Goal: Use online tool/utility: Utilize a website feature to perform a specific function

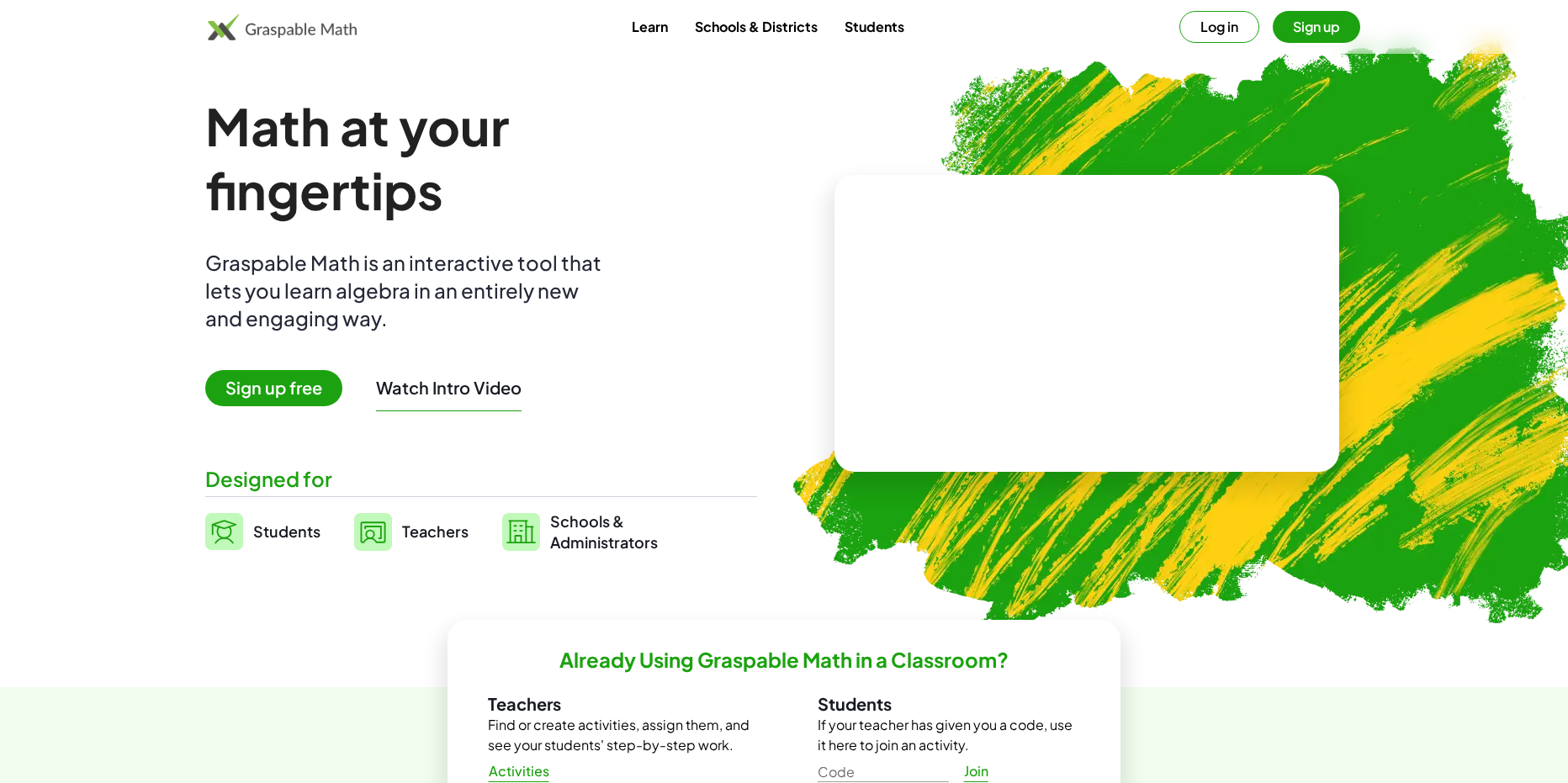
click at [1197, 13] on button "Log in" at bounding box center [1220, 26] width 80 height 32
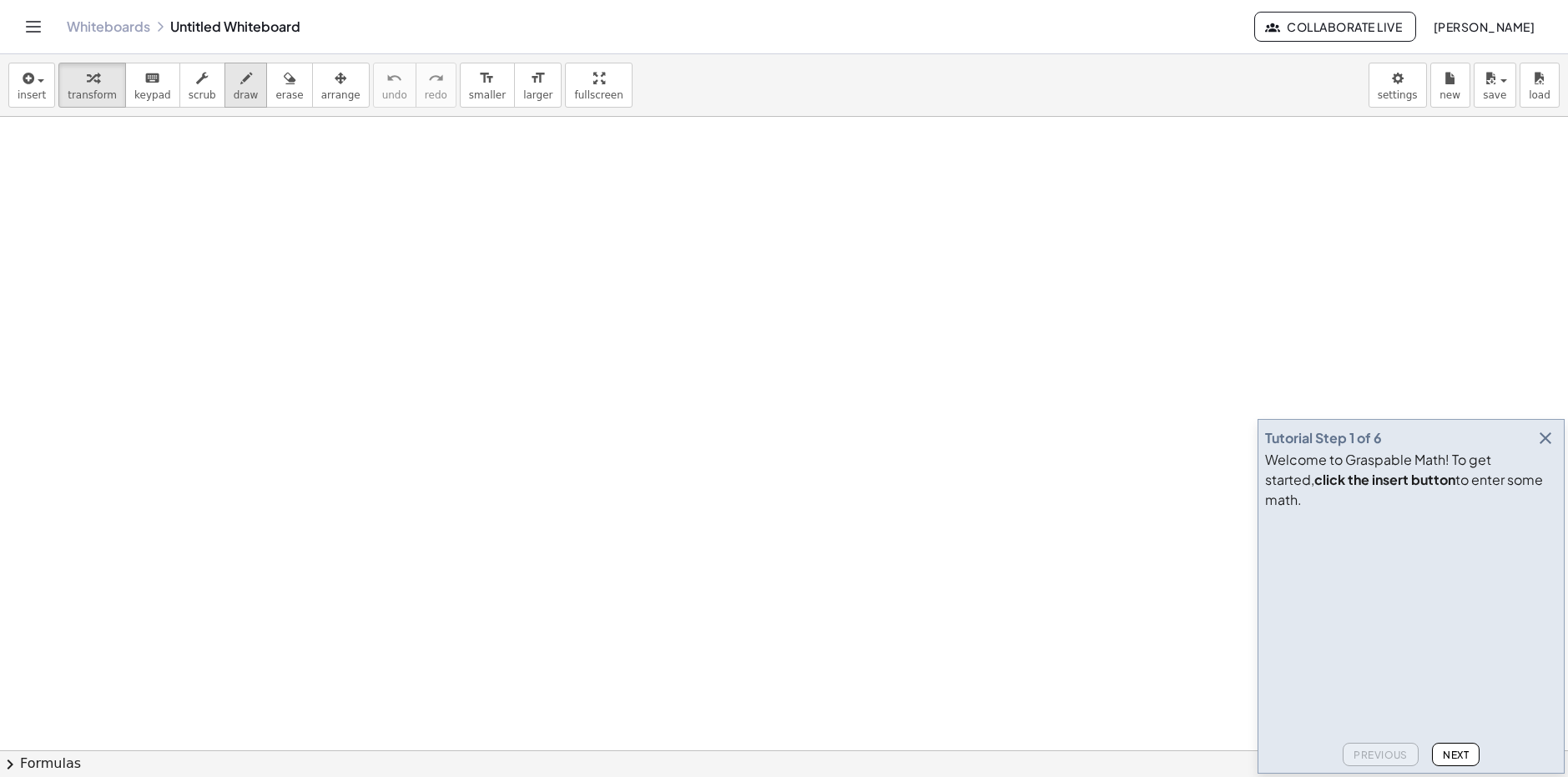
click at [234, 90] on span "draw" at bounding box center [246, 95] width 25 height 12
drag, startPoint x: 251, startPoint y: 286, endPoint x: 298, endPoint y: 280, distance: 47.4
click at [28, 85] on icon "button" at bounding box center [26, 78] width 15 height 20
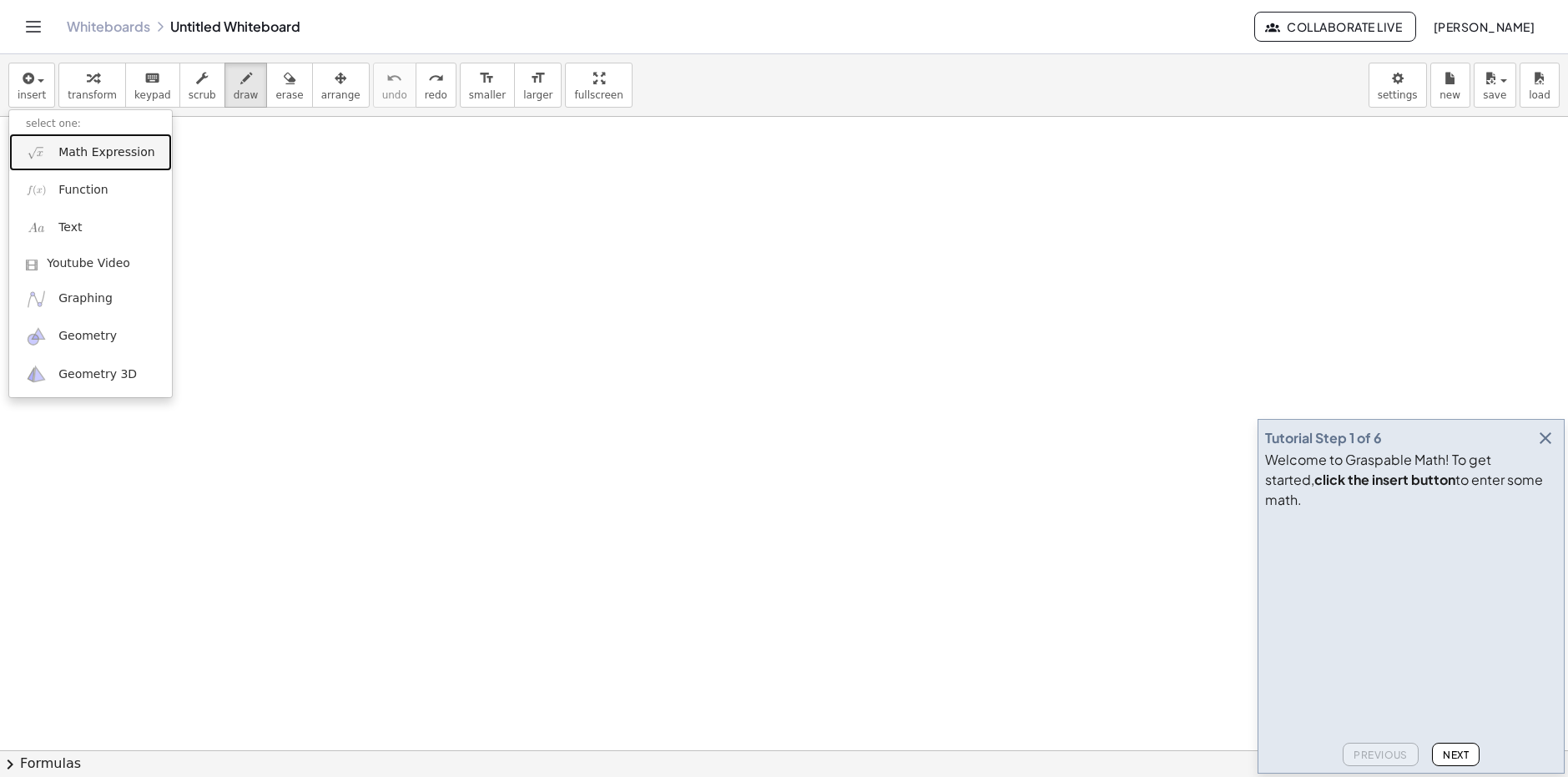
click at [78, 155] on span "Math Expression" at bounding box center [106, 152] width 96 height 17
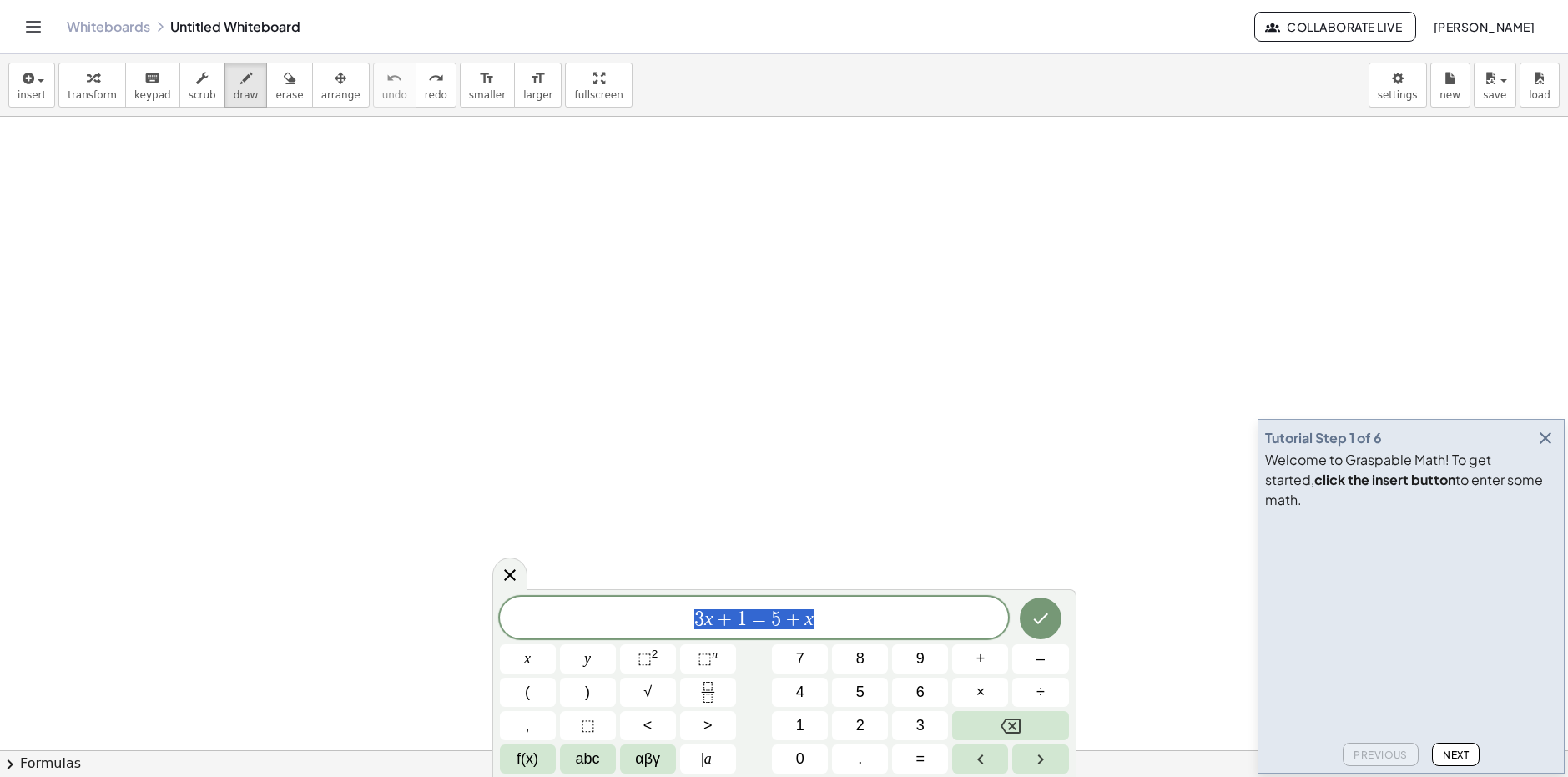
drag, startPoint x: 851, startPoint y: 627, endPoint x: 552, endPoint y: 615, distance: 299.2
click at [552, 615] on span "3 x + 1 = 5 + x" at bounding box center [754, 619] width 509 height 23
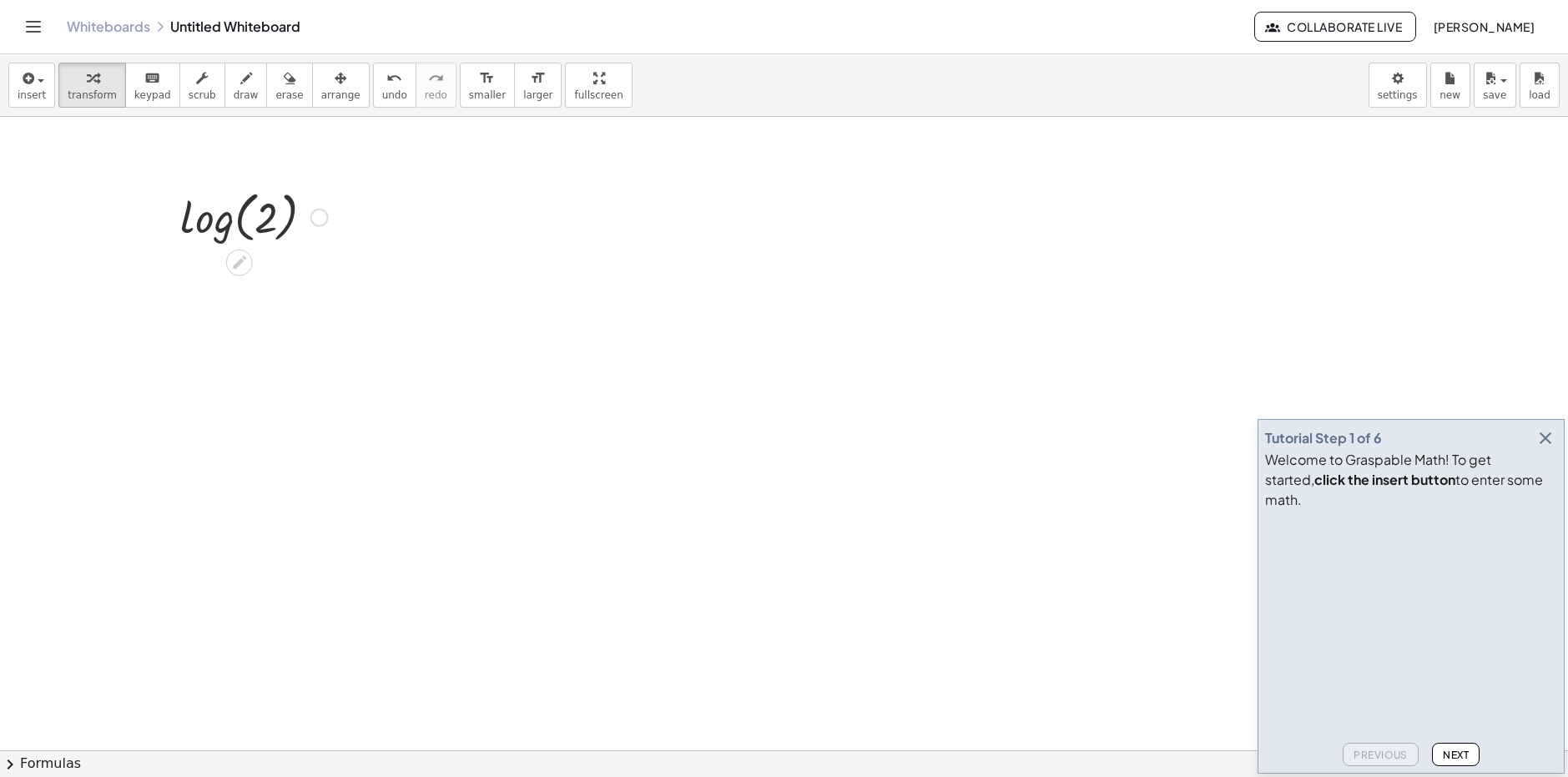
click at [265, 227] on div at bounding box center [254, 216] width 164 height 63
click at [241, 260] on icon at bounding box center [239, 262] width 14 height 14
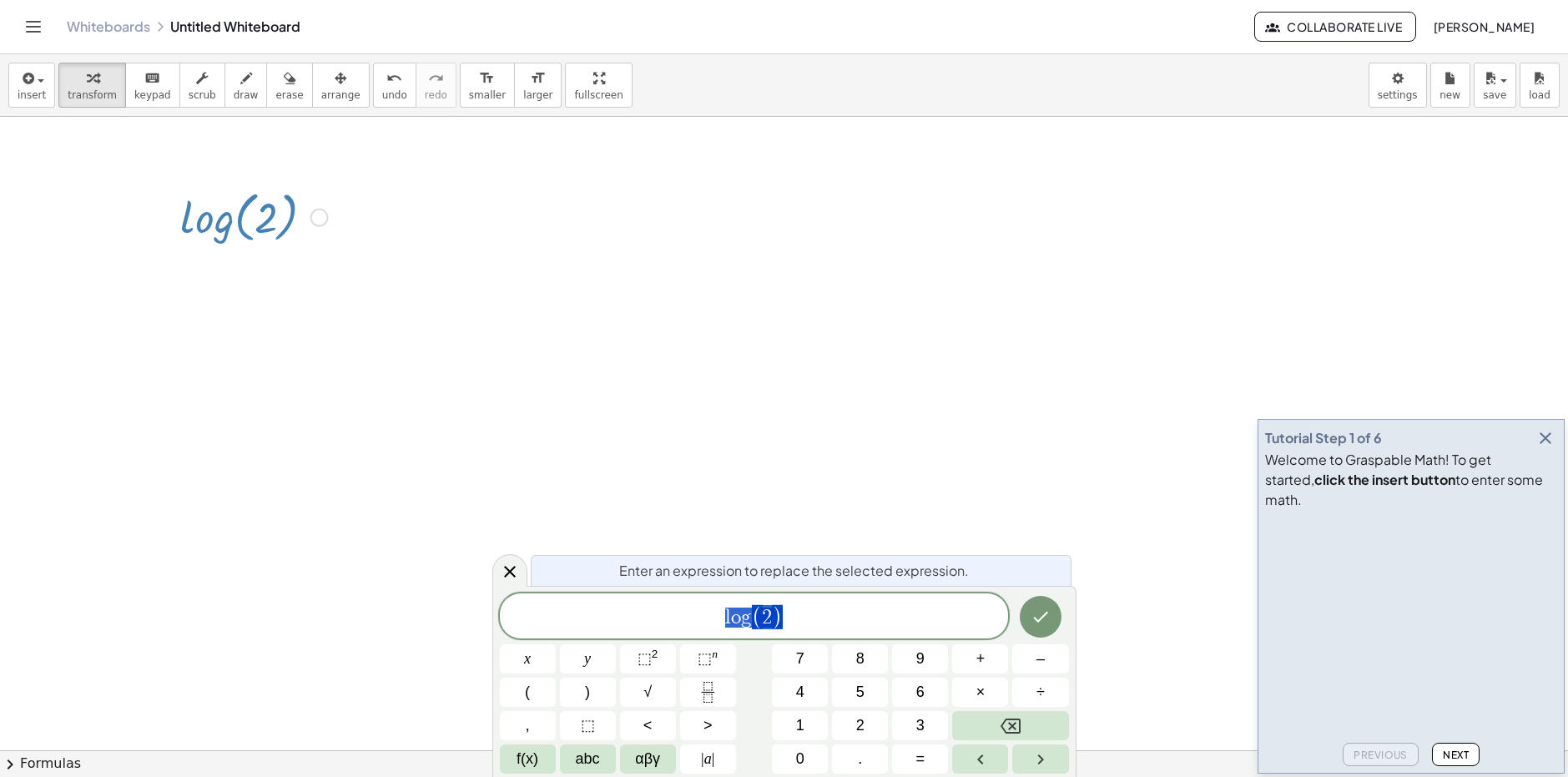
click at [789, 624] on span "l o g ( 2 )" at bounding box center [754, 617] width 509 height 28
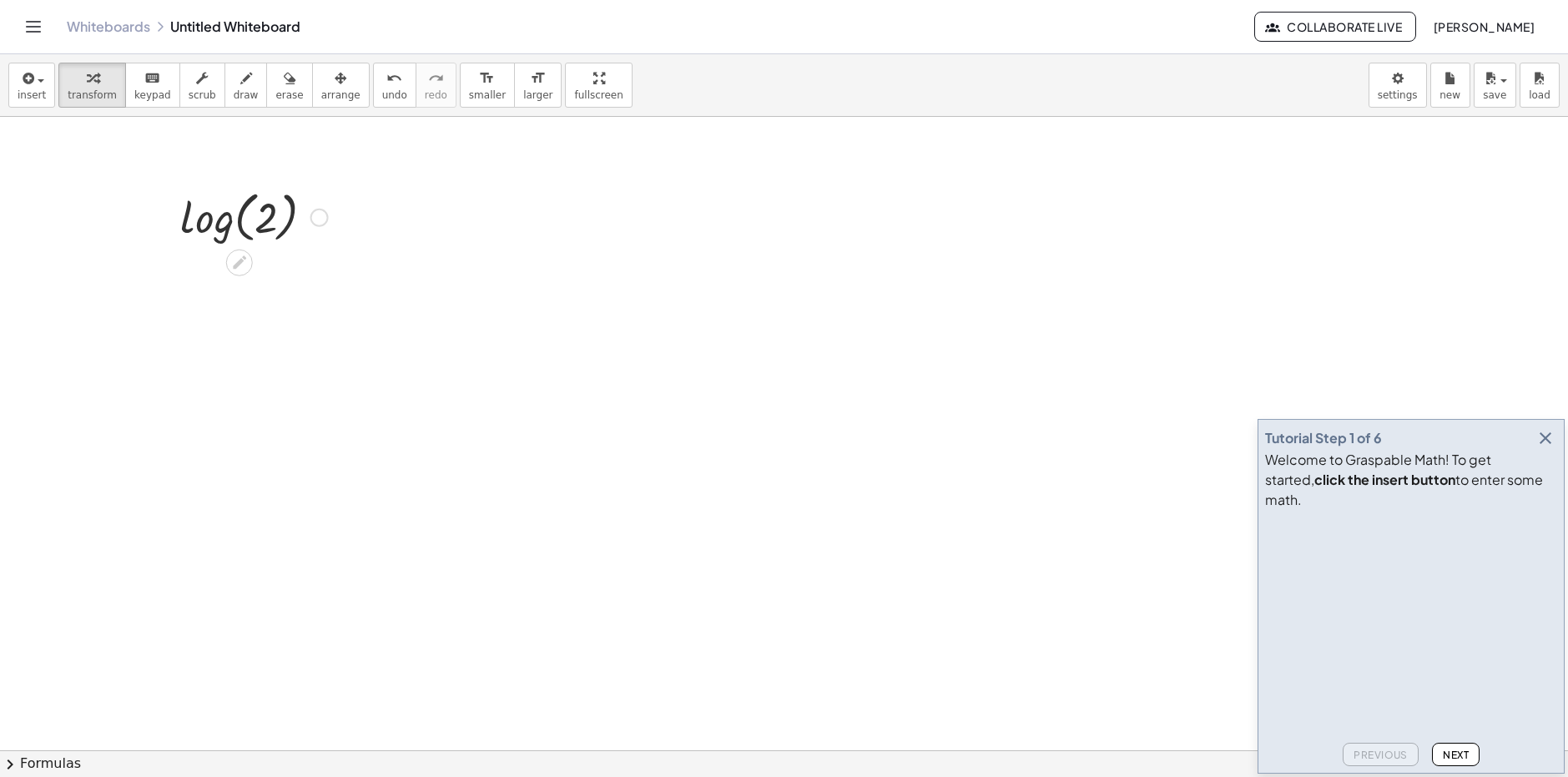
click at [321, 218] on div at bounding box center [320, 218] width 18 height 18
click at [292, 216] on div at bounding box center [254, 216] width 164 height 63
click at [233, 256] on icon at bounding box center [239, 262] width 17 height 17
drag, startPoint x: 416, startPoint y: 340, endPoint x: 322, endPoint y: 278, distance: 112.6
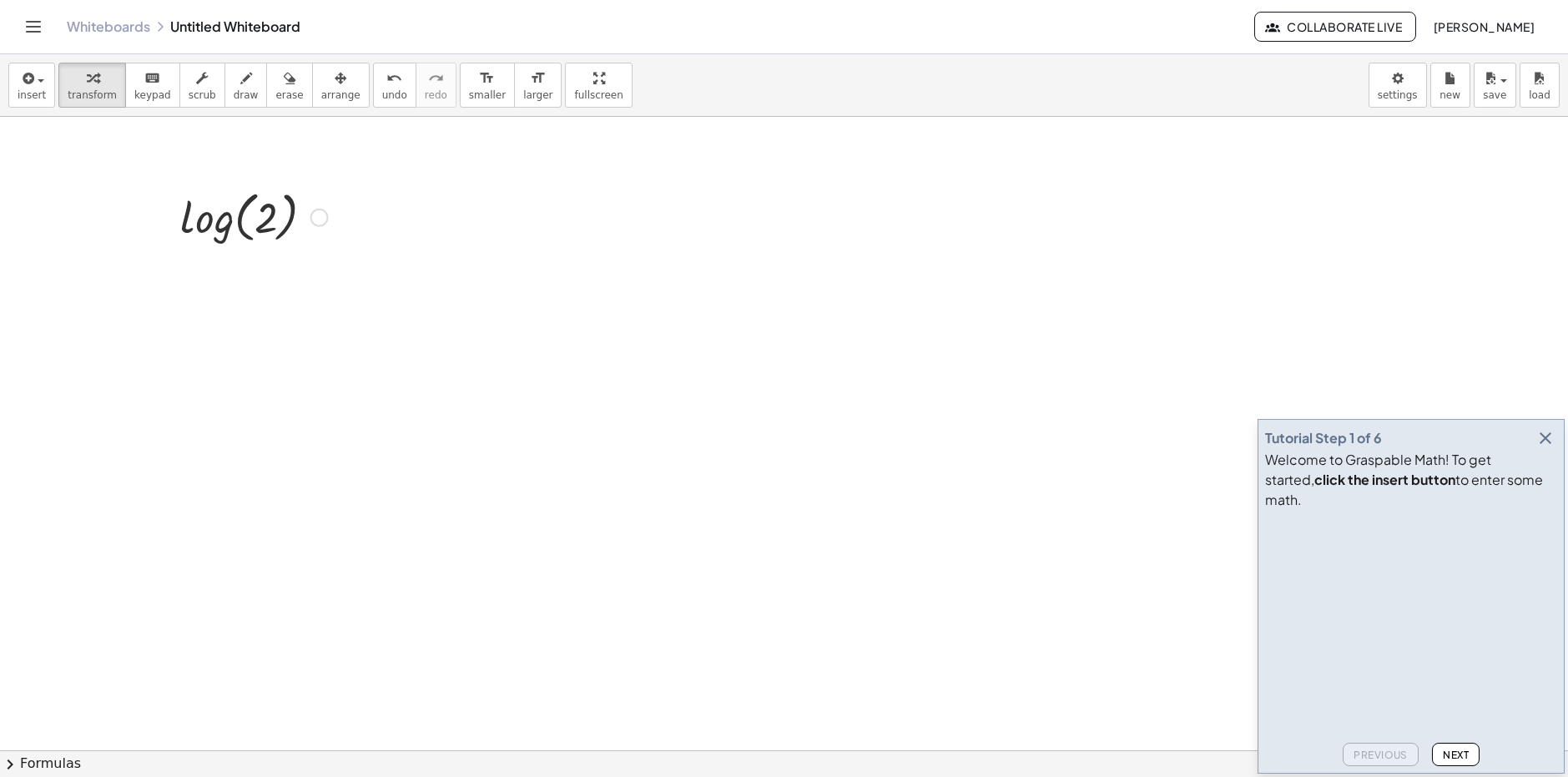
click at [222, 215] on div at bounding box center [254, 216] width 164 height 63
click at [240, 218] on div "log ( , 2 ) 0,301 … Fix a mistake Transform line Copy line as LaTeX Copy deriva…" at bounding box center [240, 218] width 0 height 0
click at [310, 278] on div "Fix a mistake Transform line Copy line as LaTeX Copy derivation as LaTeX Expand…" at bounding box center [312, 276] width 18 height 18
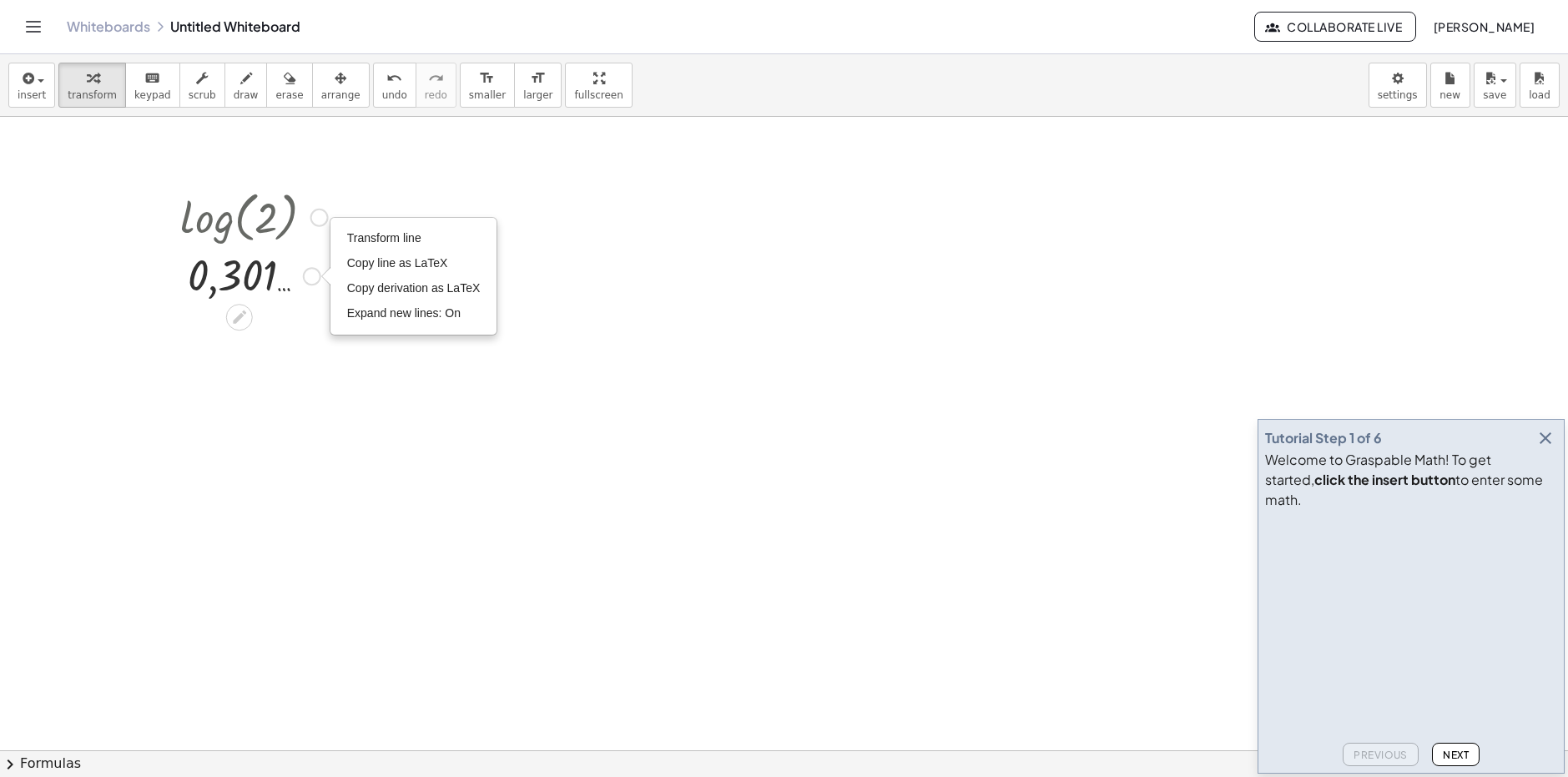
click at [237, 233] on div at bounding box center [254, 216] width 164 height 63
click at [240, 319] on icon at bounding box center [239, 317] width 14 height 14
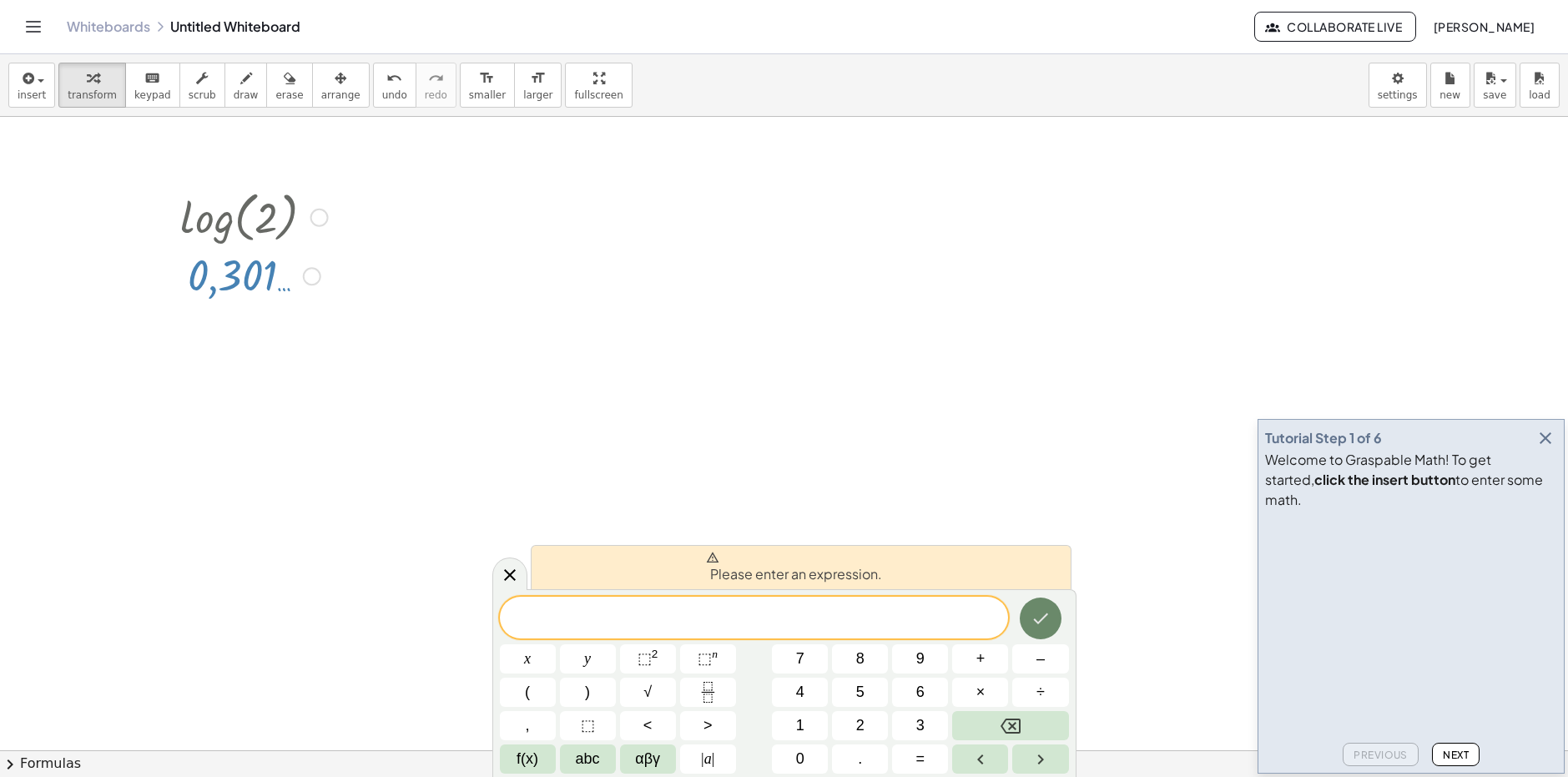
click at [1038, 617] on icon "Done" at bounding box center [1041, 618] width 20 height 20
click at [503, 577] on icon at bounding box center [510, 575] width 20 height 20
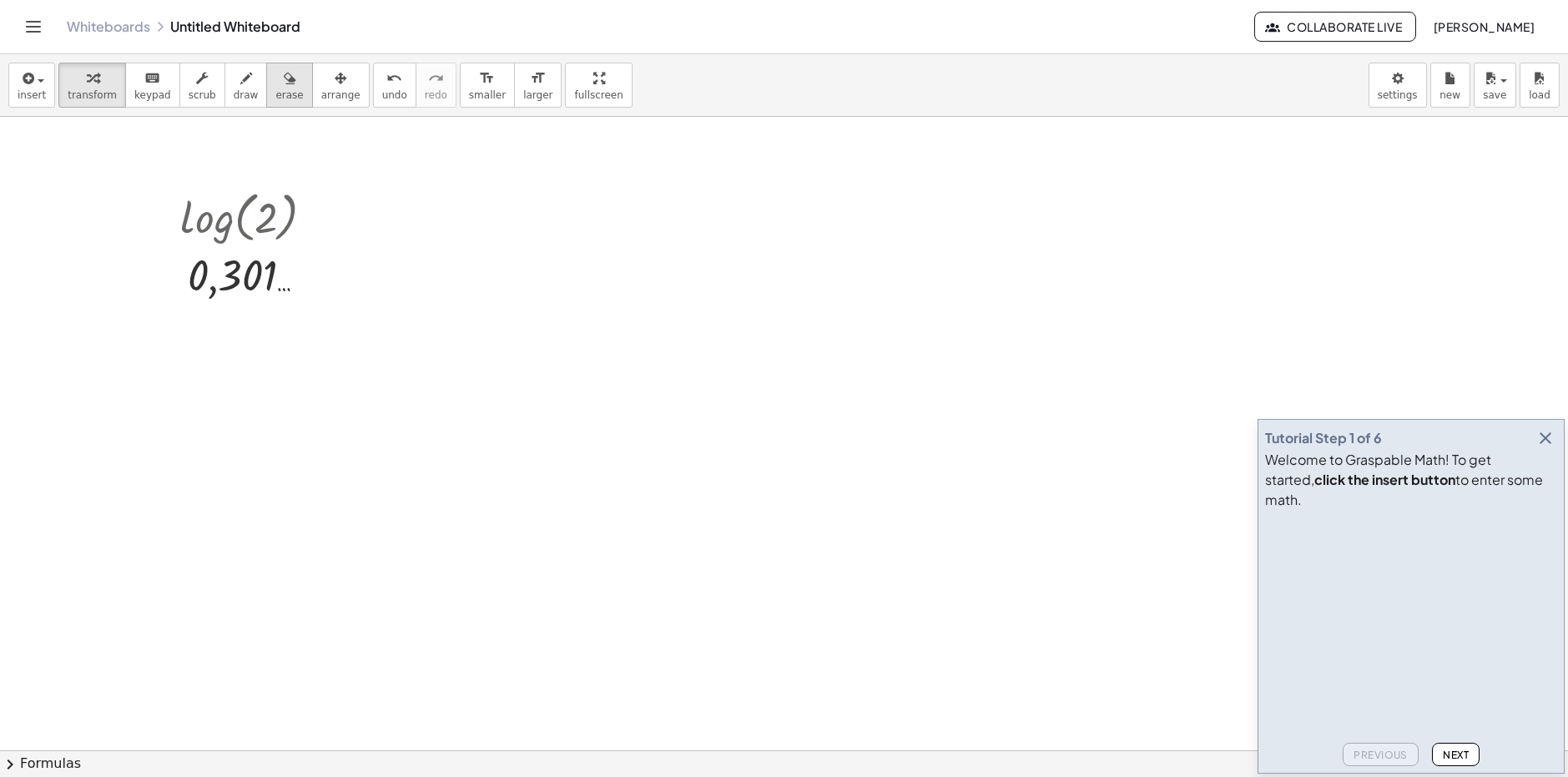
click at [276, 96] on span "erase" at bounding box center [289, 95] width 28 height 12
drag, startPoint x: 251, startPoint y: 243, endPoint x: 149, endPoint y: 88, distance: 185.6
drag, startPoint x: 206, startPoint y: 332, endPoint x: 290, endPoint y: 300, distance: 89.9
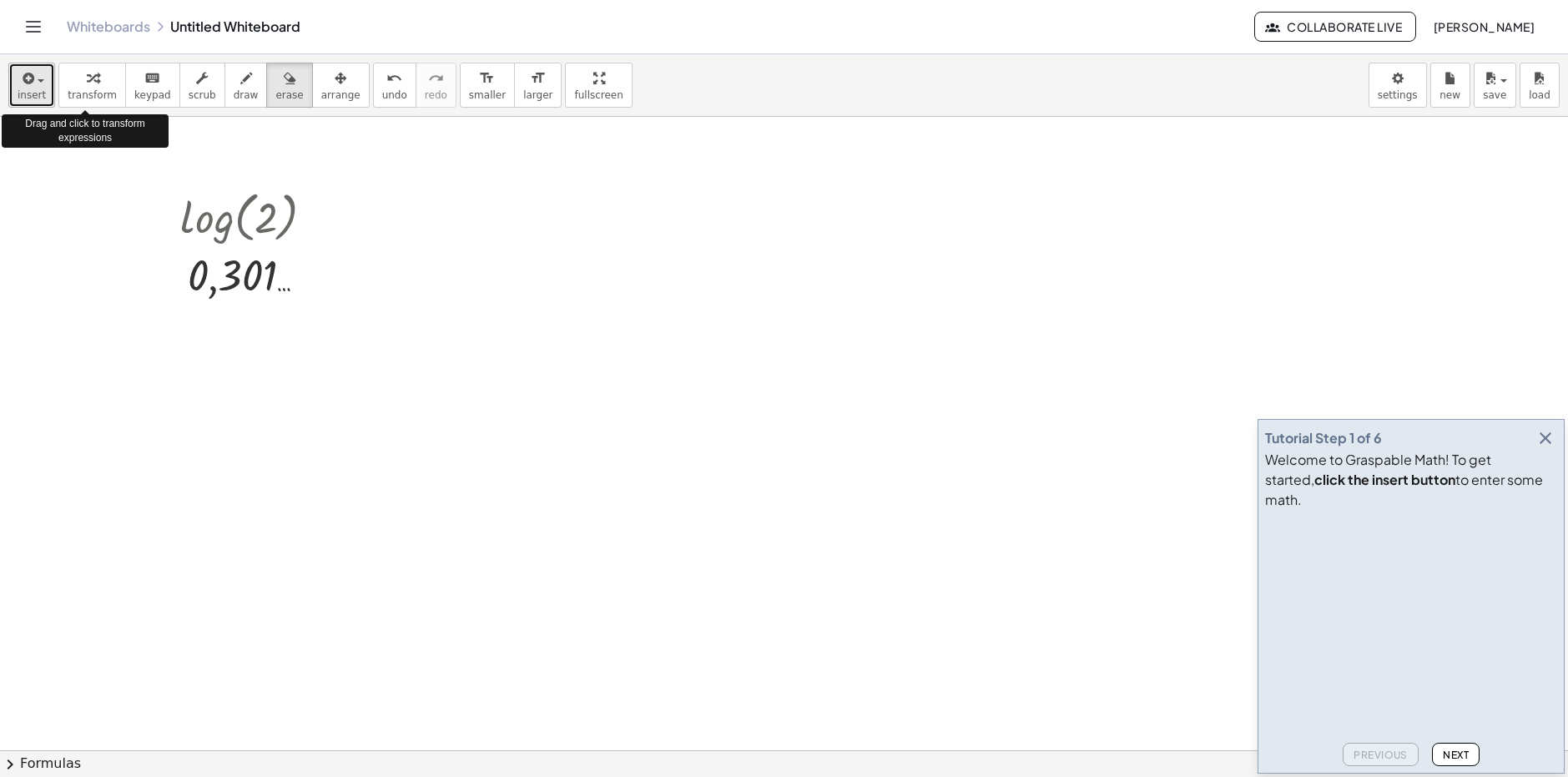
click at [43, 87] on button "insert" at bounding box center [32, 85] width 47 height 45
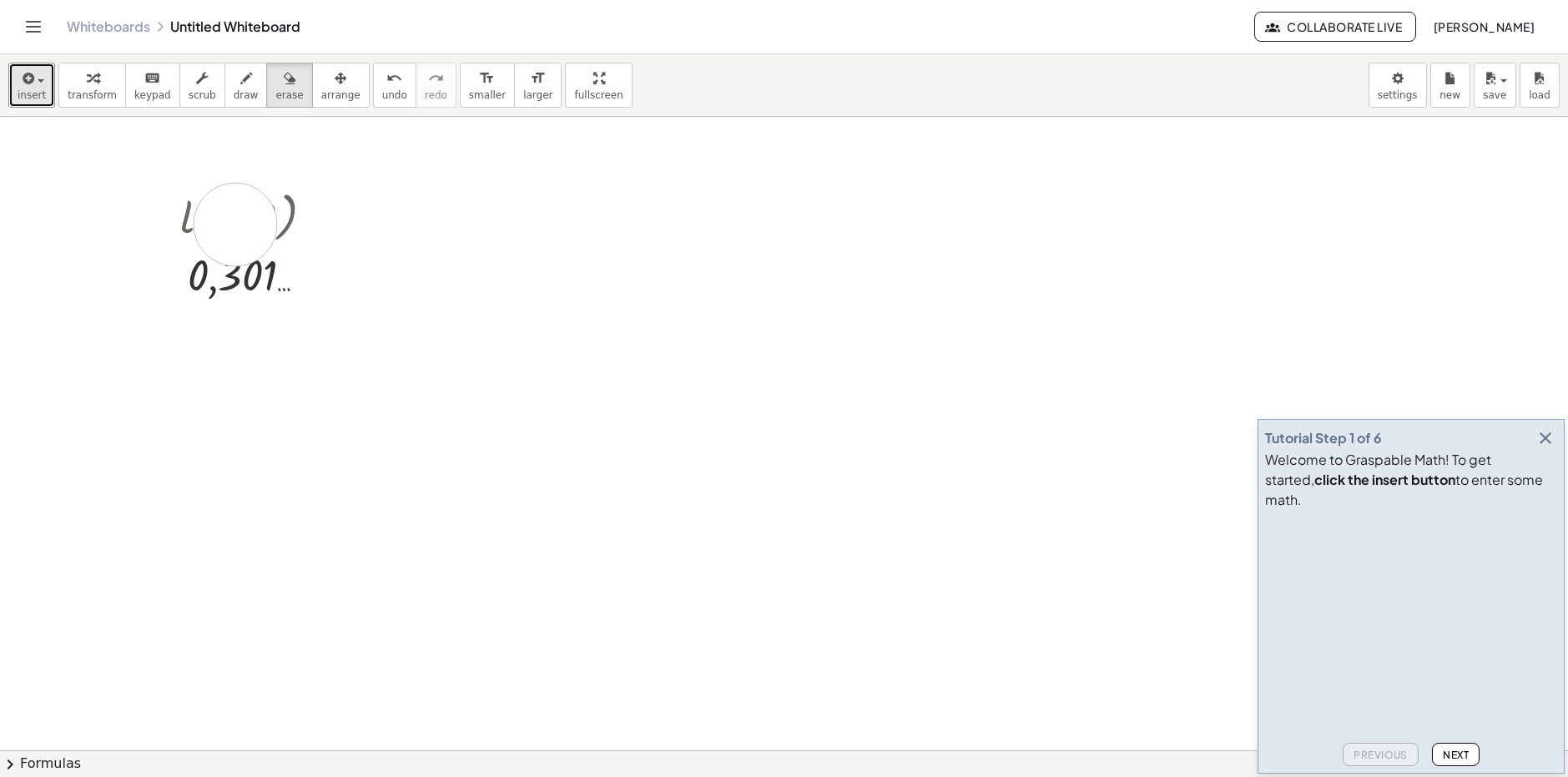
click at [44, 97] on button "insert" at bounding box center [32, 85] width 47 height 45
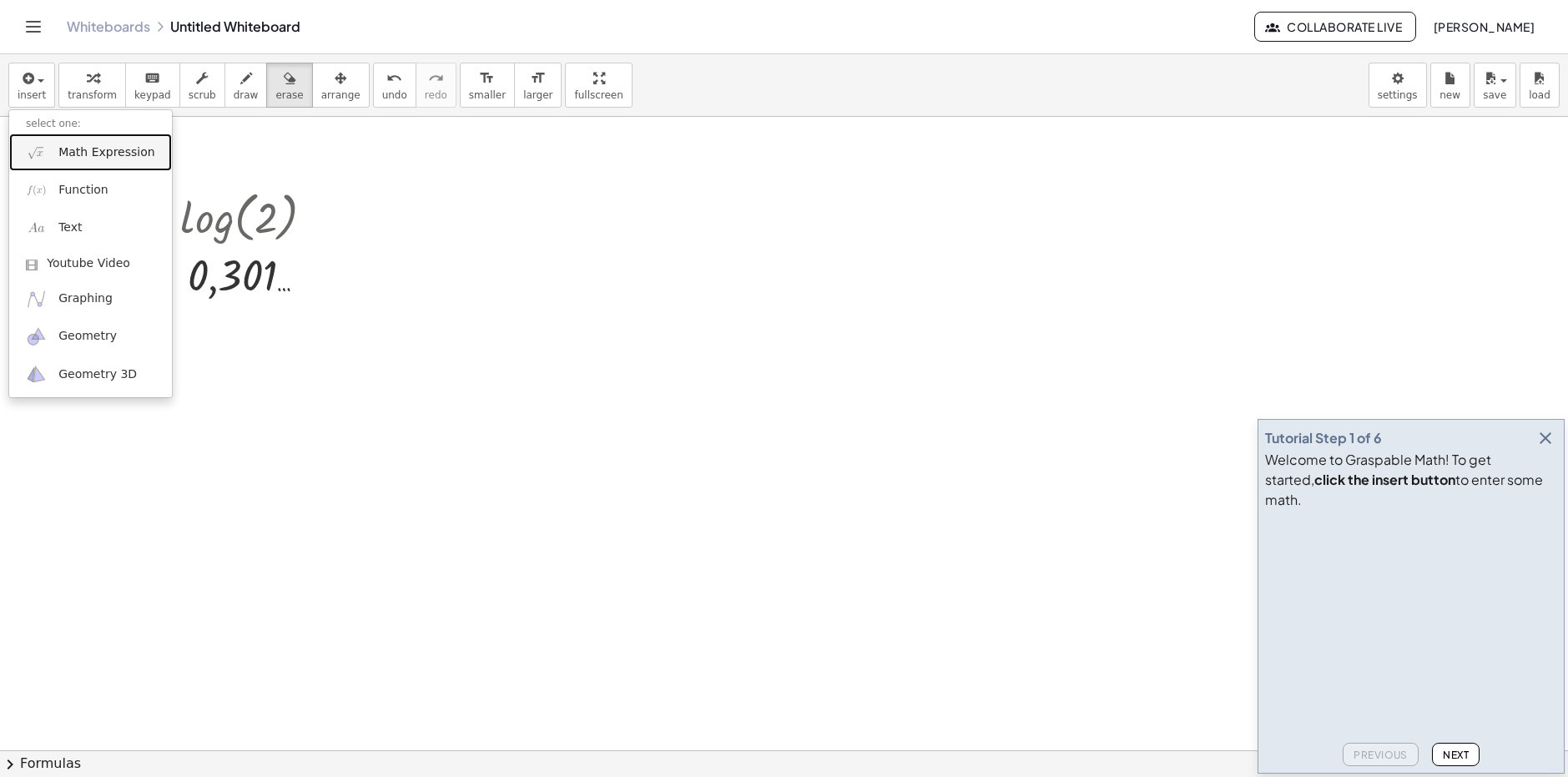
click at [52, 165] on link "Math Expression" at bounding box center [90, 152] width 163 height 38
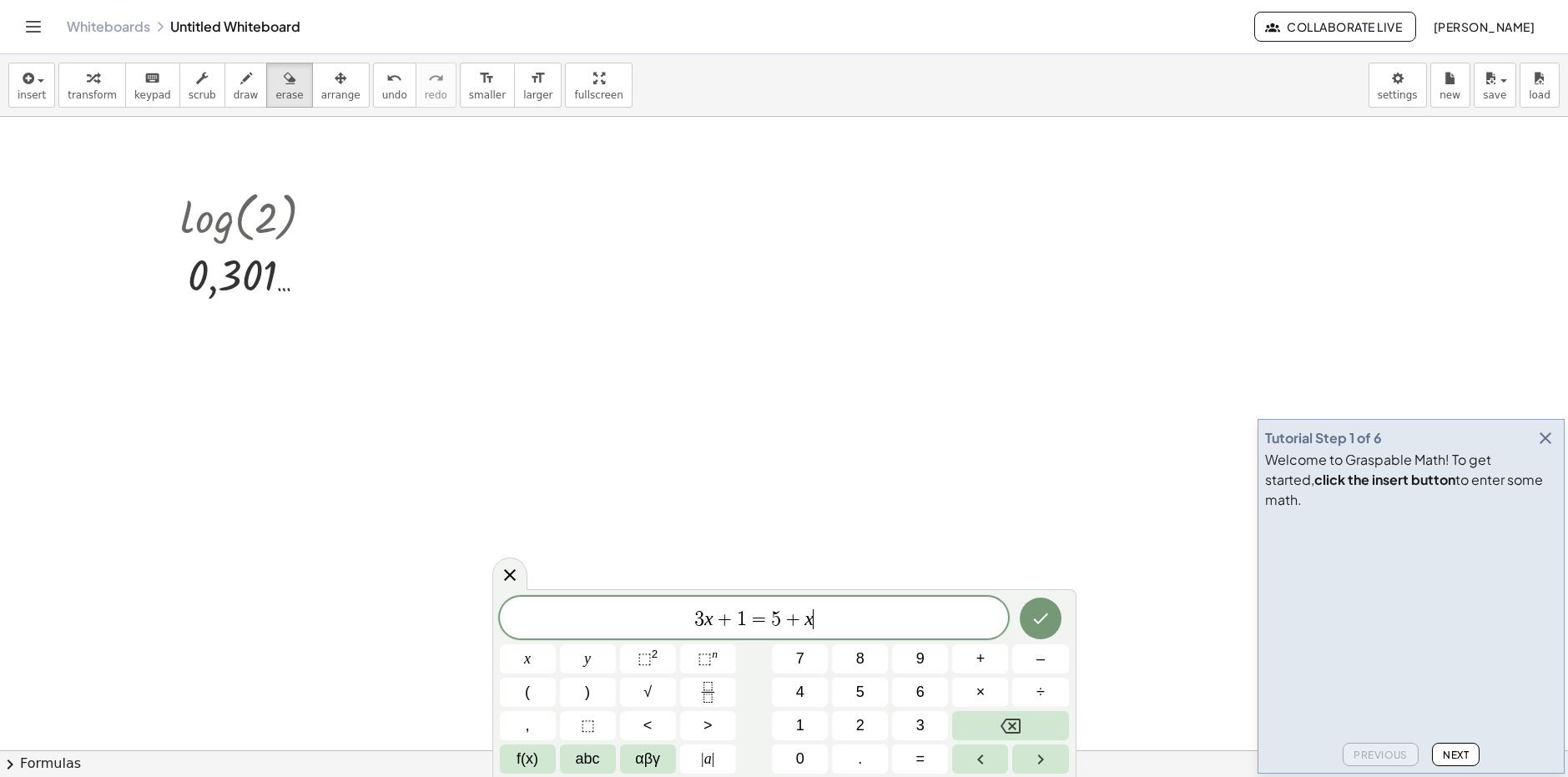
drag, startPoint x: 849, startPoint y: 619, endPoint x: 502, endPoint y: 571, distance: 350.3
click at [502, 590] on div "******** 3 x + 1 = 5 + x ​ x y ⬚ 2 ⬚ n 7 8 9 + – ( ) √ 4 5 6 × ÷ , ⬚ < > 1 2 3 …" at bounding box center [784, 683] width 584 height 187
click at [517, 581] on icon at bounding box center [510, 574] width 20 height 20
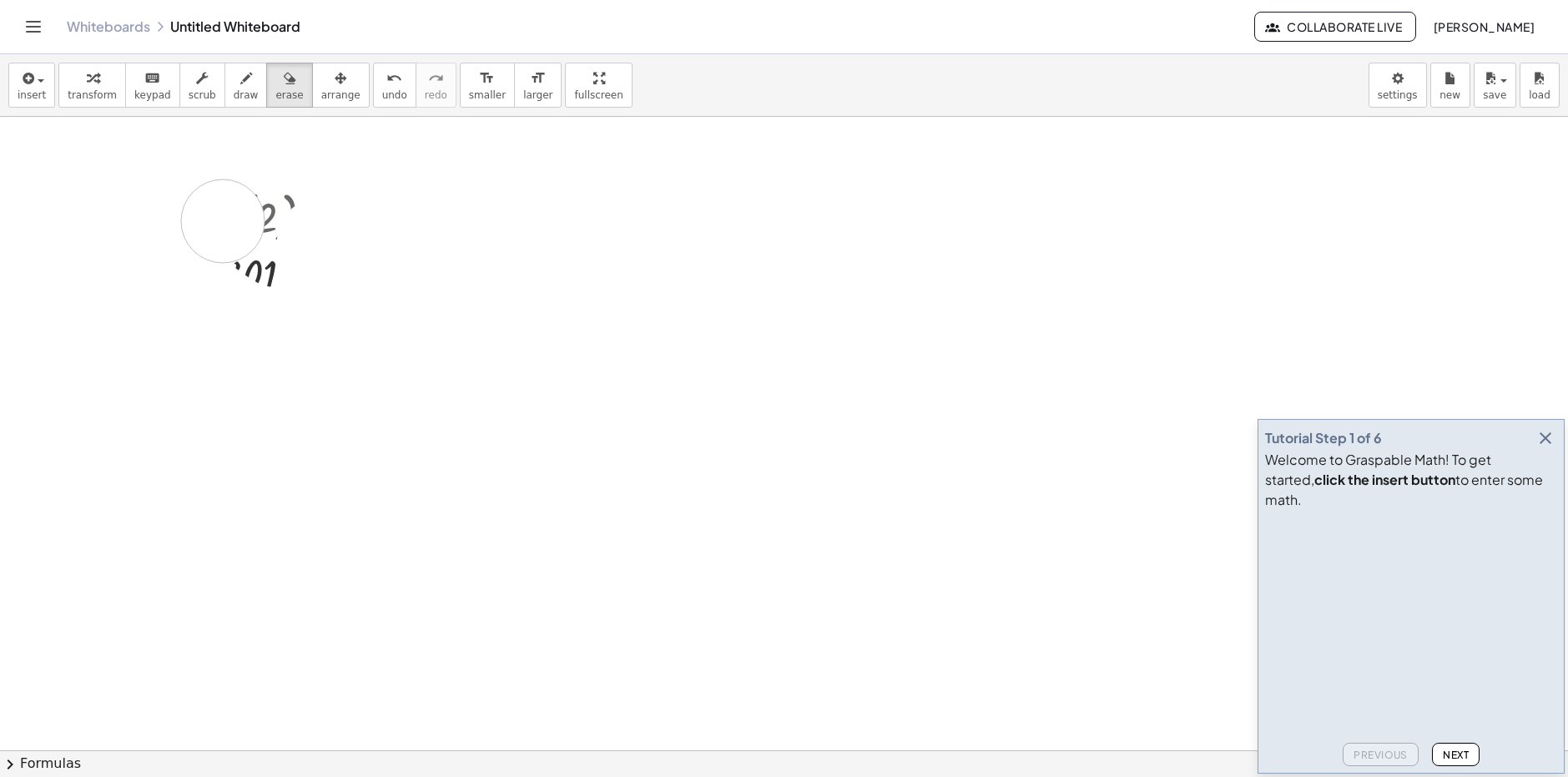
drag, startPoint x: 320, startPoint y: 266, endPoint x: 221, endPoint y: 219, distance: 109.6
drag, startPoint x: 278, startPoint y: 223, endPoint x: 360, endPoint y: 69, distance: 174.5
click at [381, 82] on div "undo undo redo redo" at bounding box center [415, 85] width 84 height 45
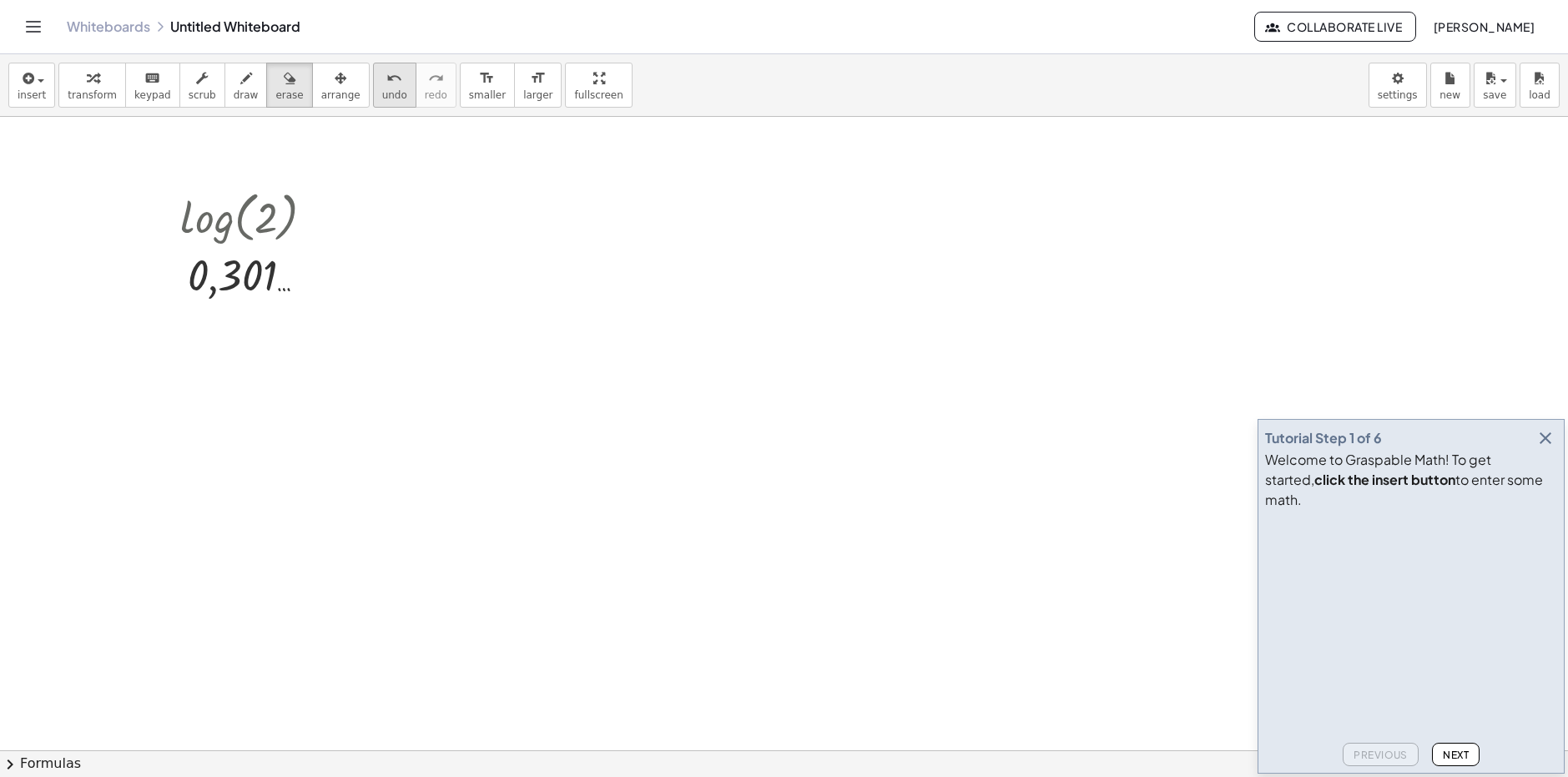
click at [382, 93] on span "undo" at bounding box center [395, 95] width 25 height 12
click at [382, 89] on span "undo" at bounding box center [395, 95] width 25 height 12
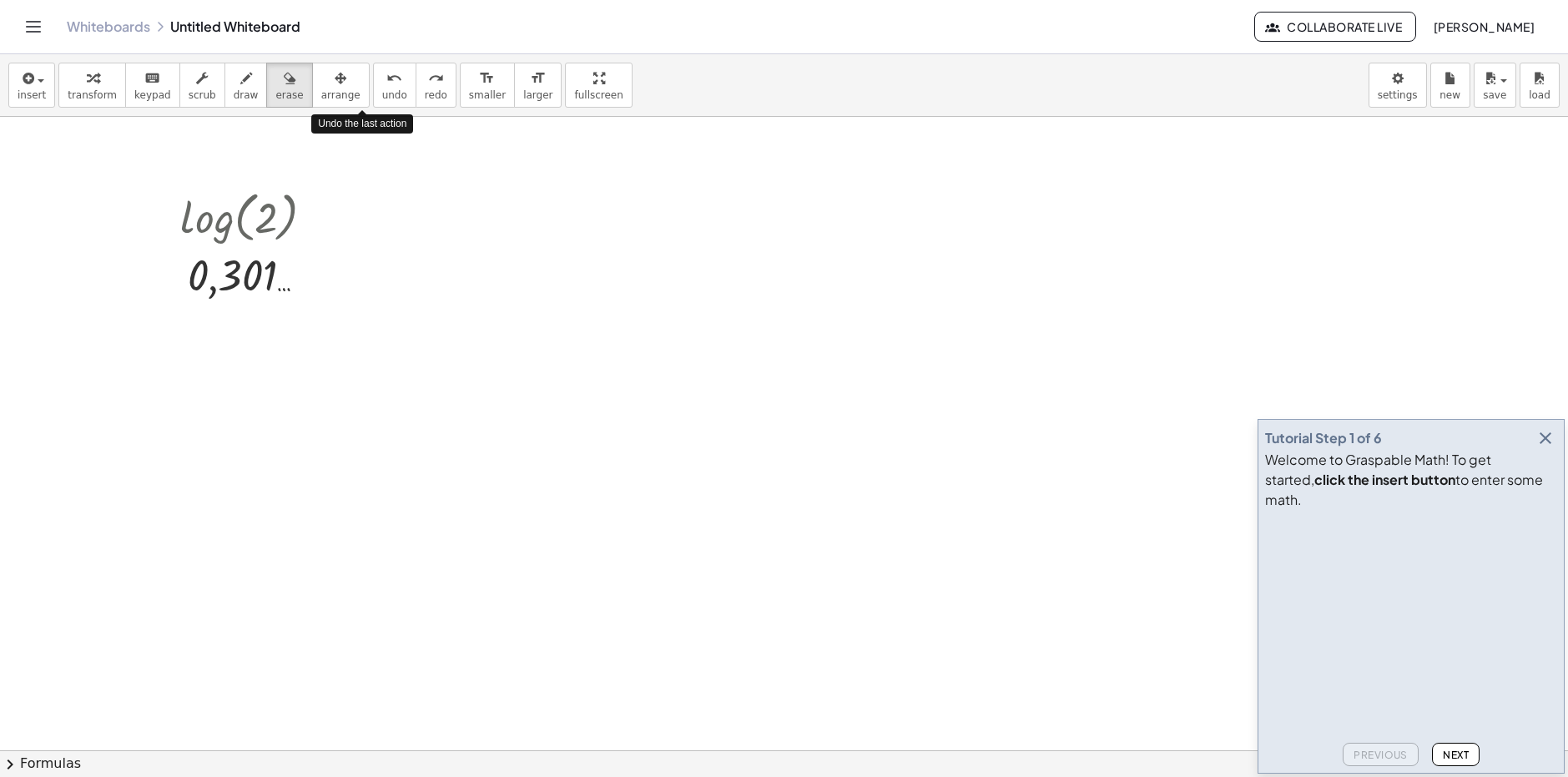
drag, startPoint x: 364, startPoint y: 89, endPoint x: 370, endPoint y: 118, distance: 29.6
click at [382, 93] on span "undo" at bounding box center [395, 95] width 25 height 12
click at [376, 78] on button "undo undo" at bounding box center [395, 85] width 43 height 45
click at [233, 97] on span "draw" at bounding box center [246, 95] width 25 height 12
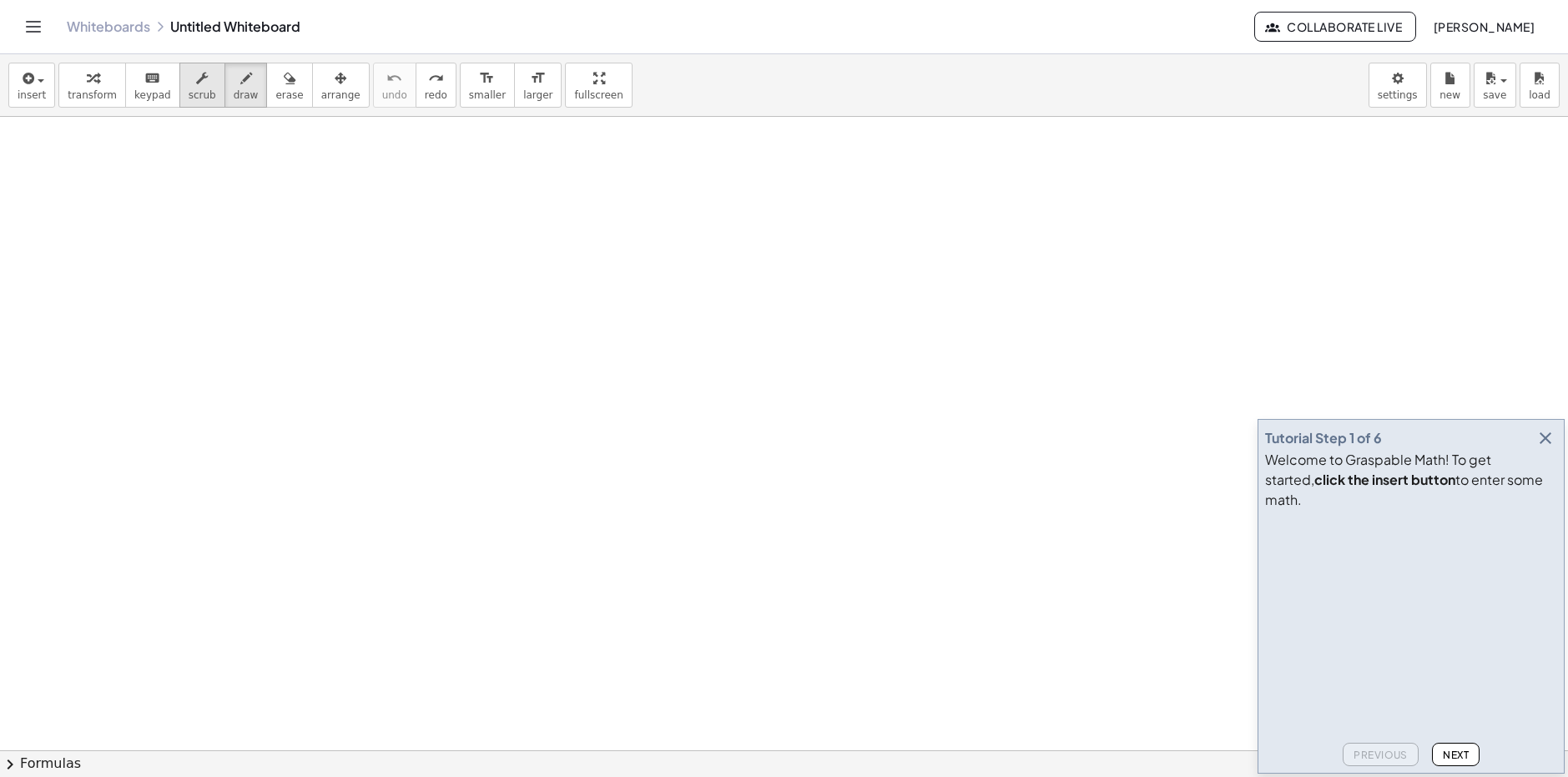
click at [188, 90] on span "scrub" at bounding box center [202, 95] width 28 height 12
click at [233, 89] on span "draw" at bounding box center [246, 95] width 25 height 12
drag, startPoint x: 220, startPoint y: 241, endPoint x: 267, endPoint y: 274, distance: 57.4
drag, startPoint x: 254, startPoint y: 359, endPoint x: 378, endPoint y: 353, distance: 124.1
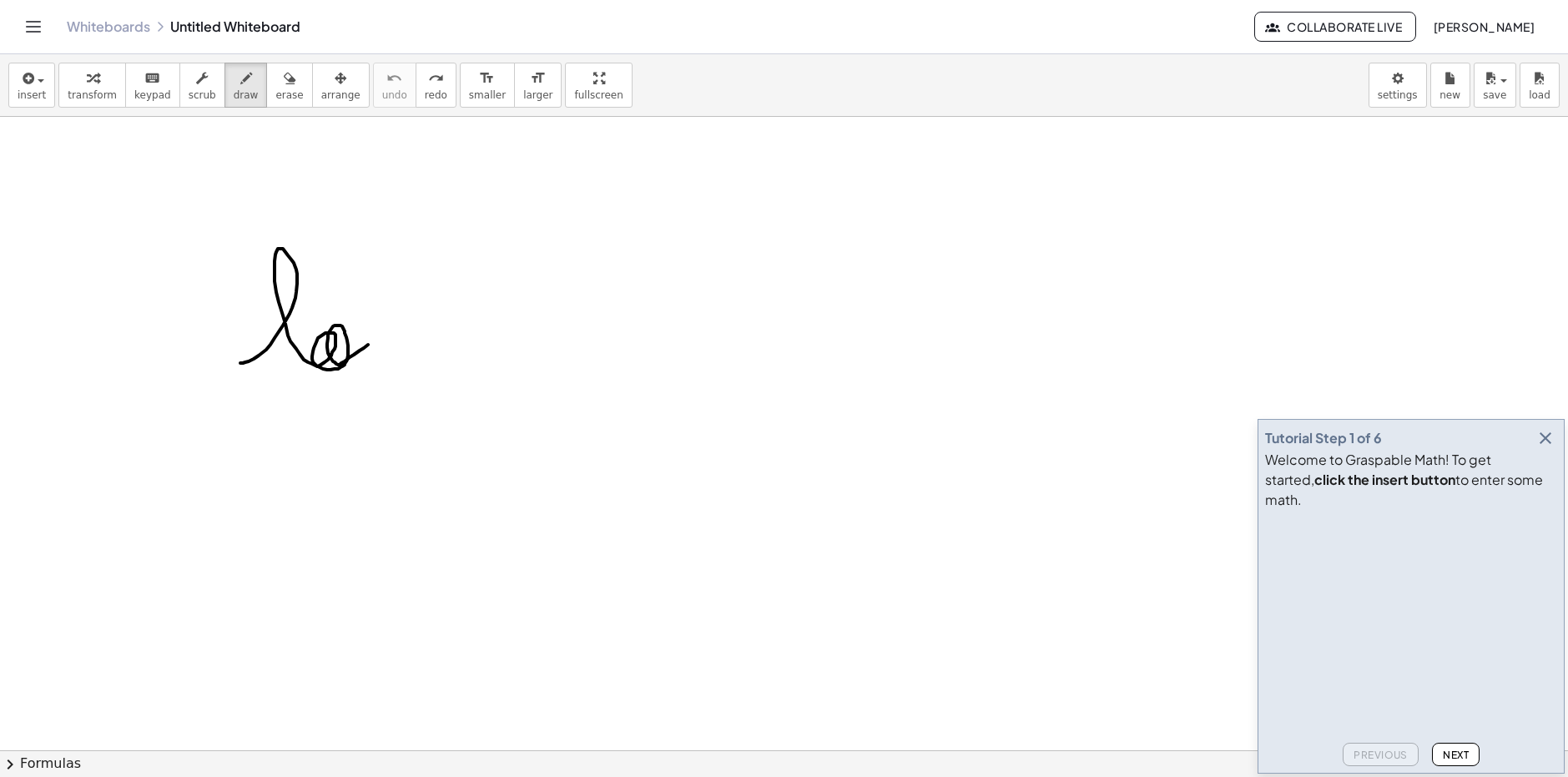
drag, startPoint x: 311, startPoint y: 334, endPoint x: 423, endPoint y: 370, distance: 117.6
click at [134, 94] on span "keypad" at bounding box center [152, 95] width 37 height 12
click at [1543, 448] on icon "button" at bounding box center [1545, 438] width 20 height 20
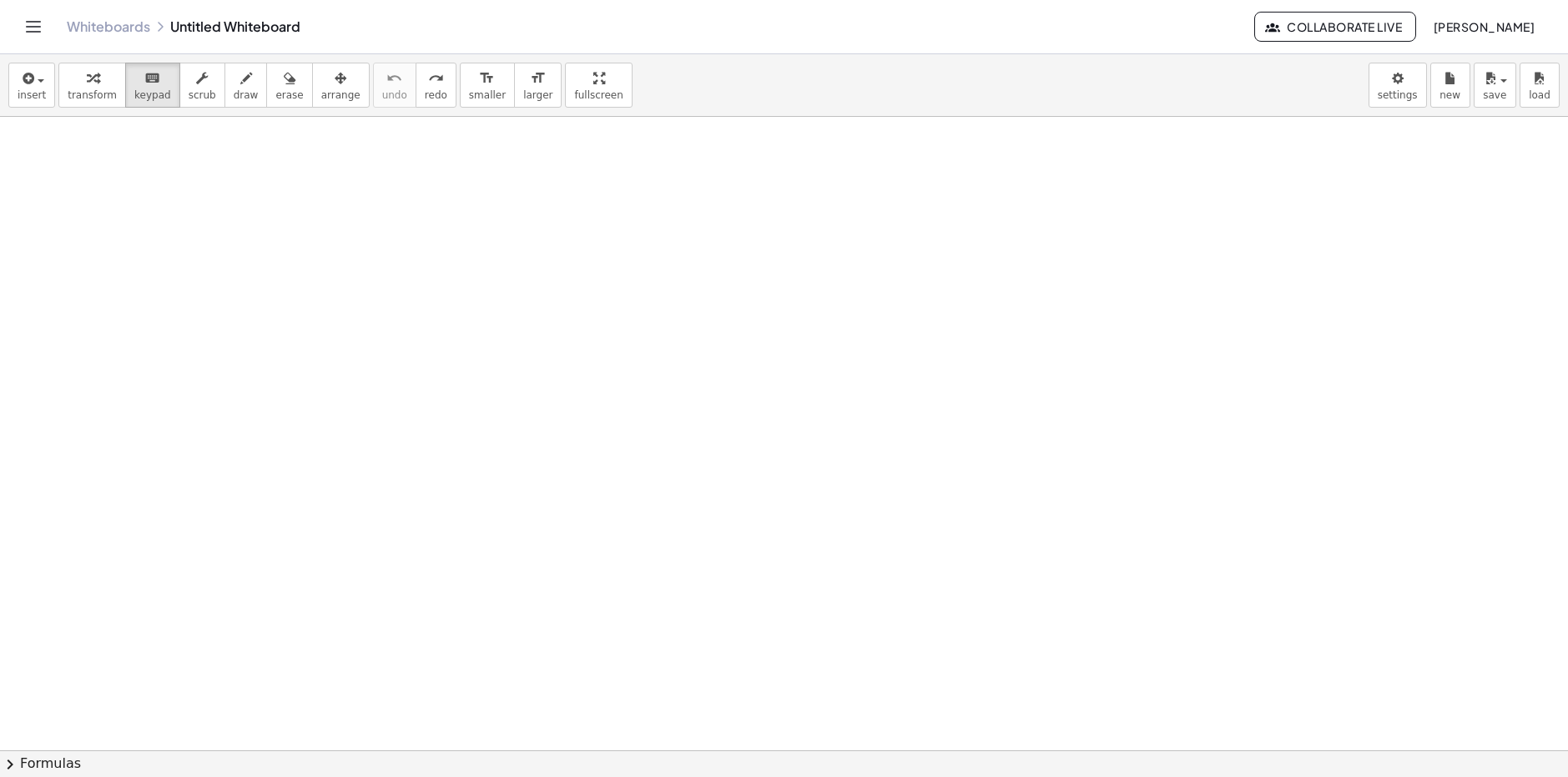
drag, startPoint x: 275, startPoint y: 392, endPoint x: 248, endPoint y: 321, distance: 76.0
click at [66, 761] on button "chevron_right Formulas" at bounding box center [784, 764] width 1568 height 27
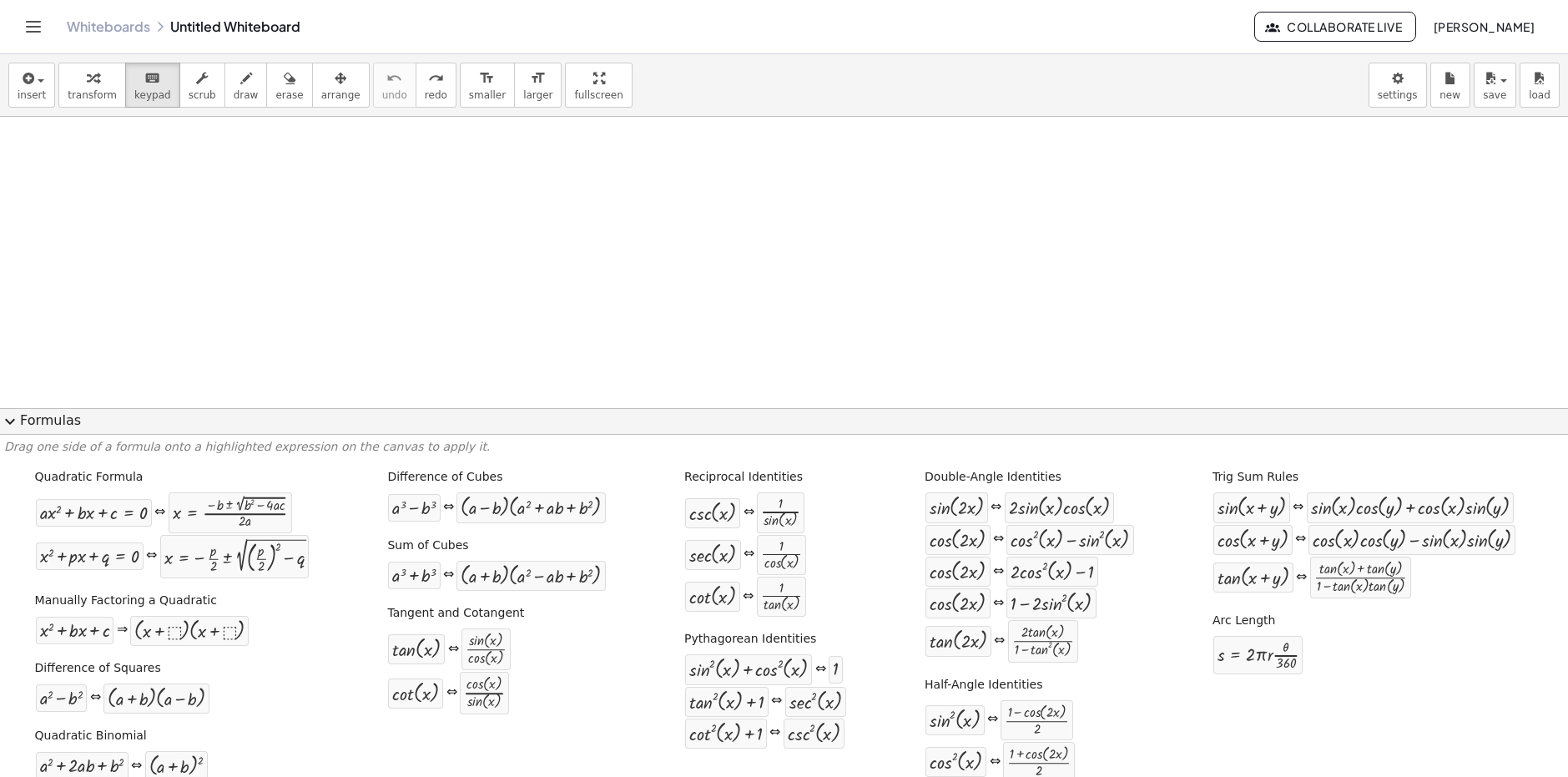
click at [17, 417] on span "expand_more" at bounding box center [10, 422] width 20 height 20
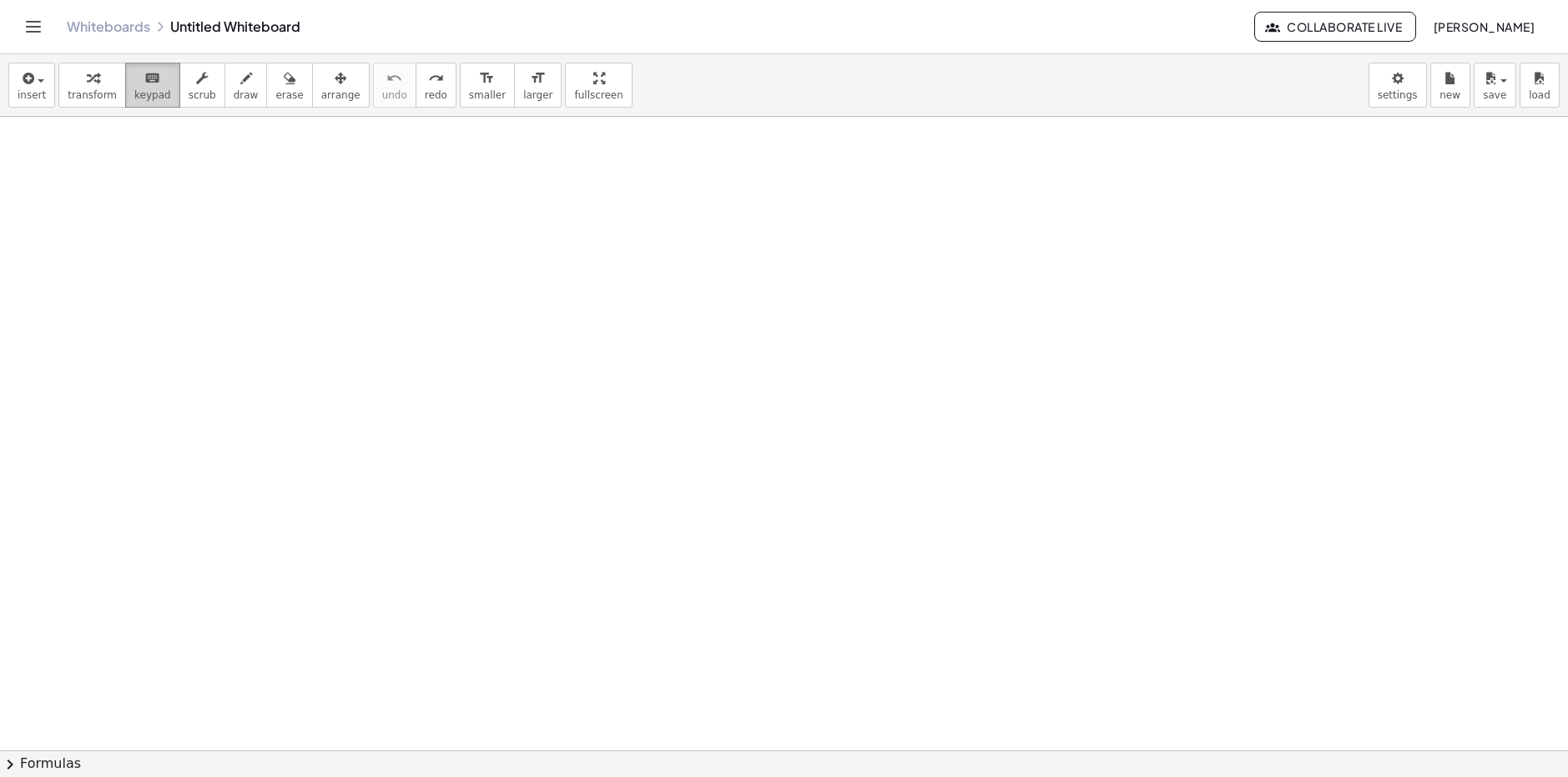
click at [144, 69] on icon "keyboard" at bounding box center [152, 78] width 16 height 20
click at [241, 87] on icon "button" at bounding box center [246, 78] width 12 height 20
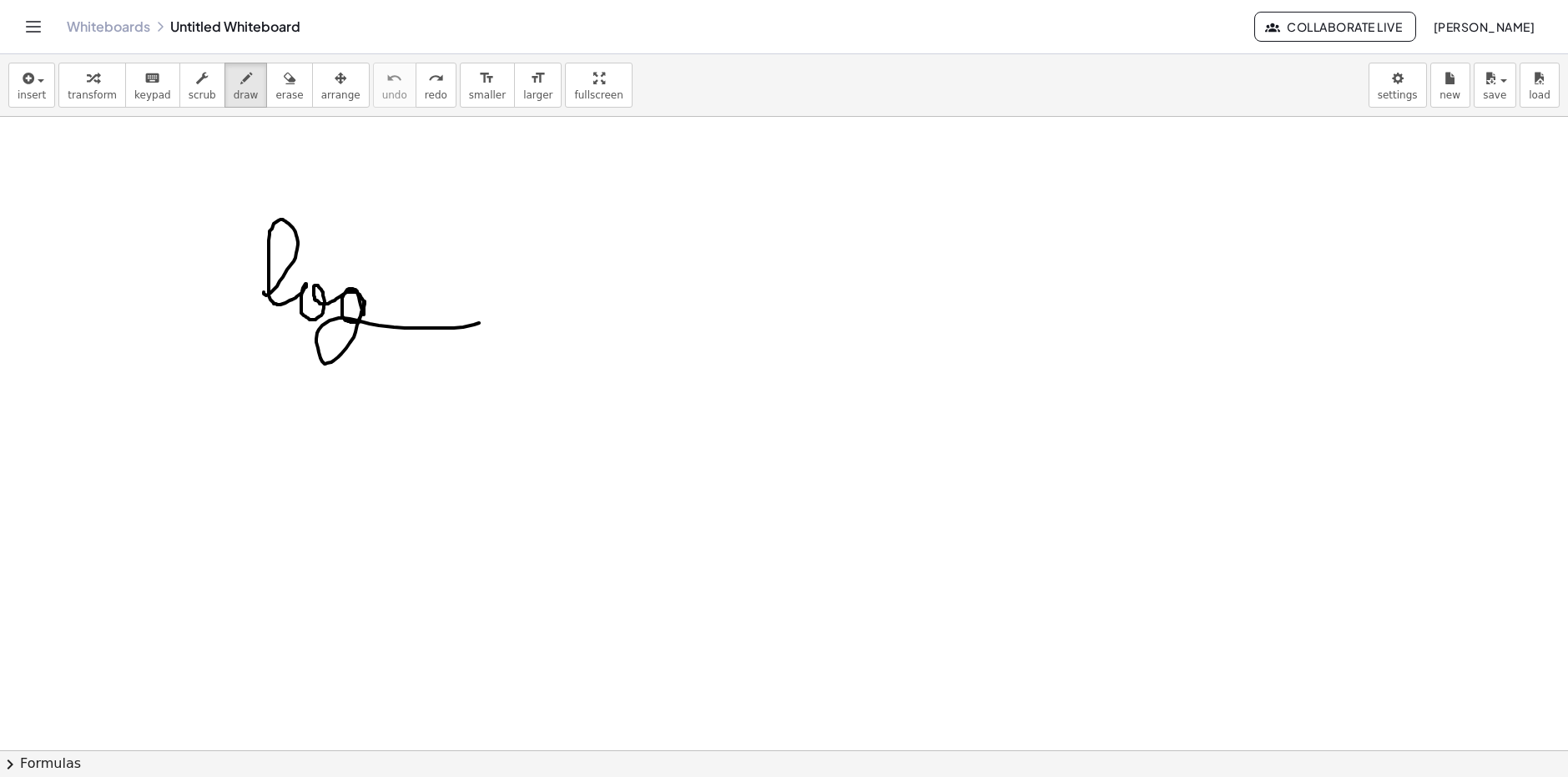
drag, startPoint x: 264, startPoint y: 292, endPoint x: 452, endPoint y: 285, distance: 188.1
drag, startPoint x: 313, startPoint y: 278, endPoint x: 398, endPoint y: 319, distance: 94.4
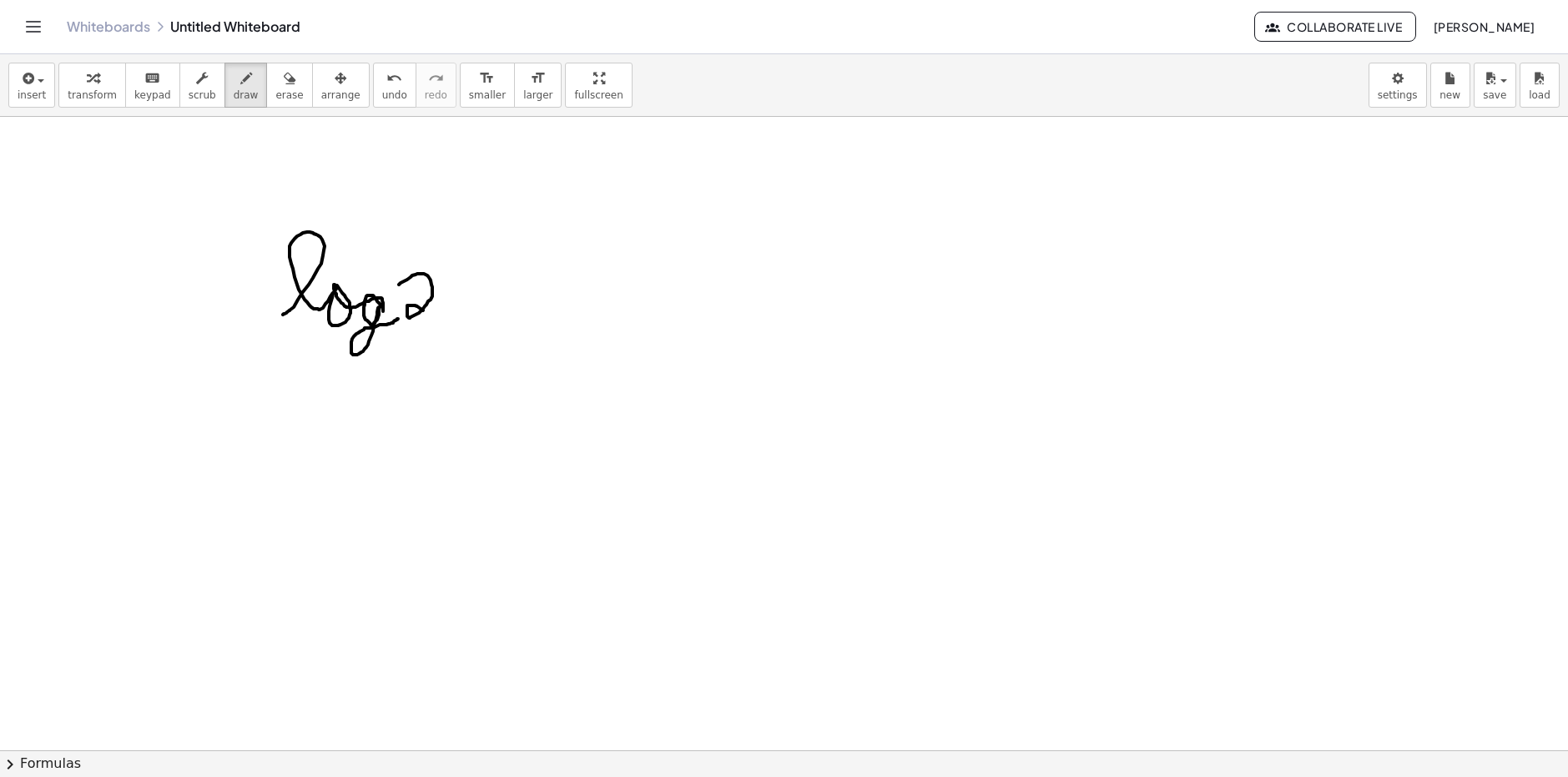
drag, startPoint x: 413, startPoint y: 276, endPoint x: 437, endPoint y: 307, distance: 39.2
drag, startPoint x: 382, startPoint y: 332, endPoint x: 417, endPoint y: 350, distance: 39.4
click at [44, 92] on button "insert" at bounding box center [32, 85] width 47 height 45
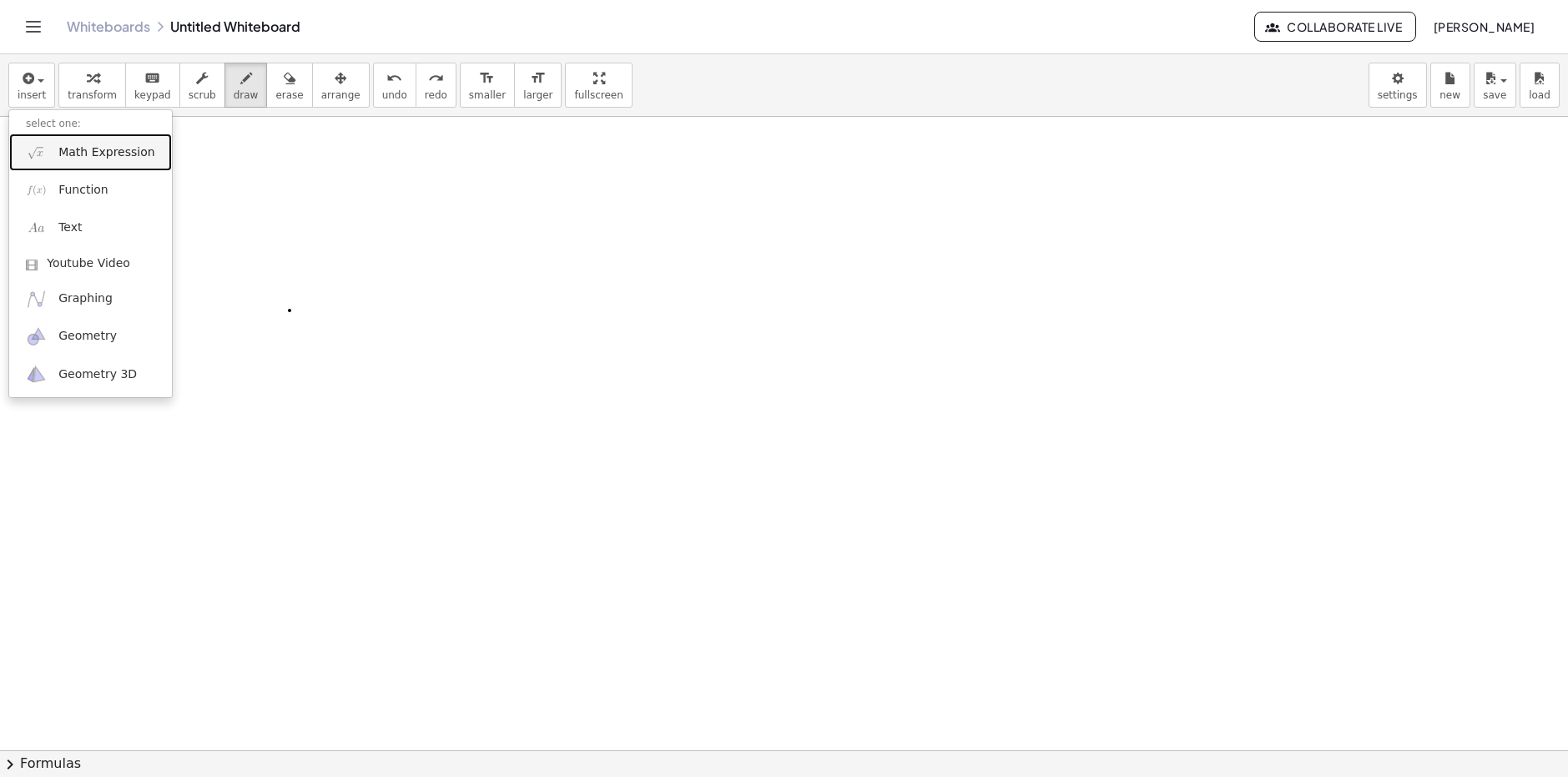
click at [68, 160] on span "Math Expression" at bounding box center [106, 152] width 96 height 17
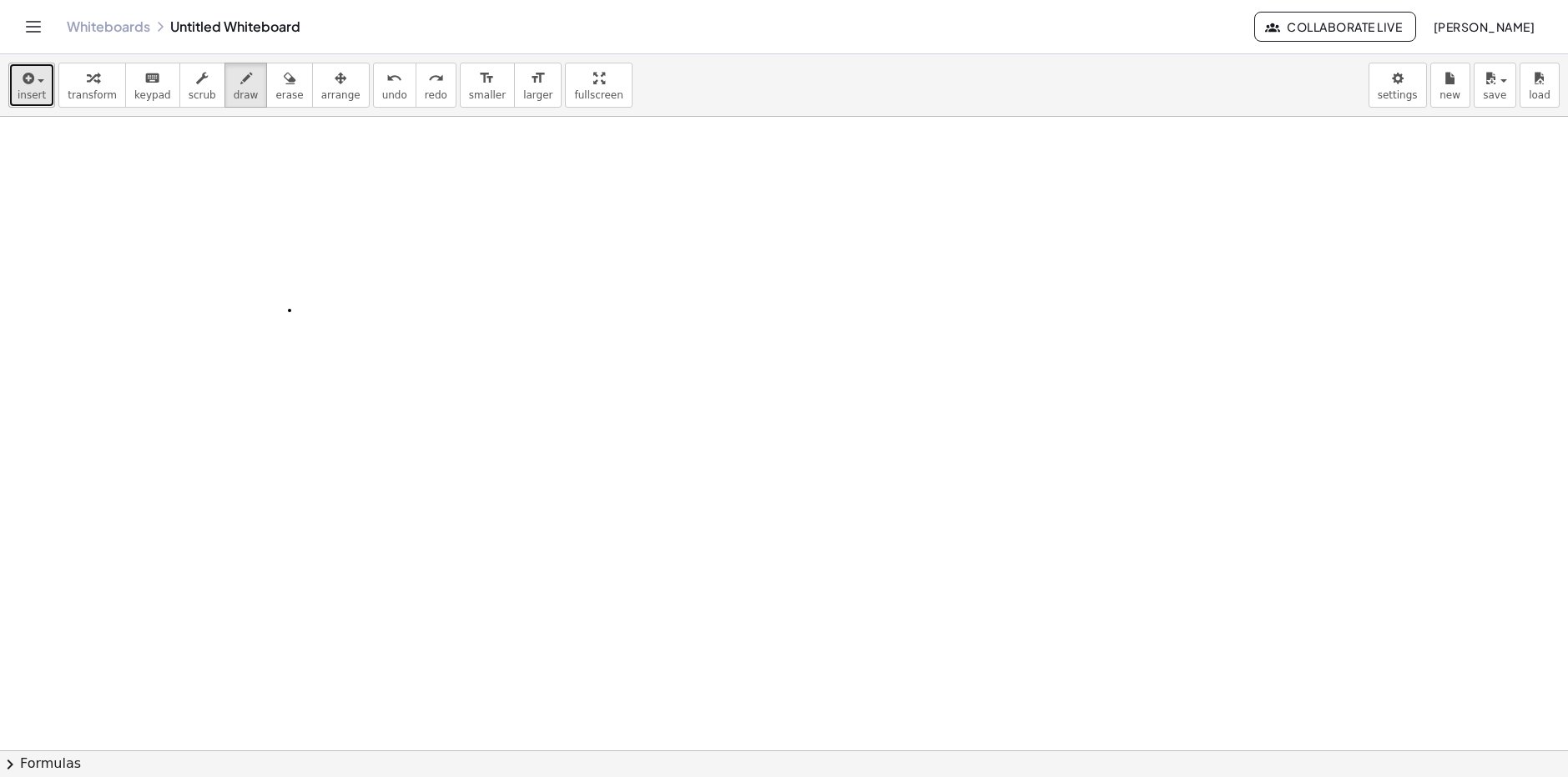
click at [27, 101] on span "insert" at bounding box center [31, 95] width 28 height 12
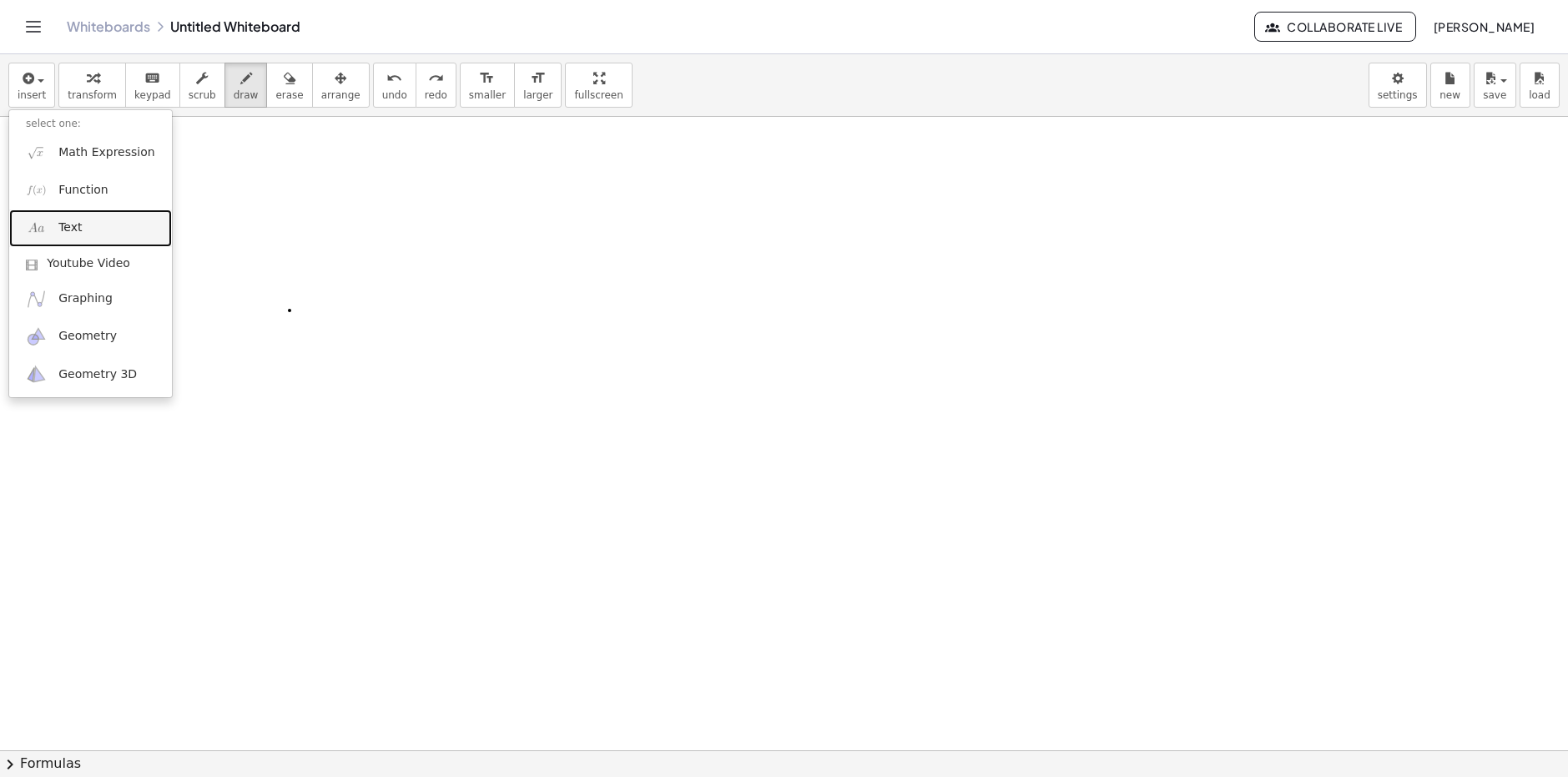
click at [64, 221] on span "Text" at bounding box center [70, 228] width 23 height 17
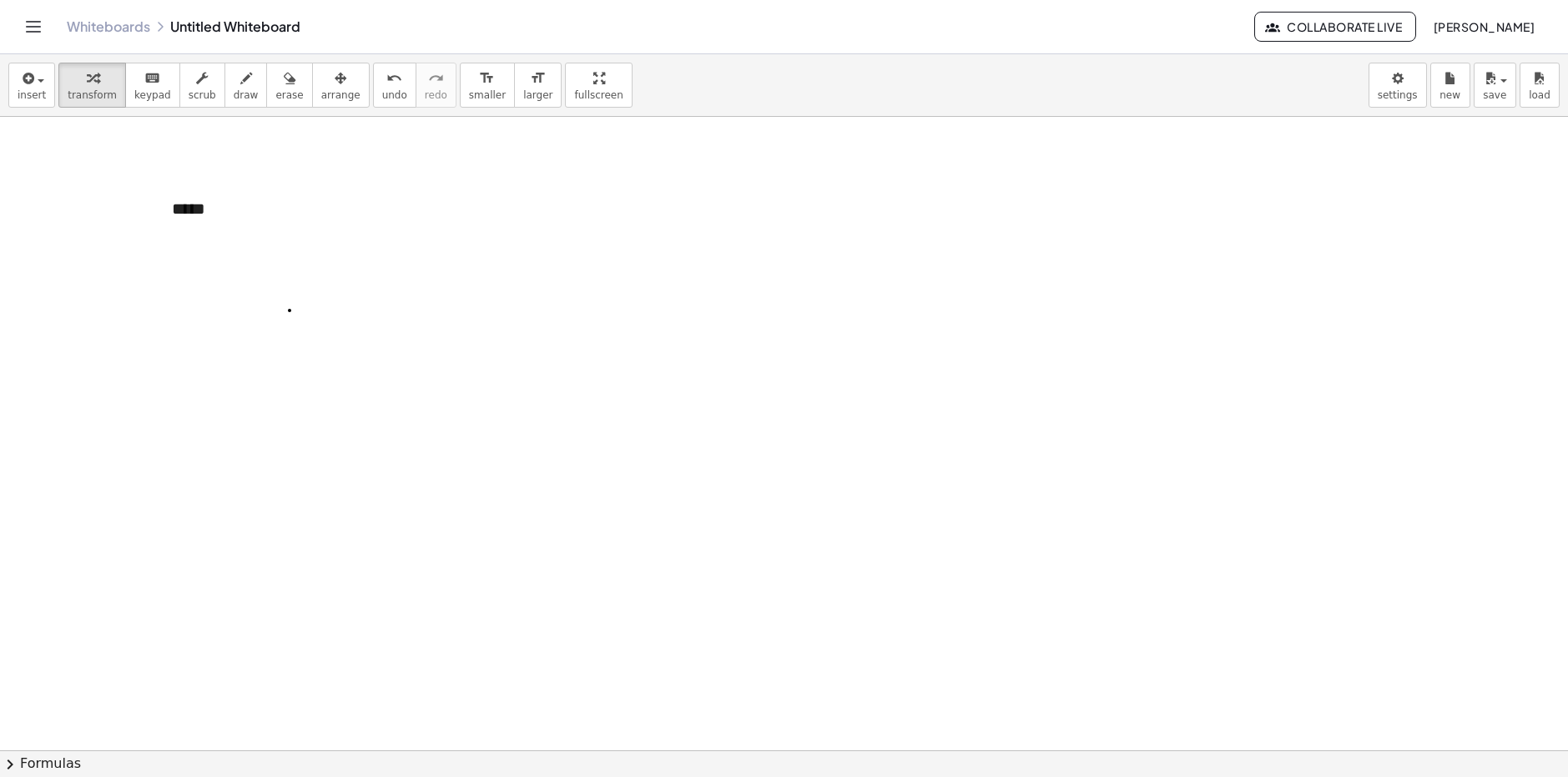
click at [241, 87] on icon "button" at bounding box center [246, 78] width 12 height 20
drag, startPoint x: 199, startPoint y: 218, endPoint x: 204, endPoint y: 229, distance: 12.1
click at [50, 91] on button "insert" at bounding box center [32, 85] width 47 height 45
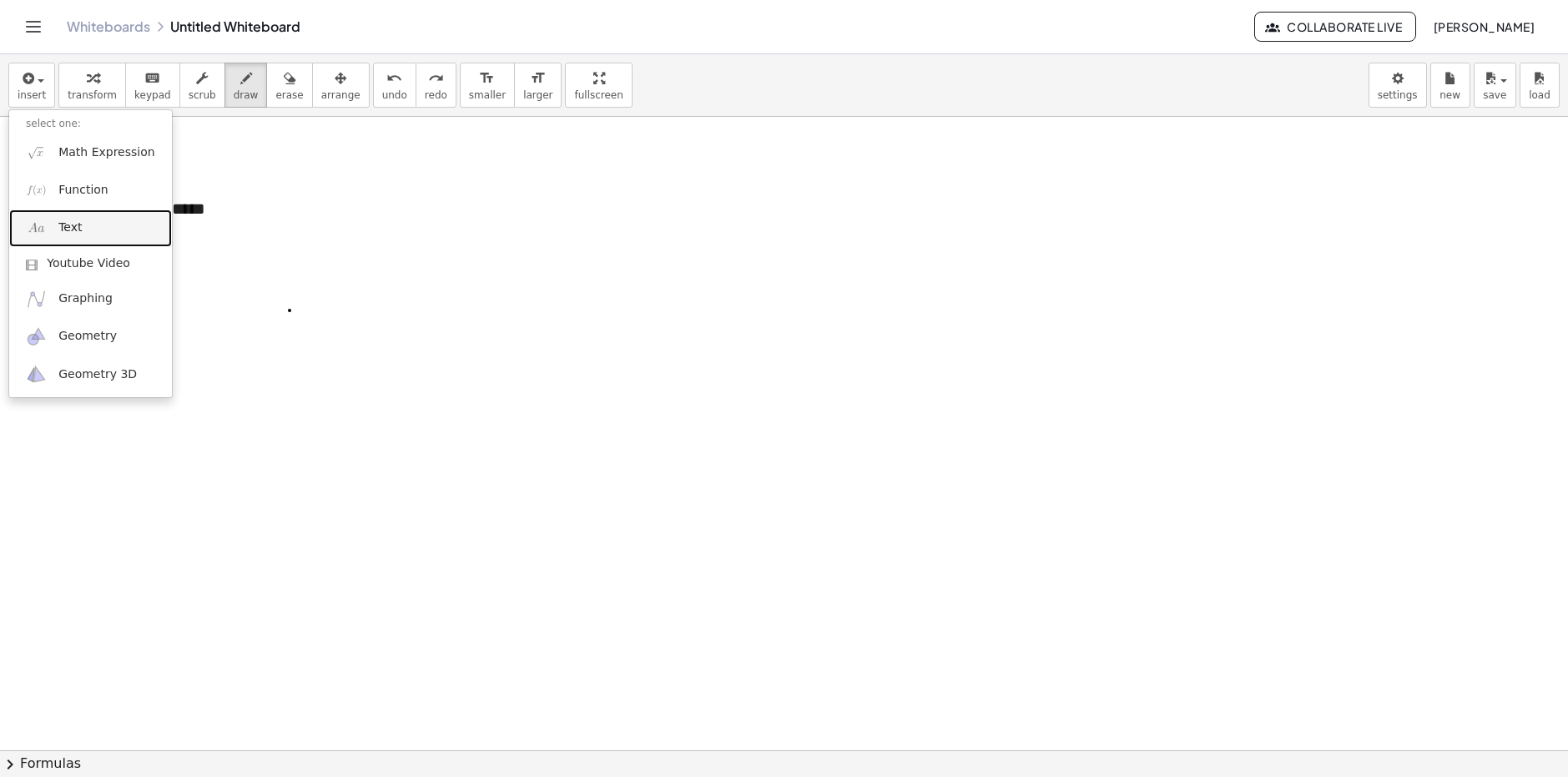
click at [85, 238] on link "Text" at bounding box center [90, 228] width 163 height 38
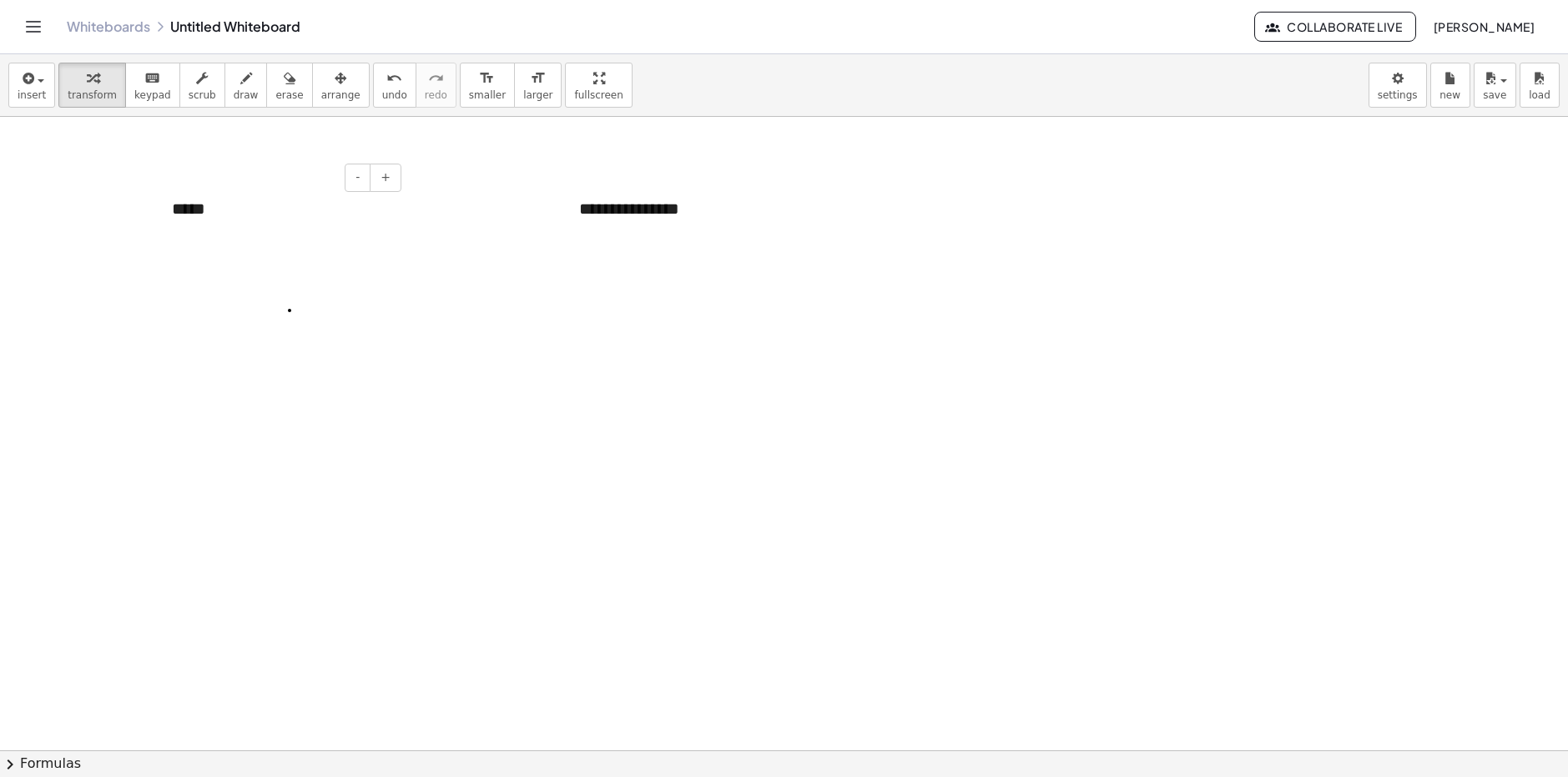
click at [191, 220] on div "*****" at bounding box center [280, 209] width 251 height 58
click at [232, 213] on div "*****" at bounding box center [280, 209] width 251 height 58
click at [635, 221] on div "**********" at bounding box center [688, 209] width 251 height 58
click at [766, 182] on span "-" at bounding box center [765, 177] width 5 height 14
click at [770, 176] on button "-" at bounding box center [765, 178] width 26 height 28
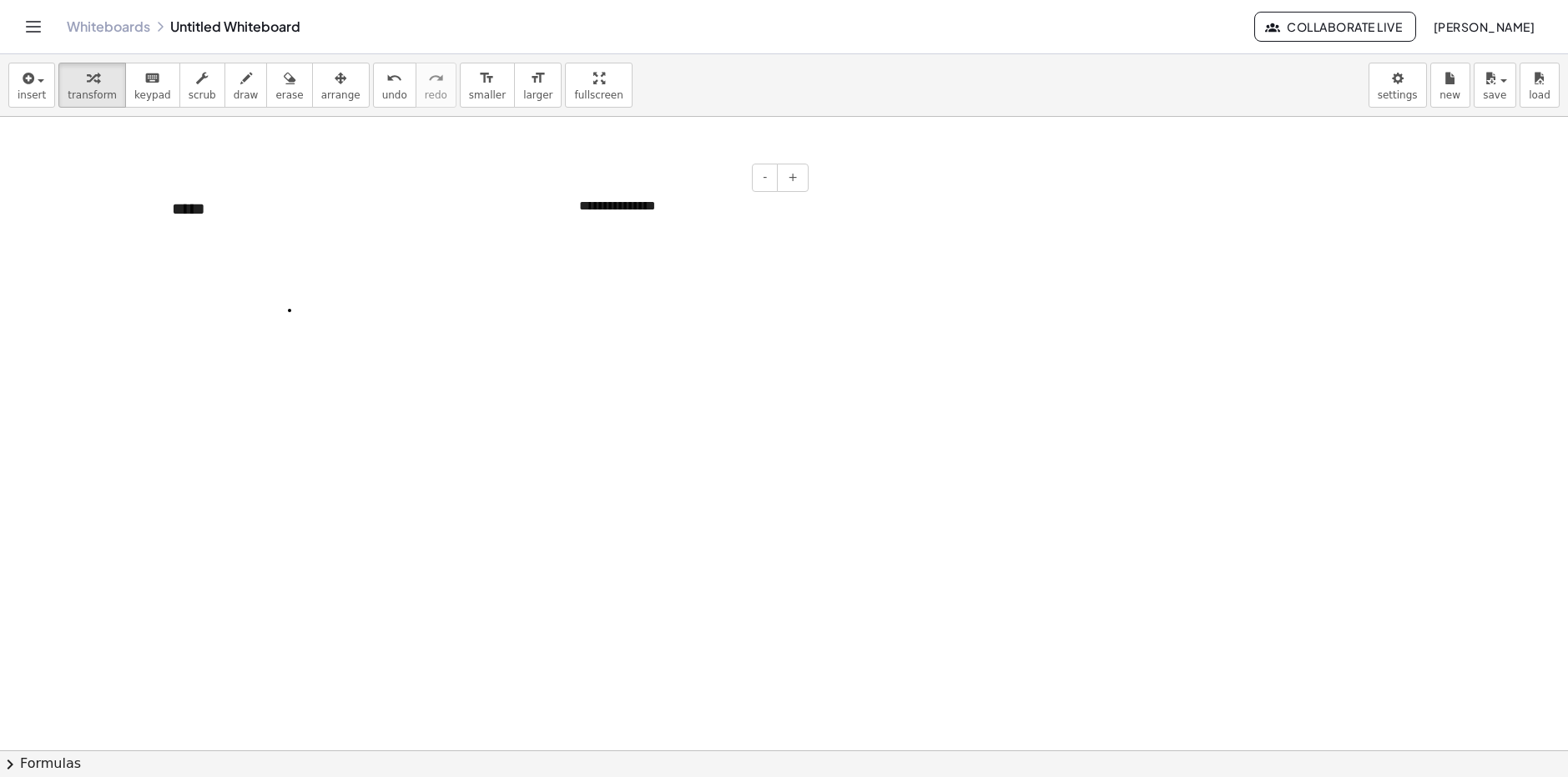
click at [730, 204] on div "**********" at bounding box center [688, 206] width 251 height 52
drag, startPoint x: 730, startPoint y: 204, endPoint x: 519, endPoint y: 205, distance: 211.0
drag, startPoint x: 685, startPoint y: 215, endPoint x: 535, endPoint y: 211, distance: 150.1
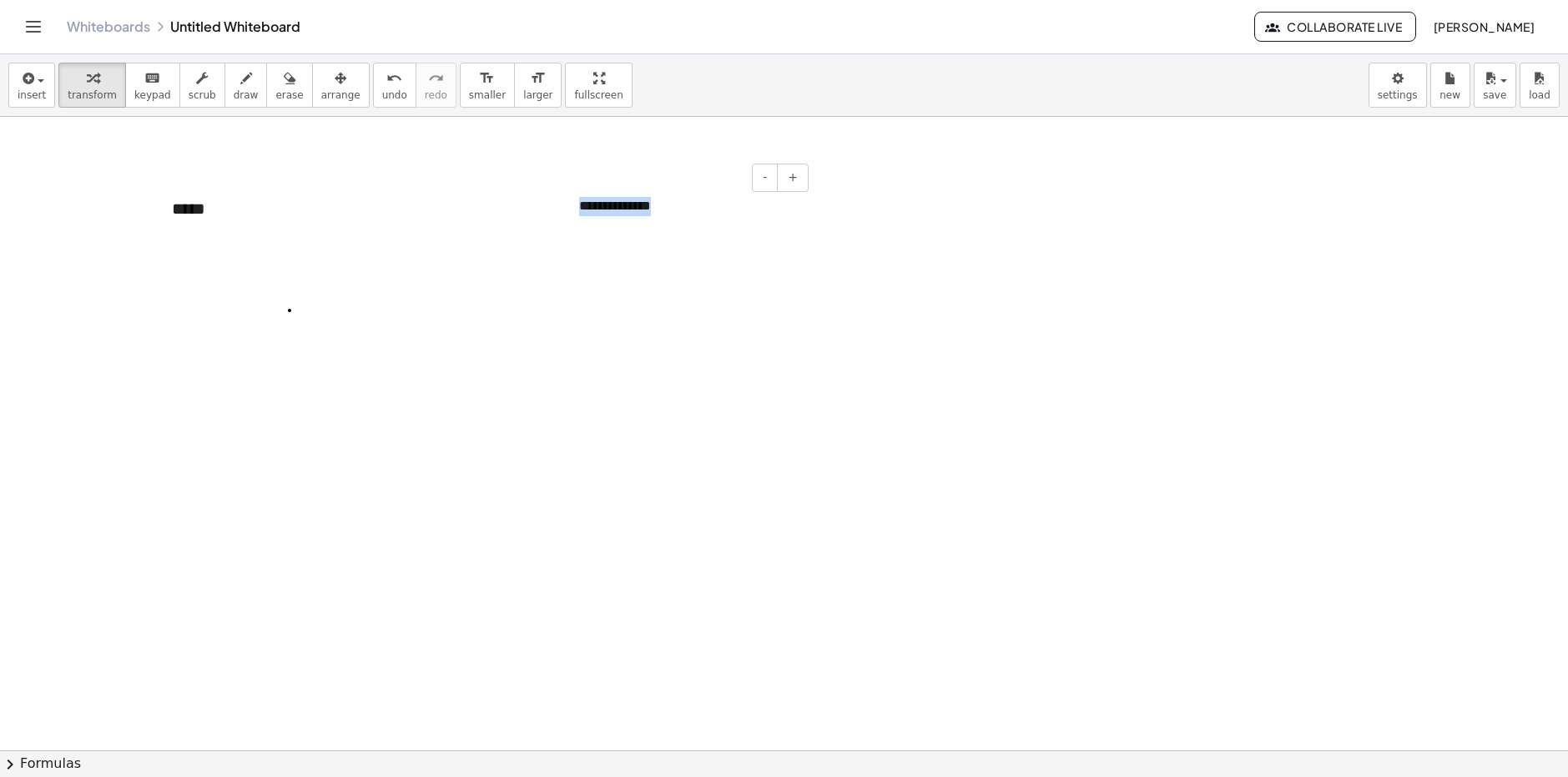
drag, startPoint x: 652, startPoint y: 222, endPoint x: 570, endPoint y: 216, distance: 82.2
click at [570, 216] on div "**********" at bounding box center [688, 206] width 251 height 52
click at [315, 204] on div "*****" at bounding box center [280, 209] width 251 height 58
click at [386, 178] on span "+" at bounding box center [385, 177] width 10 height 14
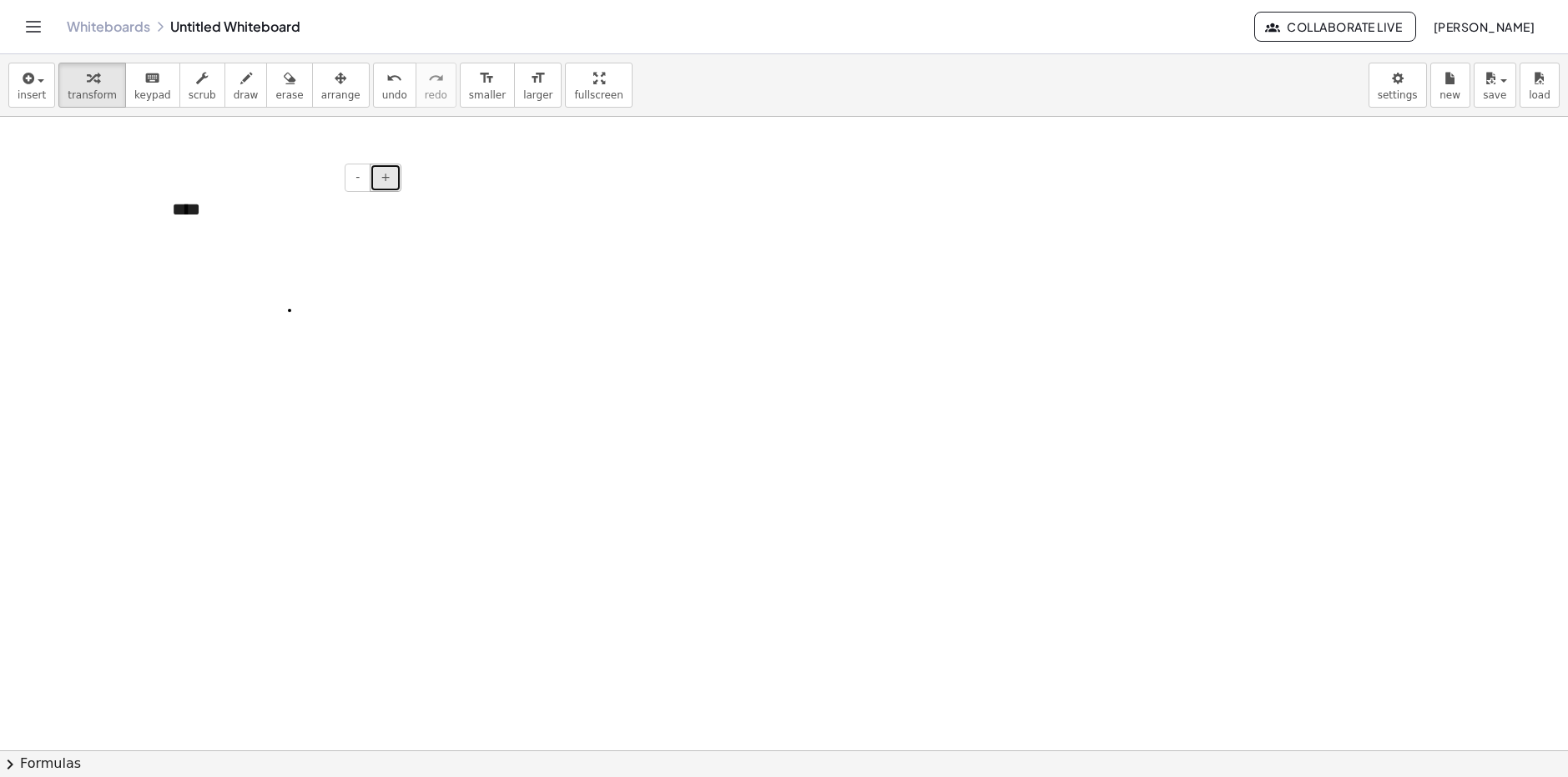
click at [384, 183] on span "+" at bounding box center [385, 177] width 10 height 14
click at [382, 184] on span "+" at bounding box center [385, 177] width 10 height 14
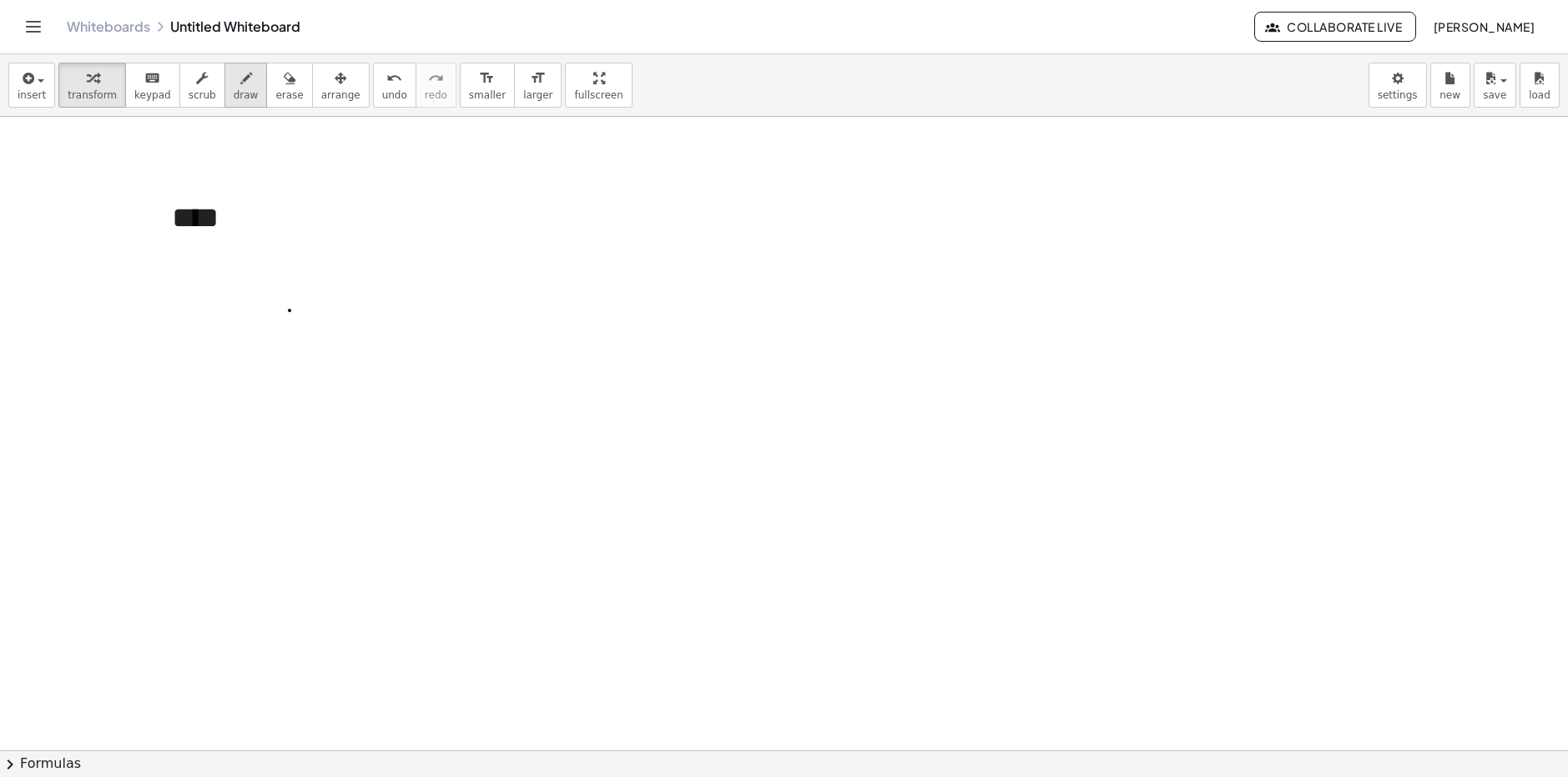
click at [241, 84] on icon "button" at bounding box center [246, 78] width 12 height 20
click at [40, 84] on div "button" at bounding box center [31, 78] width 28 height 20
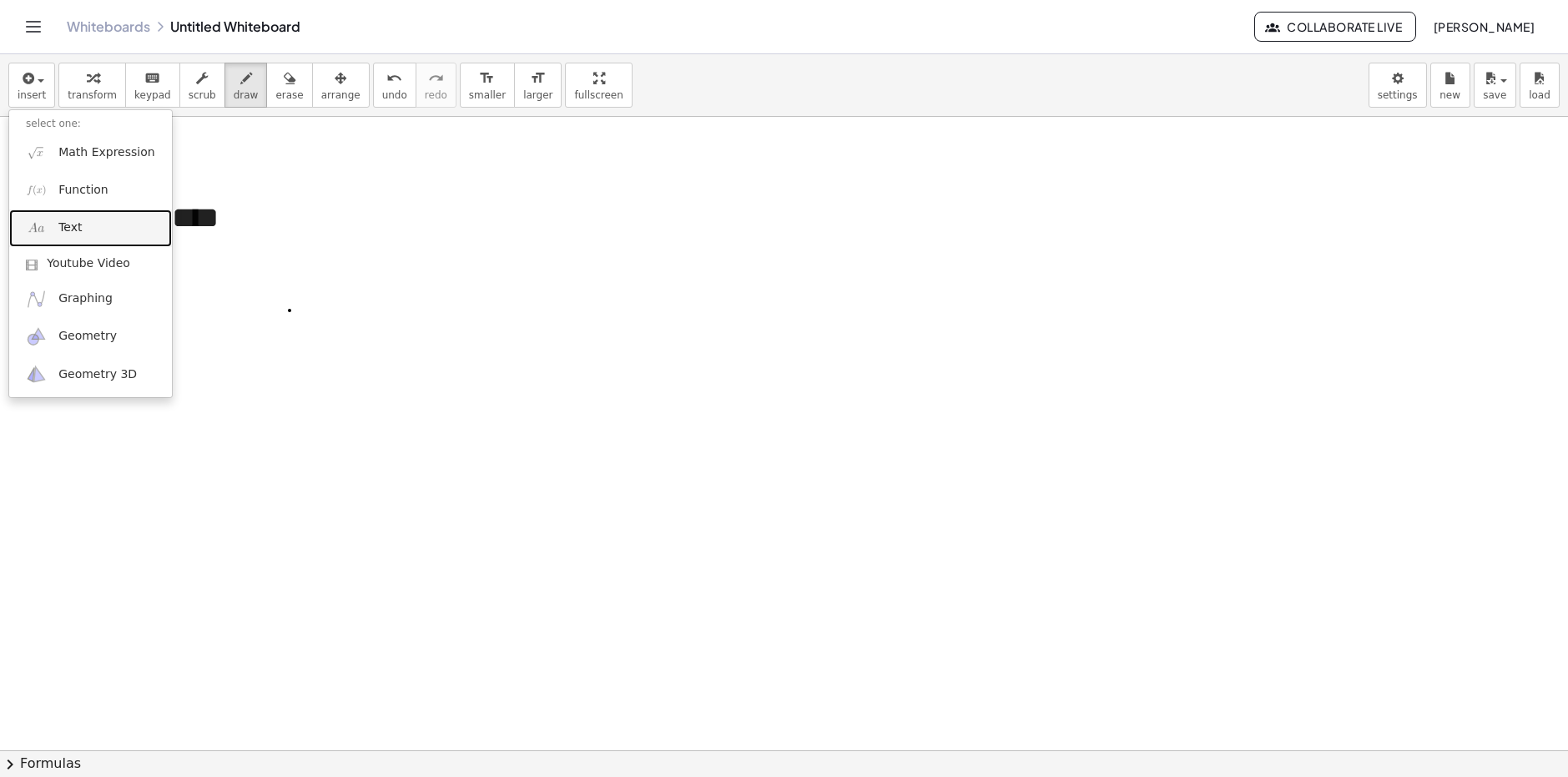
click at [70, 226] on span "Text" at bounding box center [70, 228] width 23 height 17
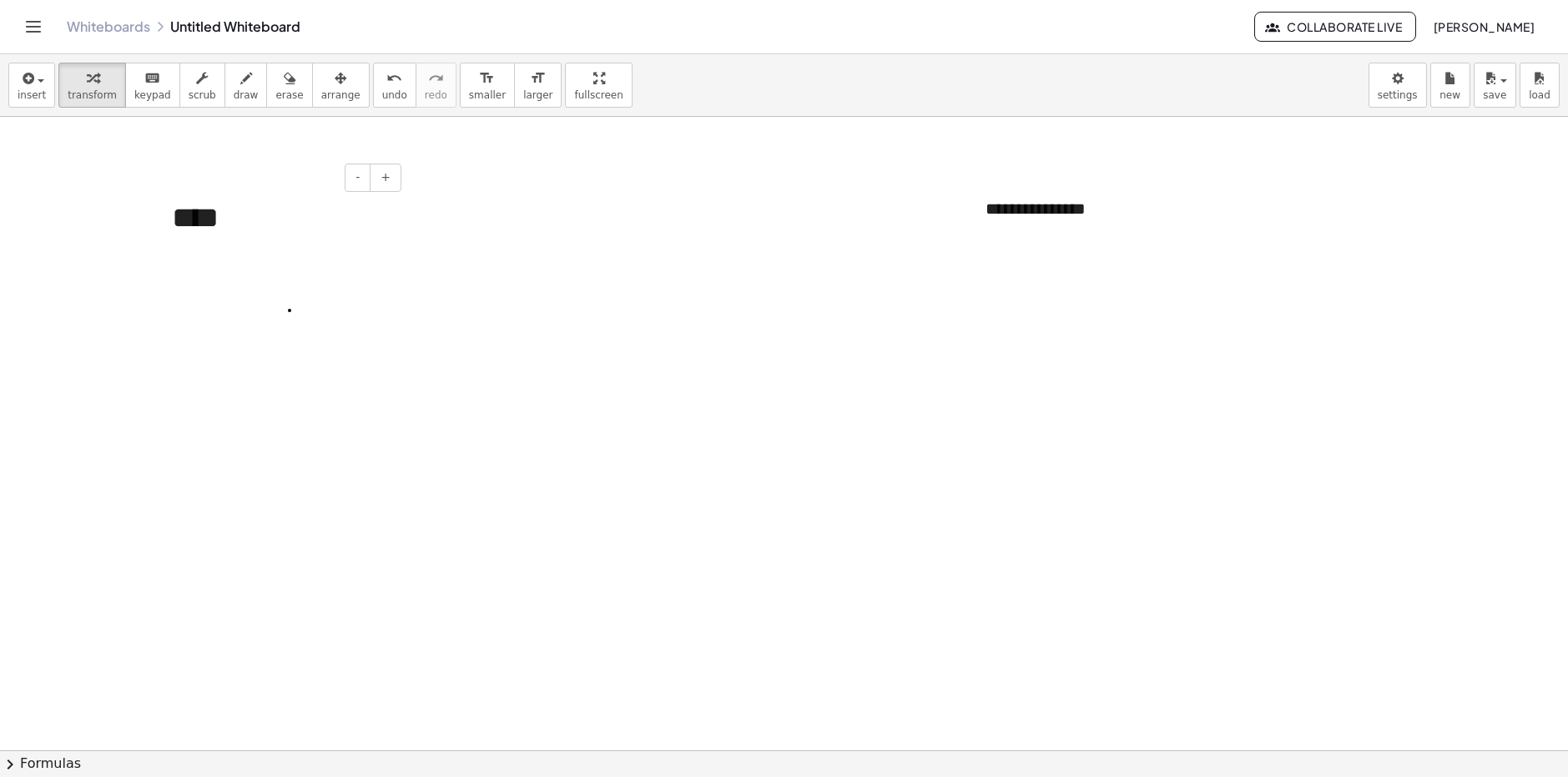
click at [236, 220] on div "****" at bounding box center [280, 218] width 251 height 76
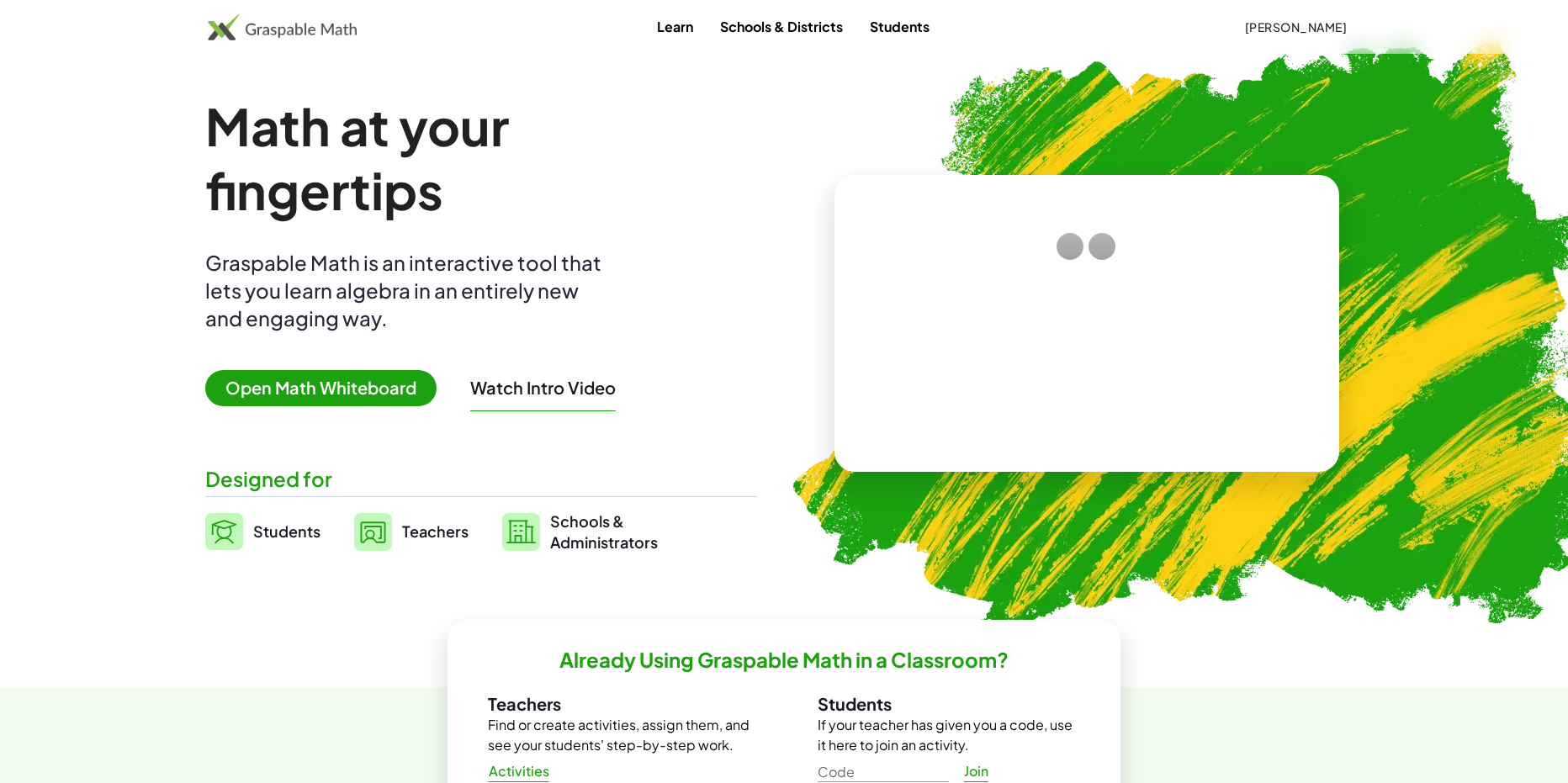
click at [364, 376] on span "Open Math Whiteboard" at bounding box center [321, 389] width 232 height 36
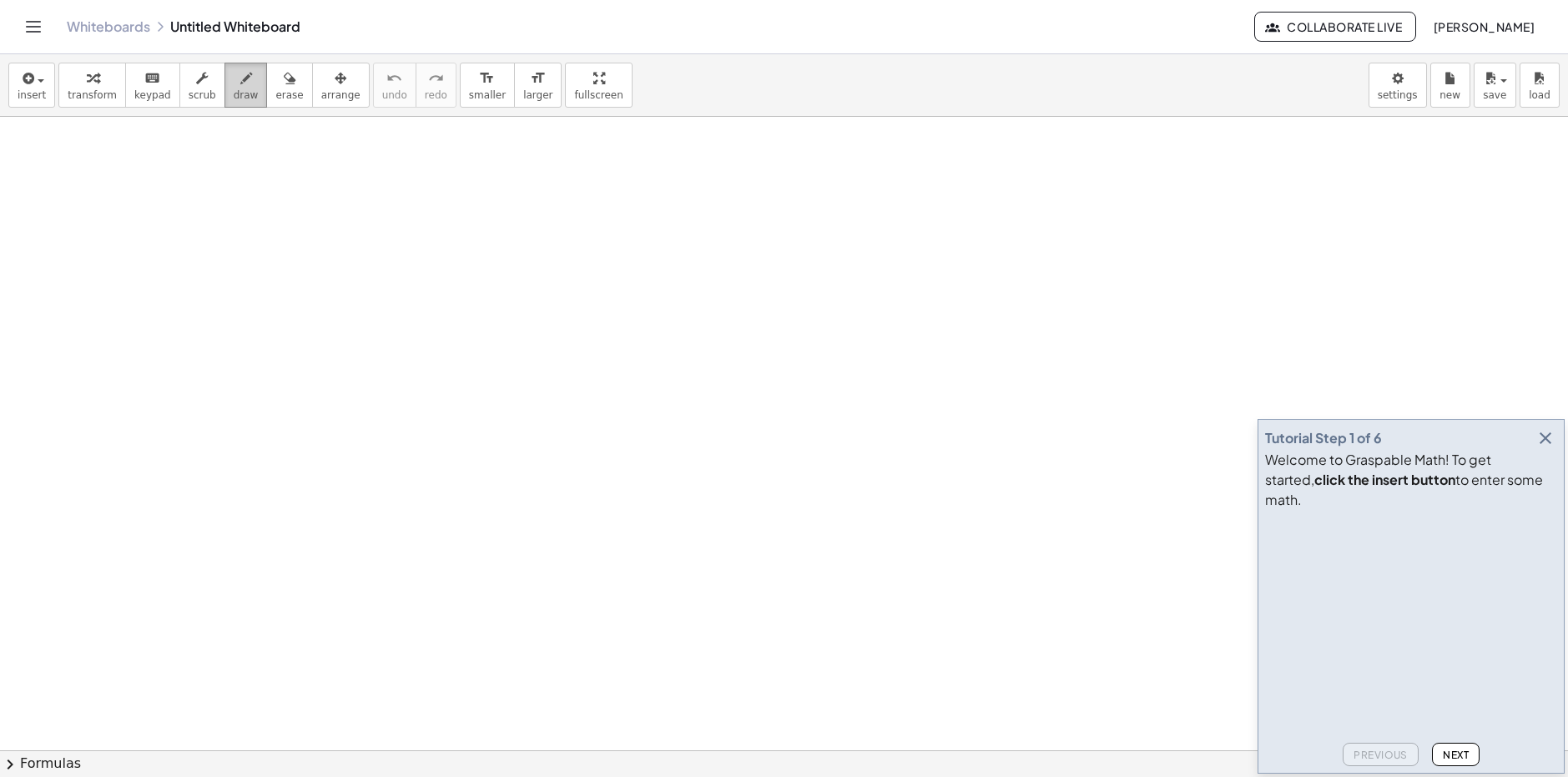
click at [233, 96] on span "draw" at bounding box center [246, 95] width 25 height 12
click at [134, 85] on div "keyboard" at bounding box center [152, 78] width 37 height 20
click at [45, 102] on button "insert" at bounding box center [32, 85] width 47 height 45
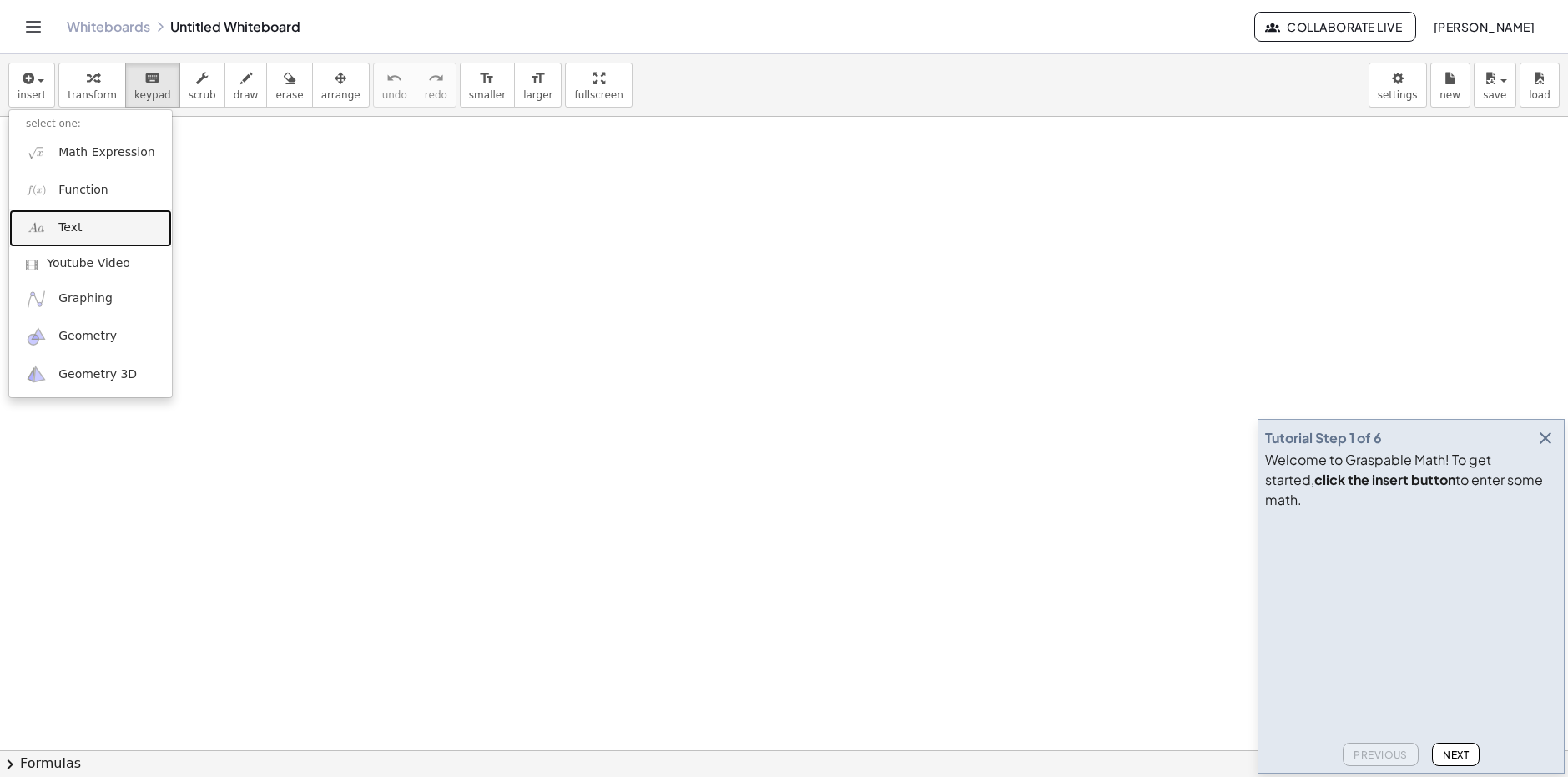
click at [62, 217] on link "Text" at bounding box center [90, 228] width 163 height 38
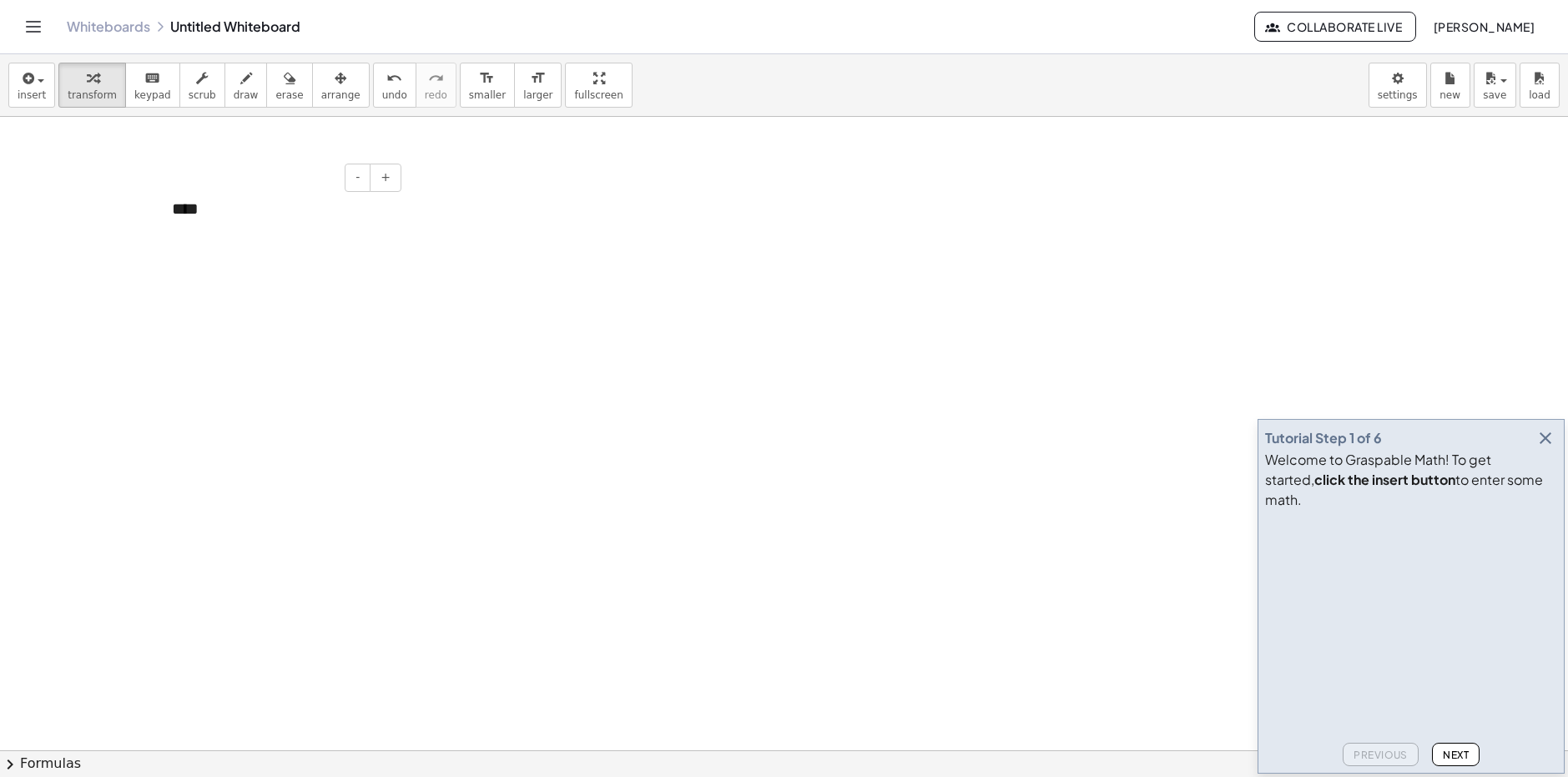
click at [198, 212] on div "****" at bounding box center [280, 209] width 251 height 58
click at [207, 219] on div "*****" at bounding box center [280, 209] width 251 height 58
click at [355, 178] on button "-" at bounding box center [358, 178] width 26 height 28
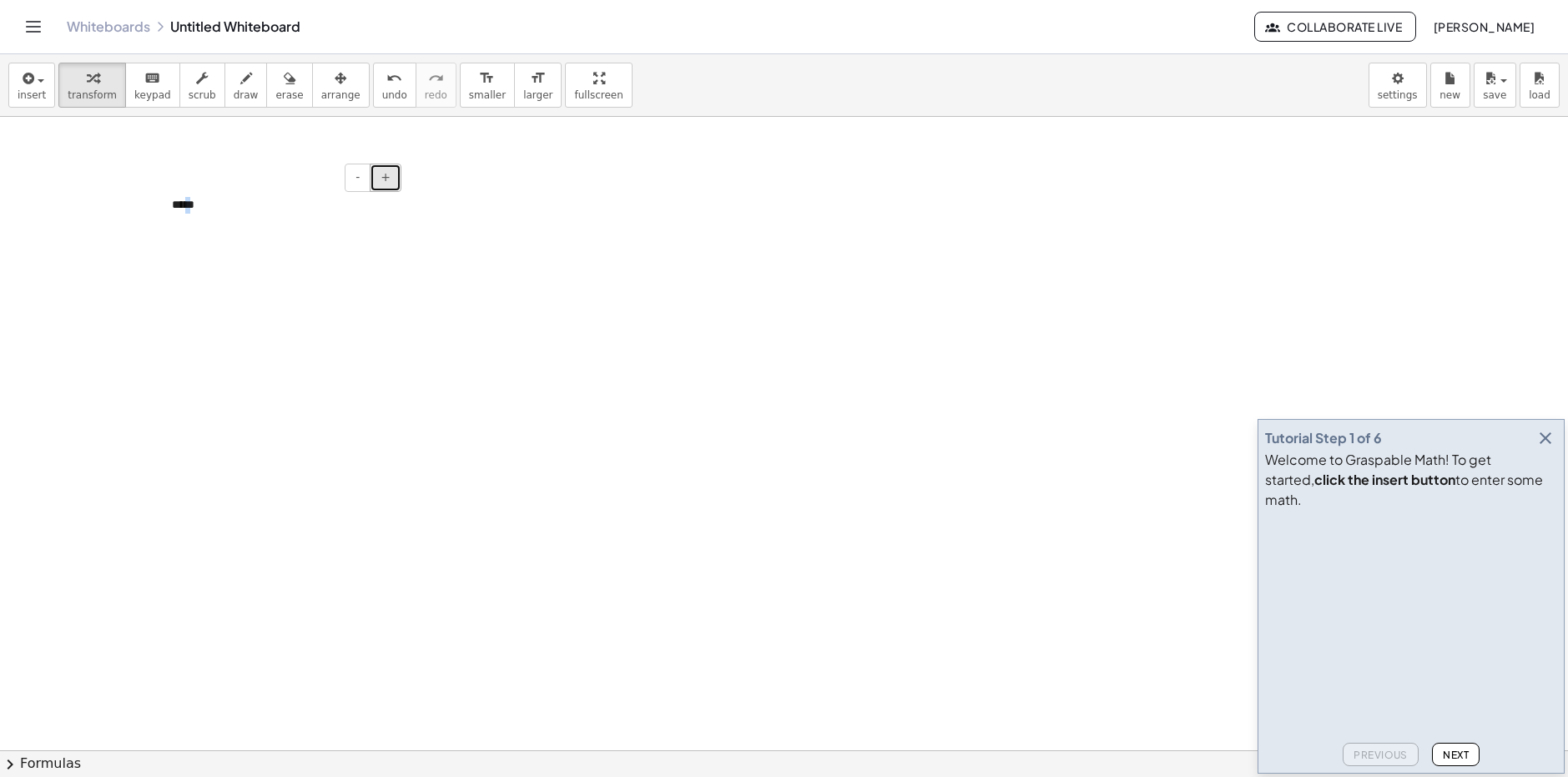
click at [383, 178] on span "+" at bounding box center [385, 177] width 10 height 14
click at [387, 182] on span "+" at bounding box center [385, 177] width 10 height 14
click at [385, 181] on span "+" at bounding box center [385, 177] width 10 height 14
click at [384, 181] on span "+" at bounding box center [385, 177] width 10 height 14
click at [382, 179] on span "+" at bounding box center [385, 177] width 10 height 14
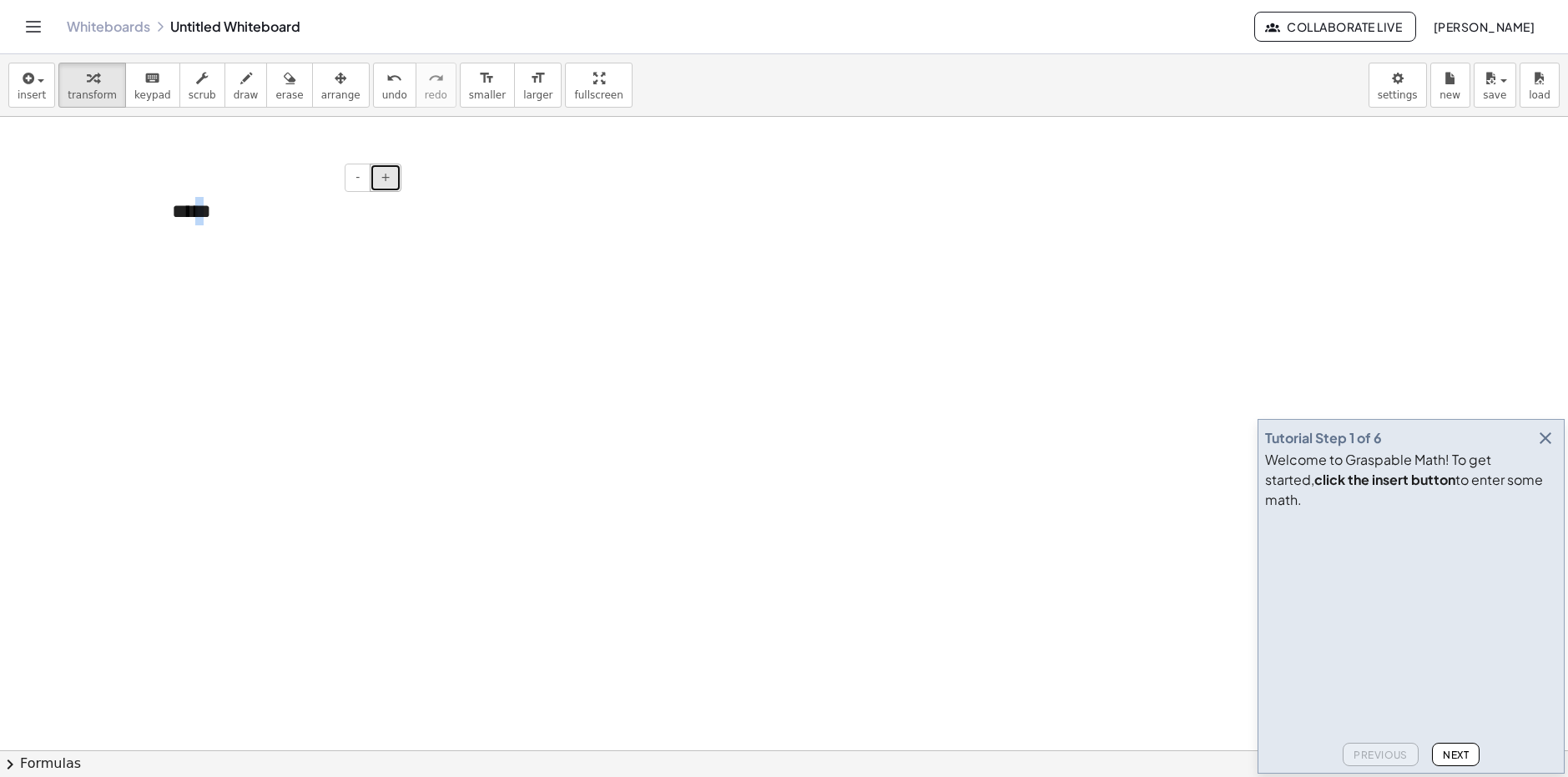
click at [380, 179] on button "+" at bounding box center [385, 178] width 32 height 28
click at [225, 215] on div "*****" at bounding box center [280, 212] width 251 height 64
click at [216, 212] on div "*****" at bounding box center [280, 212] width 251 height 64
click at [241, 85] on icon "button" at bounding box center [246, 78] width 12 height 20
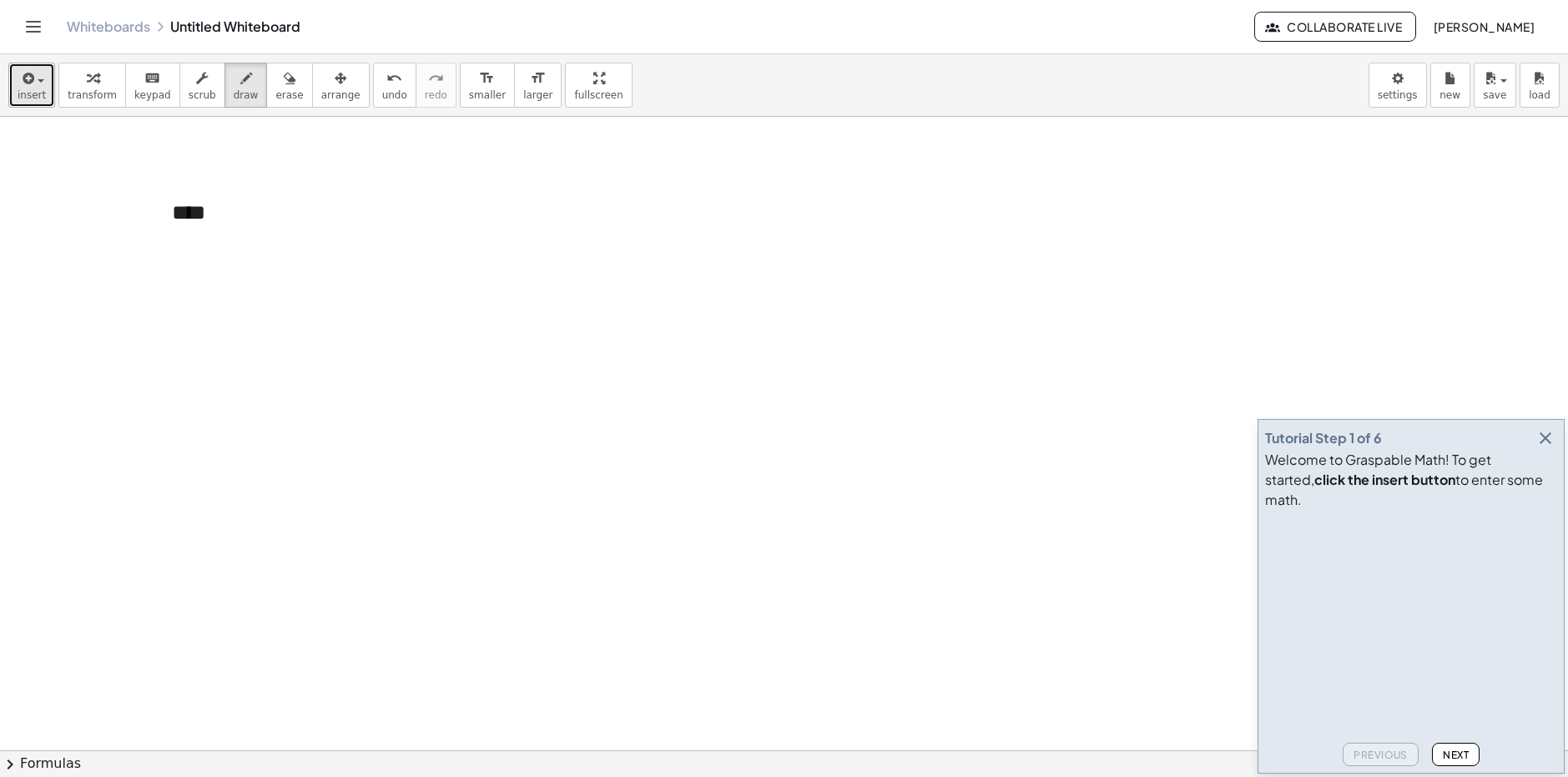
click at [41, 80] on span "button" at bounding box center [41, 81] width 6 height 4
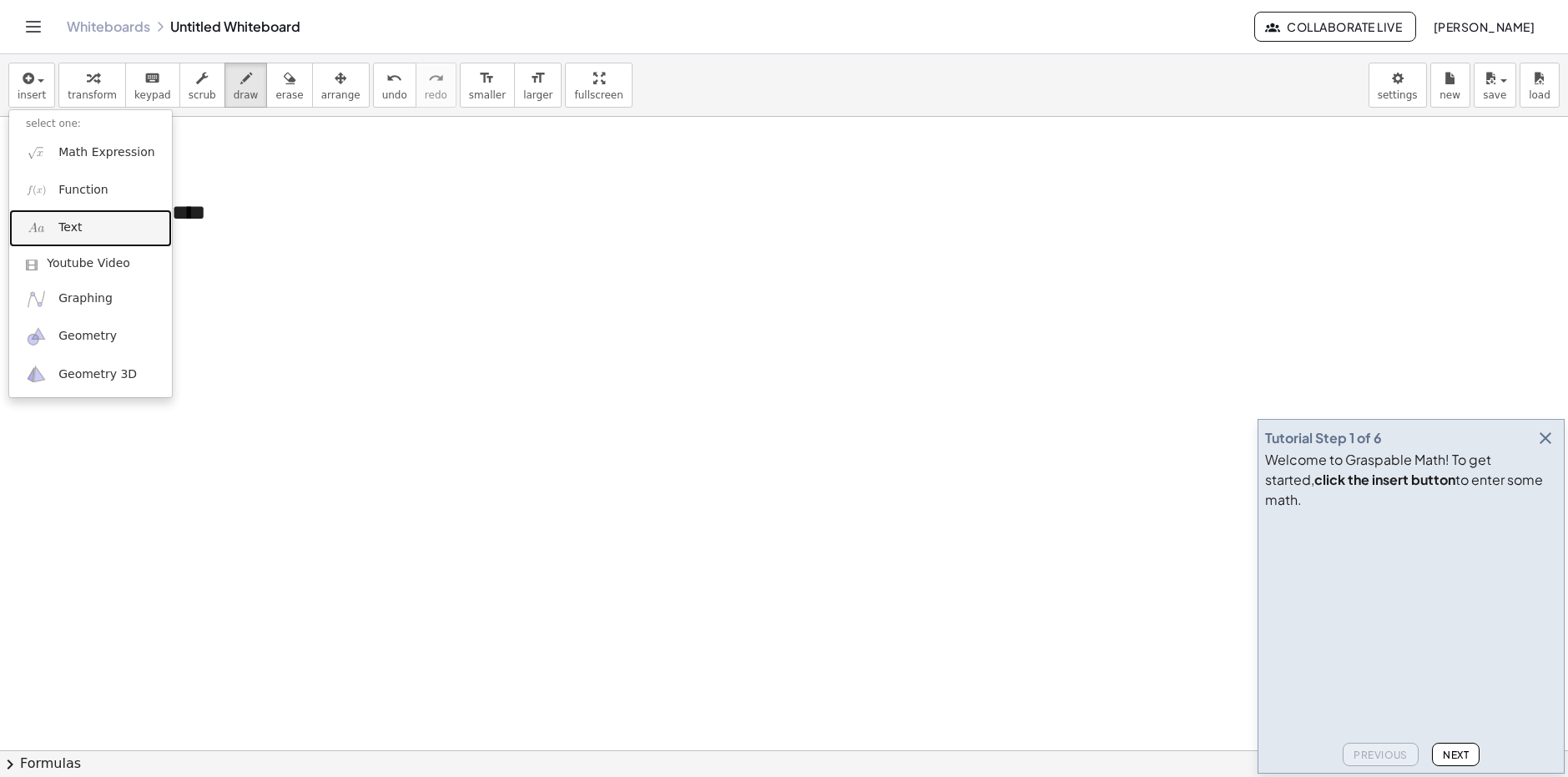
click at [77, 221] on span "Text" at bounding box center [70, 228] width 23 height 17
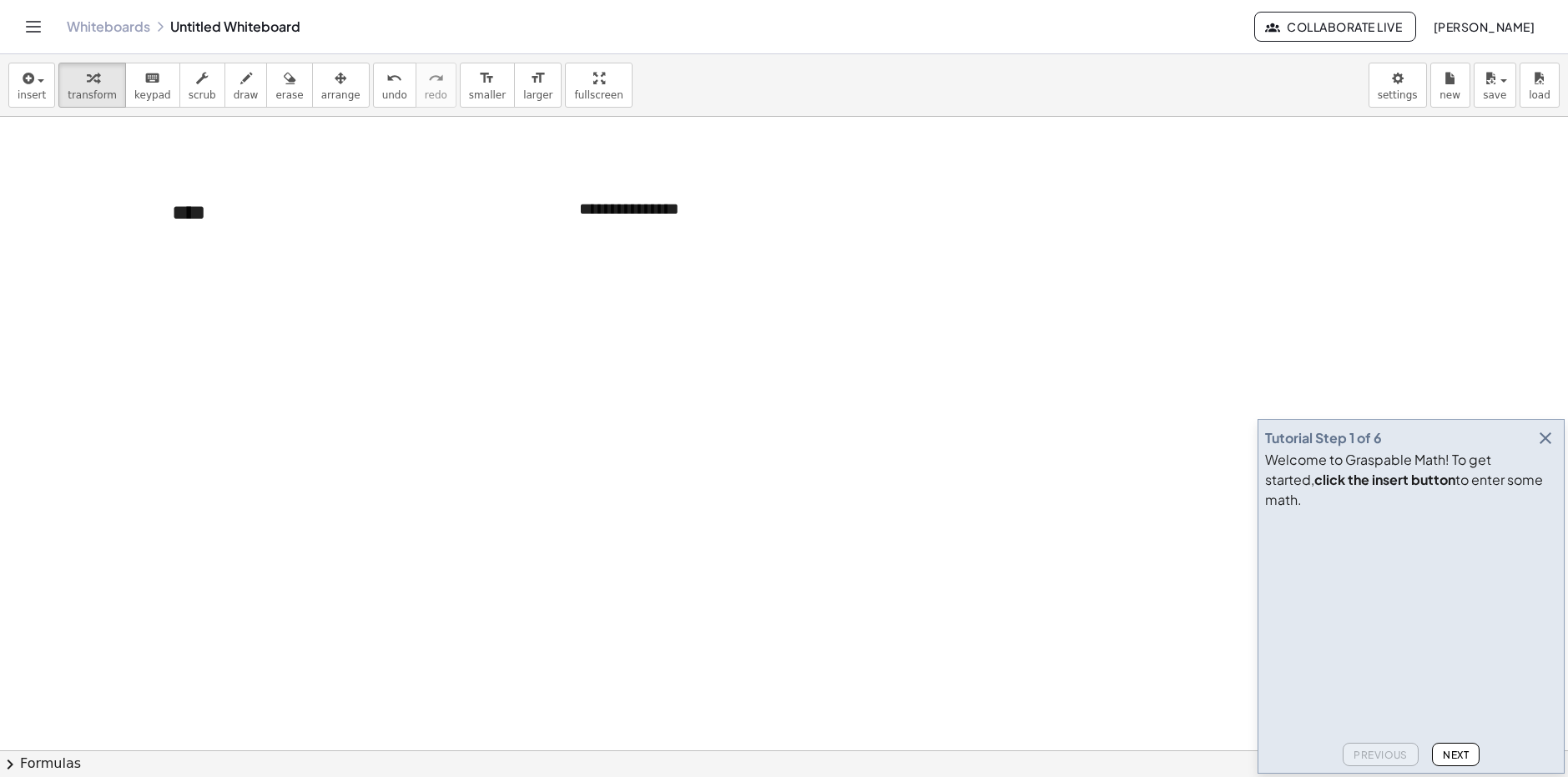
click at [169, 224] on div at bounding box center [163, 212] width 17 height 64
click at [194, 221] on div "****" at bounding box center [280, 212] width 251 height 64
click at [671, 219] on div "**********" at bounding box center [688, 209] width 251 height 58
drag, startPoint x: 736, startPoint y: 232, endPoint x: 422, endPoint y: 229, distance: 314.0
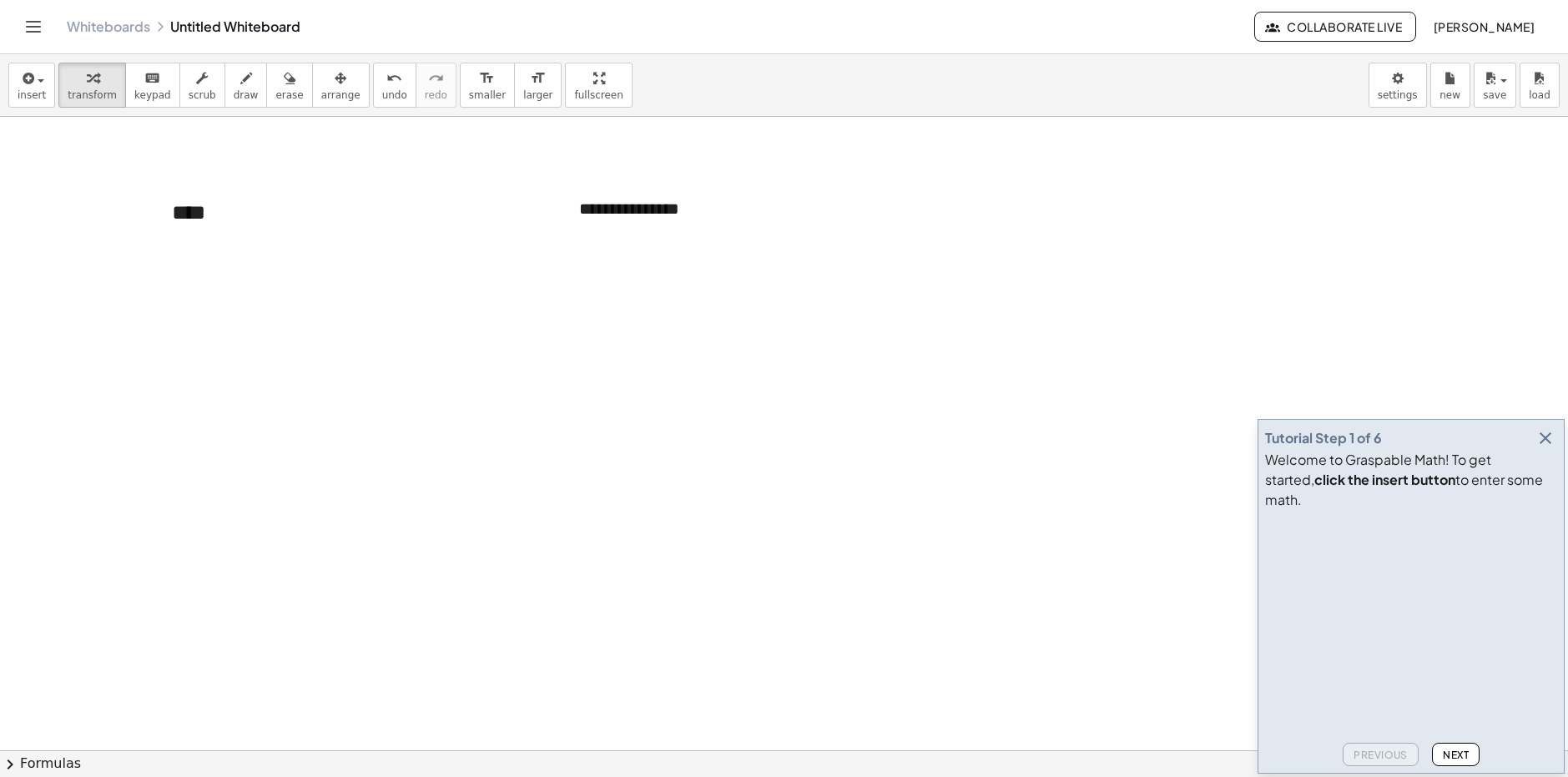
drag, startPoint x: 682, startPoint y: 222, endPoint x: 482, endPoint y: 223, distance: 200.0
drag, startPoint x: 549, startPoint y: 208, endPoint x: 571, endPoint y: 210, distance: 22.1
drag, startPoint x: 672, startPoint y: 215, endPoint x: 557, endPoint y: 216, distance: 115.0
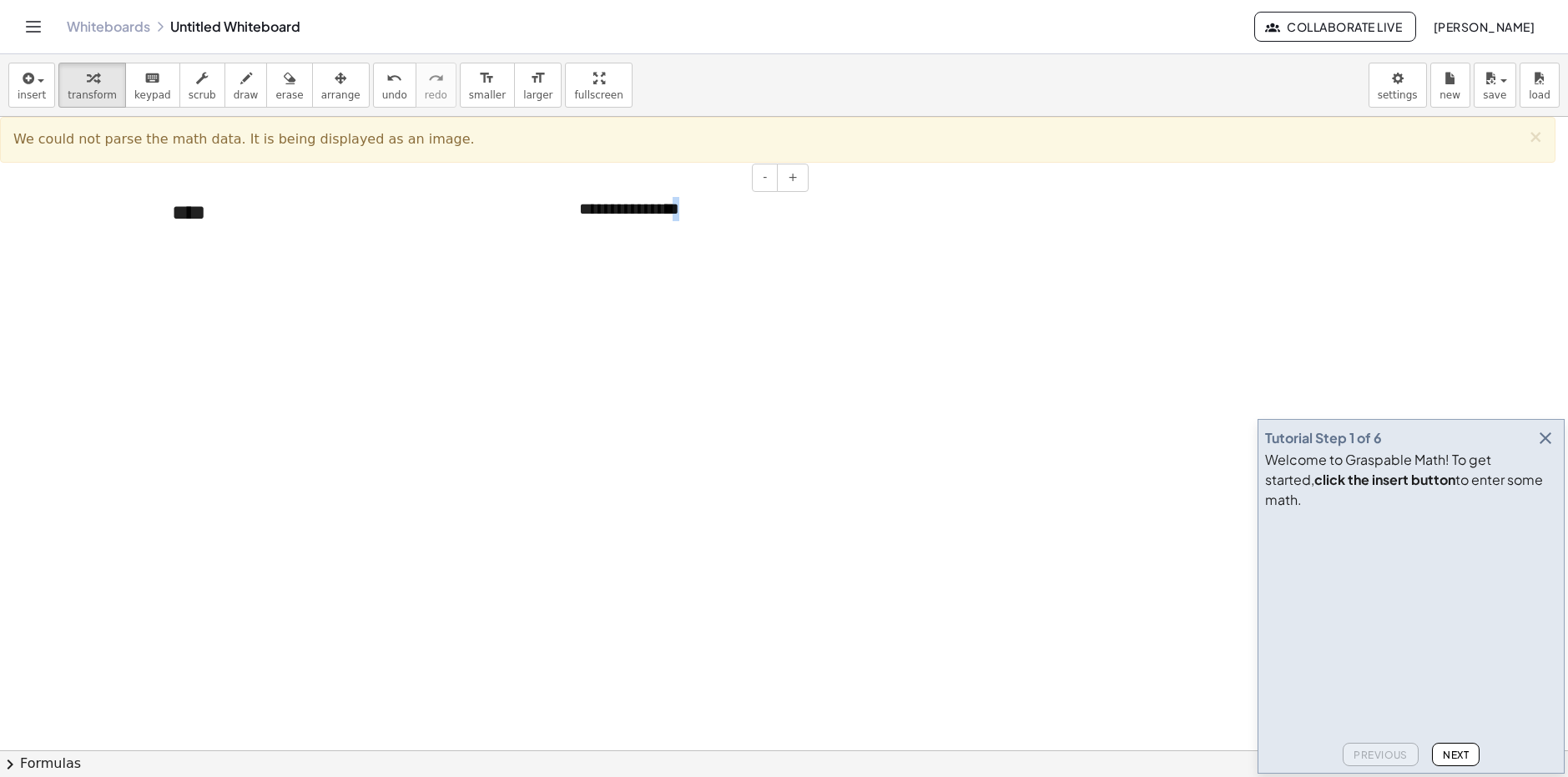
click at [679, 215] on div "**********" at bounding box center [688, 209] width 251 height 58
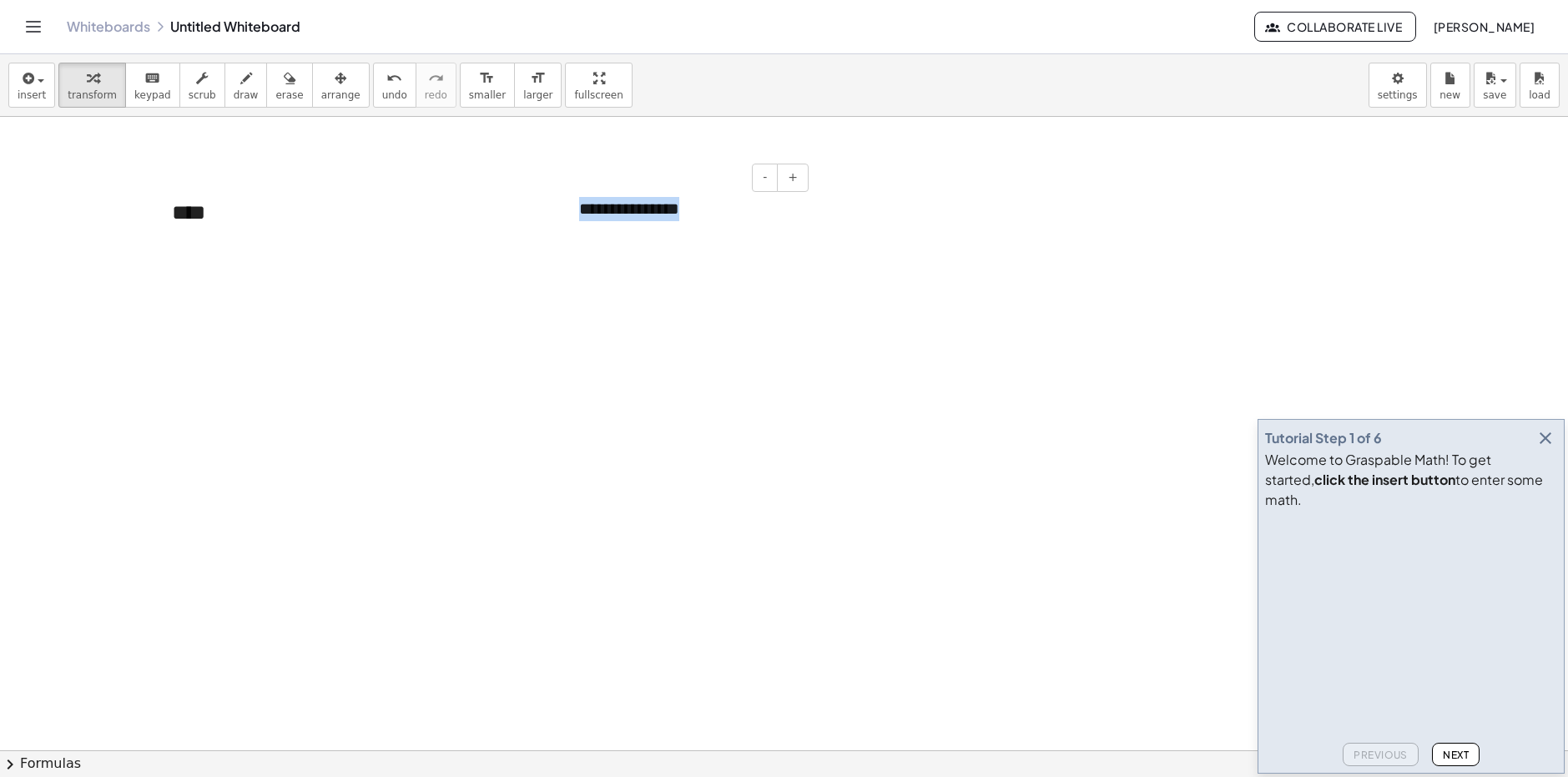
drag, startPoint x: 679, startPoint y: 215, endPoint x: 578, endPoint y: 205, distance: 101.5
click at [579, 205] on div "**********" at bounding box center [688, 209] width 251 height 58
click at [342, 202] on div "****" at bounding box center [280, 212] width 251 height 64
click at [394, 186] on button "+" at bounding box center [385, 178] width 32 height 28
click at [392, 186] on button "+" at bounding box center [385, 178] width 32 height 28
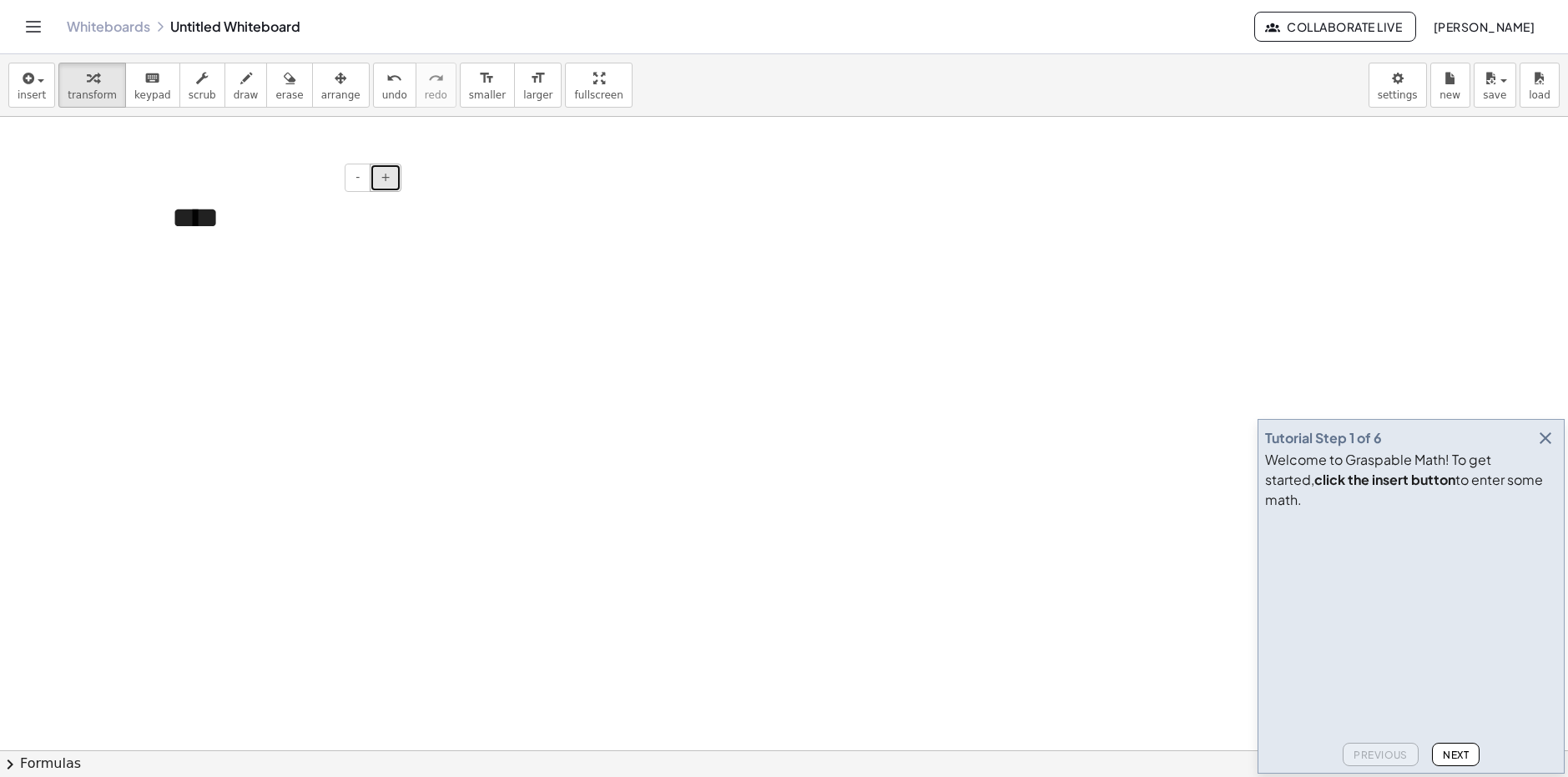
click at [390, 185] on button "+" at bounding box center [385, 178] width 32 height 28
click at [233, 92] on span "draw" at bounding box center [246, 95] width 25 height 12
drag, startPoint x: 251, startPoint y: 254, endPoint x: 269, endPoint y: 275, distance: 27.7
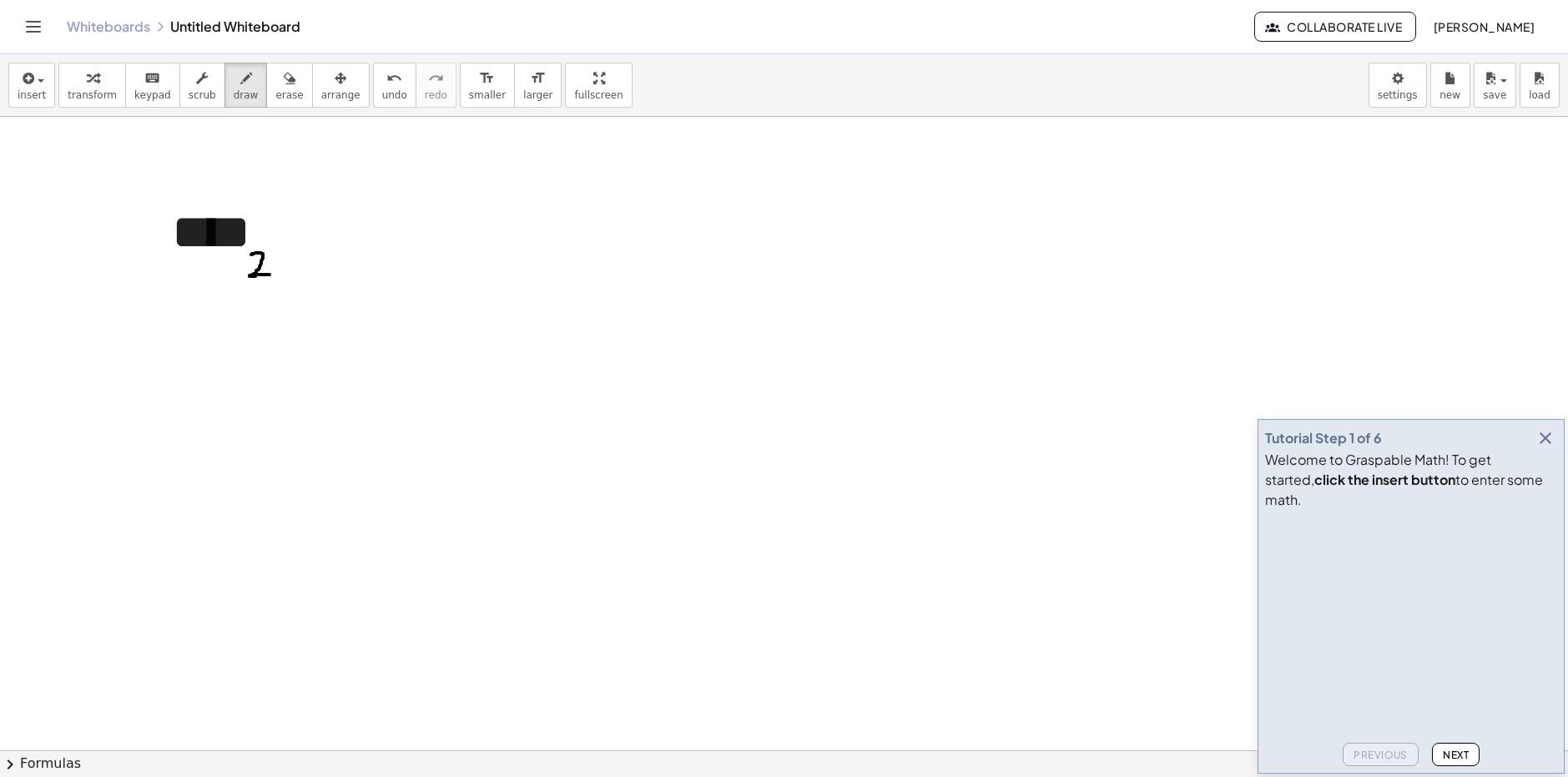
click at [6, 87] on div "insert select one: Math Expression Function Text Youtube Video Graphing Geometr…" at bounding box center [784, 85] width 1568 height 62
click at [27, 91] on span "insert" at bounding box center [31, 95] width 28 height 12
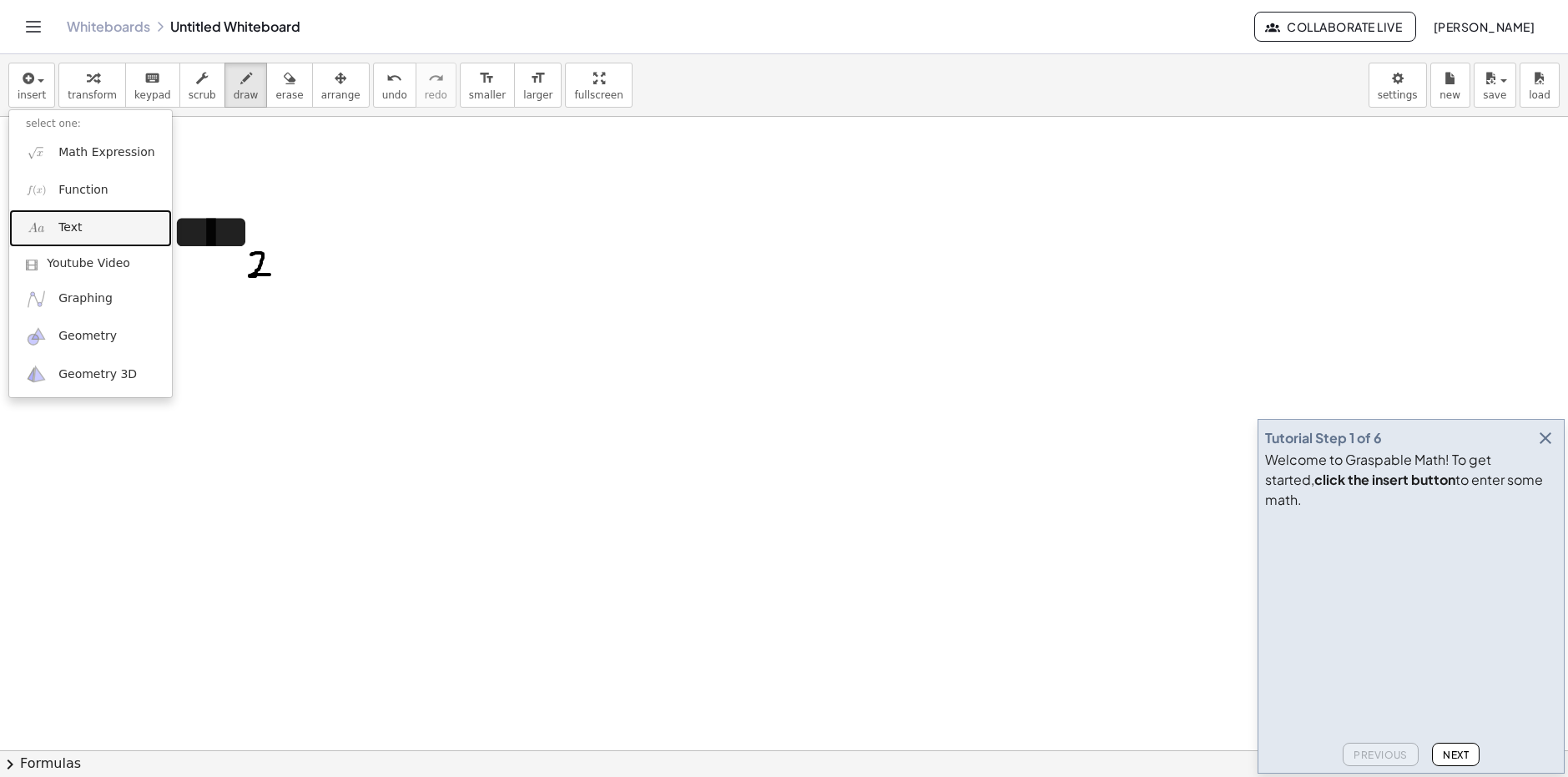
click at [77, 218] on link "Text" at bounding box center [90, 228] width 163 height 38
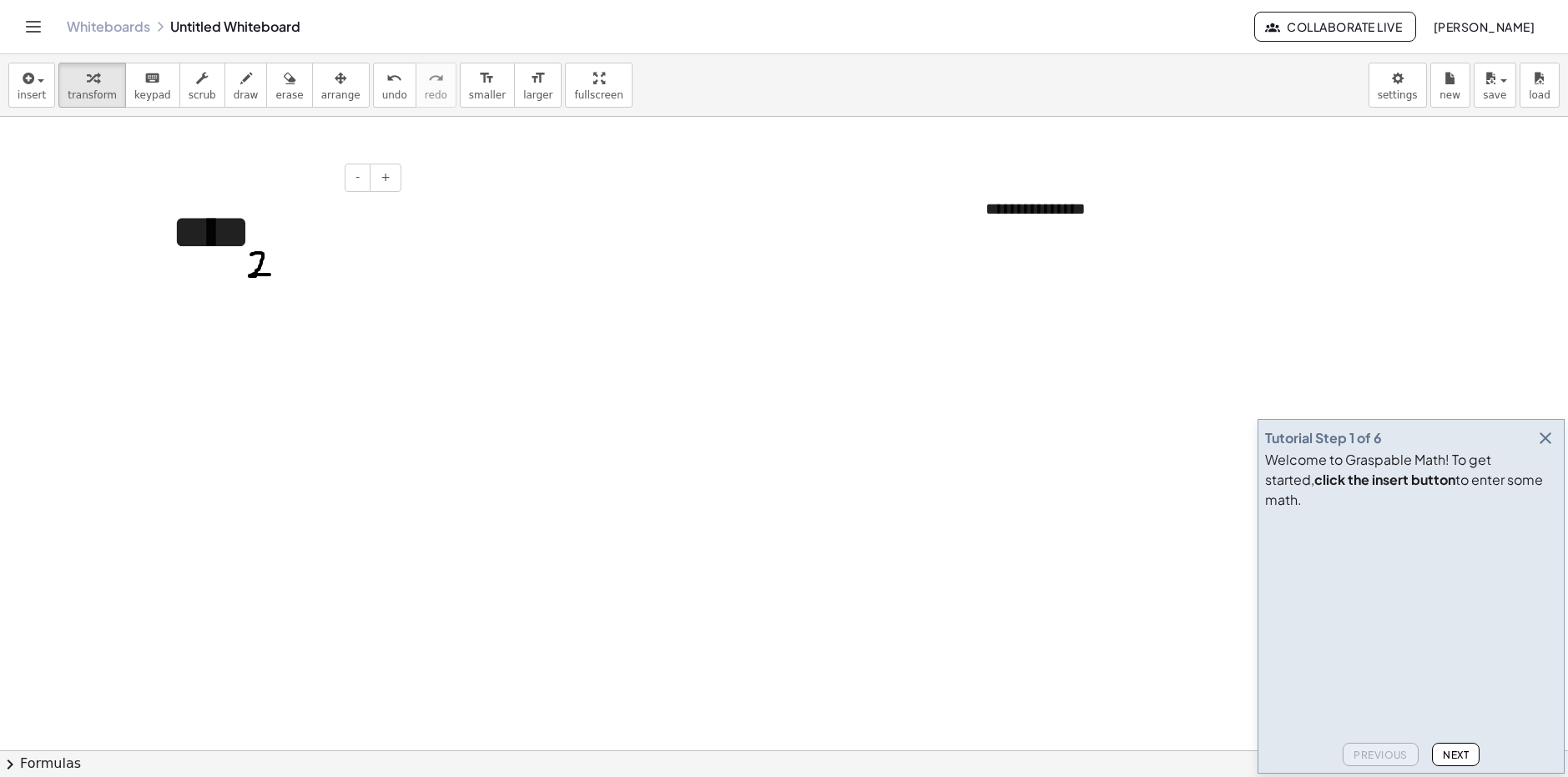
click at [303, 251] on div "****" at bounding box center [280, 233] width 251 height 105
click at [224, 99] on button "draw" at bounding box center [246, 85] width 43 height 45
drag, startPoint x: 242, startPoint y: 328, endPoint x: 238, endPoint y: 336, distance: 8.9
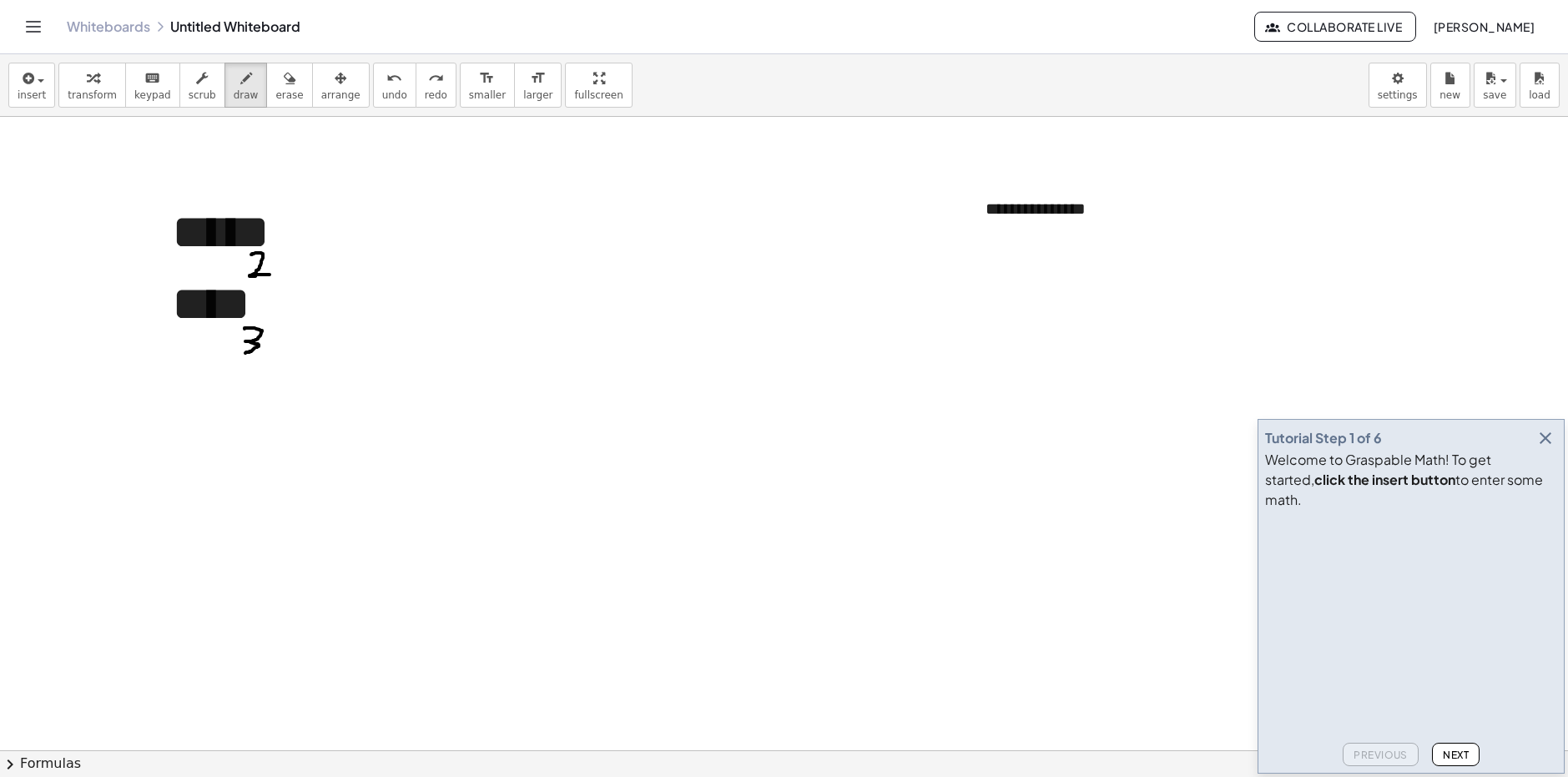
drag, startPoint x: 244, startPoint y: 329, endPoint x: 242, endPoint y: 355, distance: 26.1
click at [1545, 448] on icon "button" at bounding box center [1545, 438] width 20 height 20
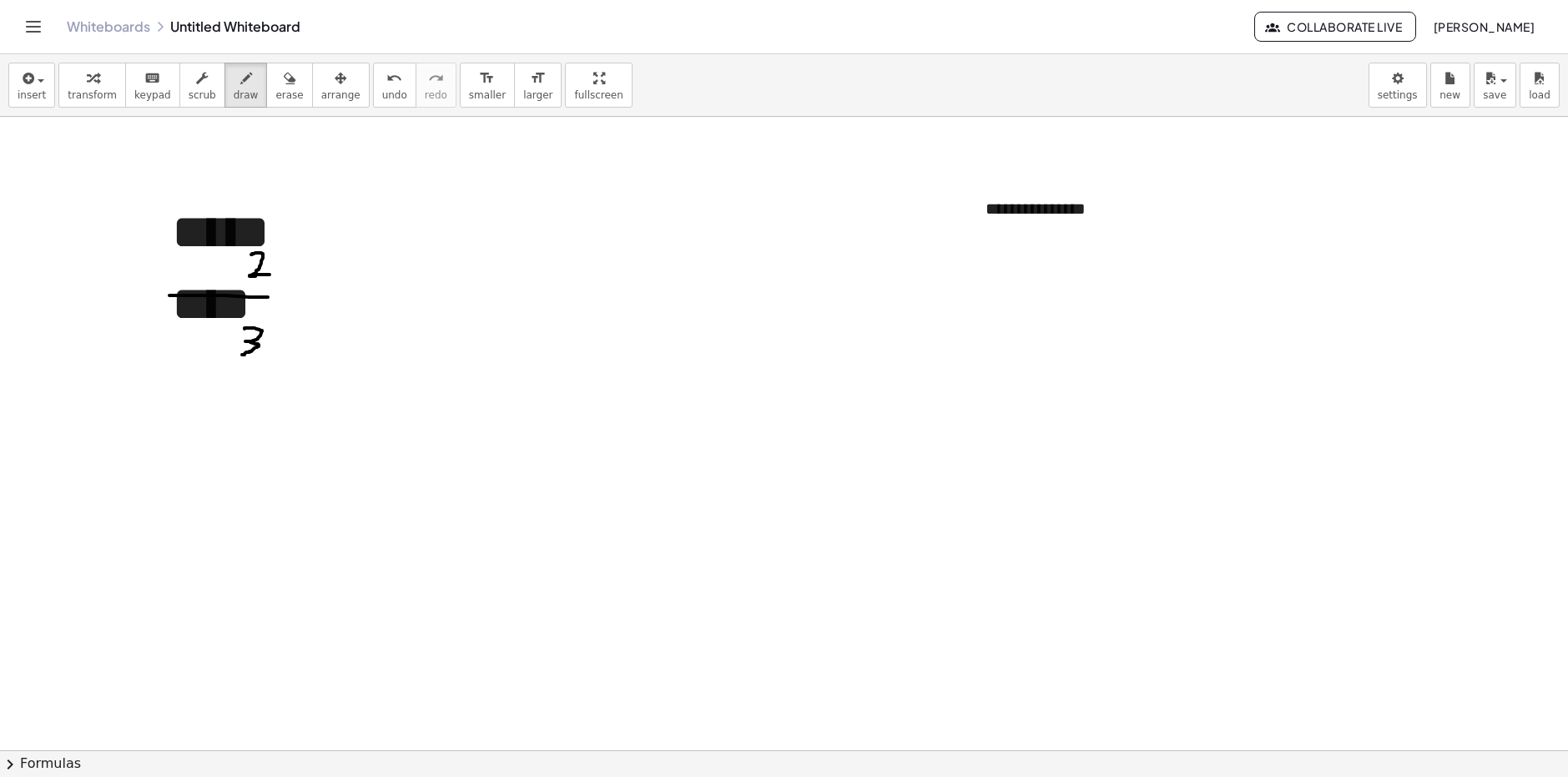
drag, startPoint x: 169, startPoint y: 296, endPoint x: 387, endPoint y: 294, distance: 218.0
drag, startPoint x: 176, startPoint y: 282, endPoint x: 361, endPoint y: 297, distance: 185.6
click at [33, 92] on span "insert" at bounding box center [31, 95] width 28 height 12
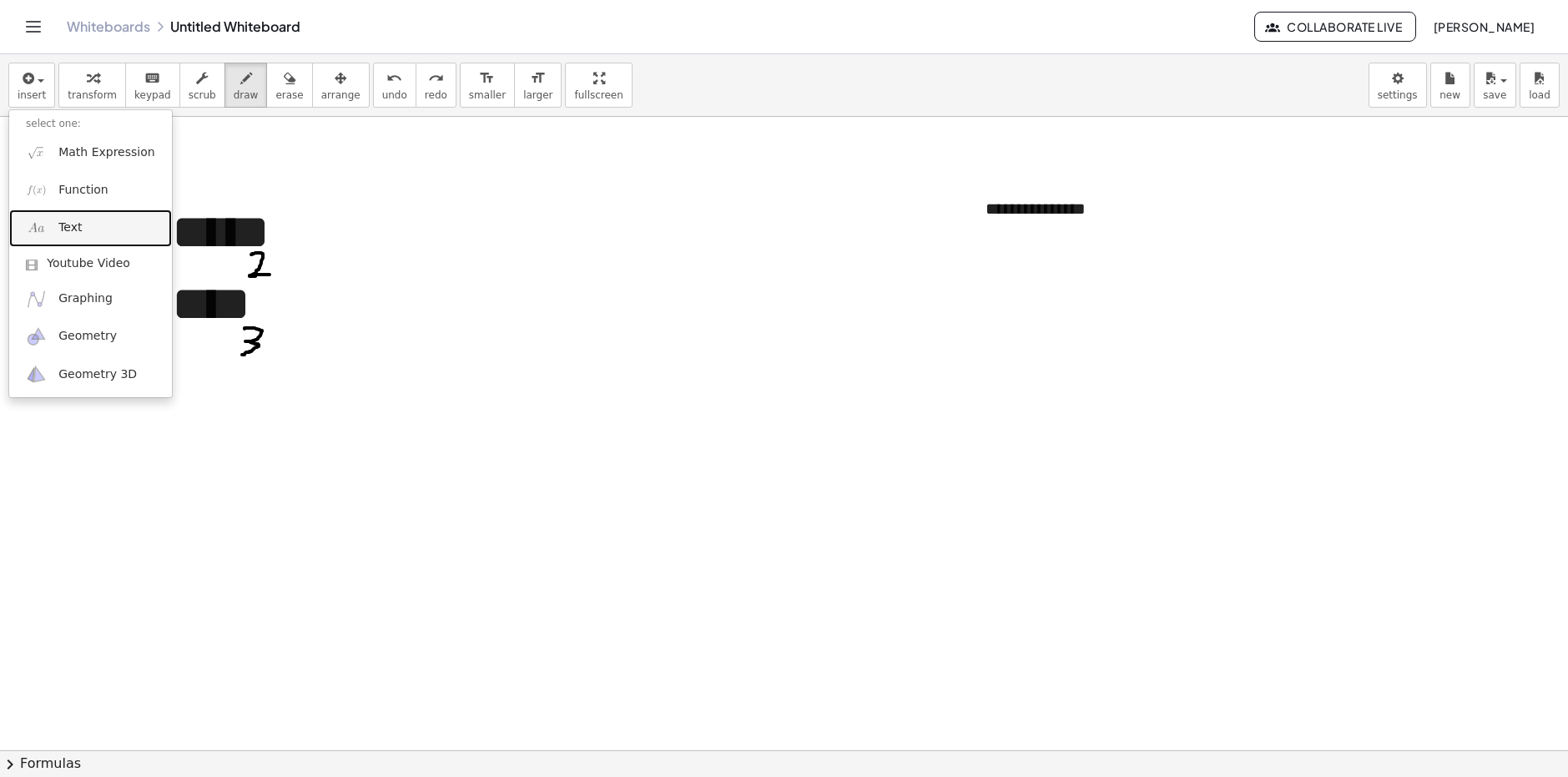
click at [68, 210] on link "Text" at bounding box center [90, 228] width 163 height 38
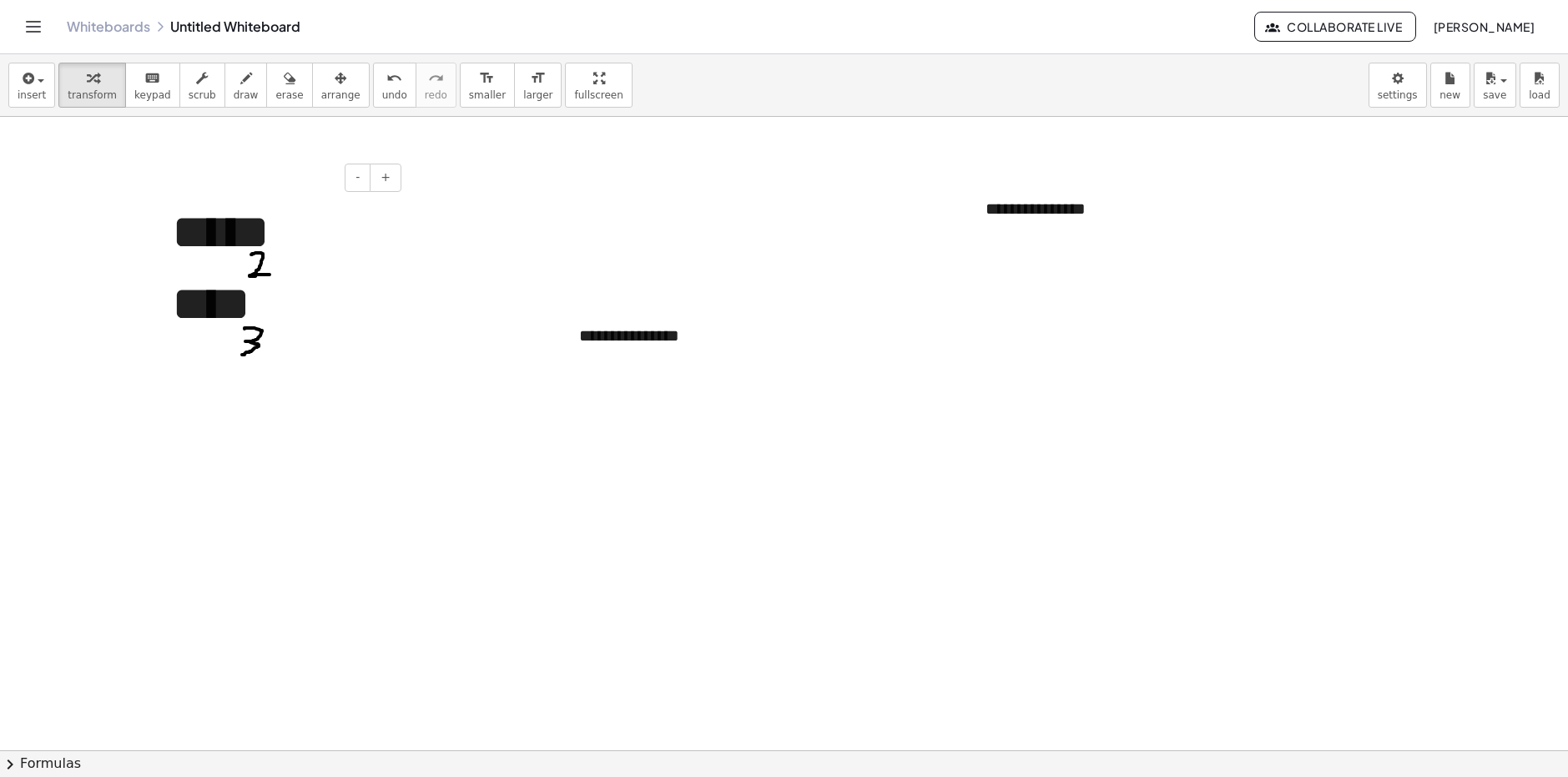
click at [390, 232] on div "***** ****" at bounding box center [280, 268] width 251 height 176
click at [686, 334] on div "**********" at bounding box center [688, 336] width 251 height 58
drag, startPoint x: 657, startPoint y: 352, endPoint x: 396, endPoint y: 356, distance: 261.0
drag, startPoint x: 592, startPoint y: 361, endPoint x: 528, endPoint y: 361, distance: 64.0
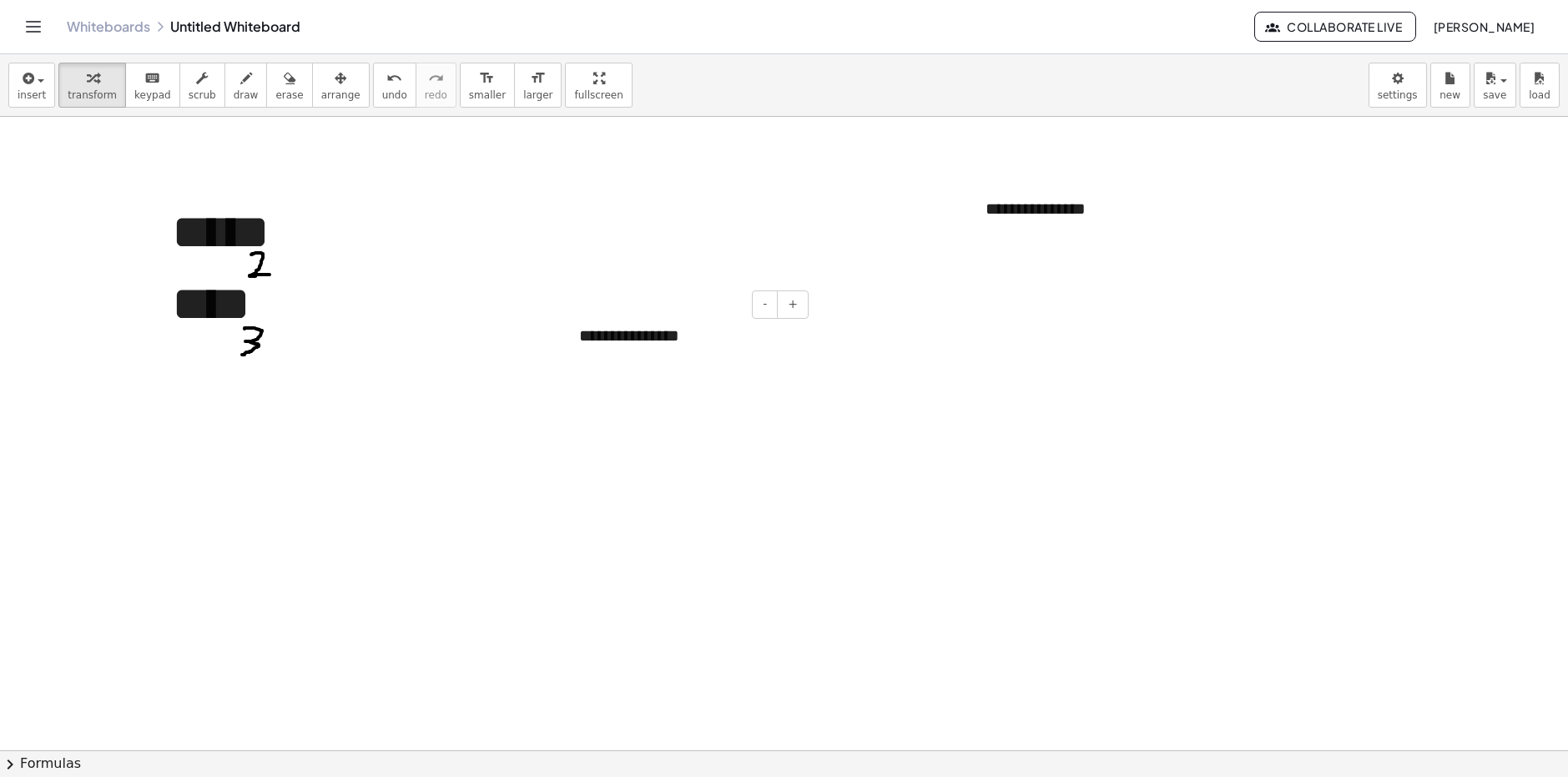
drag, startPoint x: 686, startPoint y: 330, endPoint x: 576, endPoint y: 337, distance: 110.2
click at [576, 337] on div "**********" at bounding box center [688, 336] width 251 height 58
click at [1033, 184] on div "- +" at bounding box center [1090, 178] width 251 height 28
click at [1082, 212] on div "**********" at bounding box center [1094, 209] width 251 height 58
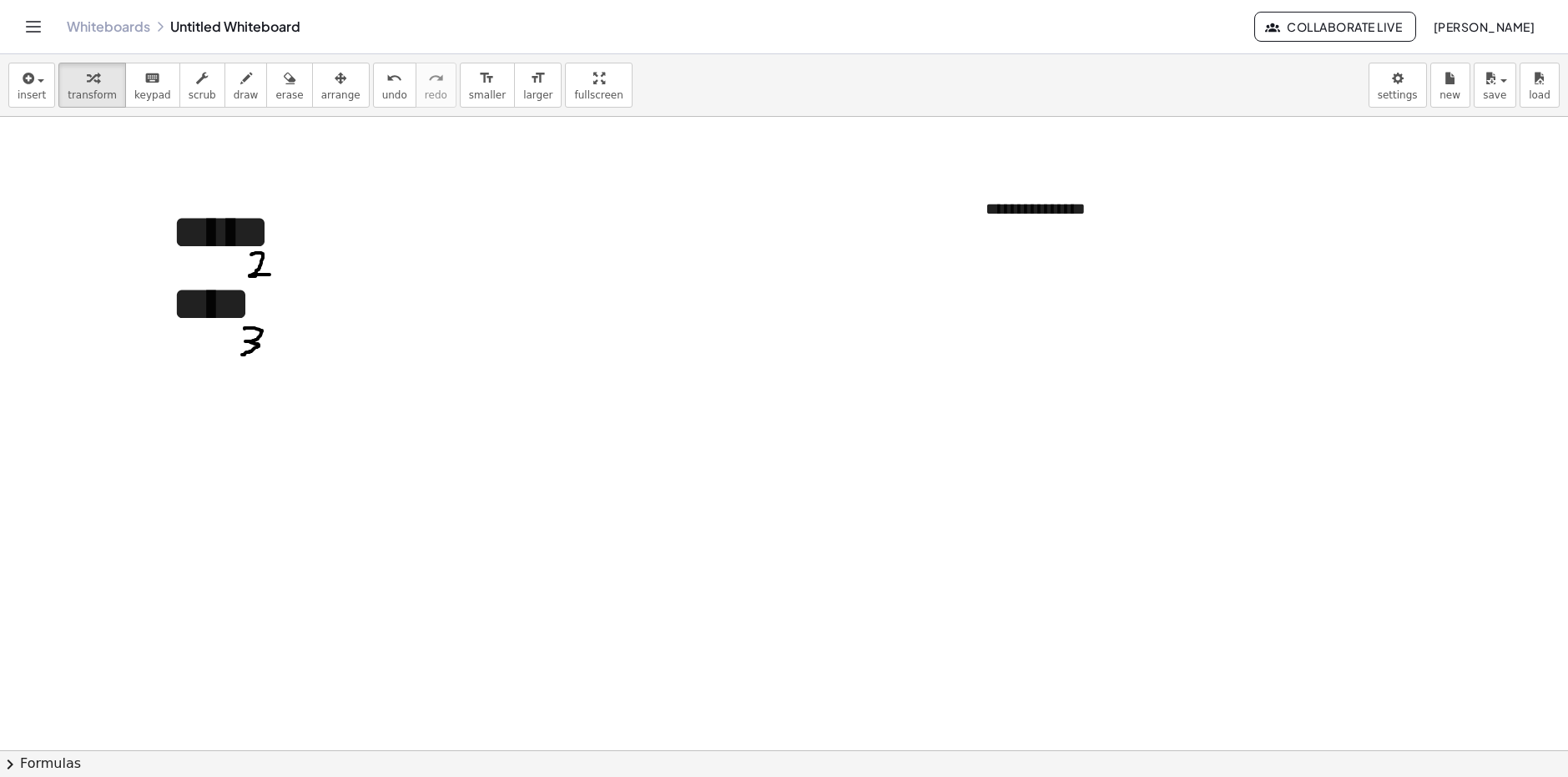
drag, startPoint x: 1082, startPoint y: 211, endPoint x: 965, endPoint y: 230, distance: 118.5
drag, startPoint x: 1091, startPoint y: 216, endPoint x: 989, endPoint y: 225, distance: 102.4
click at [989, 225] on div "**********" at bounding box center [1094, 209] width 251 height 58
click at [361, 244] on div "***** ****" at bounding box center [280, 268] width 251 height 176
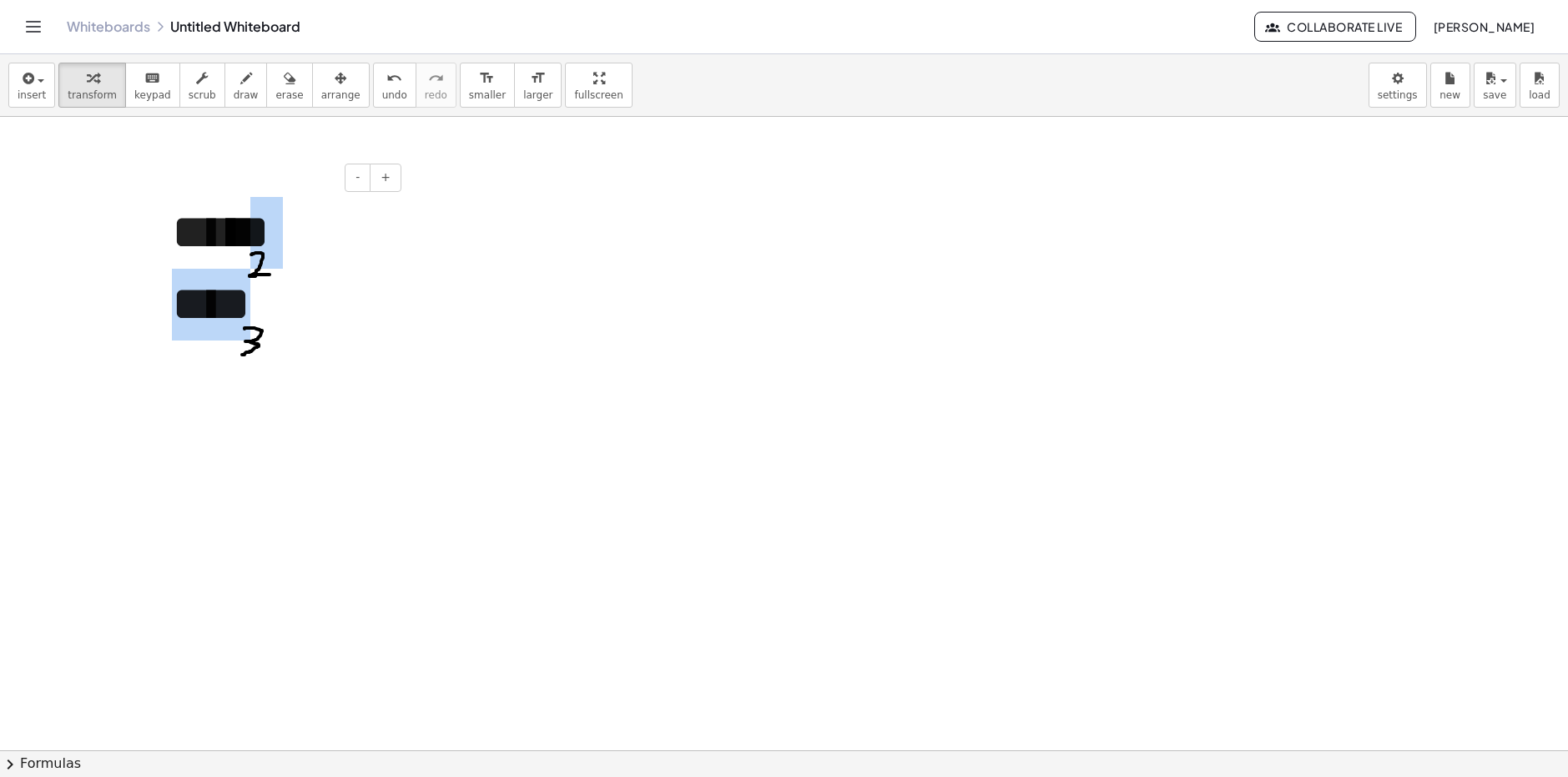
click at [268, 268] on div "***** ****" at bounding box center [280, 268] width 251 height 176
click at [259, 265] on div "***** ****" at bounding box center [280, 268] width 251 height 176
click at [269, 267] on div "***** ****" at bounding box center [280, 268] width 251 height 176
click at [266, 248] on div "***** ****" at bounding box center [280, 268] width 251 height 176
click at [331, 240] on div "***** ****" at bounding box center [280, 268] width 251 height 176
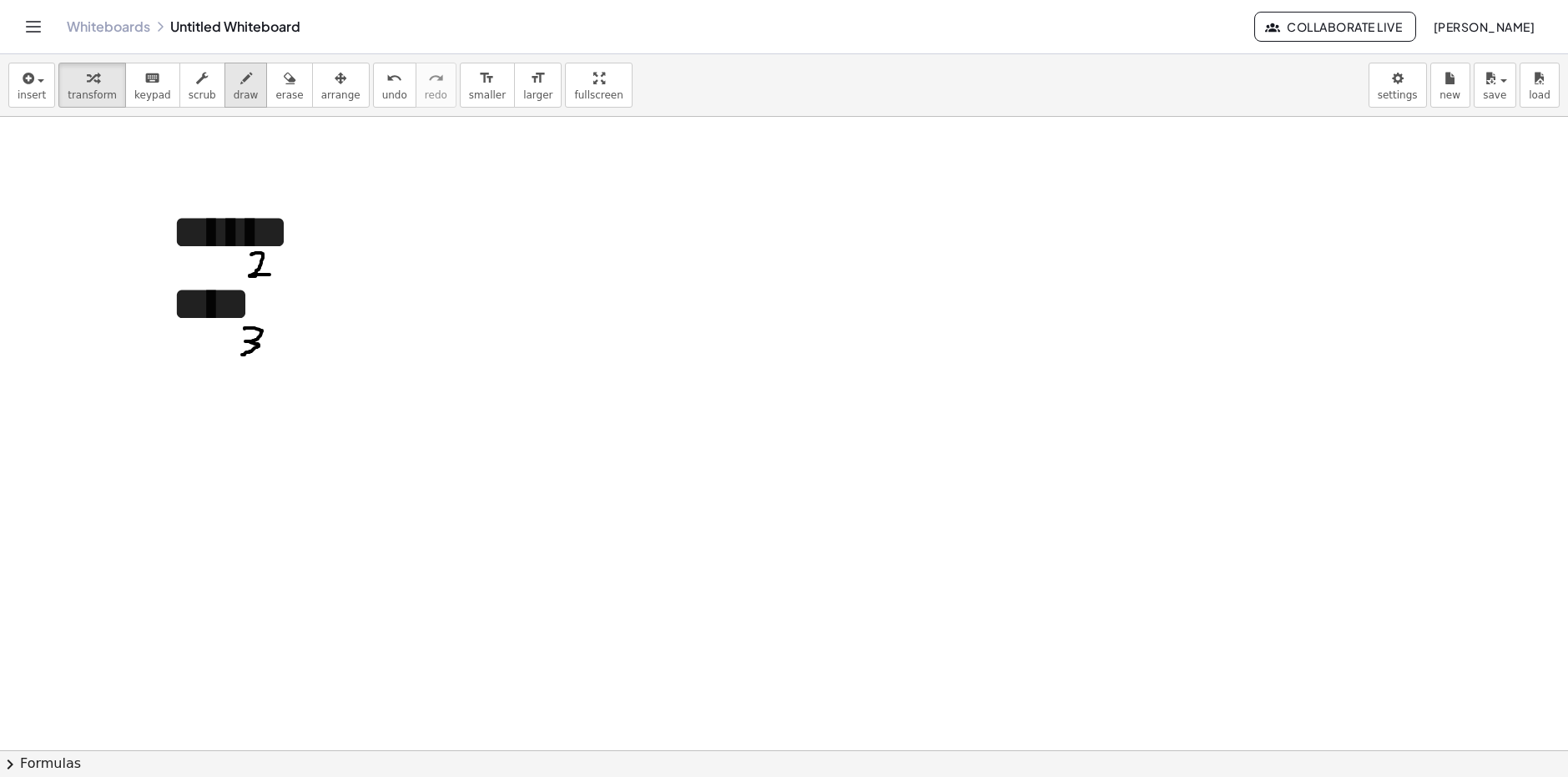
click at [233, 95] on span "draw" at bounding box center [246, 95] width 25 height 12
drag, startPoint x: 338, startPoint y: 221, endPoint x: 359, endPoint y: 211, distance: 23.3
drag, startPoint x: 342, startPoint y: 210, endPoint x: 360, endPoint y: 229, distance: 26.2
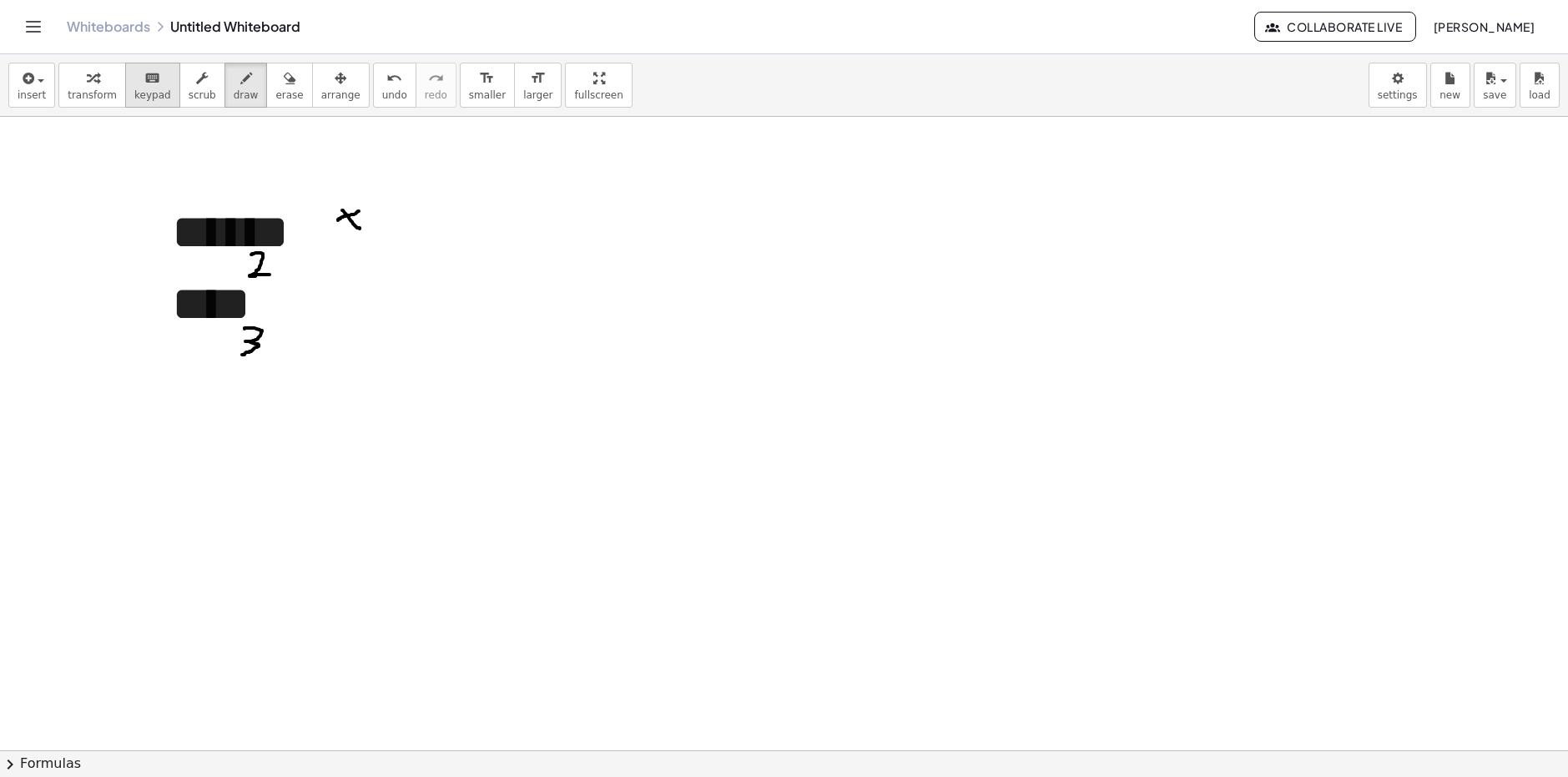
click at [134, 94] on span "keypad" at bounding box center [152, 95] width 37 height 12
click at [6, 86] on div "insert select one: Math Expression Function Text Youtube Video Graphing Geometr…" at bounding box center [784, 85] width 1568 height 62
click at [23, 90] on span "insert" at bounding box center [31, 95] width 28 height 12
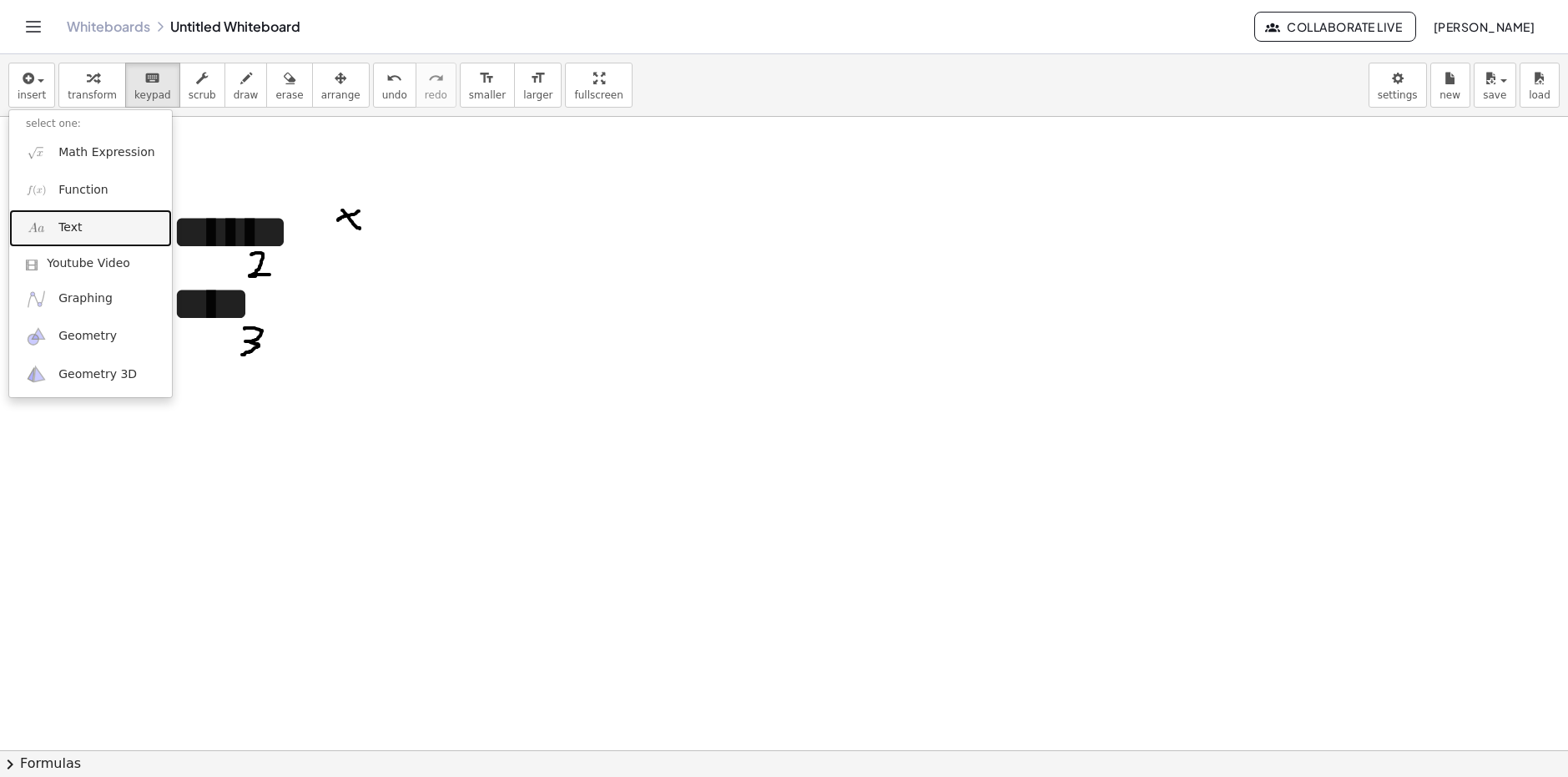
click at [72, 238] on link "Text" at bounding box center [90, 228] width 163 height 38
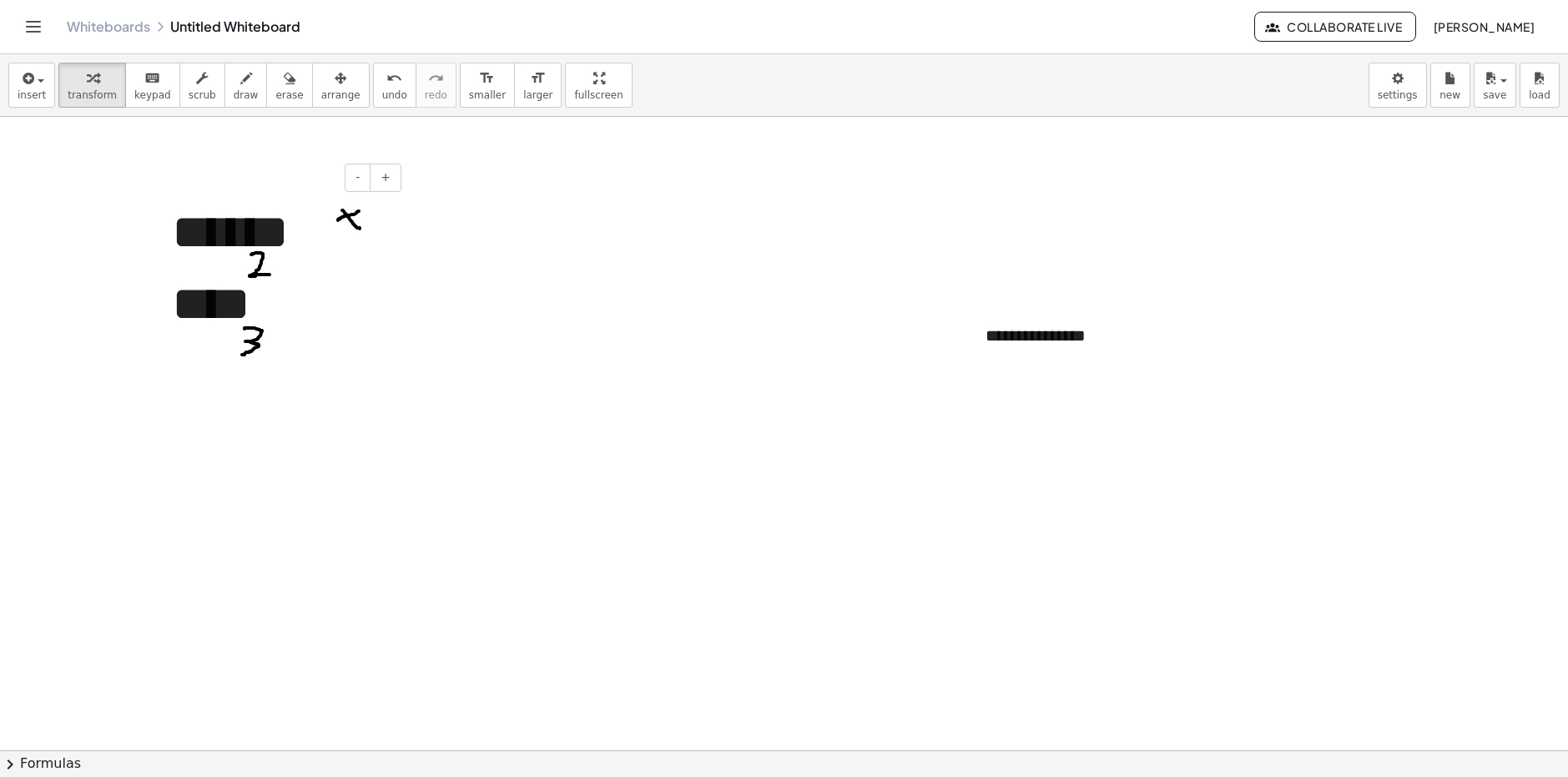
click at [341, 259] on div "****** ****" at bounding box center [280, 268] width 251 height 176
click at [393, 214] on div "******* ****" at bounding box center [280, 268] width 251 height 176
click at [391, 178] on button "+" at bounding box center [385, 178] width 32 height 28
click at [390, 186] on button "+" at bounding box center [385, 178] width 32 height 28
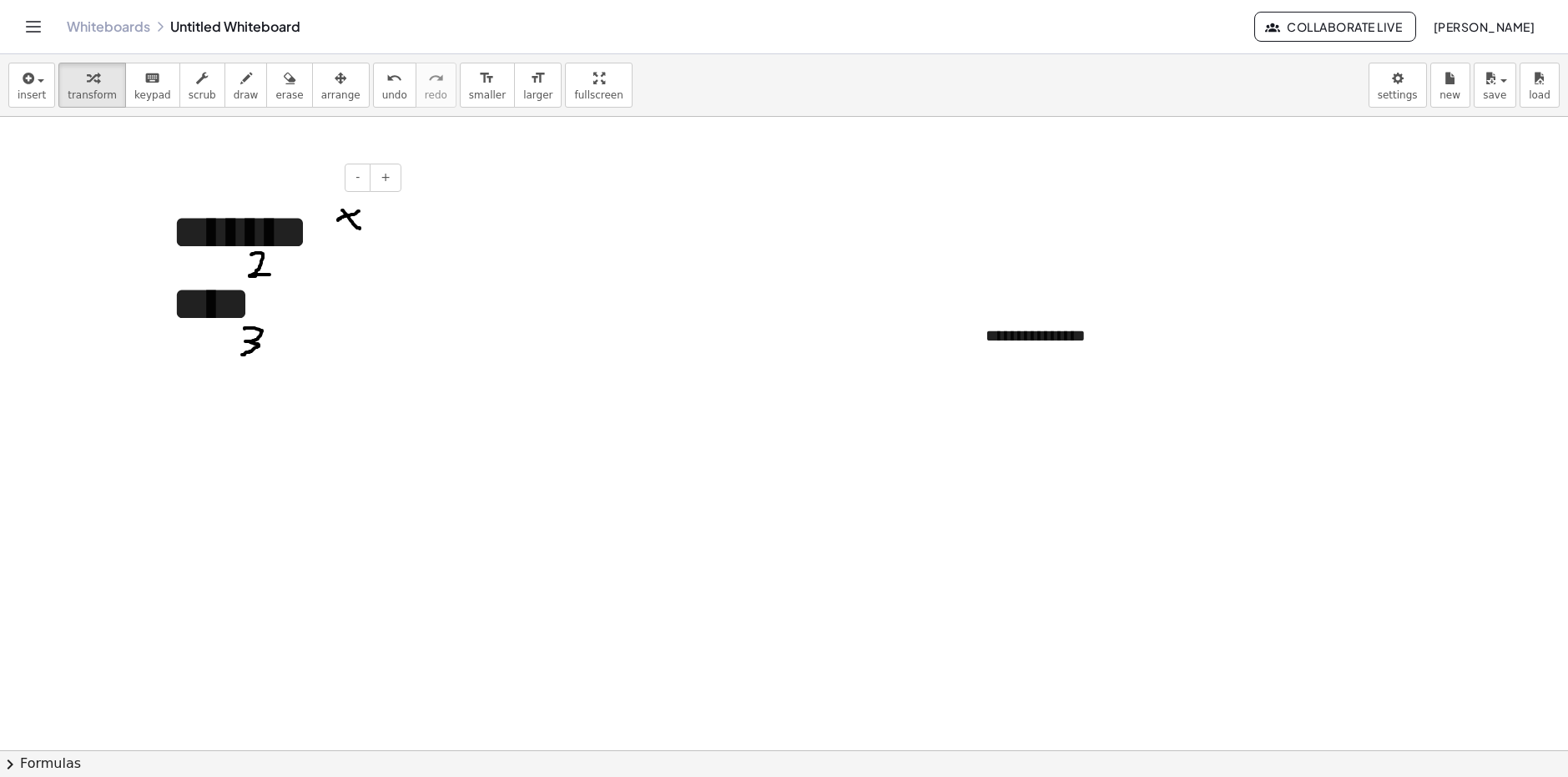
click at [383, 221] on div "******* ****" at bounding box center [280, 268] width 251 height 176
click at [384, 184] on span "+" at bounding box center [385, 177] width 10 height 14
click at [380, 223] on div "******* ****" at bounding box center [280, 268] width 251 height 176
click at [284, 84] on icon "button" at bounding box center [289, 78] width 12 height 20
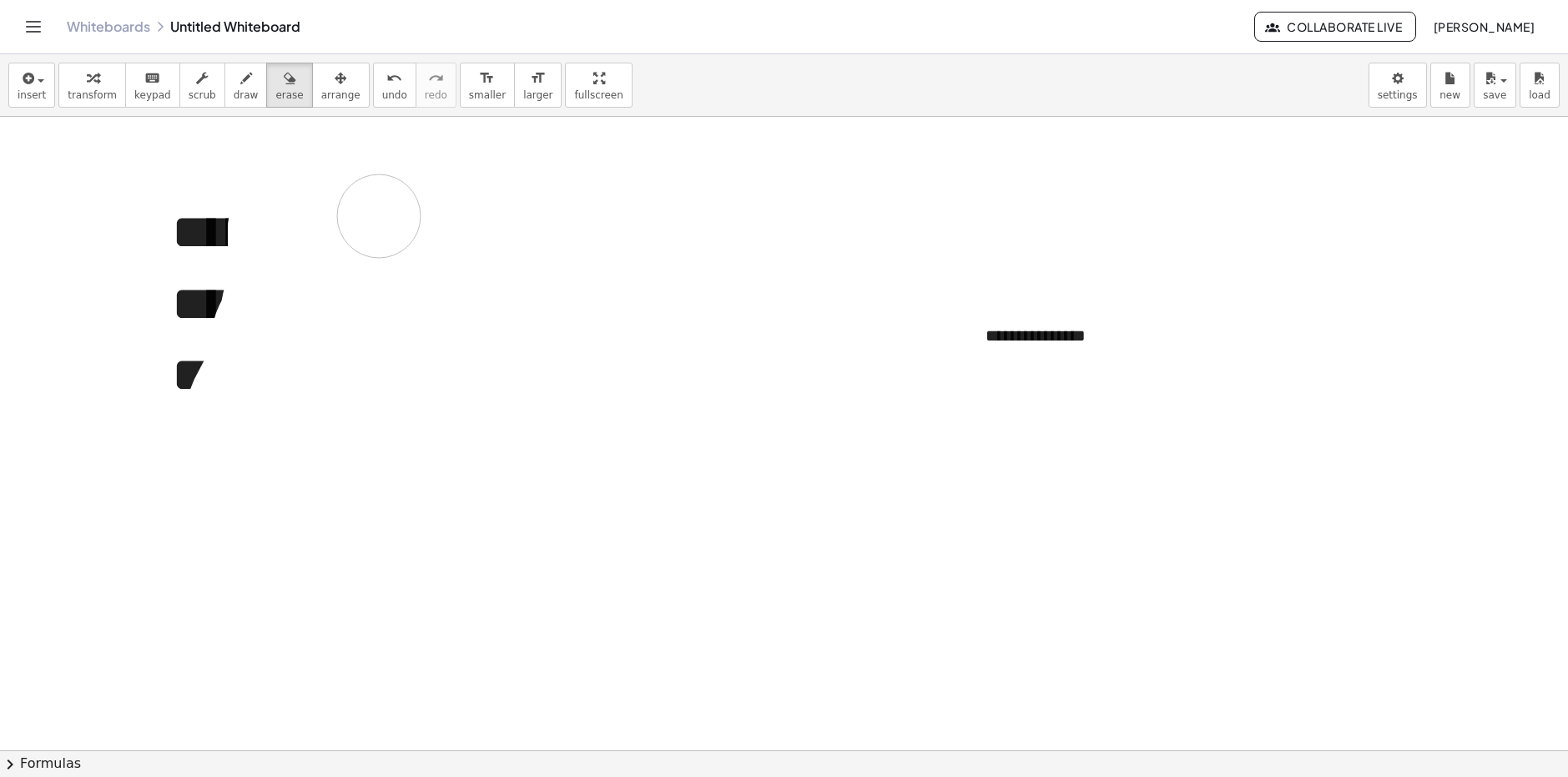
drag, startPoint x: 289, startPoint y: 264, endPoint x: 390, endPoint y: 241, distance: 103.6
click at [241, 87] on icon "button" at bounding box center [246, 78] width 12 height 20
drag, startPoint x: 235, startPoint y: 294, endPoint x: 242, endPoint y: 278, distance: 17.5
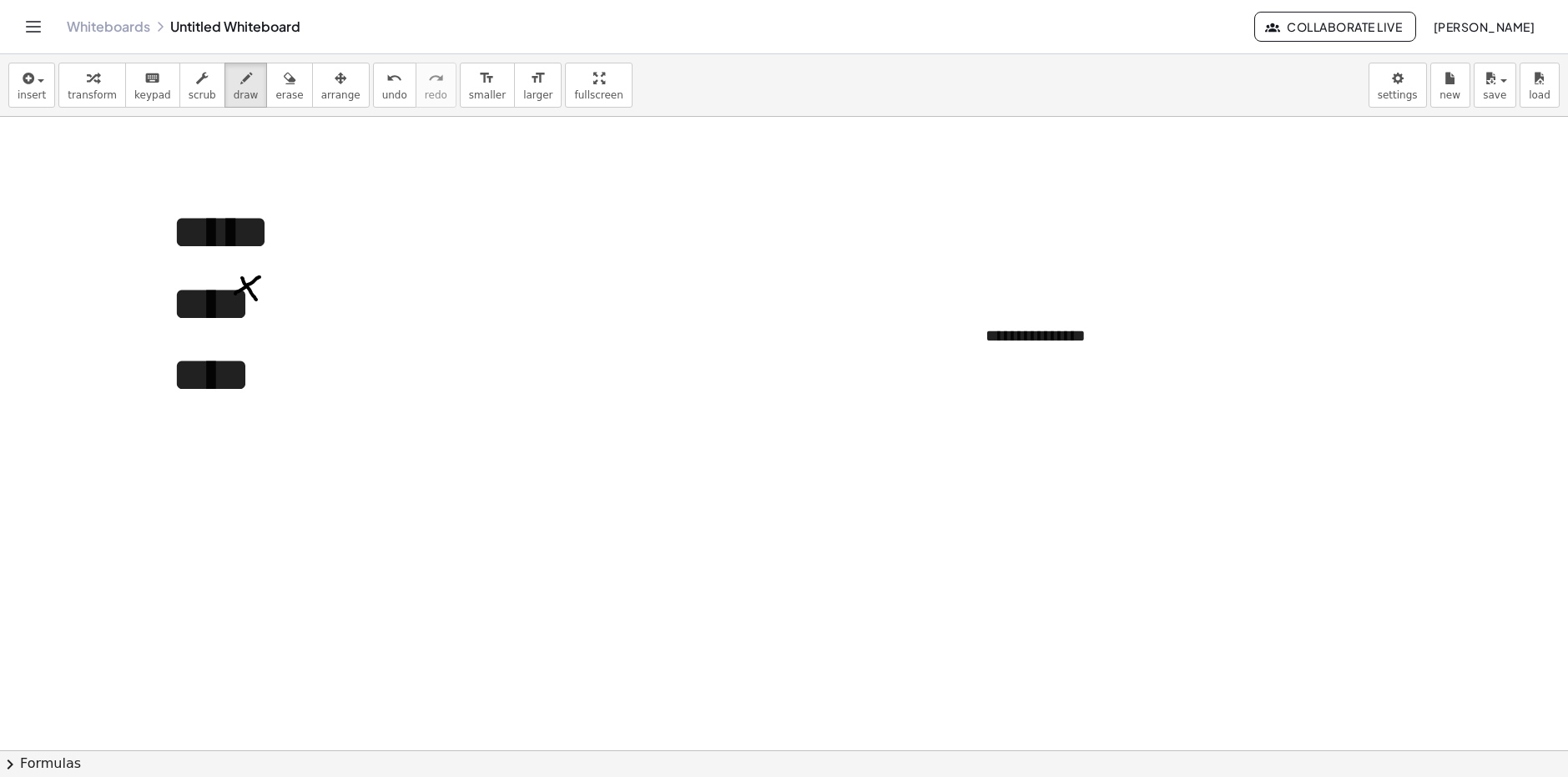
drag, startPoint x: 242, startPoint y: 278, endPoint x: 256, endPoint y: 300, distance: 26.1
click at [160, 82] on button "keyboard keypad" at bounding box center [152, 85] width 55 height 45
click at [68, 83] on div "button" at bounding box center [92, 78] width 50 height 20
click at [34, 74] on span "button" at bounding box center [36, 79] width 4 height 12
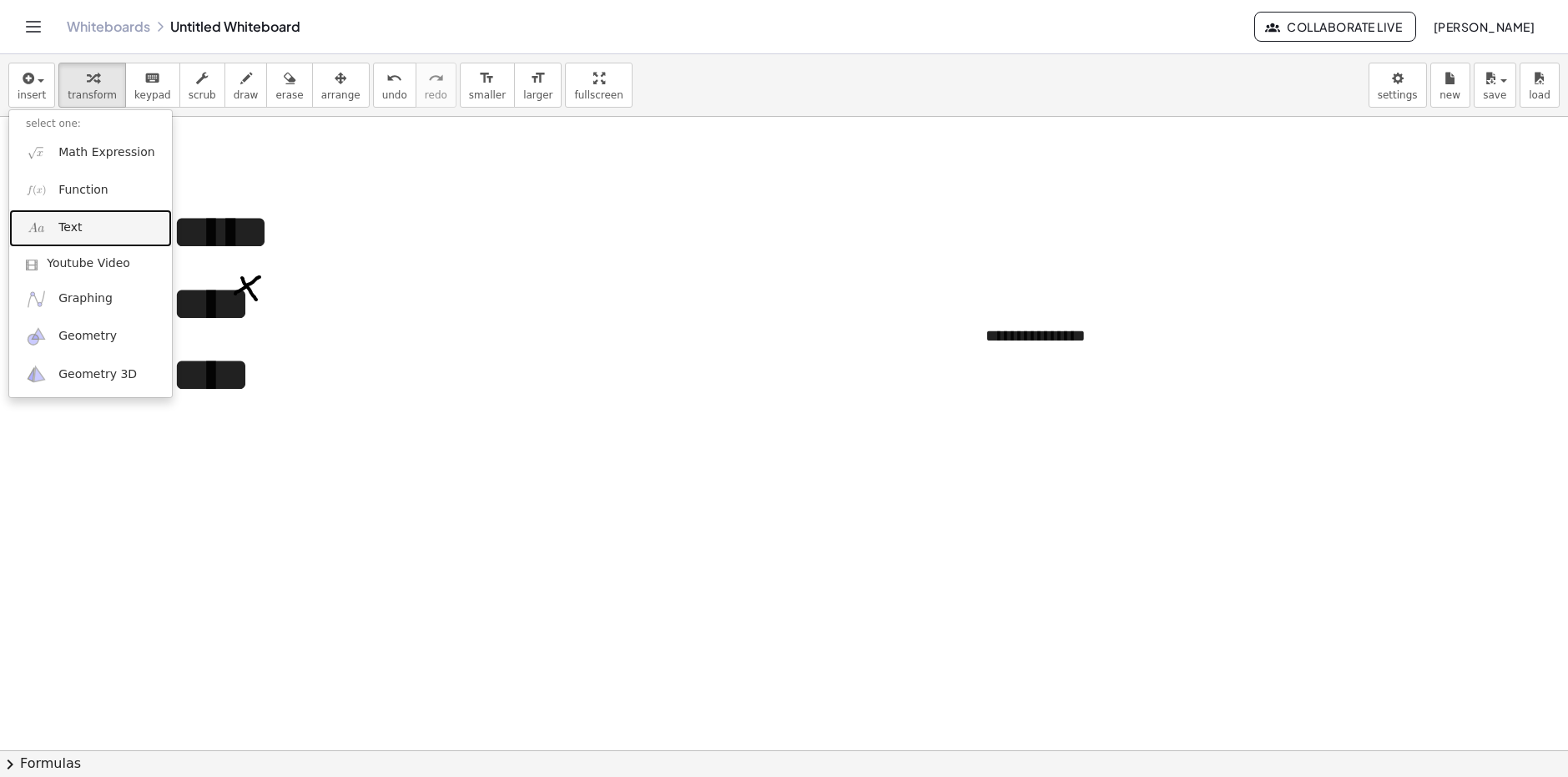
click at [76, 233] on span "Text" at bounding box center [70, 228] width 23 height 17
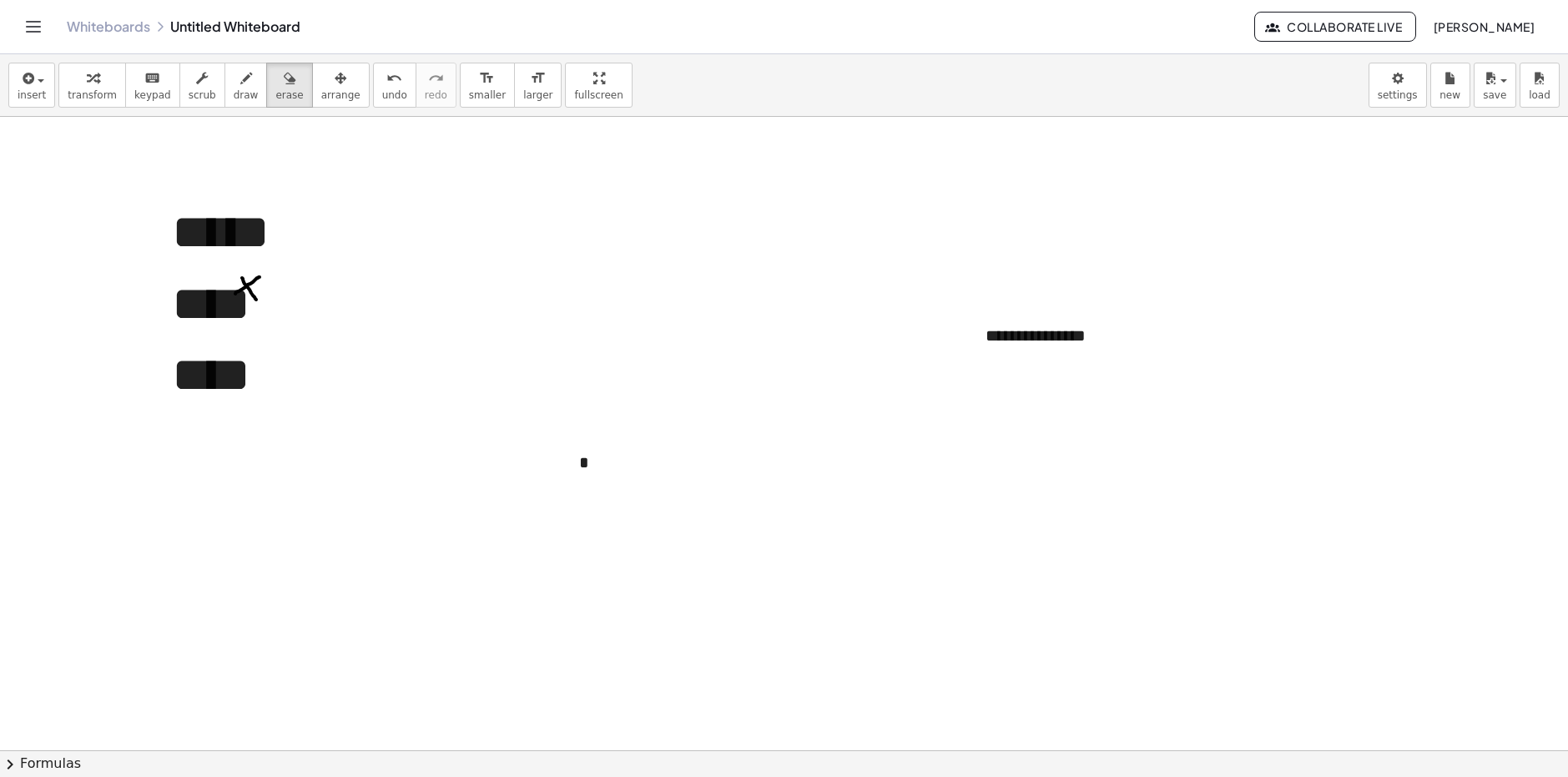
drag, startPoint x: 260, startPoint y: 89, endPoint x: 449, endPoint y: 249, distance: 247.6
click at [276, 90] on span "erase" at bounding box center [289, 95] width 28 height 12
drag, startPoint x: 536, startPoint y: 425, endPoint x: 180, endPoint y: 207, distance: 417.4
click at [233, 90] on span "draw" at bounding box center [246, 95] width 25 height 12
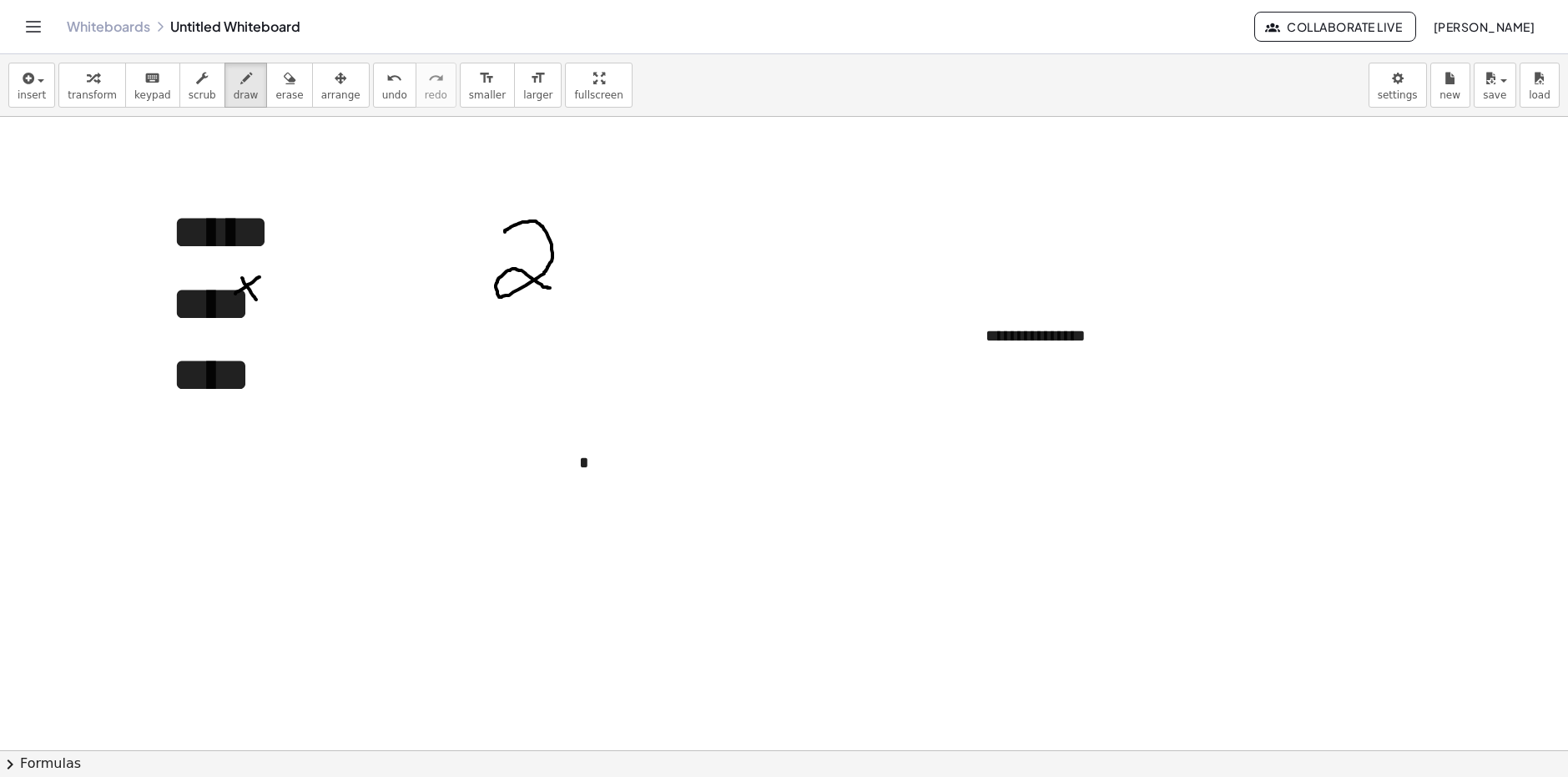
drag, startPoint x: 516, startPoint y: 224, endPoint x: 563, endPoint y: 270, distance: 65.8
drag, startPoint x: 557, startPoint y: 213, endPoint x: 605, endPoint y: 224, distance: 49.2
drag, startPoint x: 600, startPoint y: 286, endPoint x: 628, endPoint y: 281, distance: 28.4
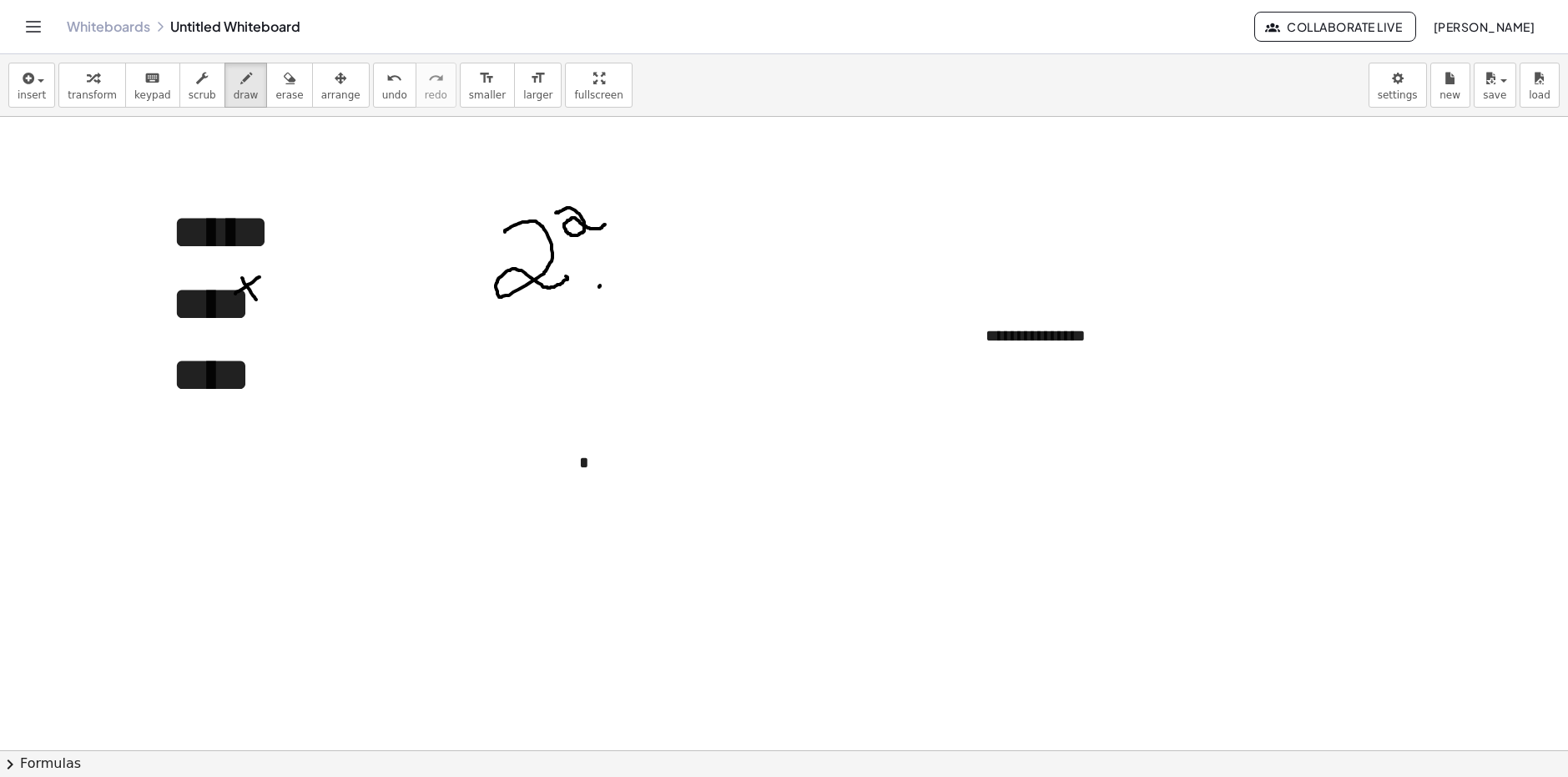
drag, startPoint x: 605, startPoint y: 267, endPoint x: 648, endPoint y: 267, distance: 43.0
drag, startPoint x: 608, startPoint y: 288, endPoint x: 636, endPoint y: 288, distance: 28.0
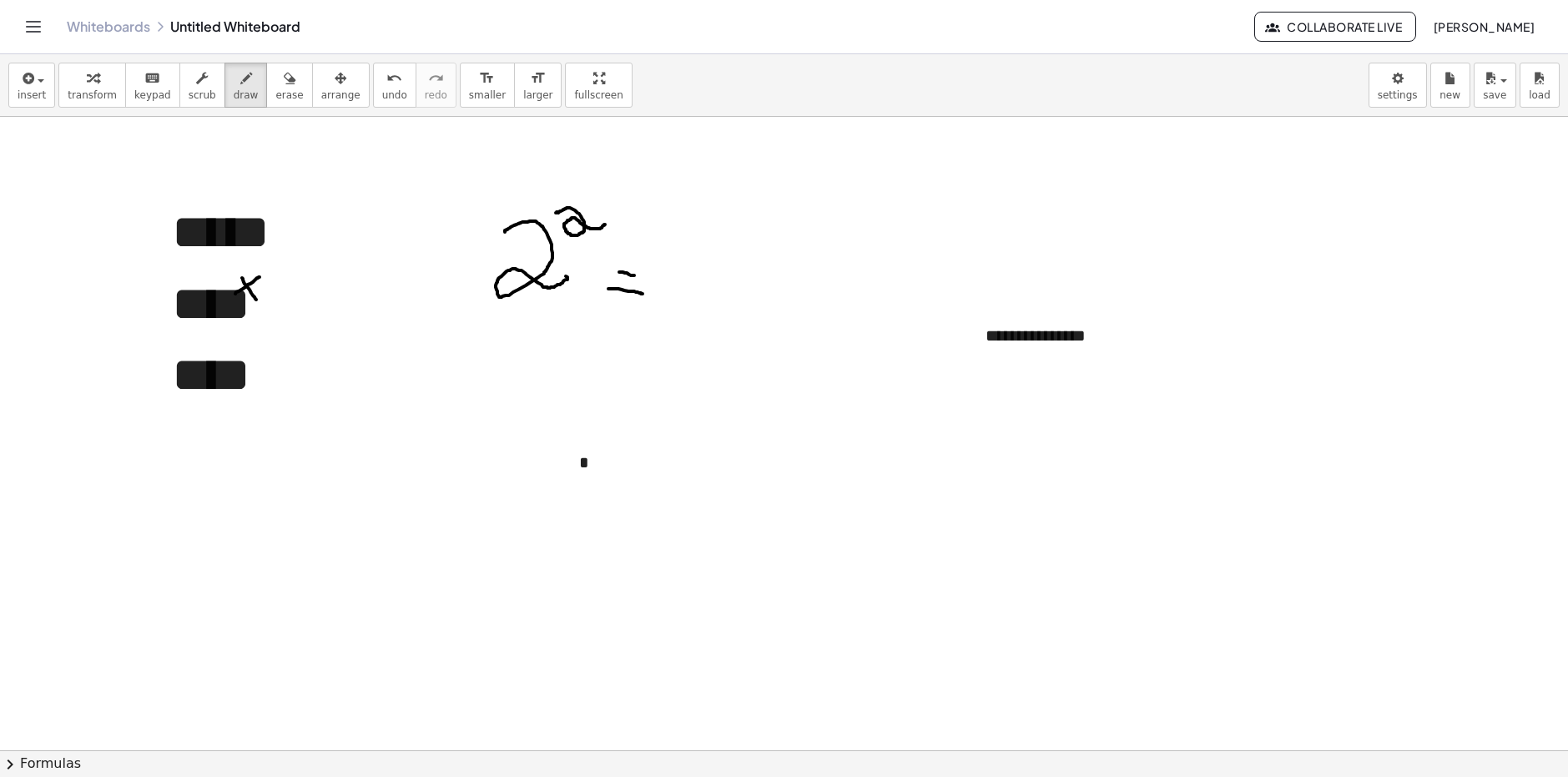
drag, startPoint x: 650, startPoint y: 249, endPoint x: 690, endPoint y: 297, distance: 62.5
click at [26, 89] on span "insert" at bounding box center [31, 95] width 28 height 12
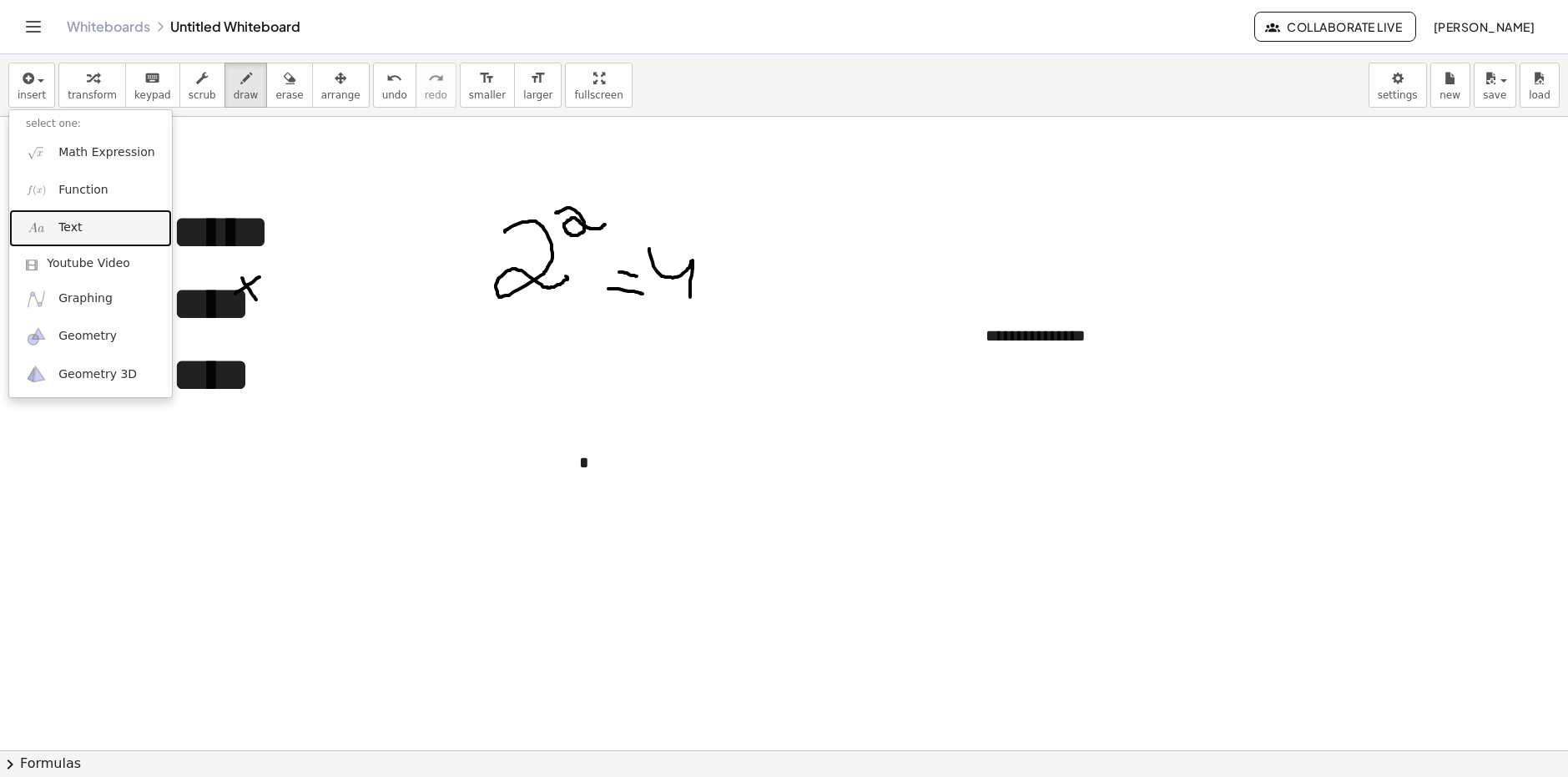
click at [72, 226] on span "Text" at bounding box center [70, 228] width 23 height 17
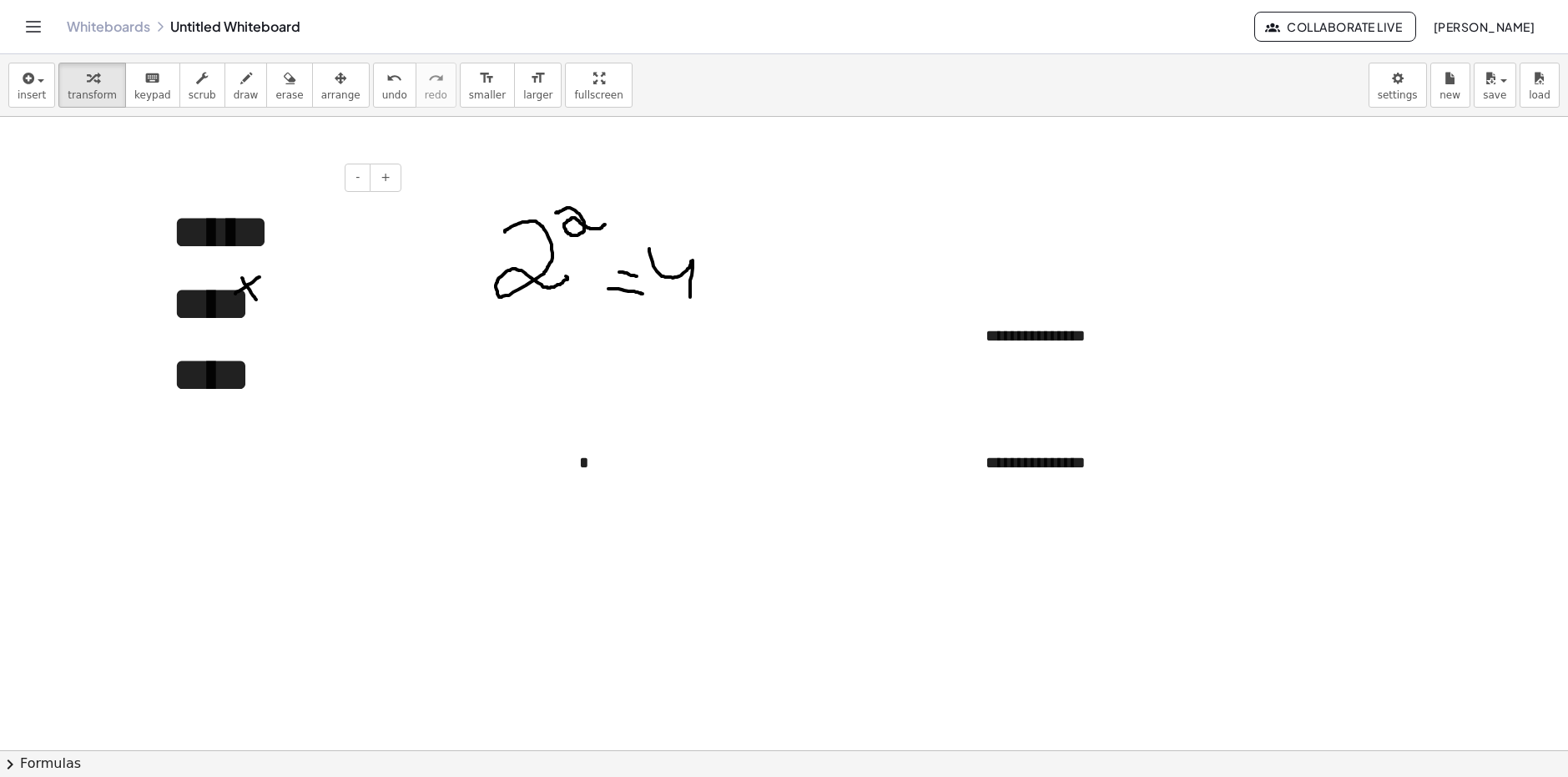
click at [341, 308] on div "***** **** ****" at bounding box center [280, 304] width 251 height 248
click at [233, 99] on span "draw" at bounding box center [246, 95] width 25 height 12
drag, startPoint x: 251, startPoint y: 253, endPoint x: 267, endPoint y: 270, distance: 23.3
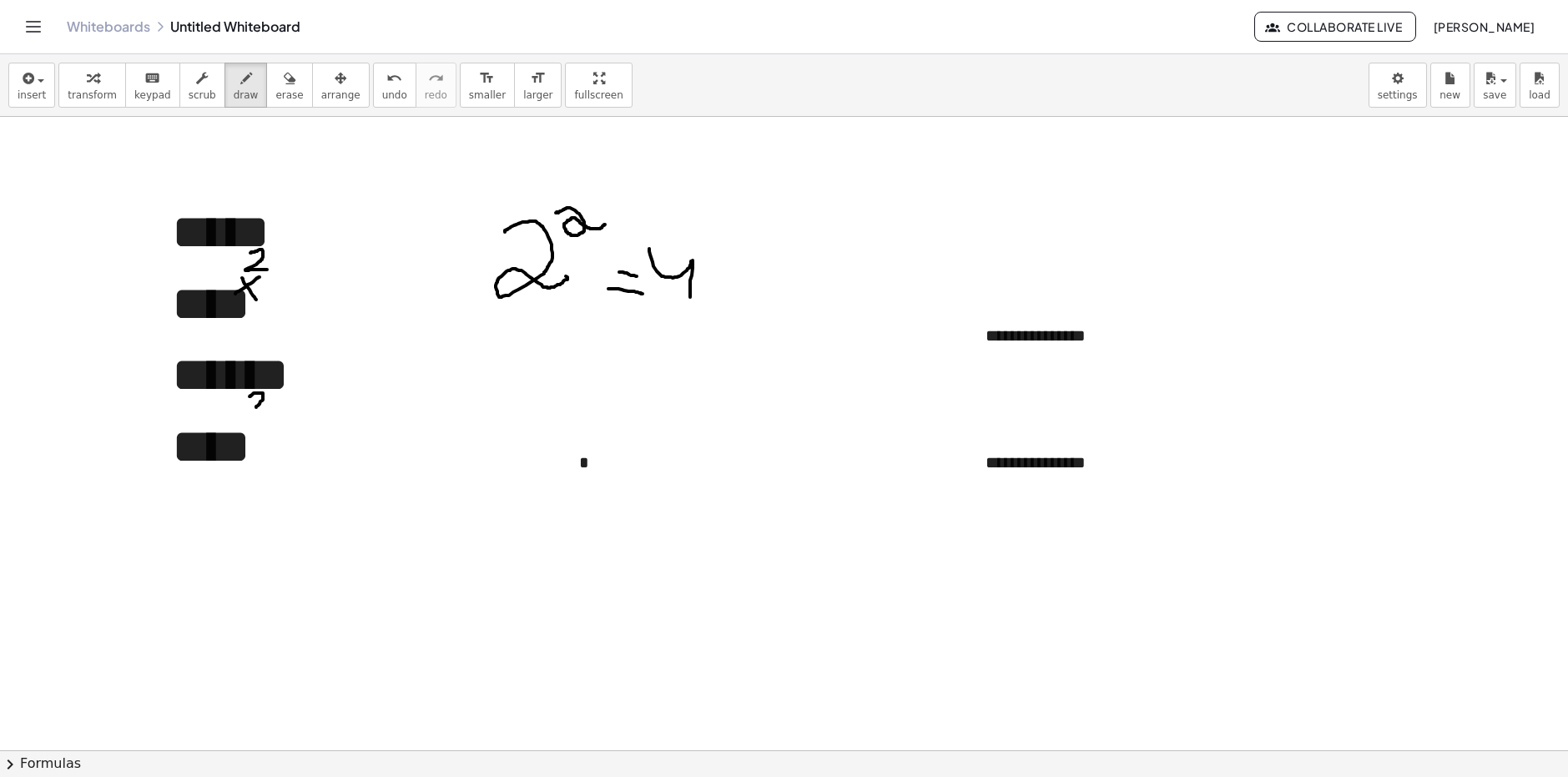
drag, startPoint x: 250, startPoint y: 397, endPoint x: 277, endPoint y: 404, distance: 27.9
drag, startPoint x: 569, startPoint y: 381, endPoint x: 613, endPoint y: 425, distance: 62.2
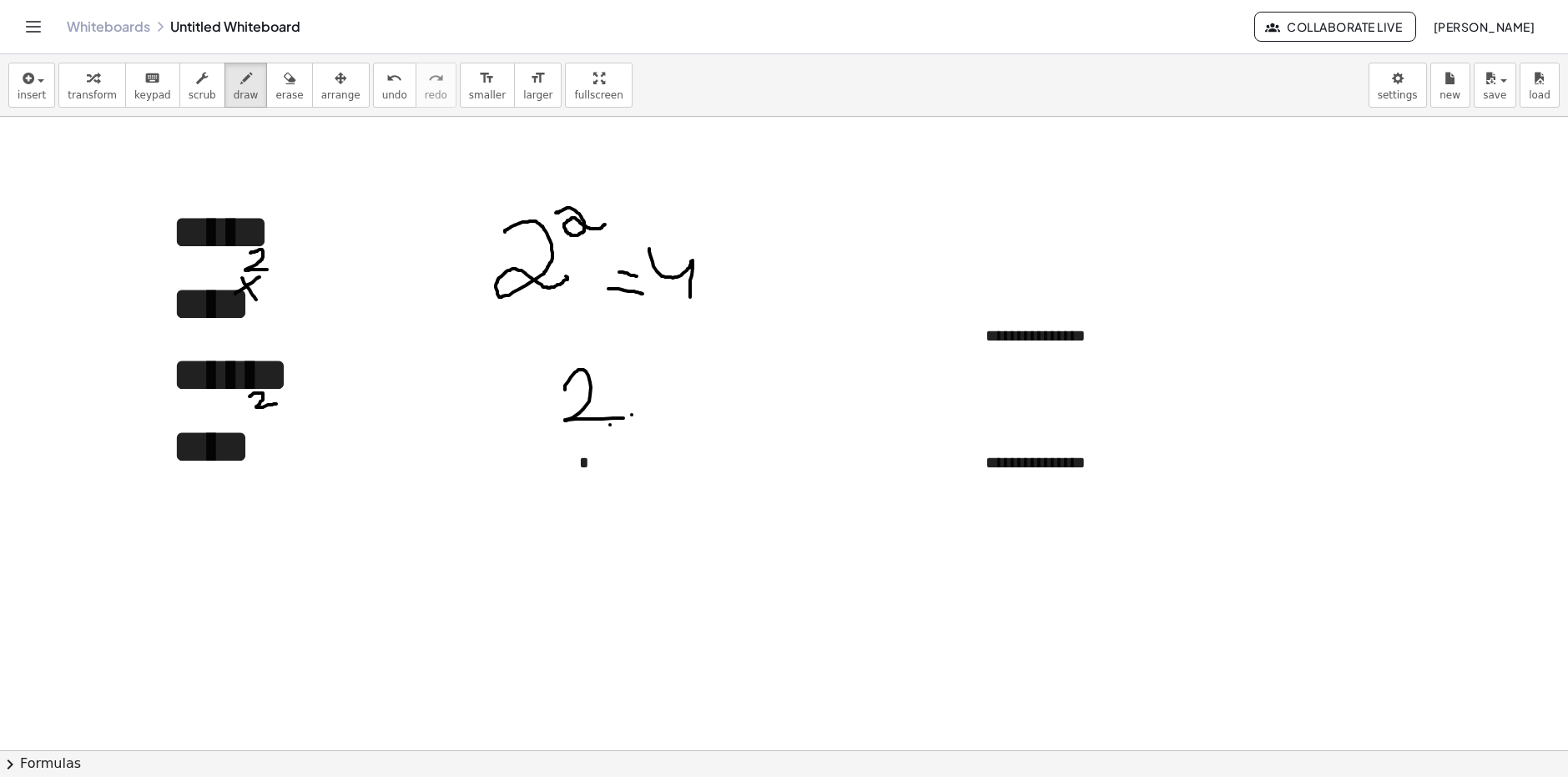
drag, startPoint x: 673, startPoint y: 389, endPoint x: 668, endPoint y: 415, distance: 26.5
drag, startPoint x: 662, startPoint y: 410, endPoint x: 692, endPoint y: 409, distance: 30.0
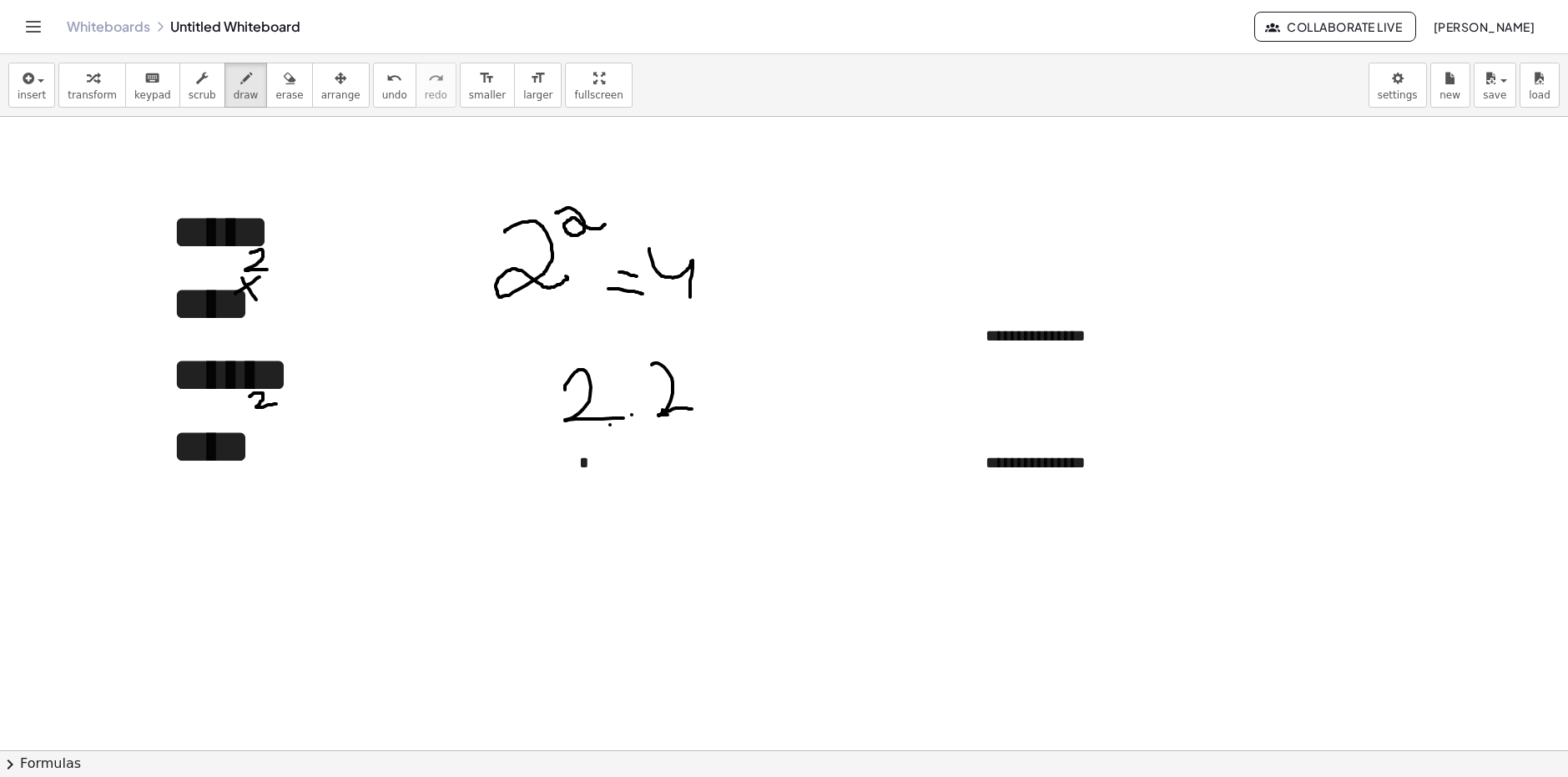
drag, startPoint x: 718, startPoint y: 368, endPoint x: 793, endPoint y: 407, distance: 84.5
drag, startPoint x: 616, startPoint y: 425, endPoint x: 667, endPoint y: 421, distance: 51.2
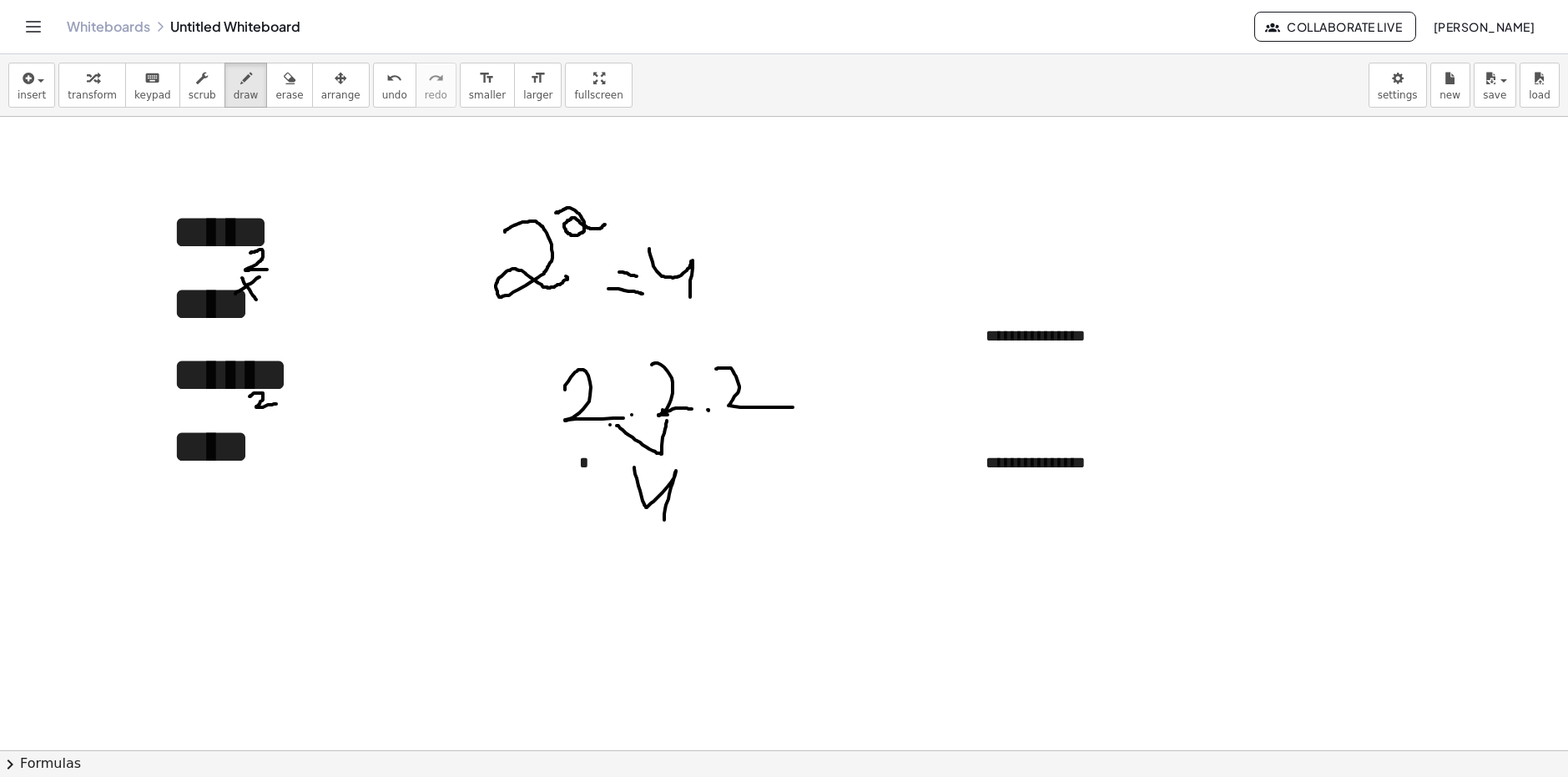
drag, startPoint x: 634, startPoint y: 468, endPoint x: 709, endPoint y: 468, distance: 75.0
drag, startPoint x: 679, startPoint y: 489, endPoint x: 749, endPoint y: 413, distance: 103.3
drag, startPoint x: 741, startPoint y: 515, endPoint x: 752, endPoint y: 513, distance: 11.2
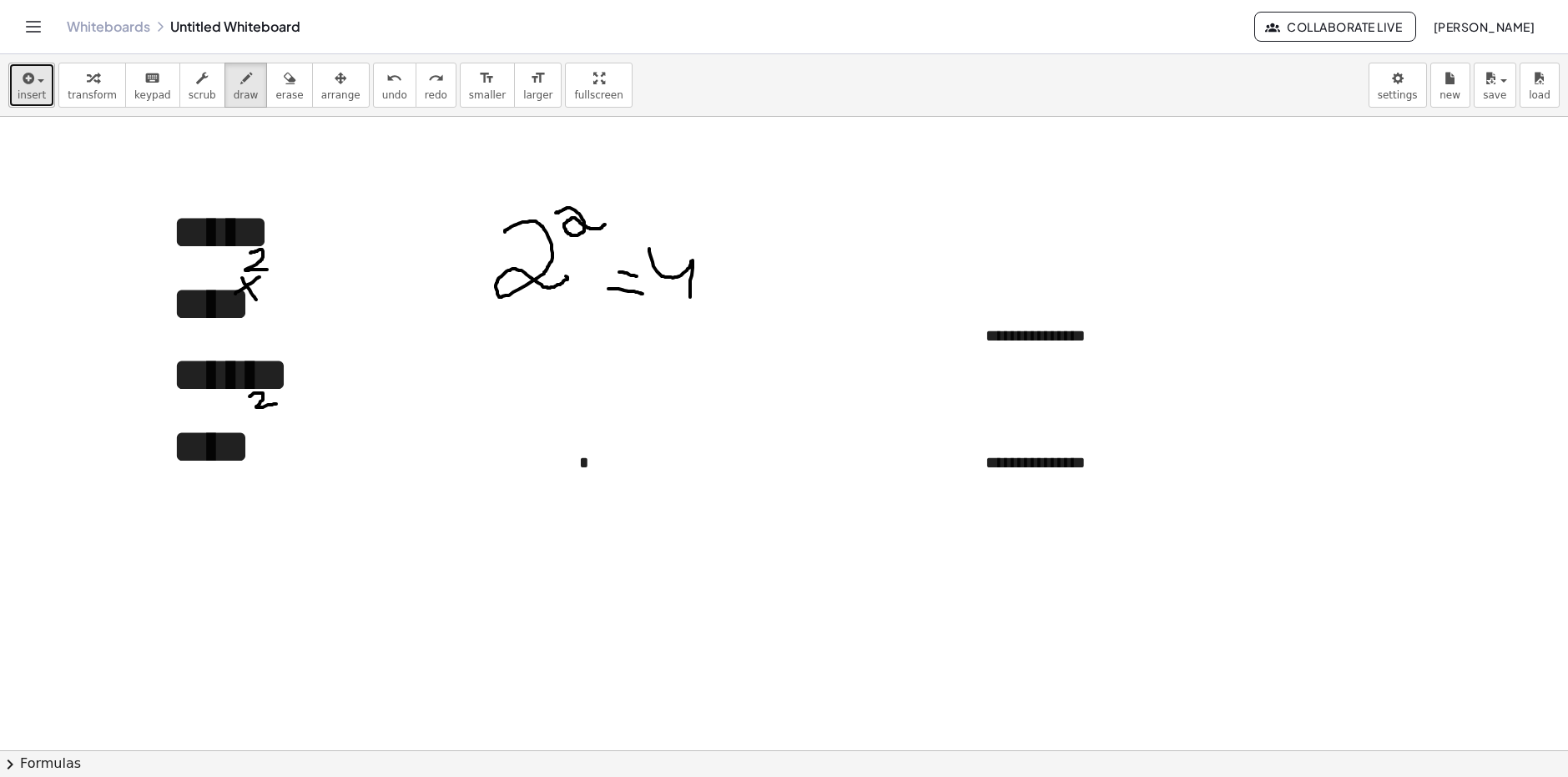
click at [46, 85] on button "insert" at bounding box center [32, 85] width 47 height 45
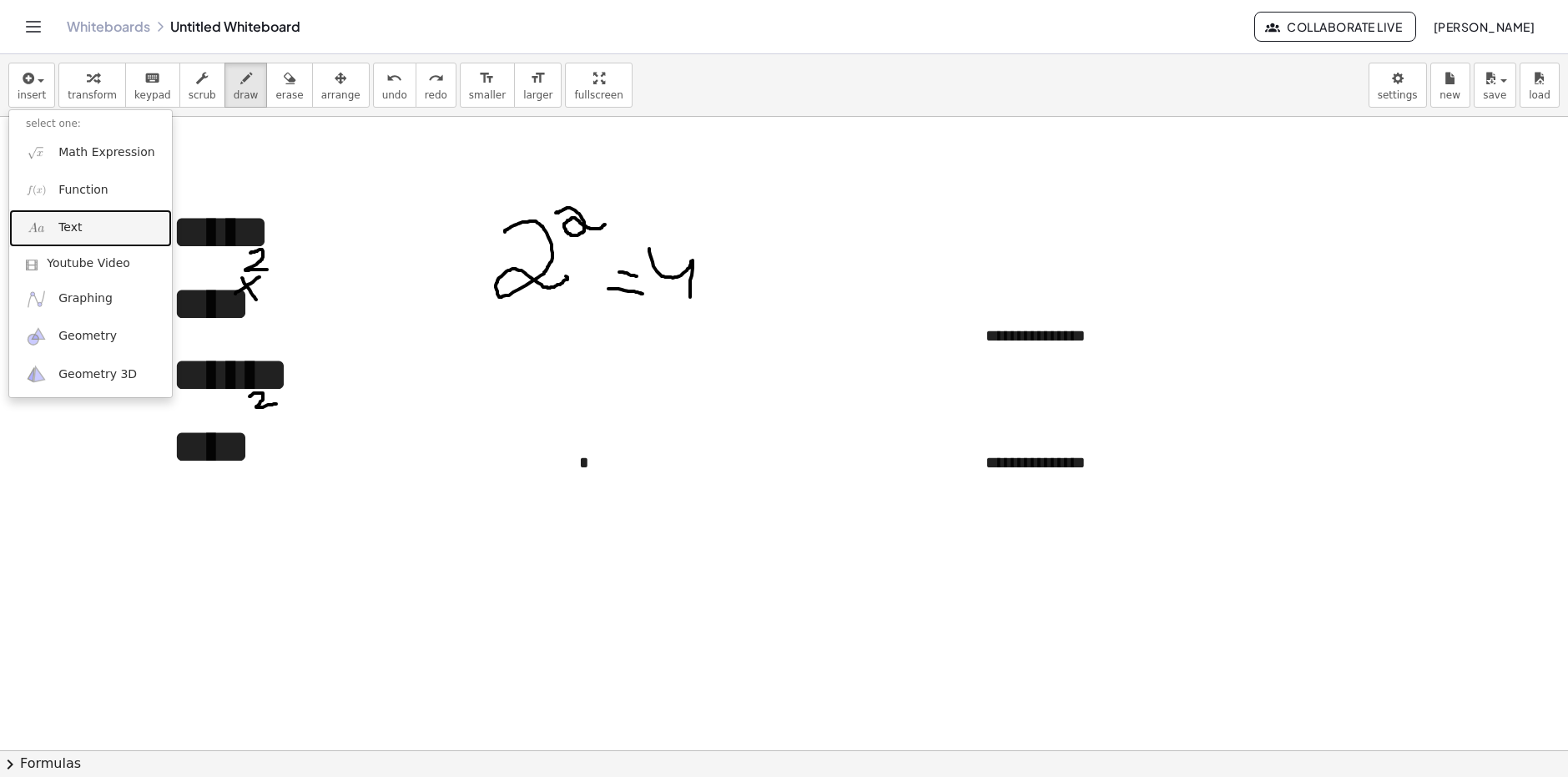
click at [76, 224] on span "Text" at bounding box center [70, 228] width 23 height 17
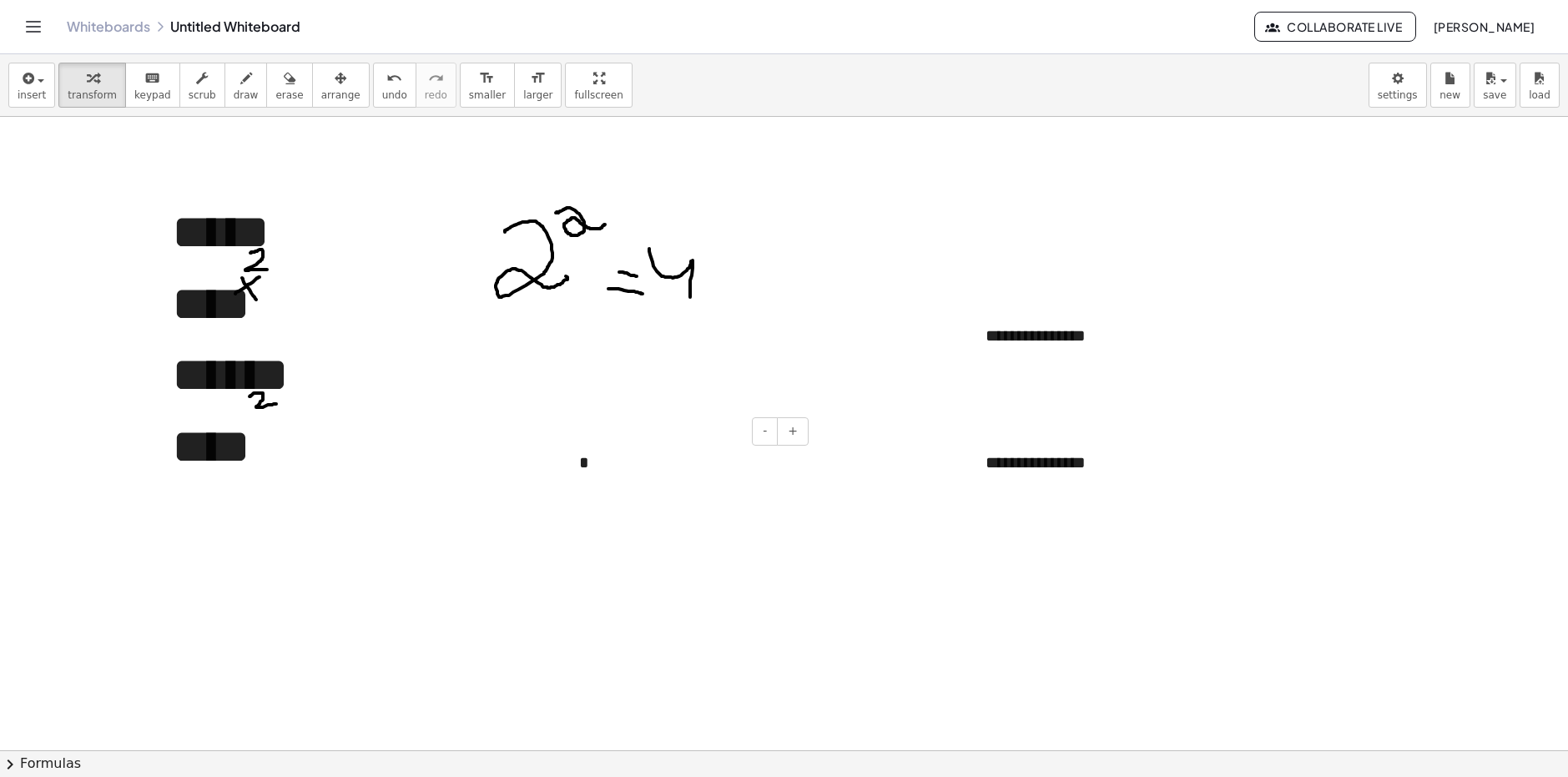
click at [592, 470] on div "*" at bounding box center [688, 463] width 251 height 58
click at [1053, 476] on div "**********" at bounding box center [1094, 463] width 251 height 58
click at [1035, 319] on div "**********" at bounding box center [1094, 336] width 251 height 58
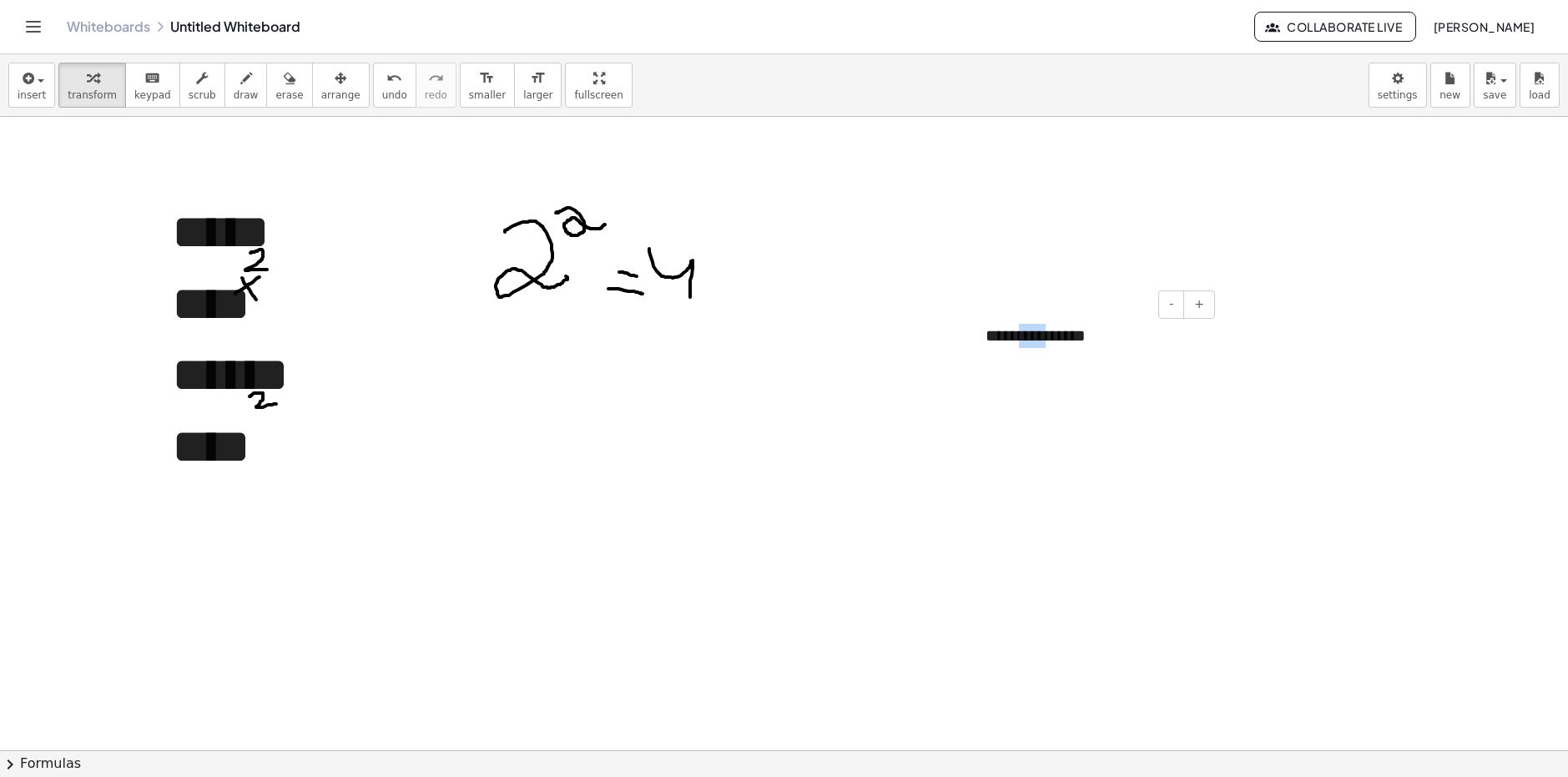
click at [1037, 320] on div "**********" at bounding box center [1094, 336] width 251 height 58
click at [993, 197] on div at bounding box center [1094, 209] width 251 height 58
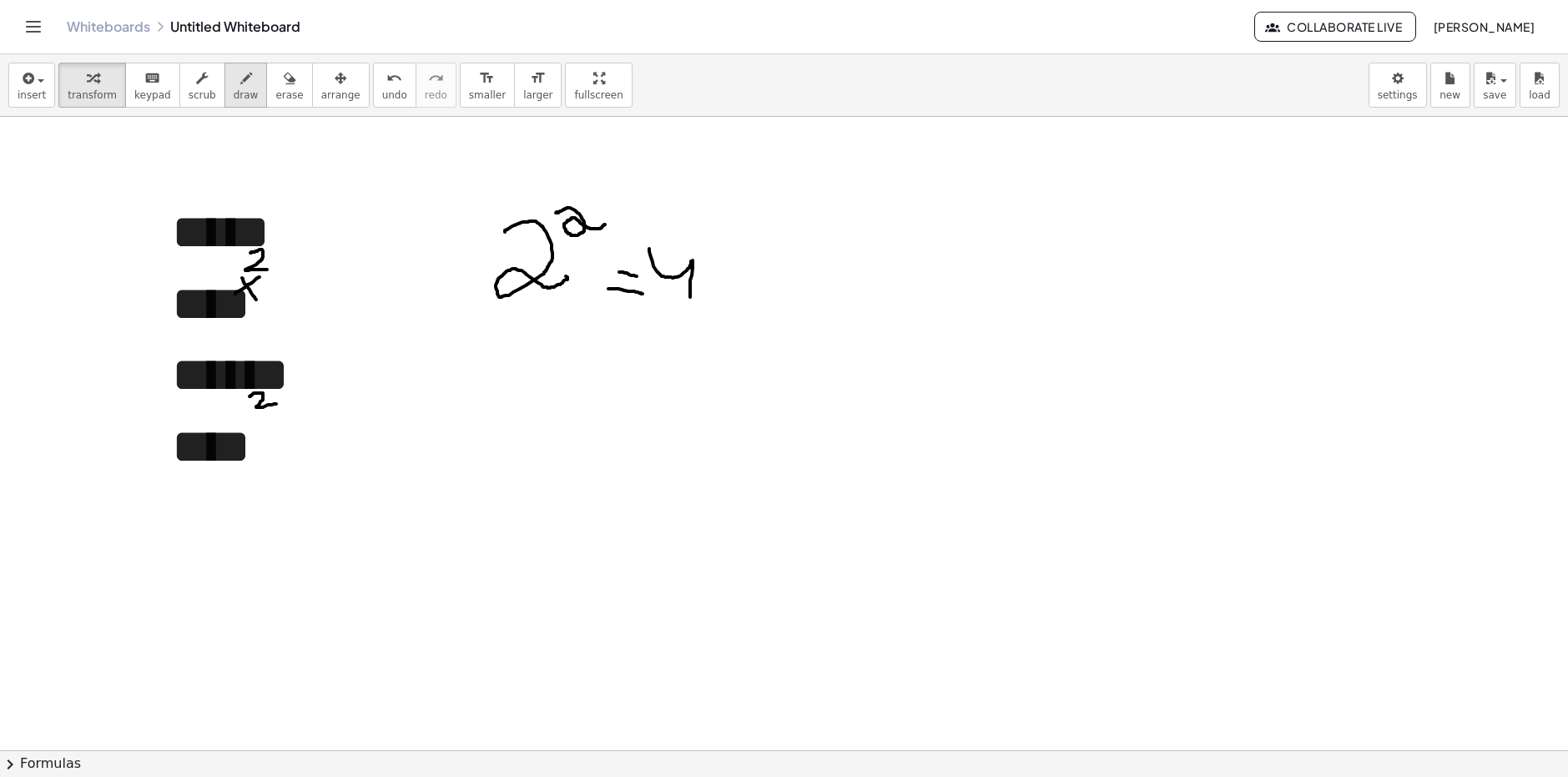
click at [241, 85] on icon "button" at bounding box center [246, 78] width 12 height 20
drag, startPoint x: 241, startPoint y: 470, endPoint x: 255, endPoint y: 482, distance: 18.4
drag, startPoint x: 273, startPoint y: 468, endPoint x: 299, endPoint y: 469, distance: 26.0
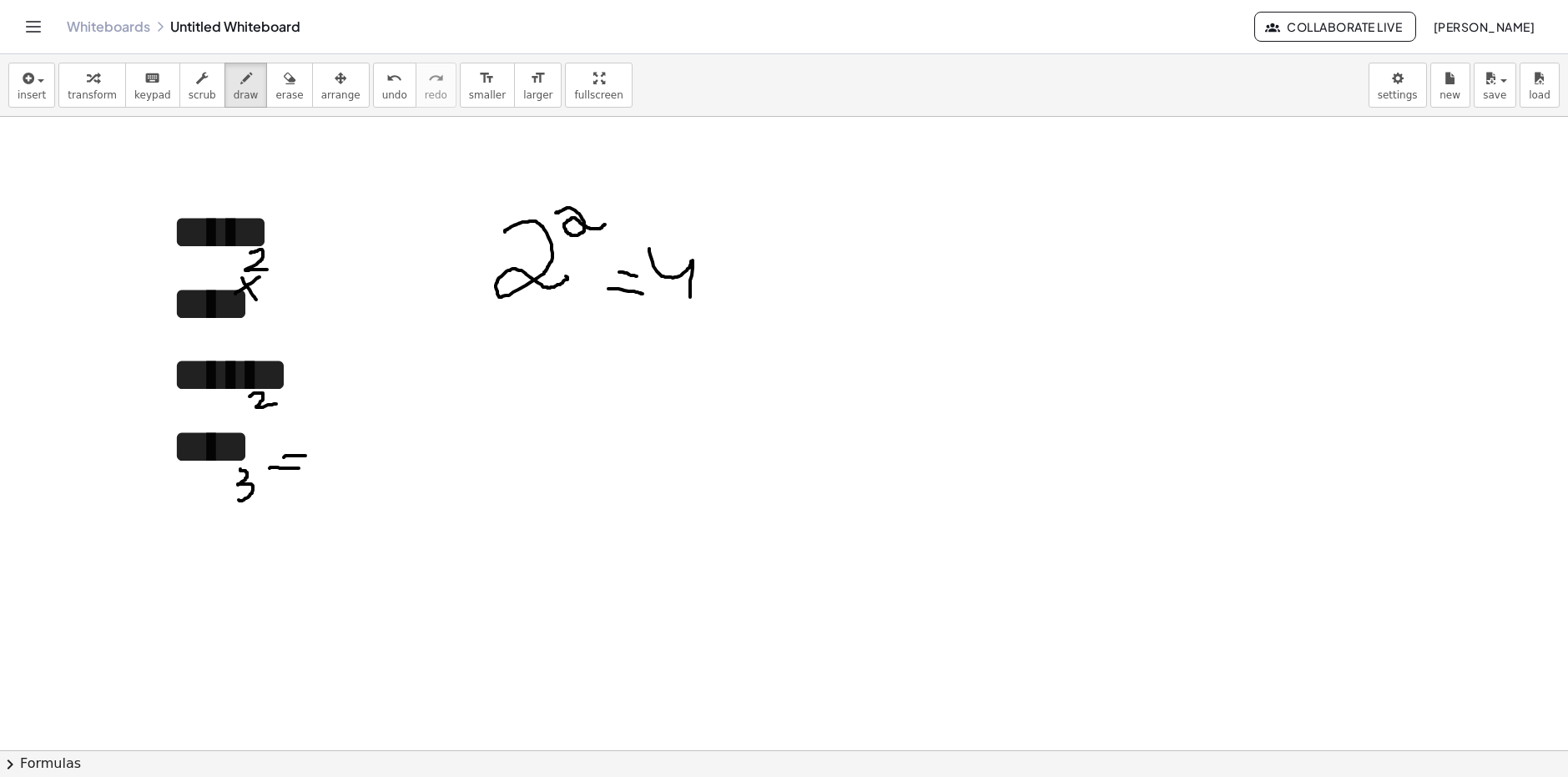
drag, startPoint x: 294, startPoint y: 456, endPoint x: 310, endPoint y: 458, distance: 16.1
drag, startPoint x: 250, startPoint y: 505, endPoint x: 260, endPoint y: 507, distance: 10.2
drag, startPoint x: 254, startPoint y: 503, endPoint x: 318, endPoint y: 477, distance: 69.1
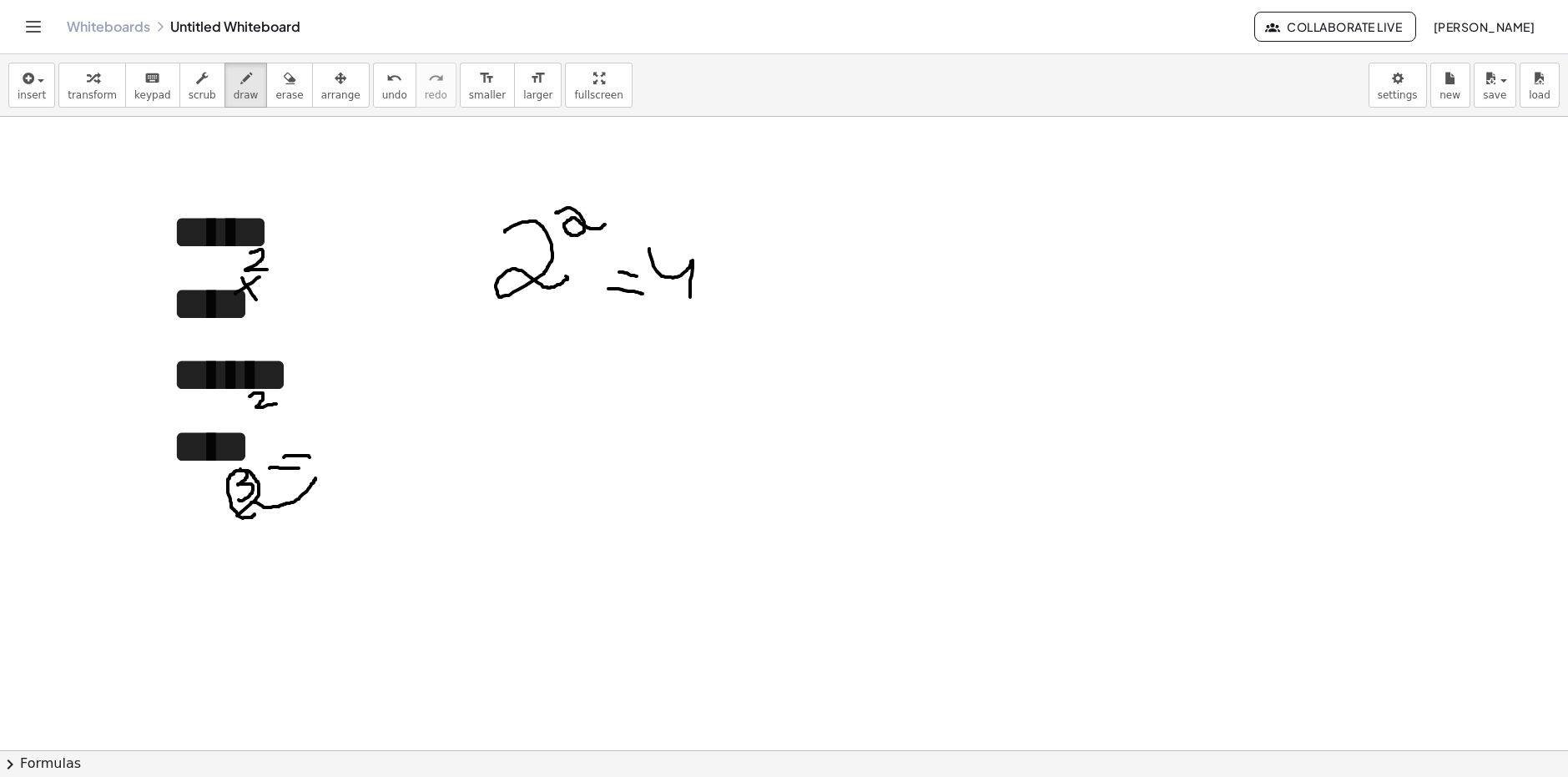
drag, startPoint x: 312, startPoint y: 479, endPoint x: 328, endPoint y: 505, distance: 30.5
drag, startPoint x: 342, startPoint y: 435, endPoint x: 328, endPoint y: 484, distance: 51.0
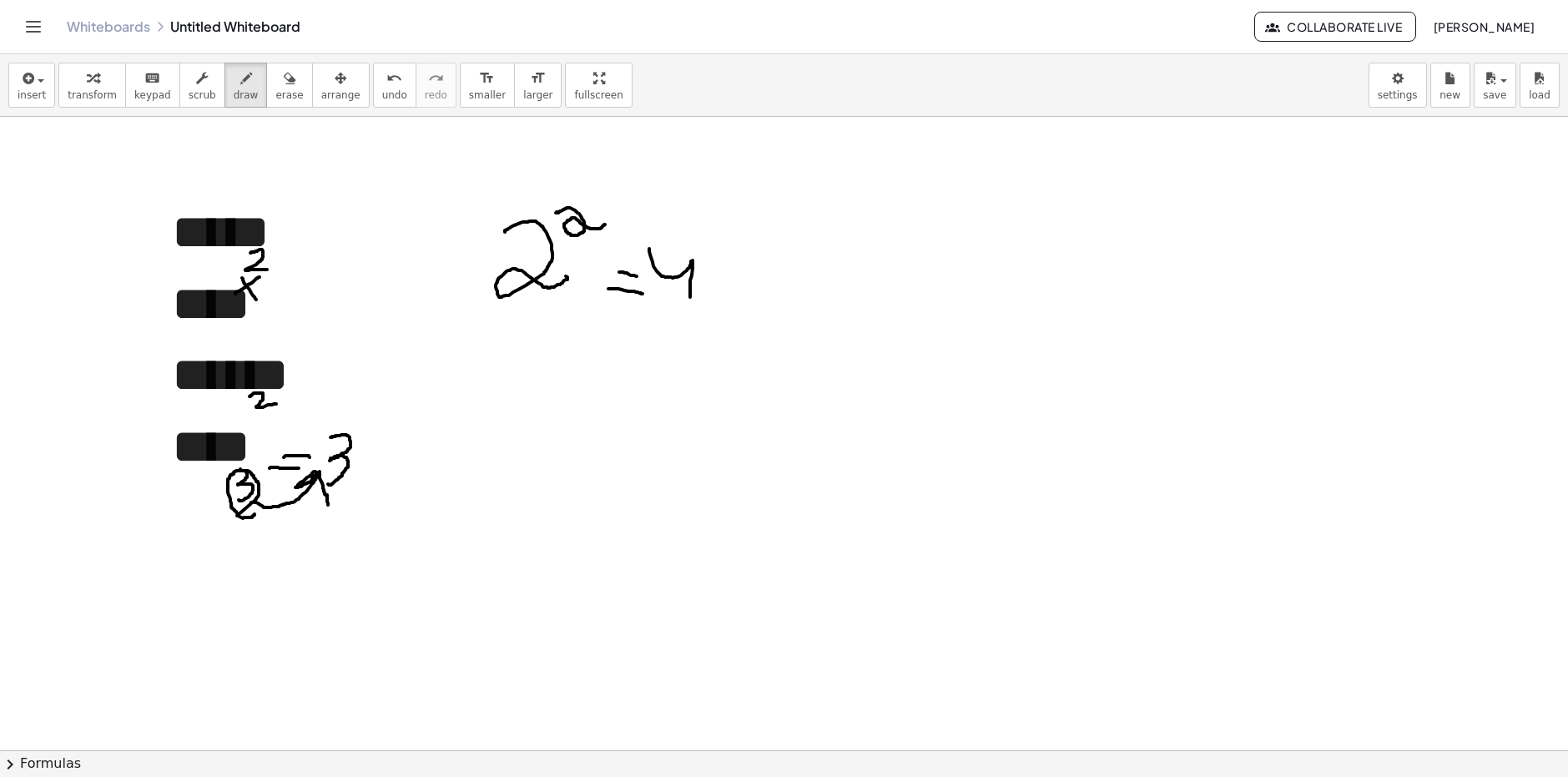
drag, startPoint x: 298, startPoint y: 462, endPoint x: 322, endPoint y: 445, distance: 29.4
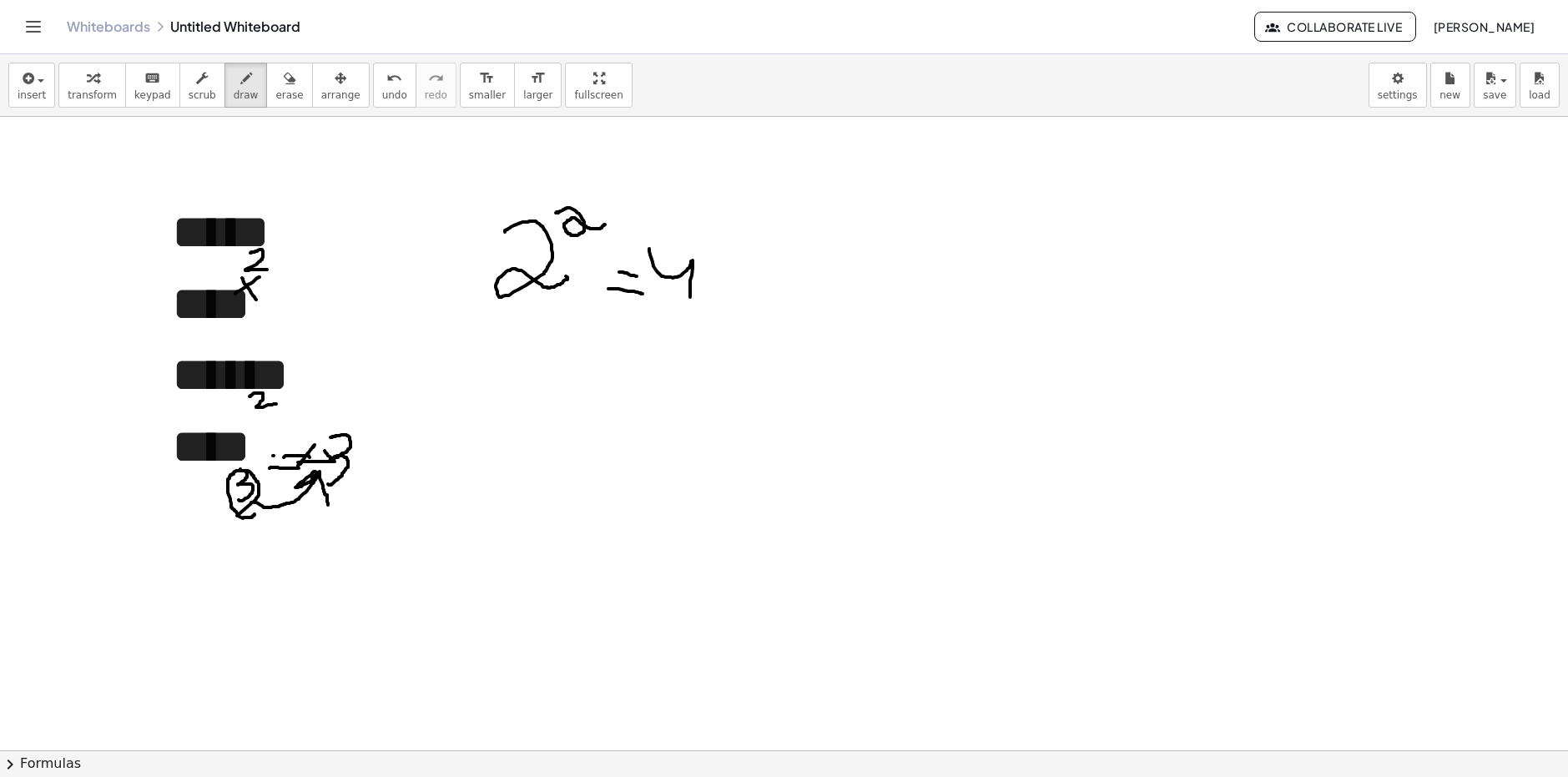
drag, startPoint x: 287, startPoint y: 474, endPoint x: 302, endPoint y: 452, distance: 26.6
drag, startPoint x: 315, startPoint y: 468, endPoint x: 308, endPoint y: 452, distance: 17.5
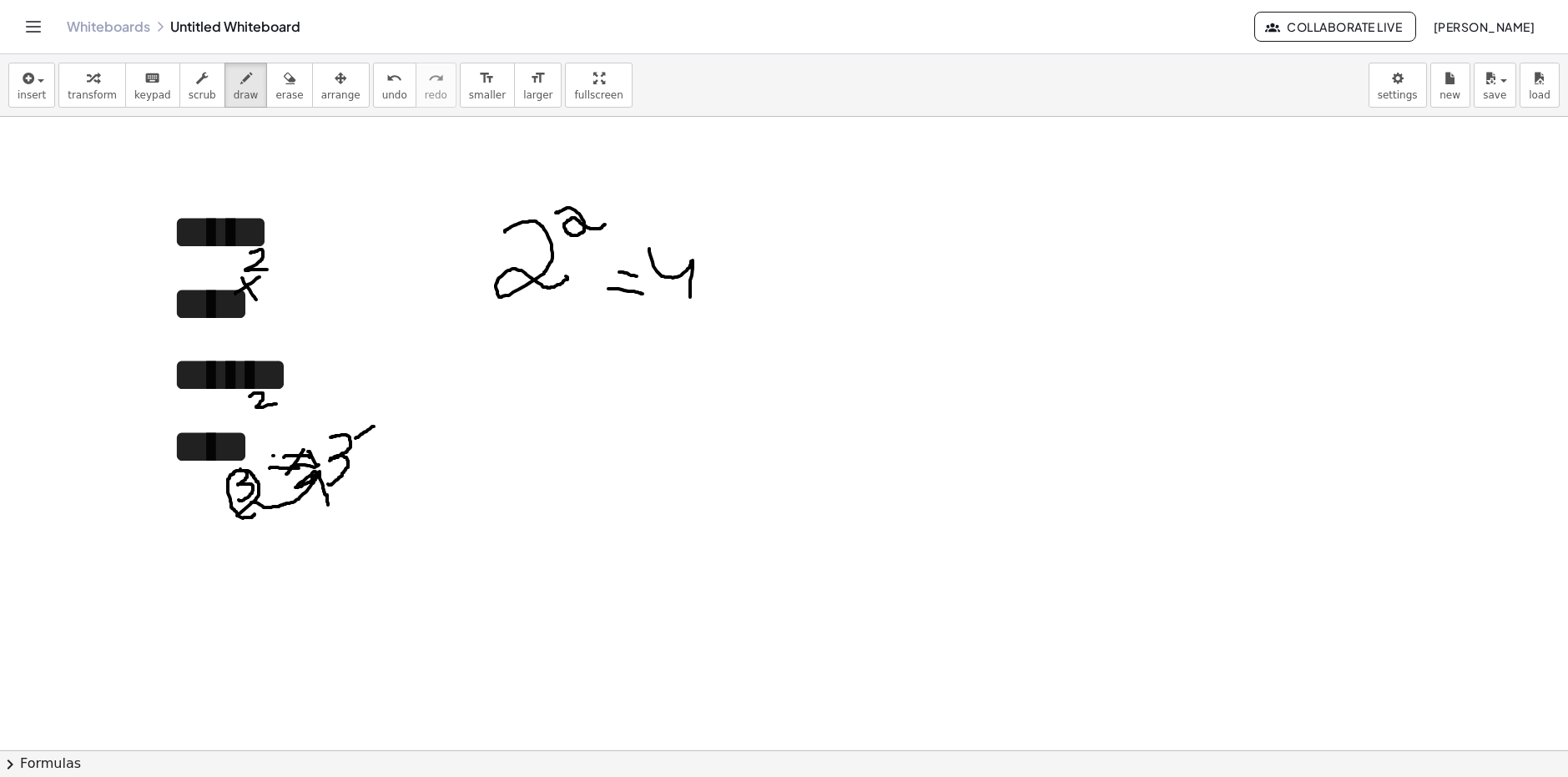
drag, startPoint x: 356, startPoint y: 438, endPoint x: 376, endPoint y: 430, distance: 21.5
drag, startPoint x: 363, startPoint y: 423, endPoint x: 376, endPoint y: 445, distance: 25.6
drag, startPoint x: 387, startPoint y: 474, endPoint x: 407, endPoint y: 473, distance: 20.0
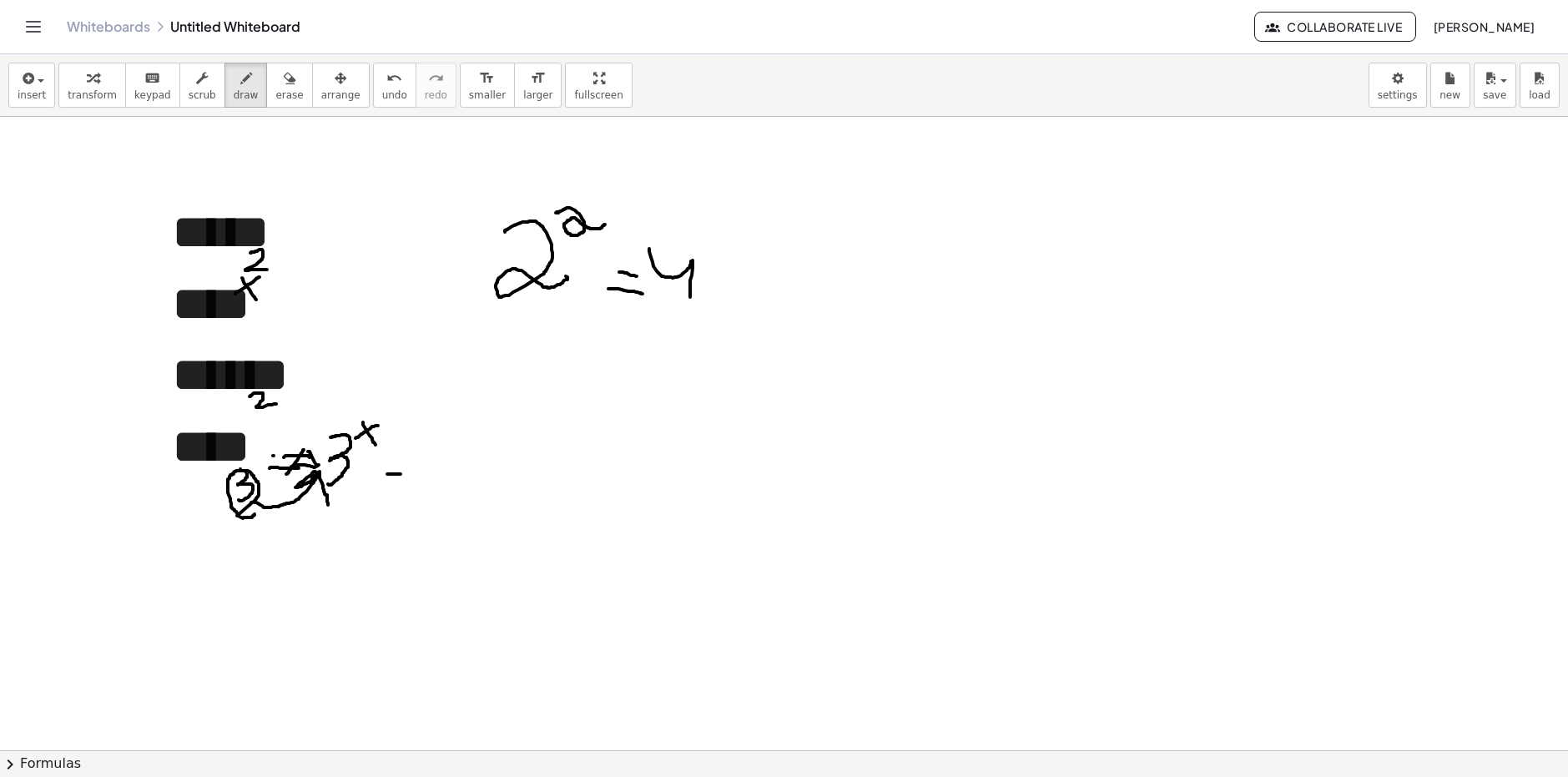
drag, startPoint x: 391, startPoint y: 458, endPoint x: 409, endPoint y: 458, distance: 18.0
drag, startPoint x: 475, startPoint y: 468, endPoint x: 515, endPoint y: 463, distance: 40.3
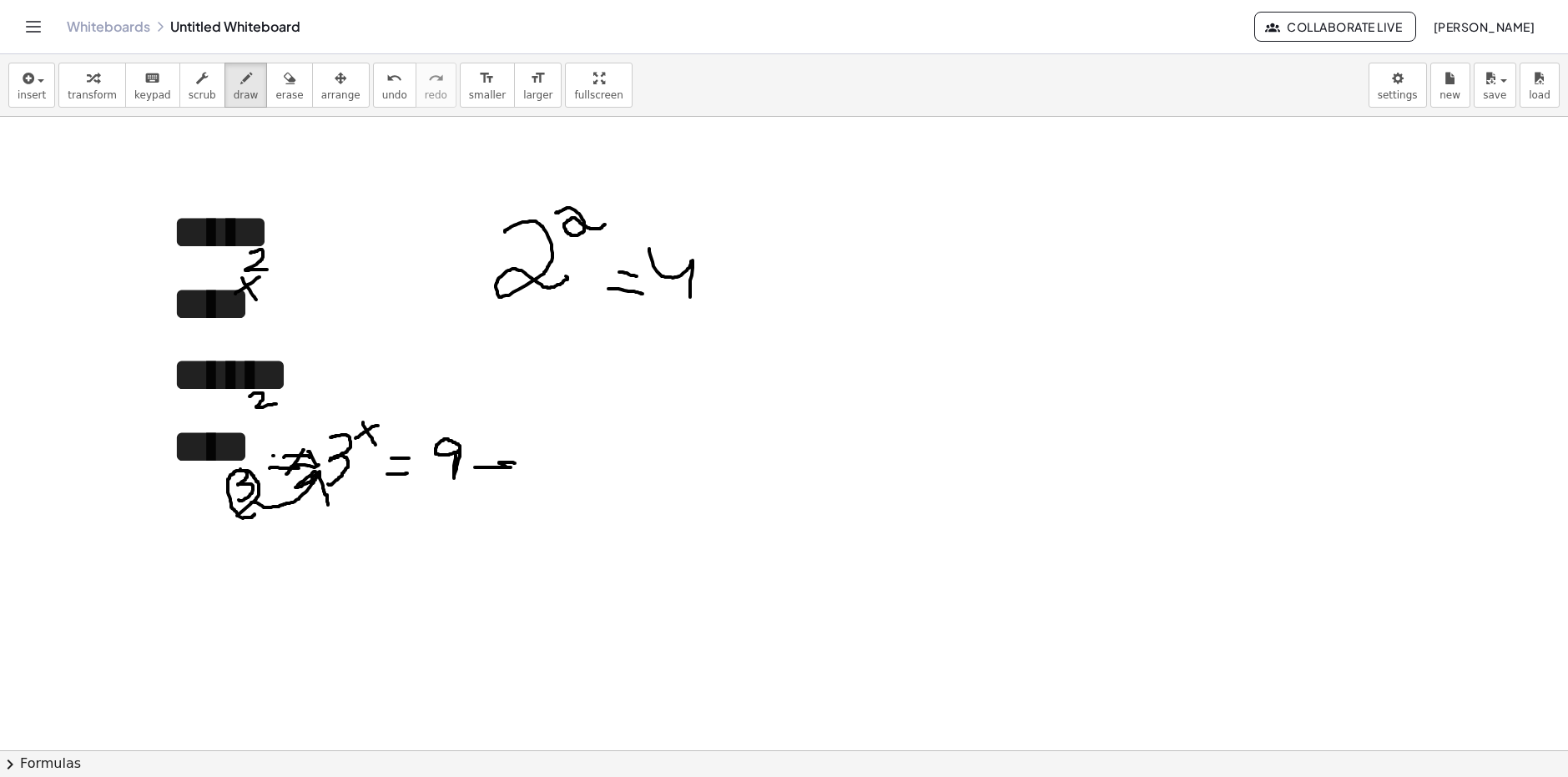
drag, startPoint x: 513, startPoint y: 463, endPoint x: 504, endPoint y: 477, distance: 16.6
drag, startPoint x: 551, startPoint y: 443, endPoint x: 547, endPoint y: 479, distance: 36.2
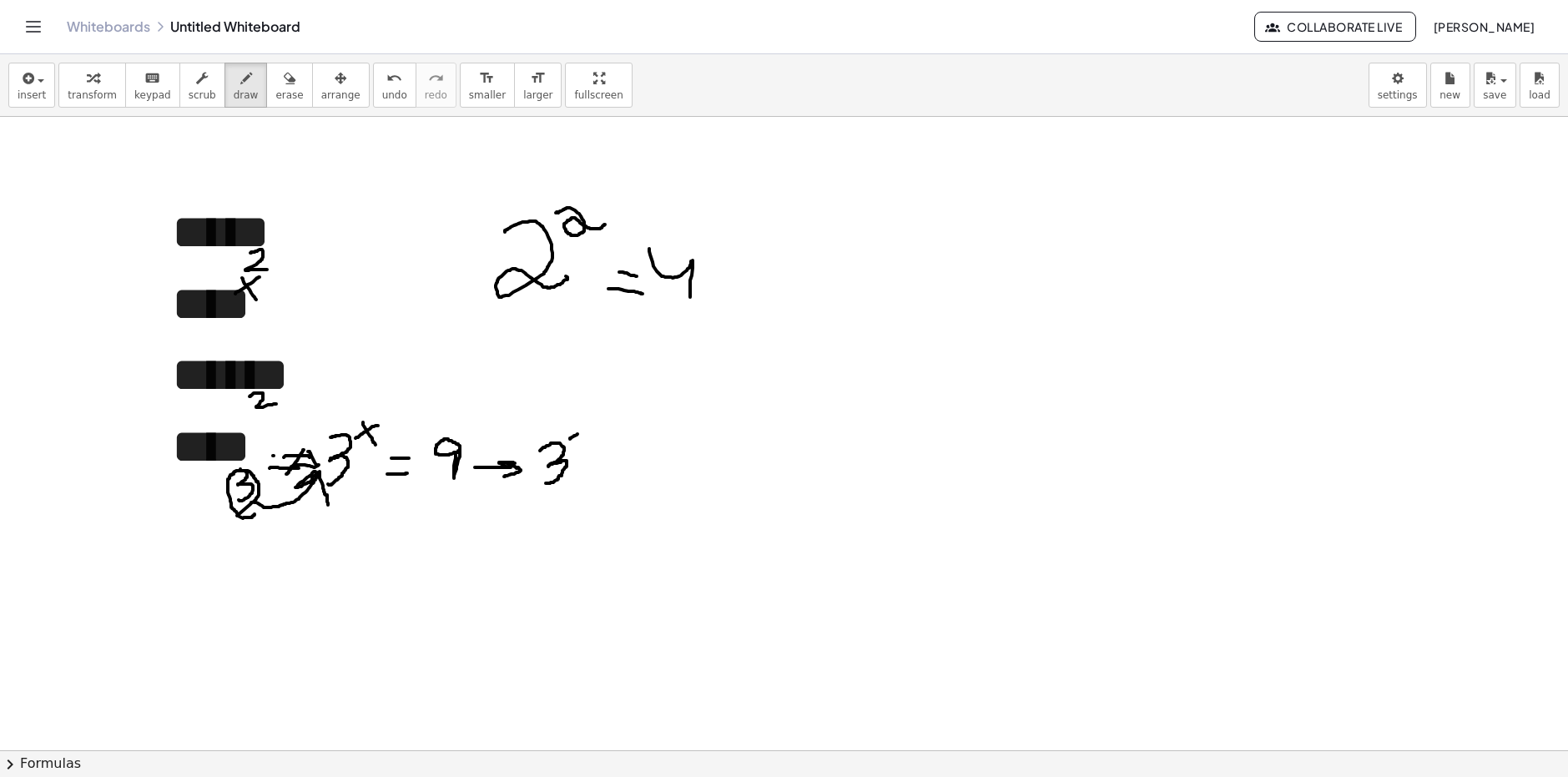
drag, startPoint x: 570, startPoint y: 438, endPoint x: 587, endPoint y: 431, distance: 18.4
drag, startPoint x: 584, startPoint y: 434, endPoint x: 591, endPoint y: 443, distance: 11.4
drag, startPoint x: 598, startPoint y: 470, endPoint x: 615, endPoint y: 470, distance: 17.0
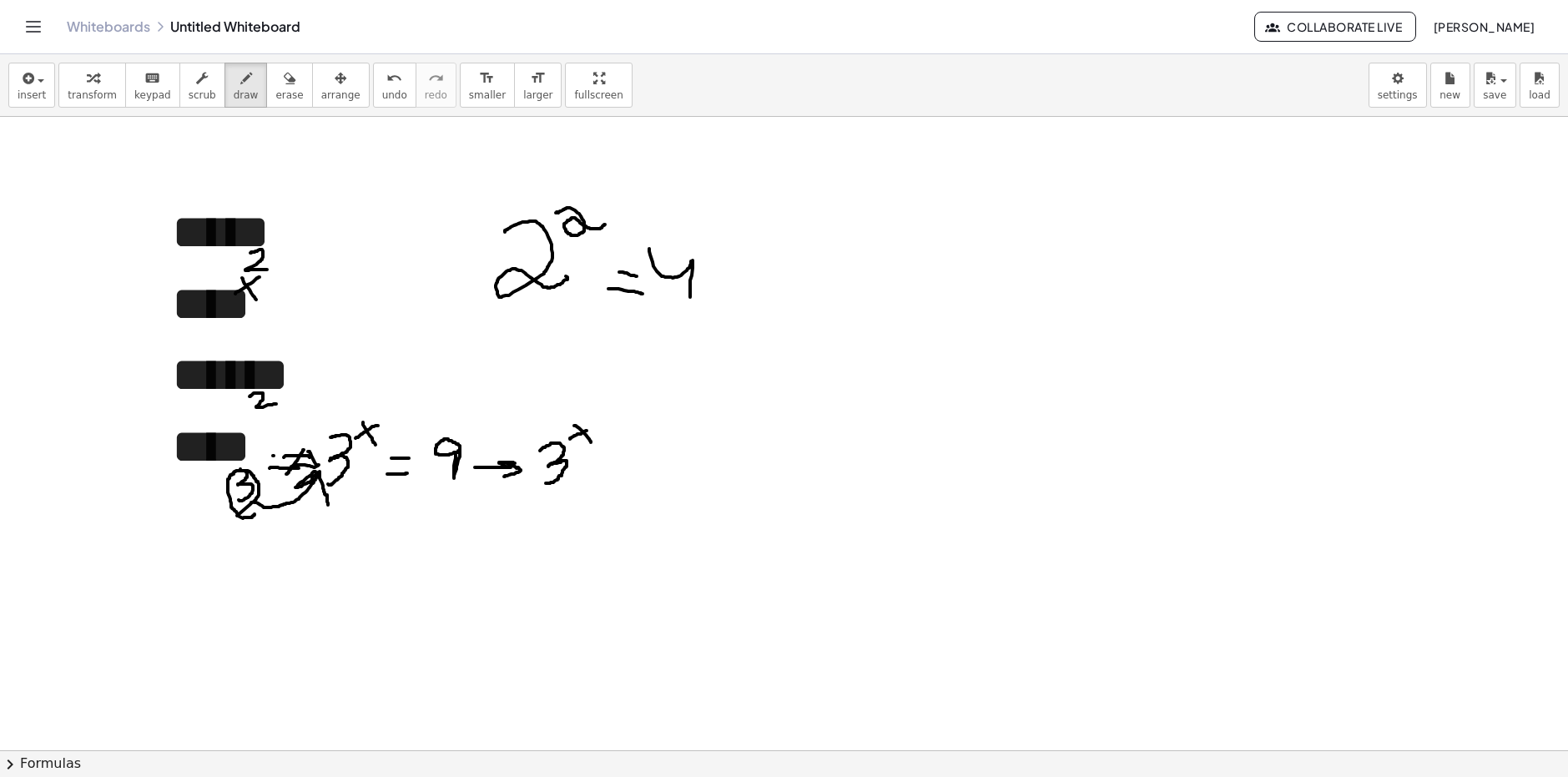
drag, startPoint x: 611, startPoint y: 451, endPoint x: 632, endPoint y: 458, distance: 22.1
drag, startPoint x: 643, startPoint y: 447, endPoint x: 634, endPoint y: 480, distance: 34.2
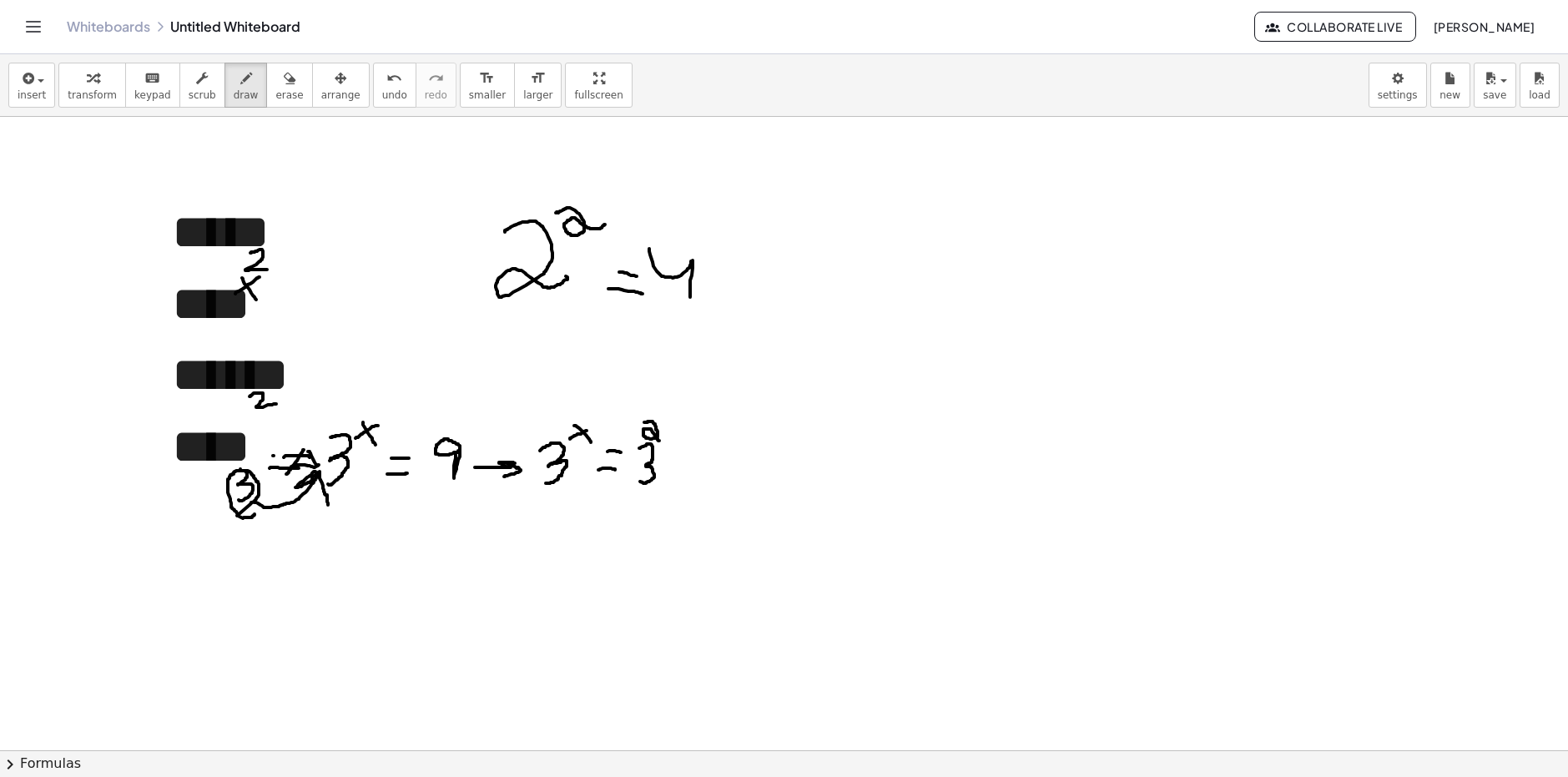
drag, startPoint x: 646, startPoint y: 423, endPoint x: 667, endPoint y: 443, distance: 29.0
drag, startPoint x: 554, startPoint y: 452, endPoint x: 600, endPoint y: 466, distance: 48.1
drag, startPoint x: 638, startPoint y: 438, endPoint x: 663, endPoint y: 480, distance: 48.9
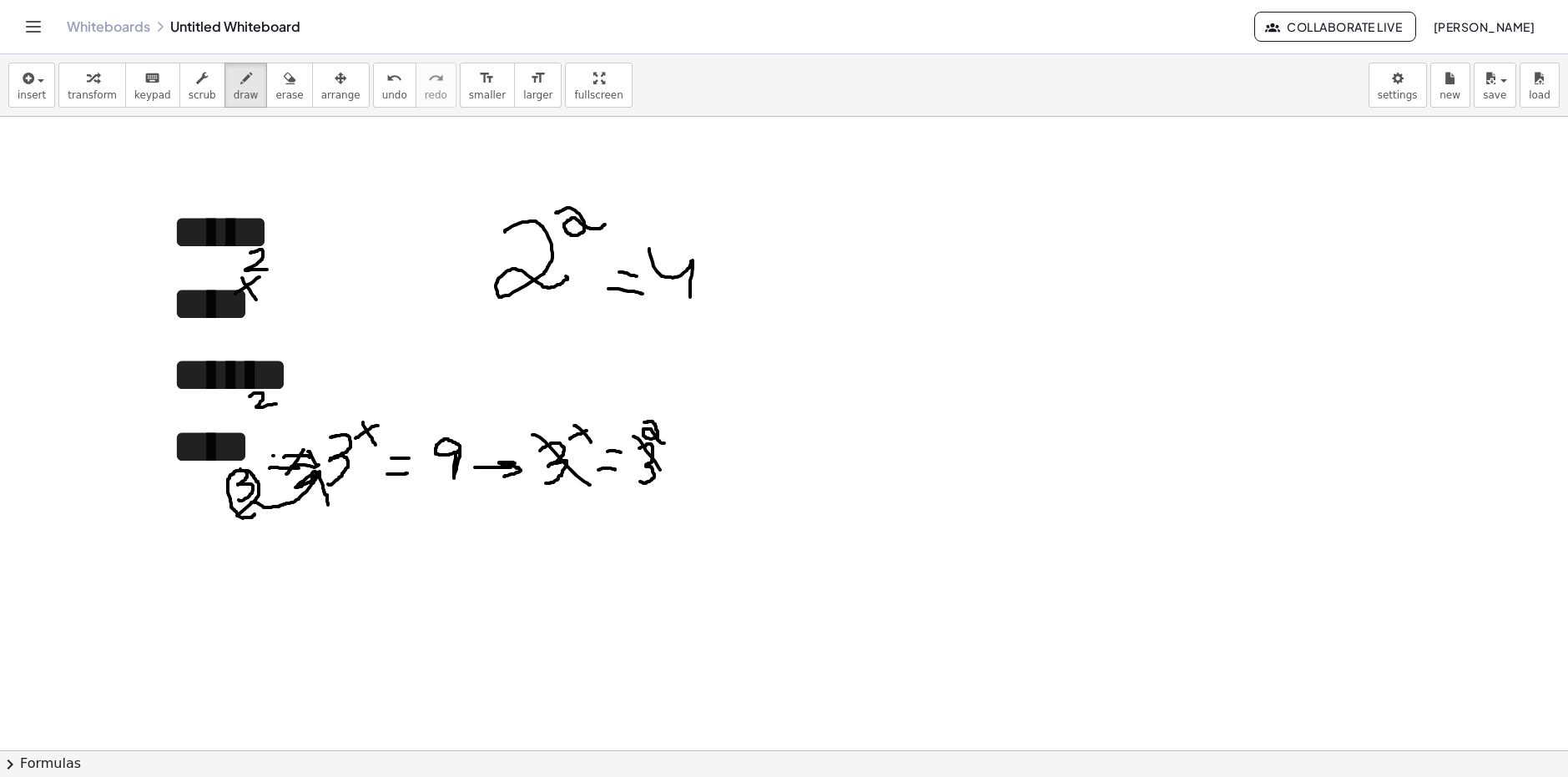
drag, startPoint x: 547, startPoint y: 527, endPoint x: 575, endPoint y: 512, distance: 31.8
drag, startPoint x: 553, startPoint y: 511, endPoint x: 578, endPoint y: 531, distance: 32.0
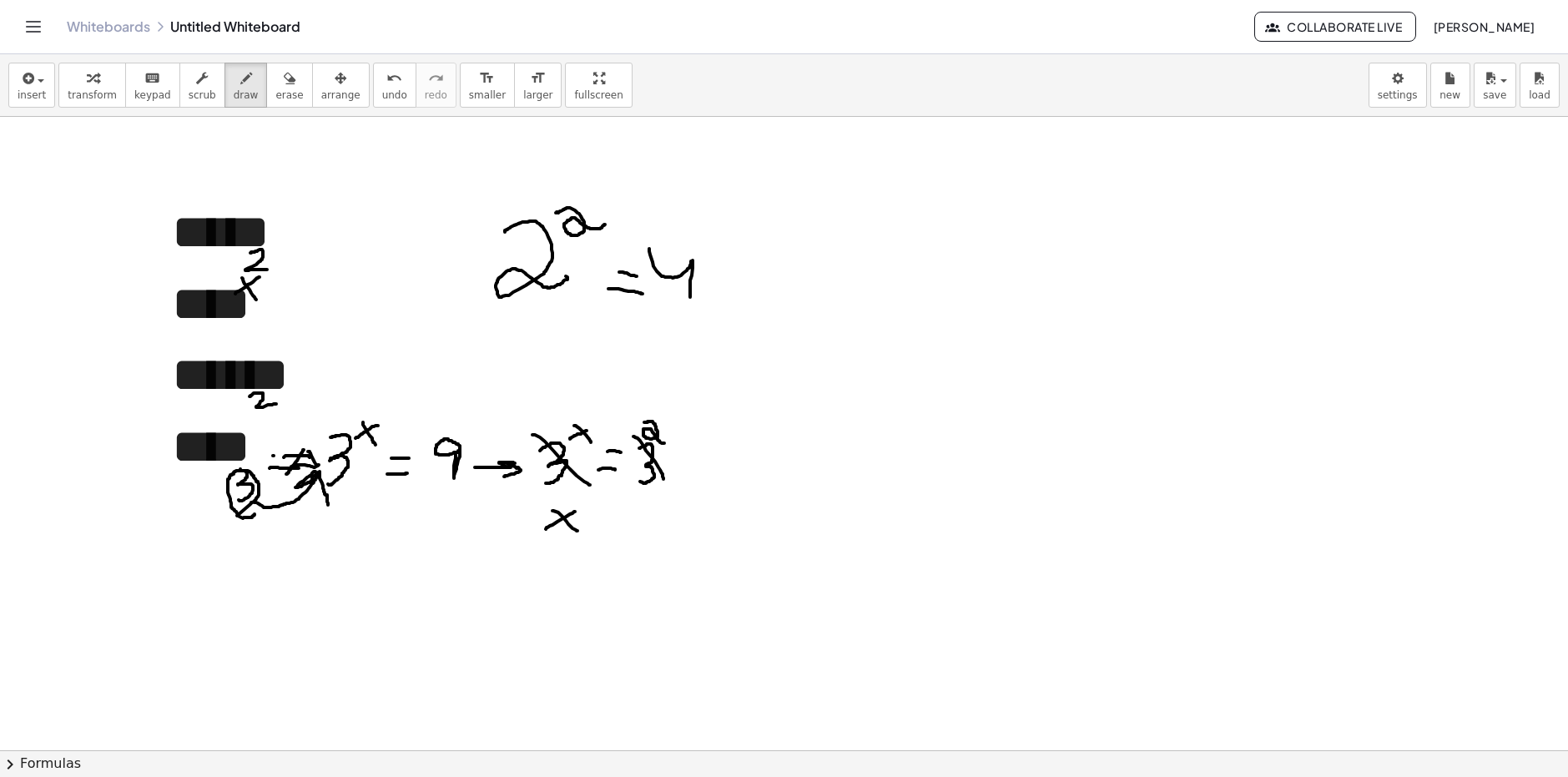
drag, startPoint x: 639, startPoint y: 505, endPoint x: 651, endPoint y: 514, distance: 15.0
drag, startPoint x: 182, startPoint y: 579, endPoint x: 255, endPoint y: 581, distance: 73.0
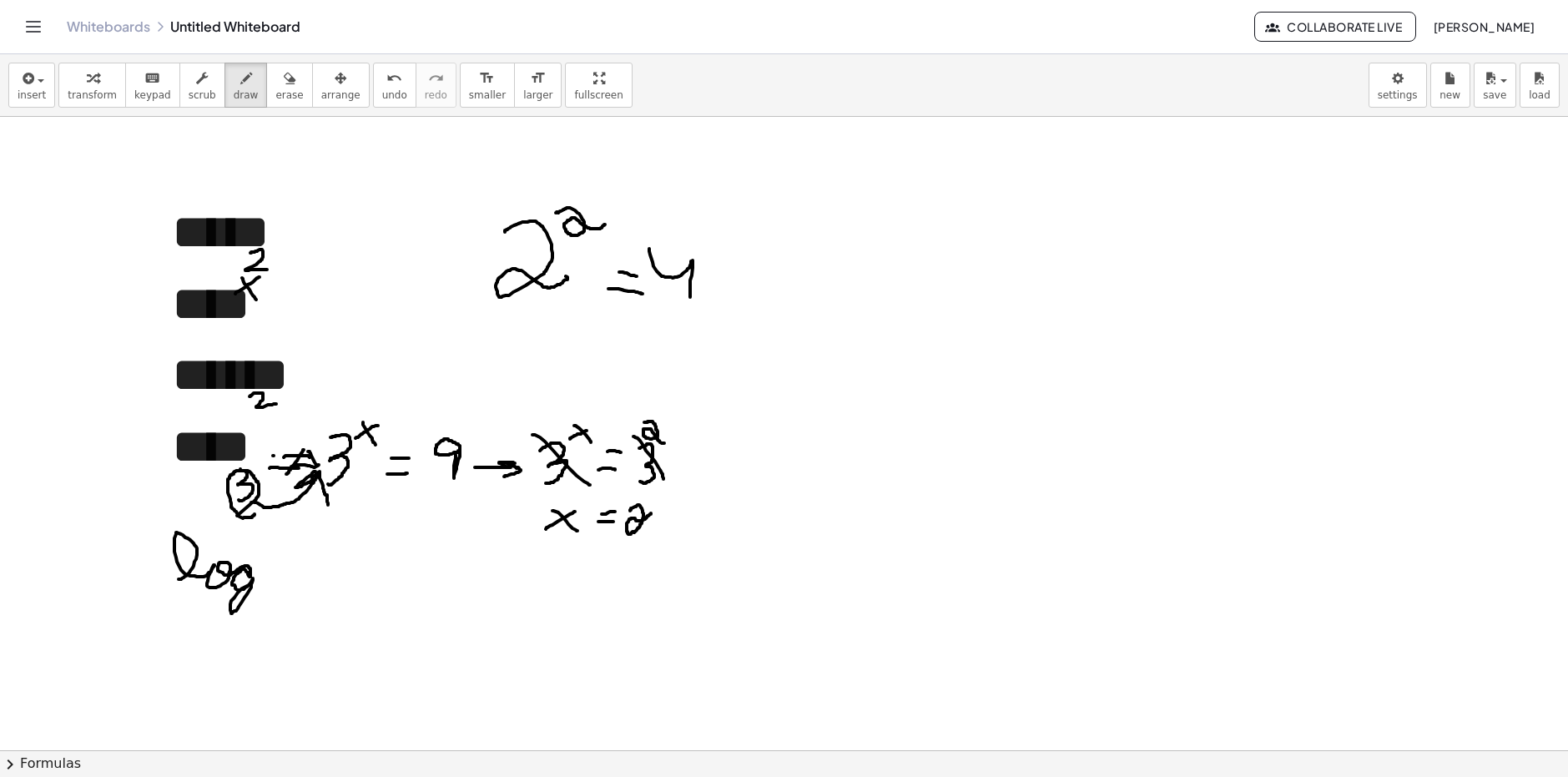
drag, startPoint x: 253, startPoint y: 595, endPoint x: 260, endPoint y: 605, distance: 12.2
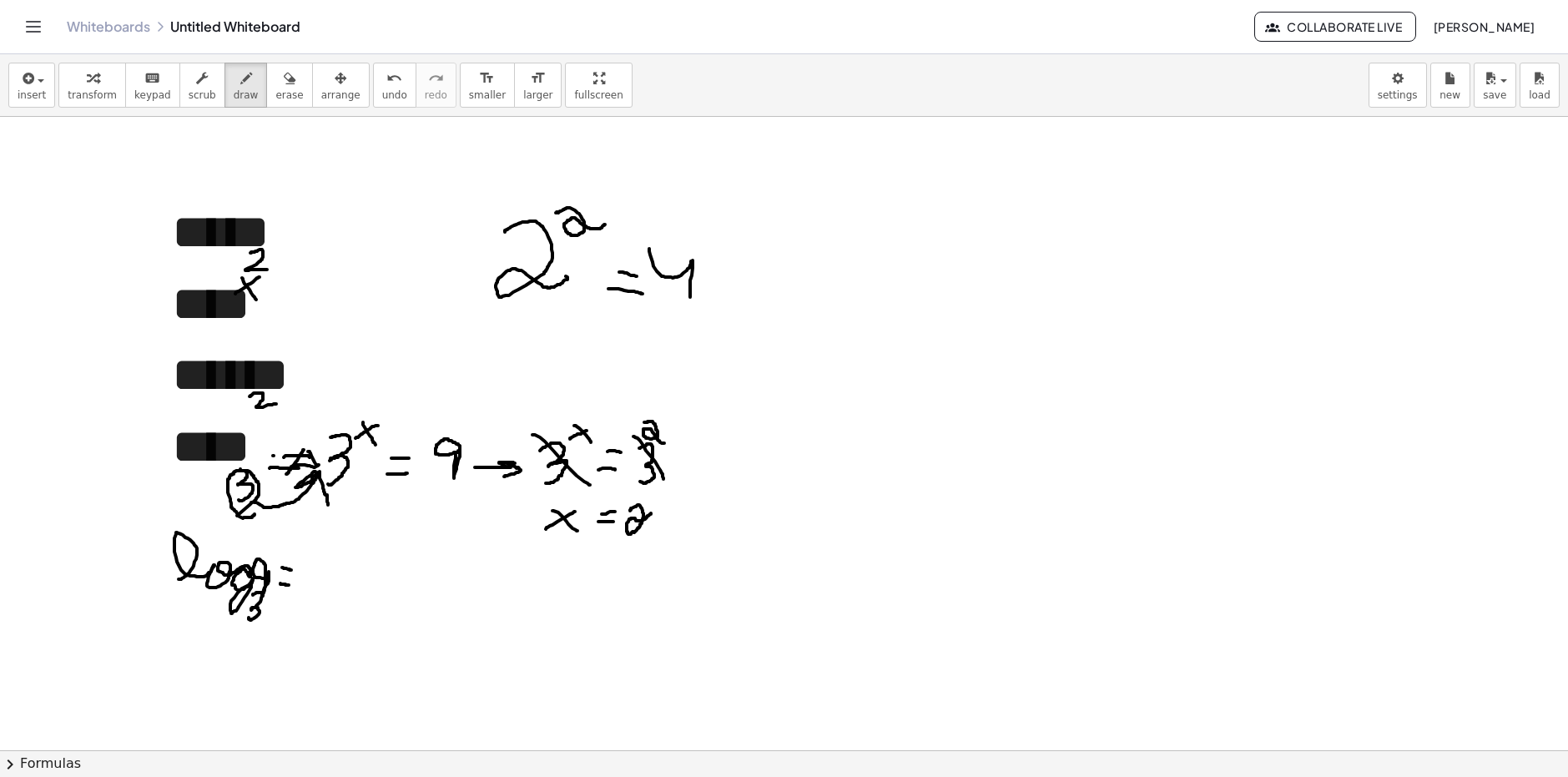
drag, startPoint x: 282, startPoint y: 568, endPoint x: 291, endPoint y: 571, distance: 9.5
drag, startPoint x: 306, startPoint y: 570, endPoint x: 326, endPoint y: 579, distance: 21.9
click at [276, 94] on span "erase" at bounding box center [289, 95] width 28 height 12
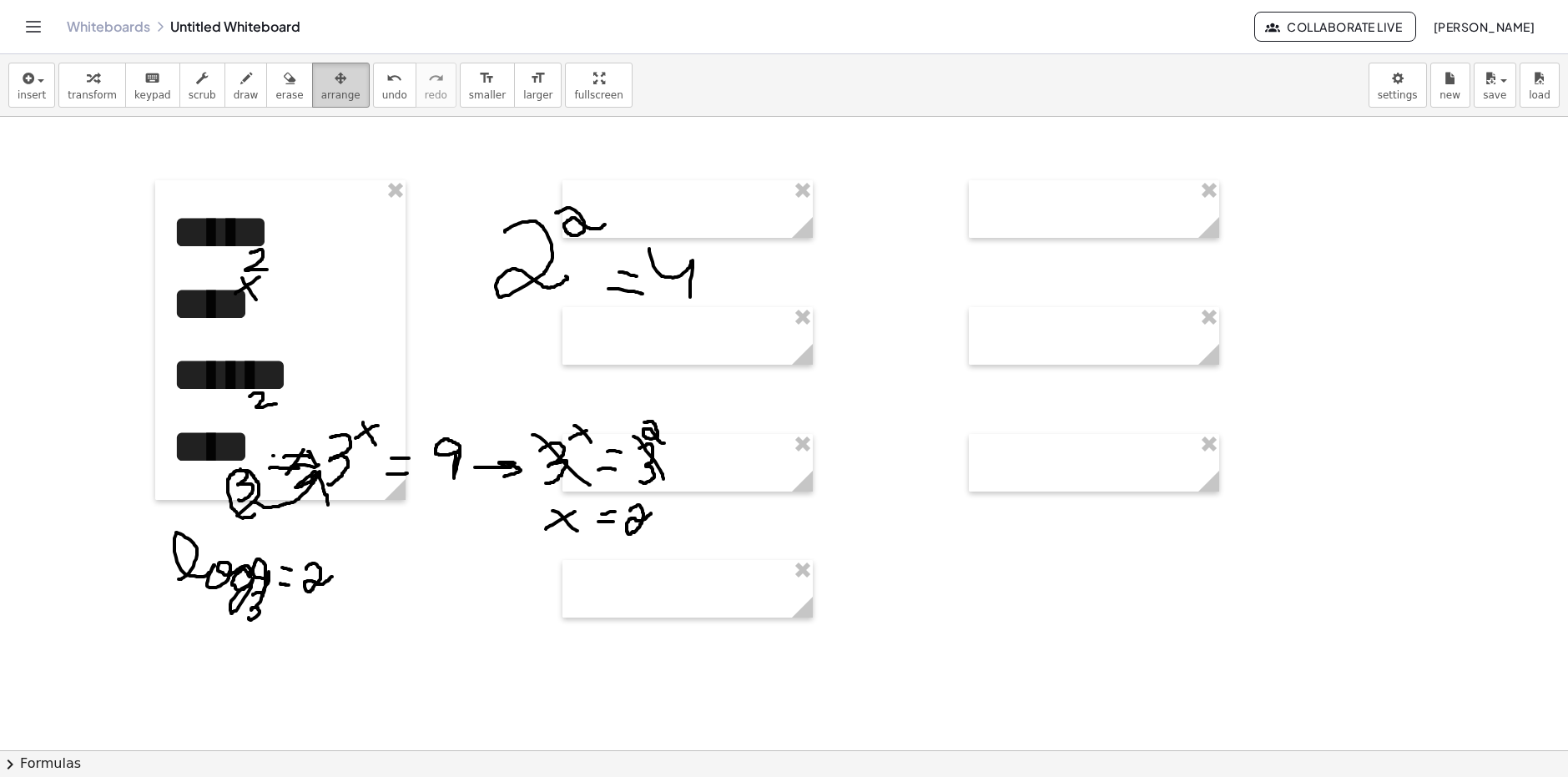
click at [322, 82] on div "button" at bounding box center [342, 78] width 40 height 20
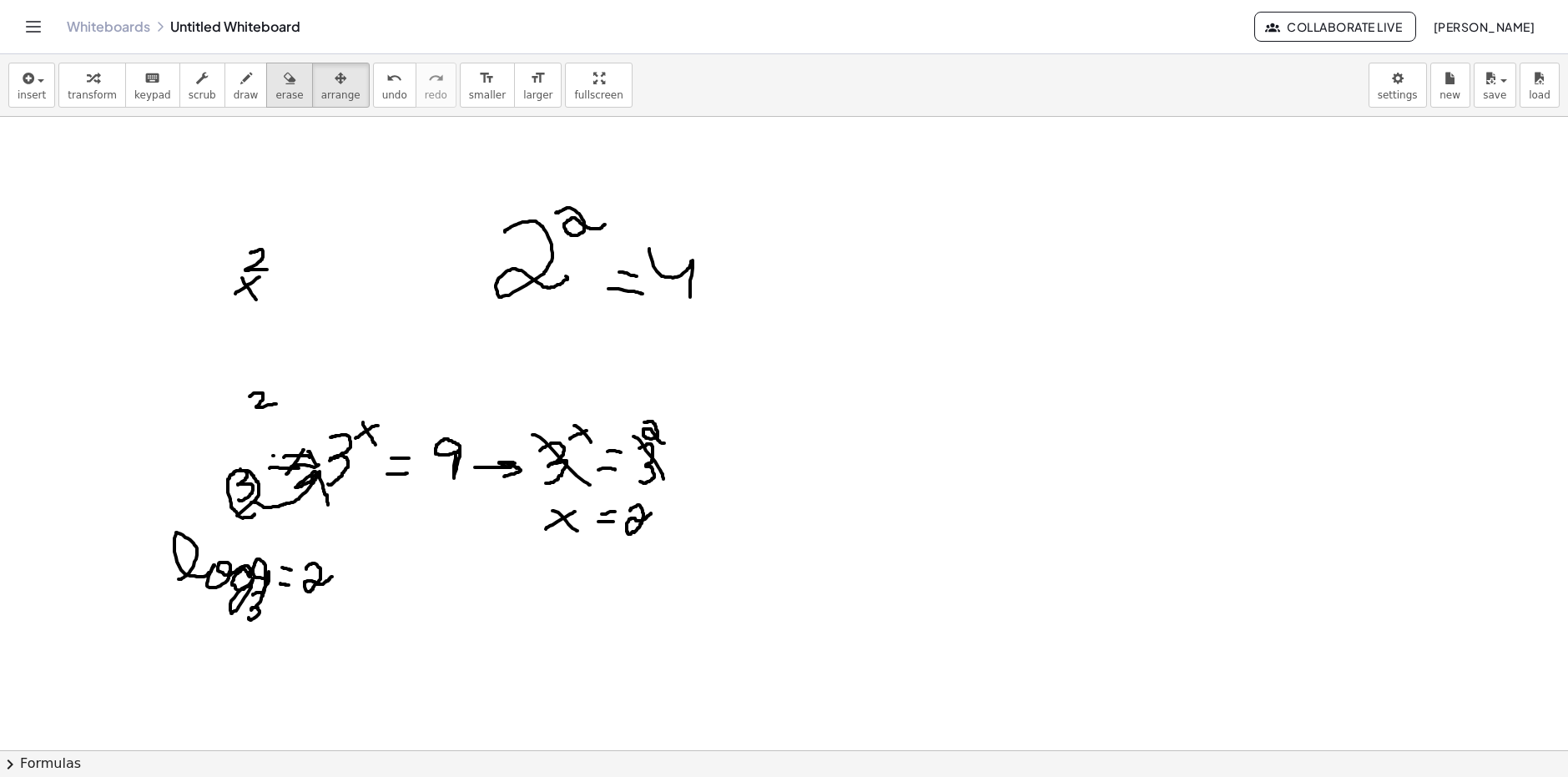
click at [266, 88] on button "erase" at bounding box center [288, 85] width 46 height 45
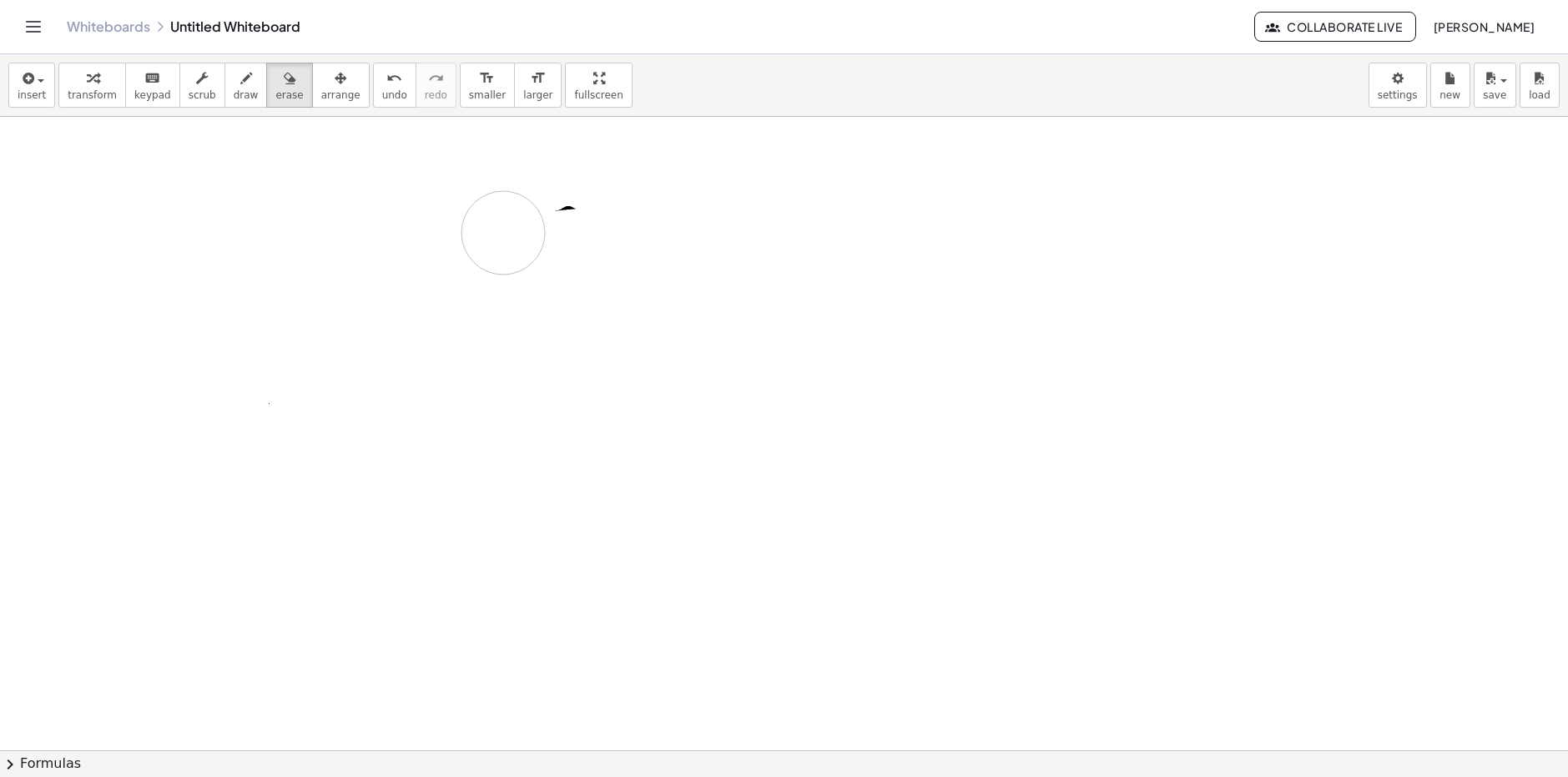
drag, startPoint x: 287, startPoint y: 175, endPoint x: 566, endPoint y: 33, distance: 313.1
click at [31, 87] on icon "button" at bounding box center [26, 78] width 15 height 20
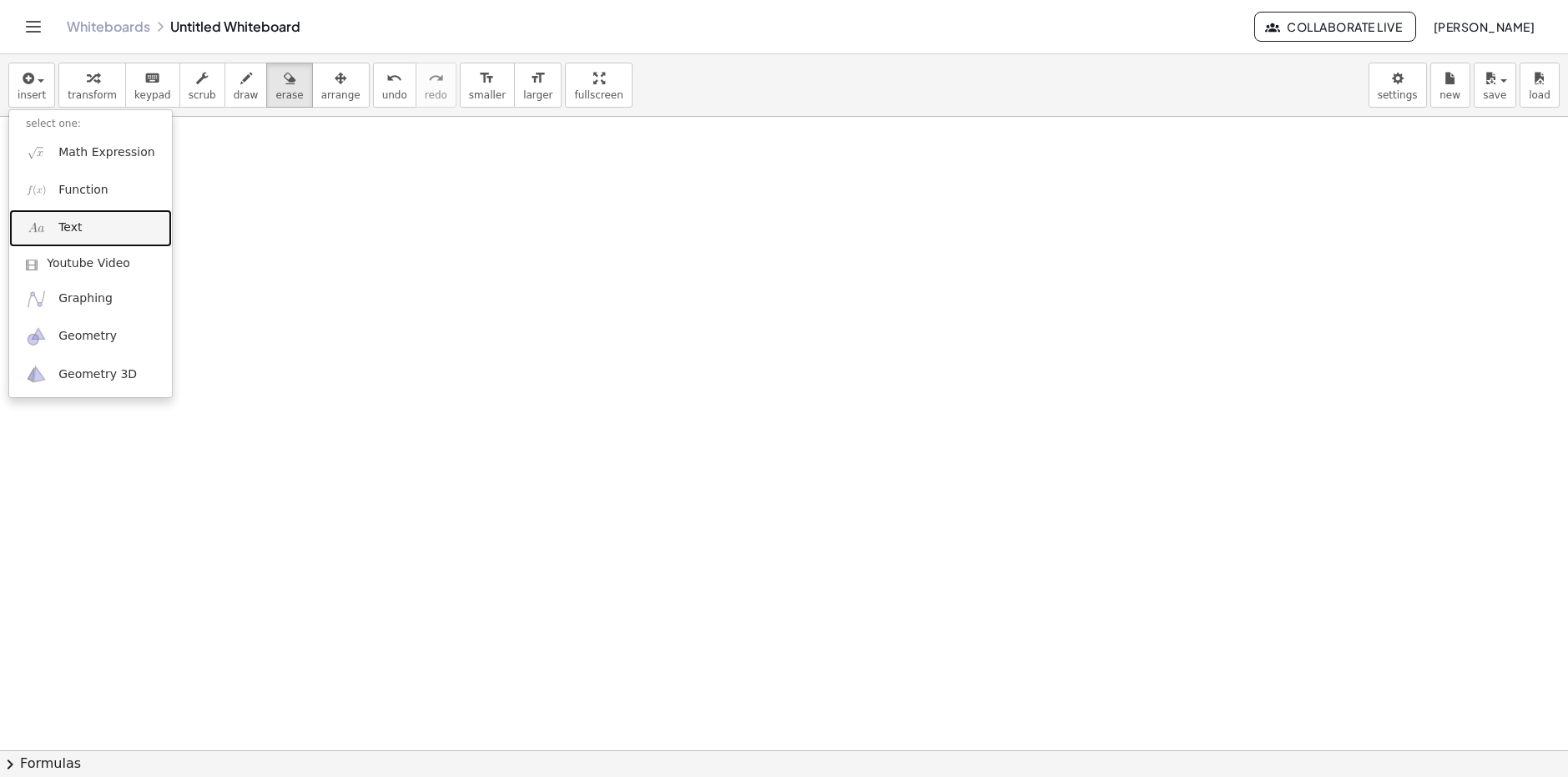
click at [74, 243] on link "Text" at bounding box center [90, 228] width 163 height 38
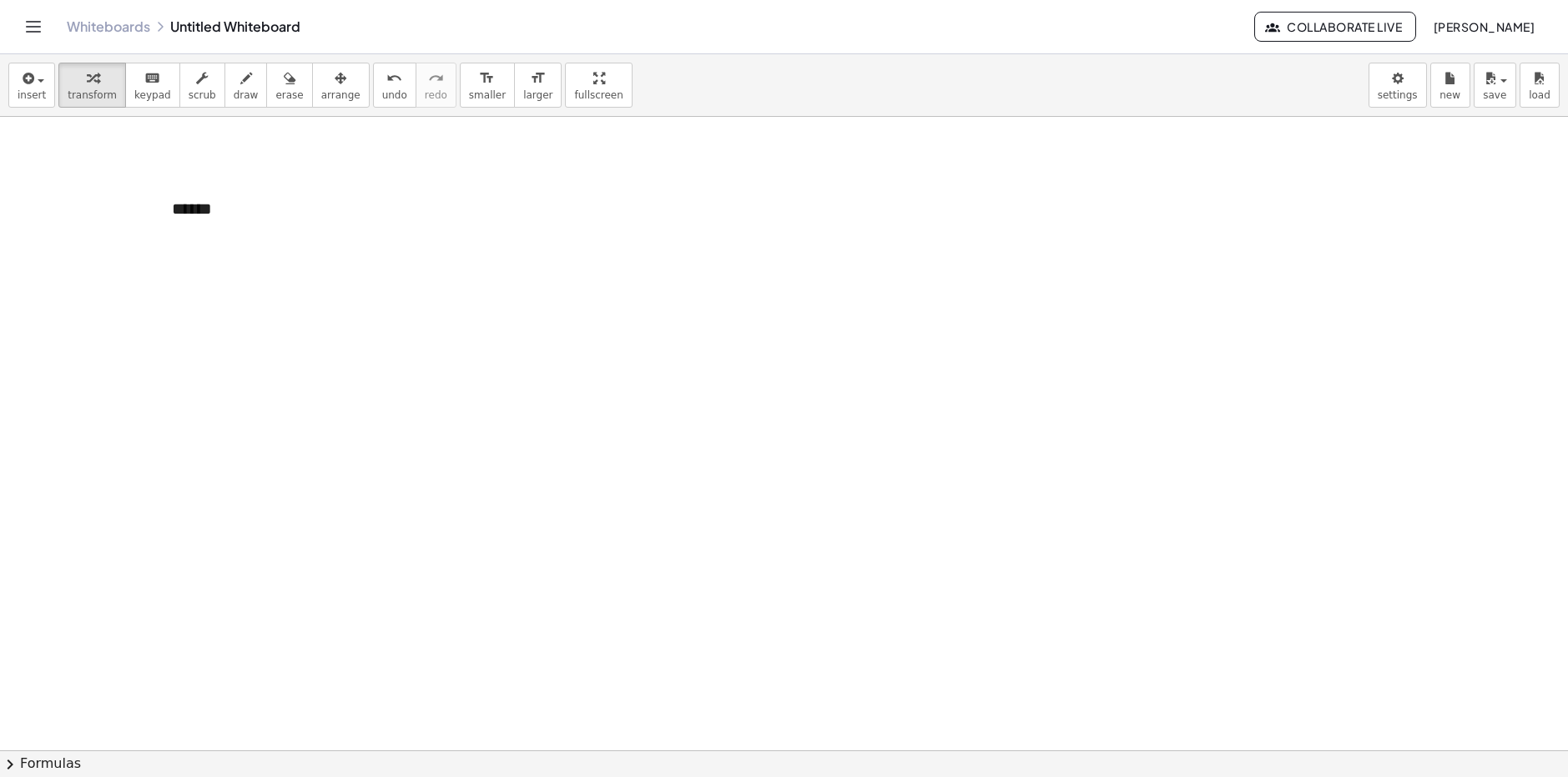
click at [277, 198] on div "******" at bounding box center [280, 209] width 251 height 58
click at [392, 176] on button "+" at bounding box center [385, 178] width 32 height 28
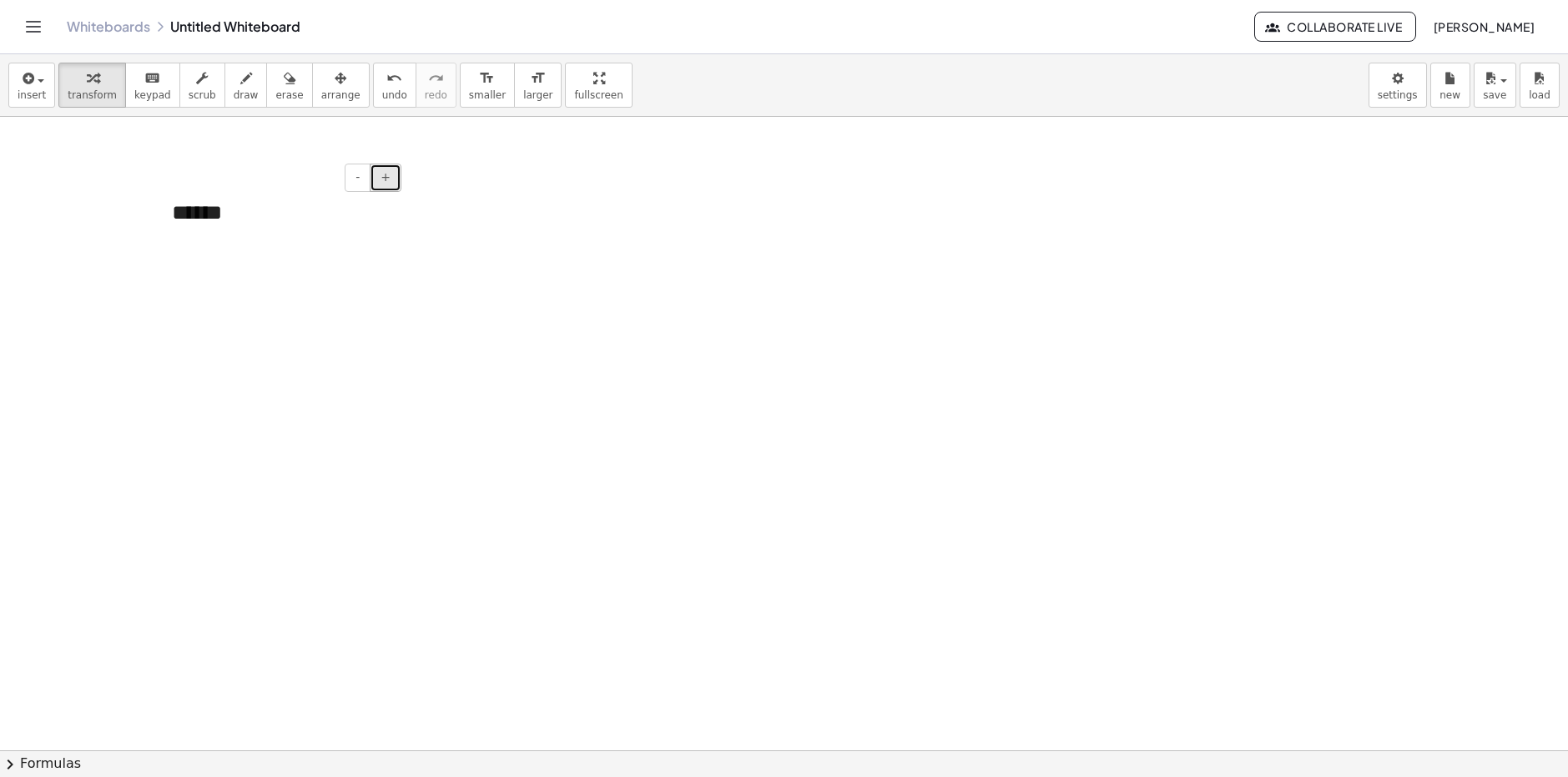
click at [392, 176] on button "+" at bounding box center [385, 178] width 32 height 28
click at [391, 176] on button "+" at bounding box center [385, 178] width 32 height 28
click at [390, 178] on span "+" at bounding box center [385, 177] width 10 height 14
click at [389, 179] on span "+" at bounding box center [385, 177] width 10 height 14
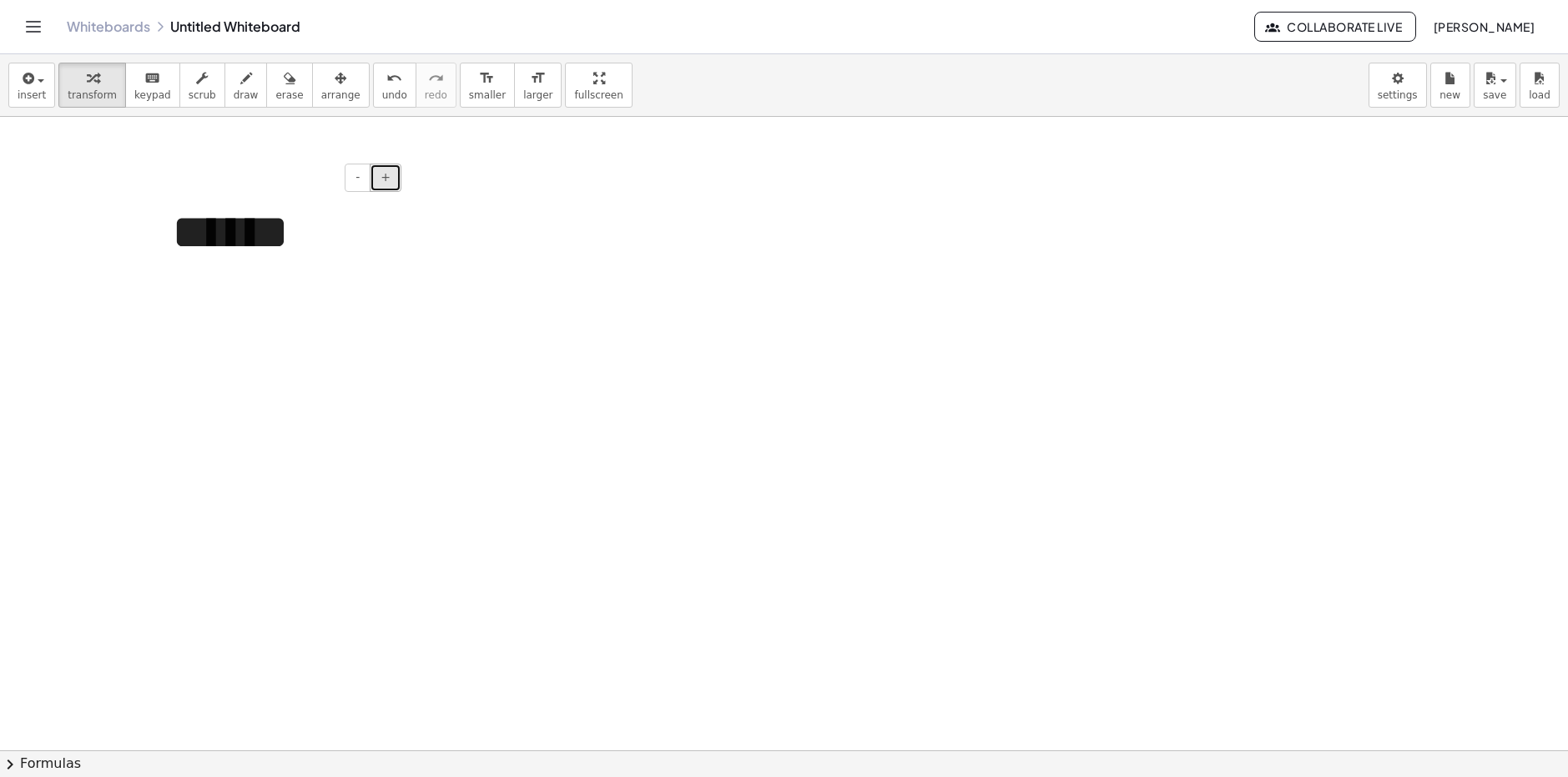
click at [389, 179] on span "+" at bounding box center [385, 177] width 10 height 14
click at [237, 82] on button "draw" at bounding box center [246, 85] width 43 height 45
drag, startPoint x: 254, startPoint y: 254, endPoint x: 254, endPoint y: 286, distance: 32.0
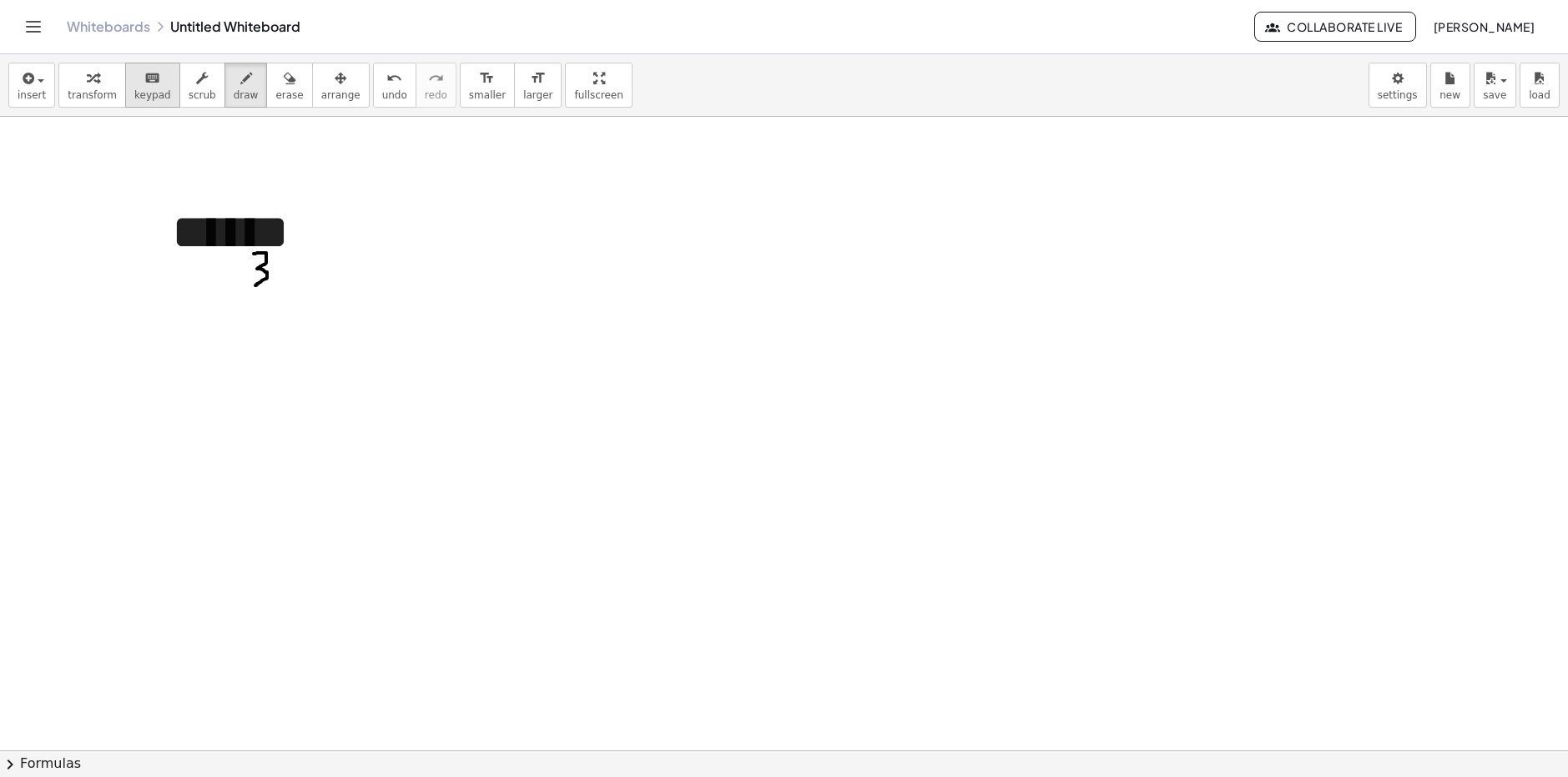
click at [146, 93] on span "keypad" at bounding box center [152, 95] width 37 height 12
click at [41, 92] on span "insert" at bounding box center [31, 95] width 28 height 12
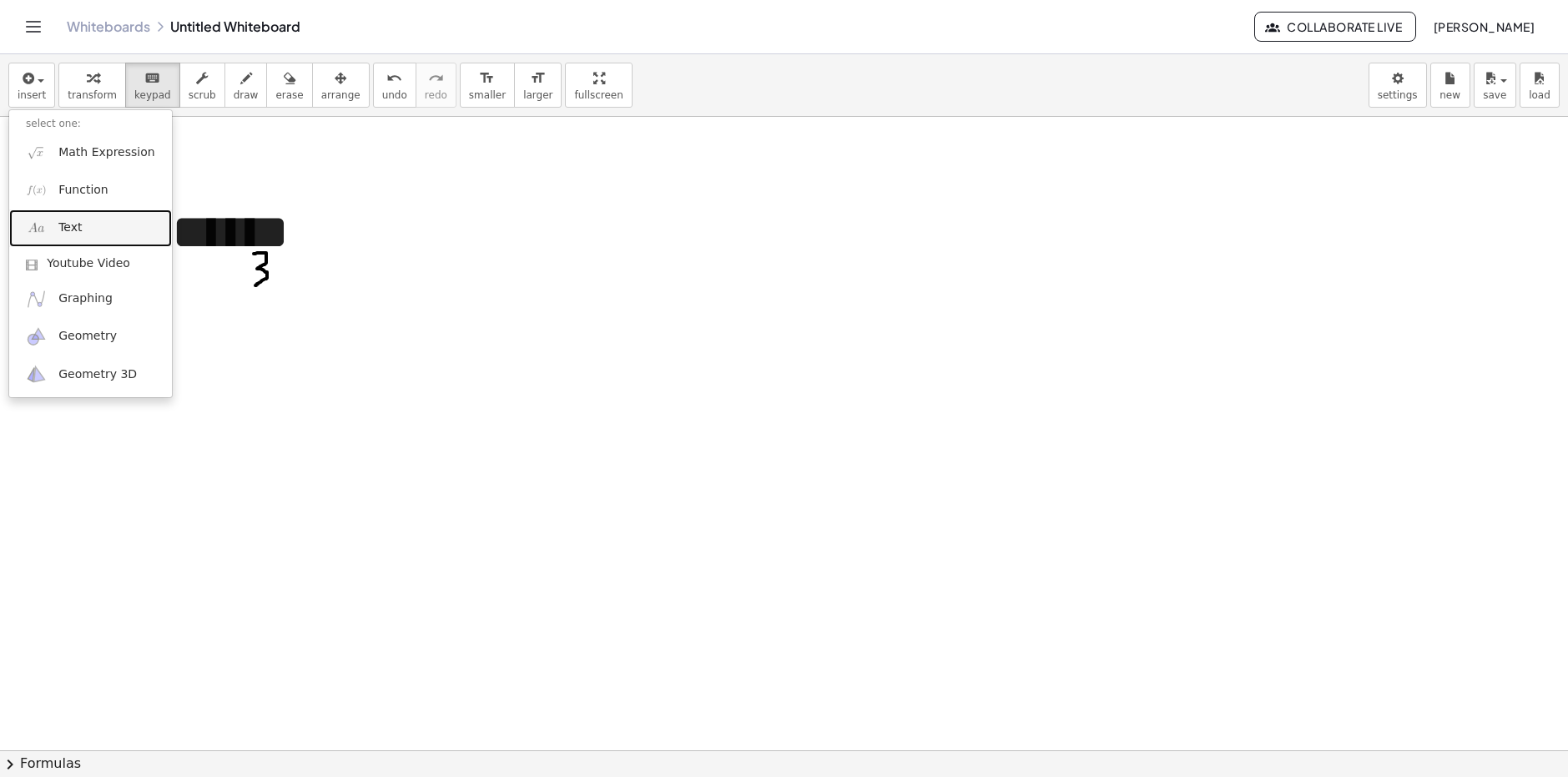
click at [79, 224] on link "Text" at bounding box center [90, 228] width 163 height 38
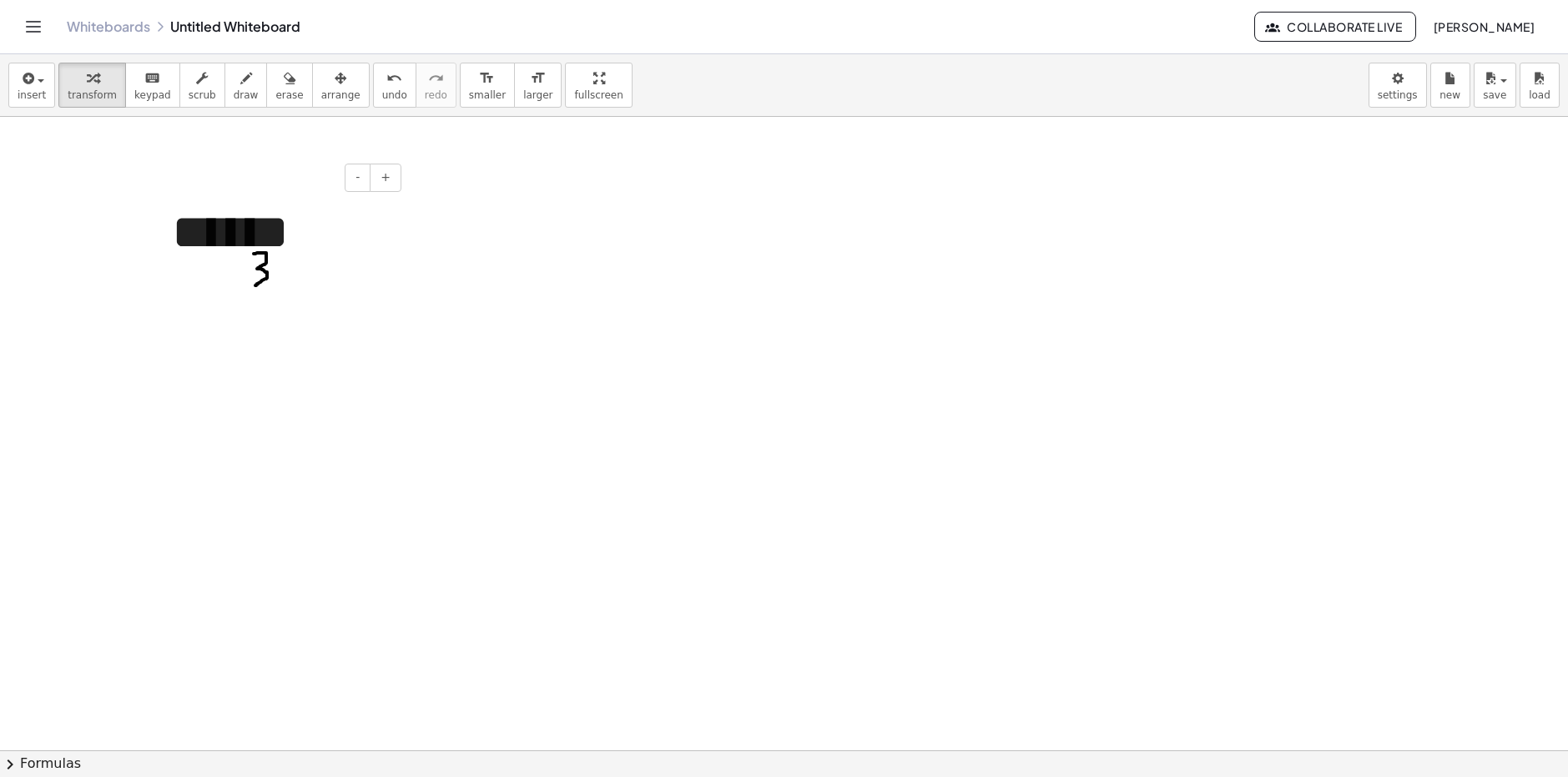
click at [342, 230] on div "******" at bounding box center [280, 233] width 251 height 105
click at [234, 89] on span "draw" at bounding box center [246, 95] width 25 height 12
drag, startPoint x: 194, startPoint y: 296, endPoint x: 214, endPoint y: 289, distance: 21.2
drag, startPoint x: 197, startPoint y: 284, endPoint x: 217, endPoint y: 306, distance: 29.7
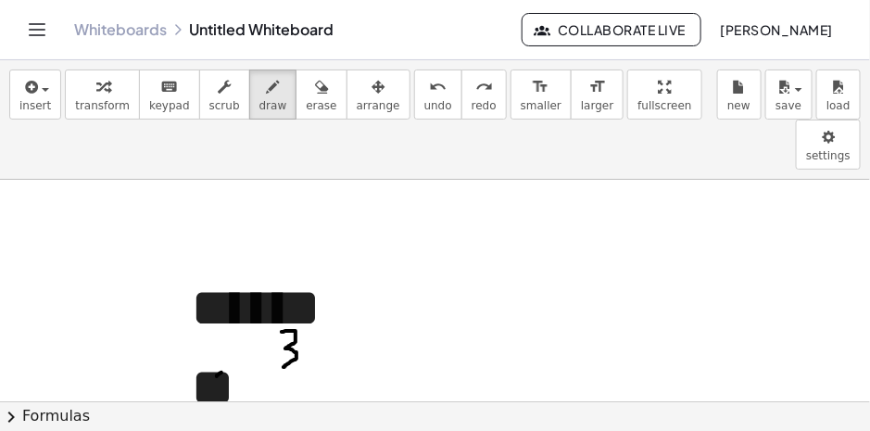
drag, startPoint x: 220, startPoint y: 323, endPoint x: 234, endPoint y: 314, distance: 17.5
drag, startPoint x: 217, startPoint y: 311, endPoint x: 233, endPoint y: 324, distance: 21.1
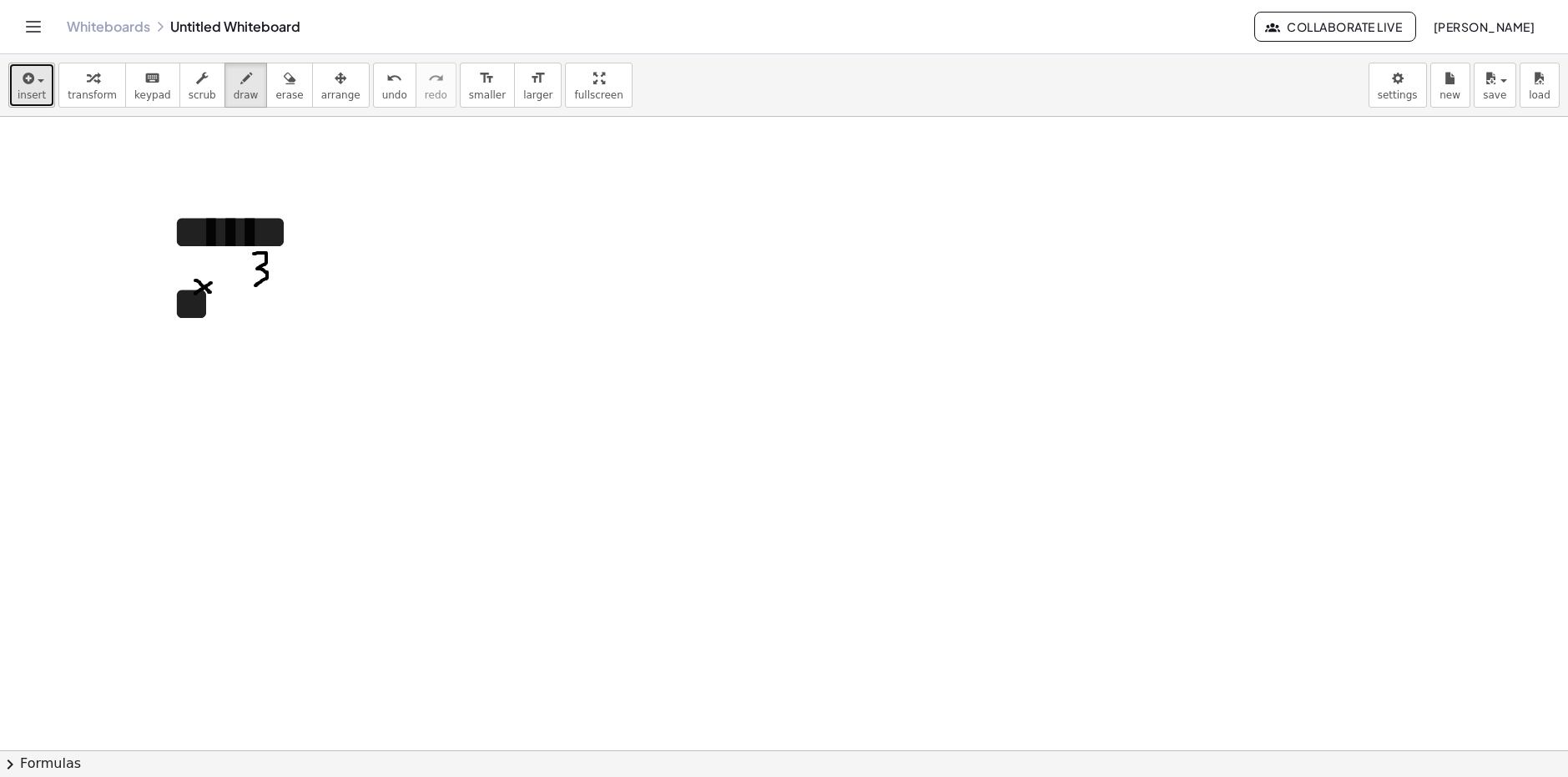
click at [40, 74] on div "button" at bounding box center [31, 78] width 28 height 20
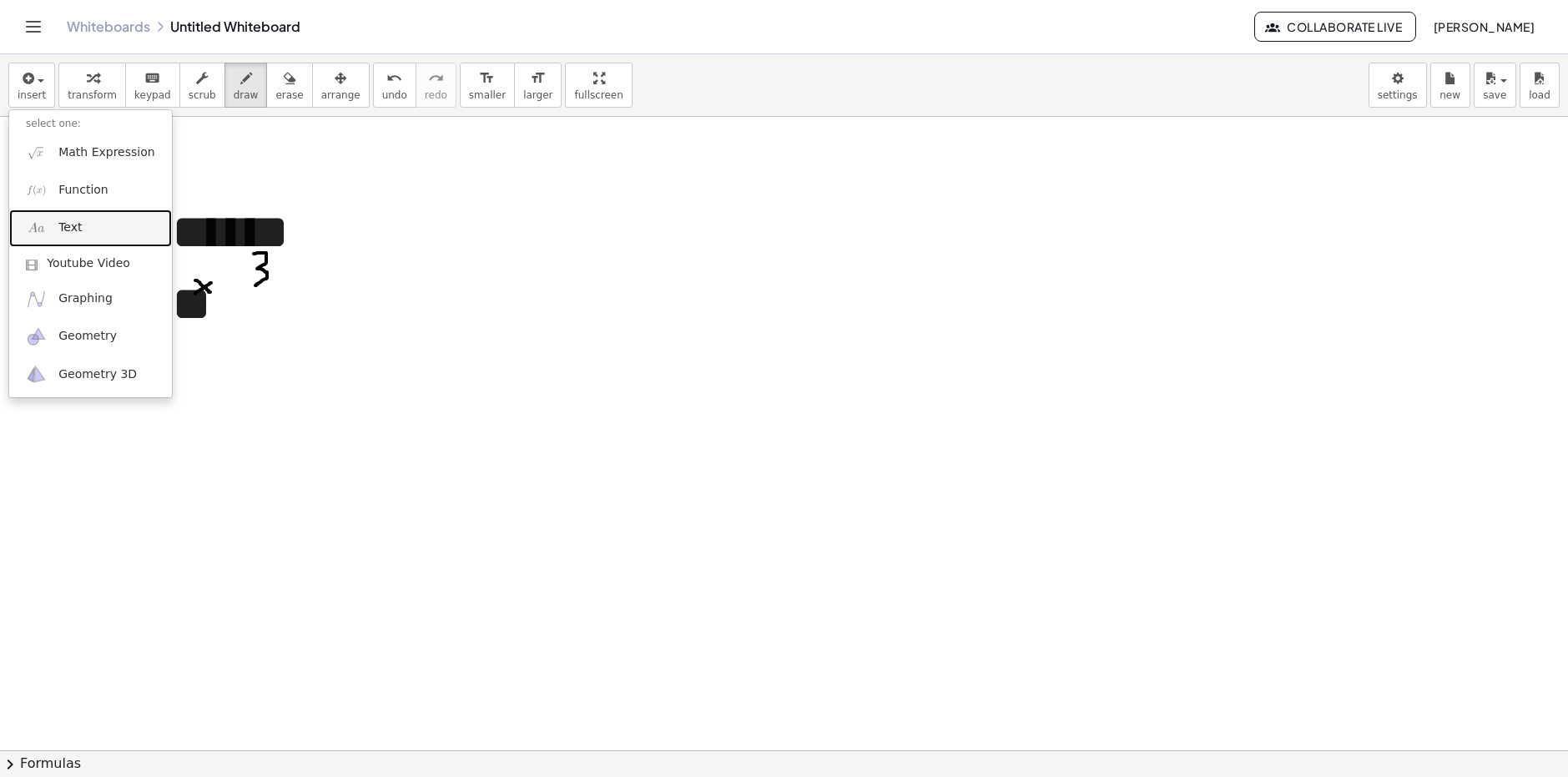
click at [82, 233] on link "Text" at bounding box center [90, 228] width 163 height 38
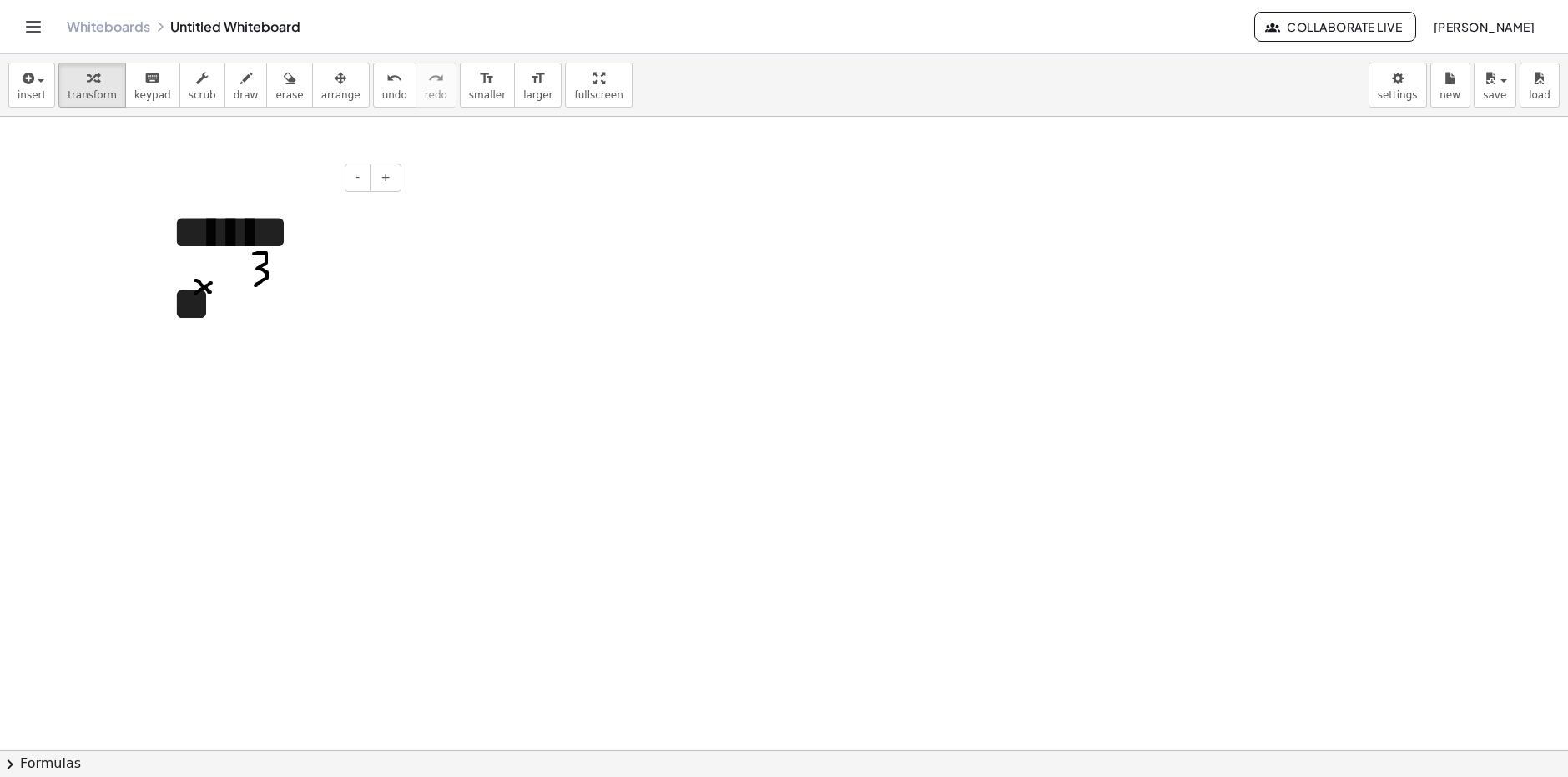
click at [228, 319] on div "****** **" at bounding box center [280, 268] width 251 height 176
click at [224, 85] on button "draw" at bounding box center [246, 85] width 43 height 45
drag, startPoint x: 535, startPoint y: 212, endPoint x: 564, endPoint y: 238, distance: 38.9
drag, startPoint x: 565, startPoint y: 265, endPoint x: 577, endPoint y: 225, distance: 41.8
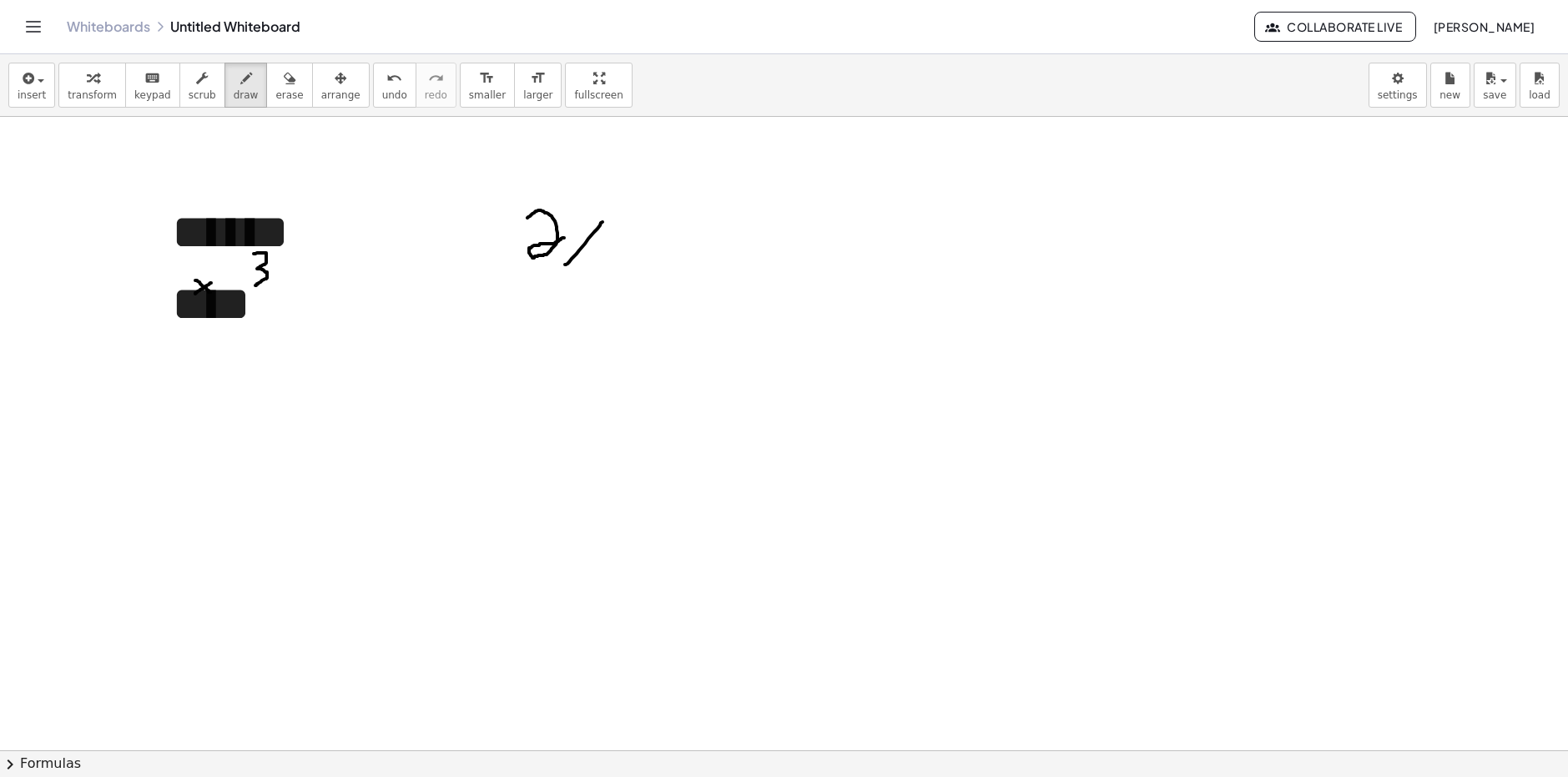
drag, startPoint x: 575, startPoint y: 243, endPoint x: 590, endPoint y: 246, distance: 15.3
drag, startPoint x: 622, startPoint y: 253, endPoint x: 609, endPoint y: 356, distance: 103.8
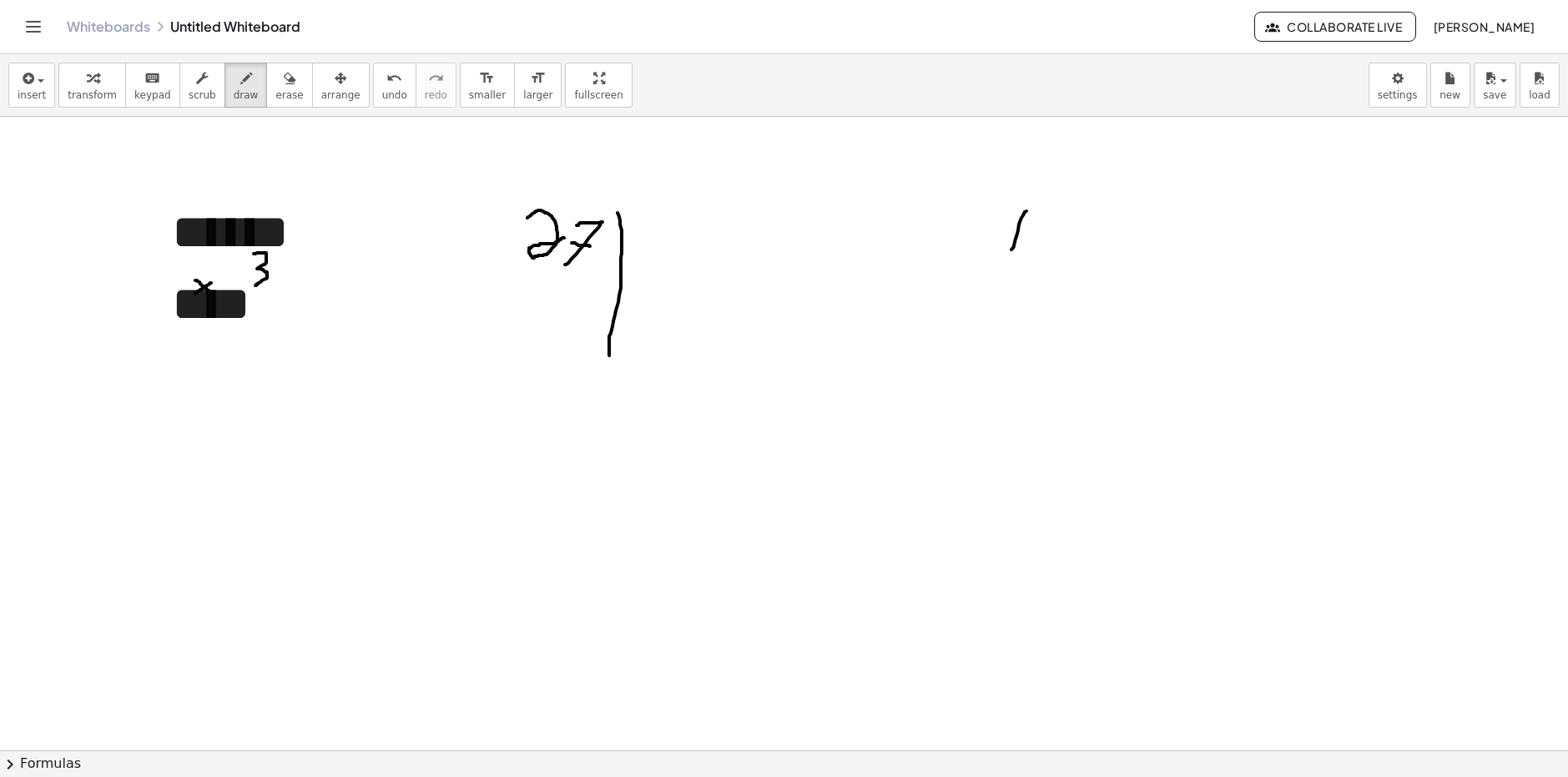
drag, startPoint x: 1012, startPoint y: 250, endPoint x: 1026, endPoint y: 211, distance: 41.4
drag, startPoint x: 989, startPoint y: 224, endPoint x: 1043, endPoint y: 253, distance: 61.3
drag, startPoint x: 999, startPoint y: 235, endPoint x: 1059, endPoint y: 265, distance: 67.1
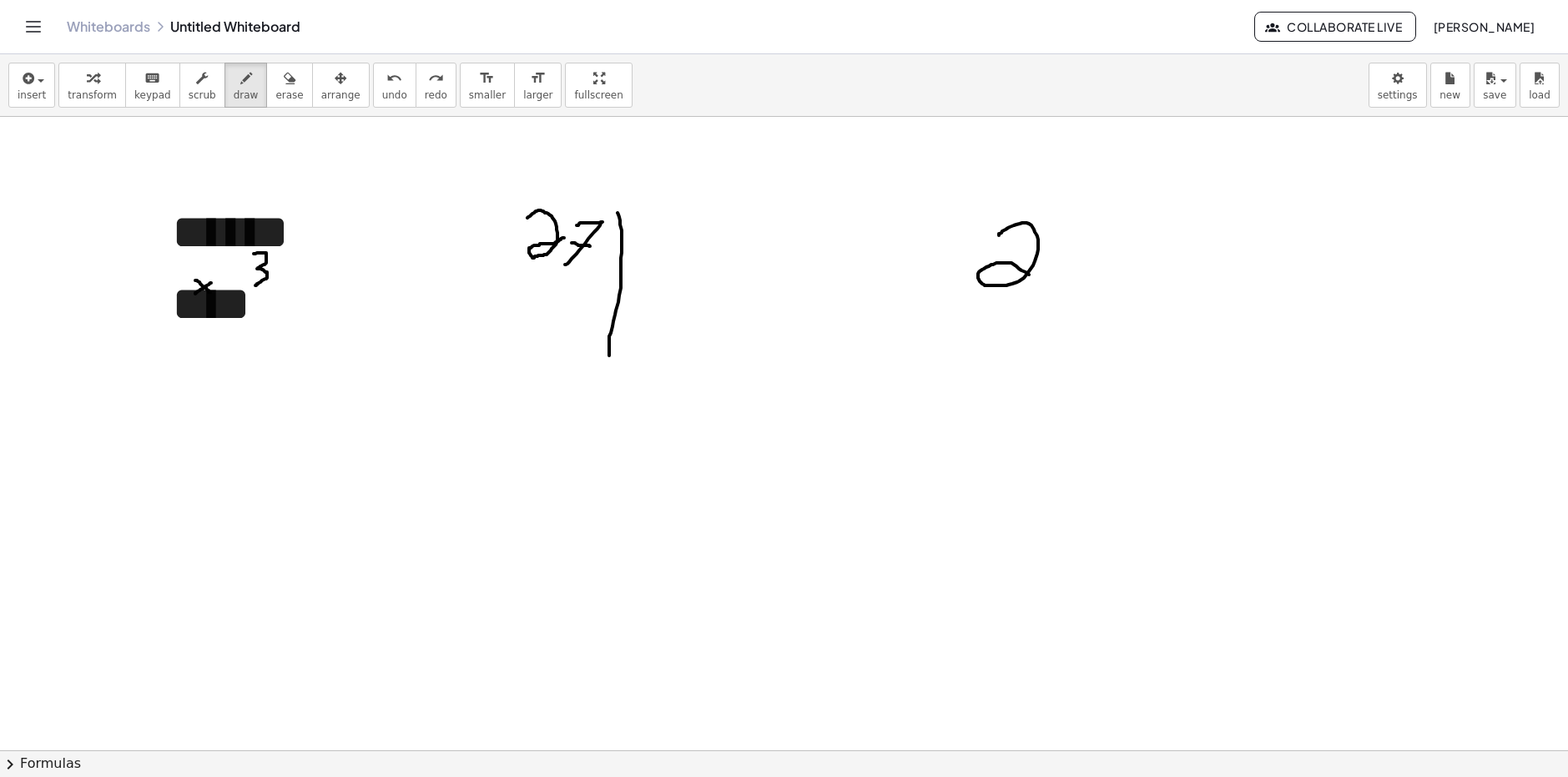
drag, startPoint x: 1072, startPoint y: 234, endPoint x: 1052, endPoint y: 287, distance: 56.6
drag, startPoint x: 1097, startPoint y: 284, endPoint x: 1088, endPoint y: 300, distance: 18.4
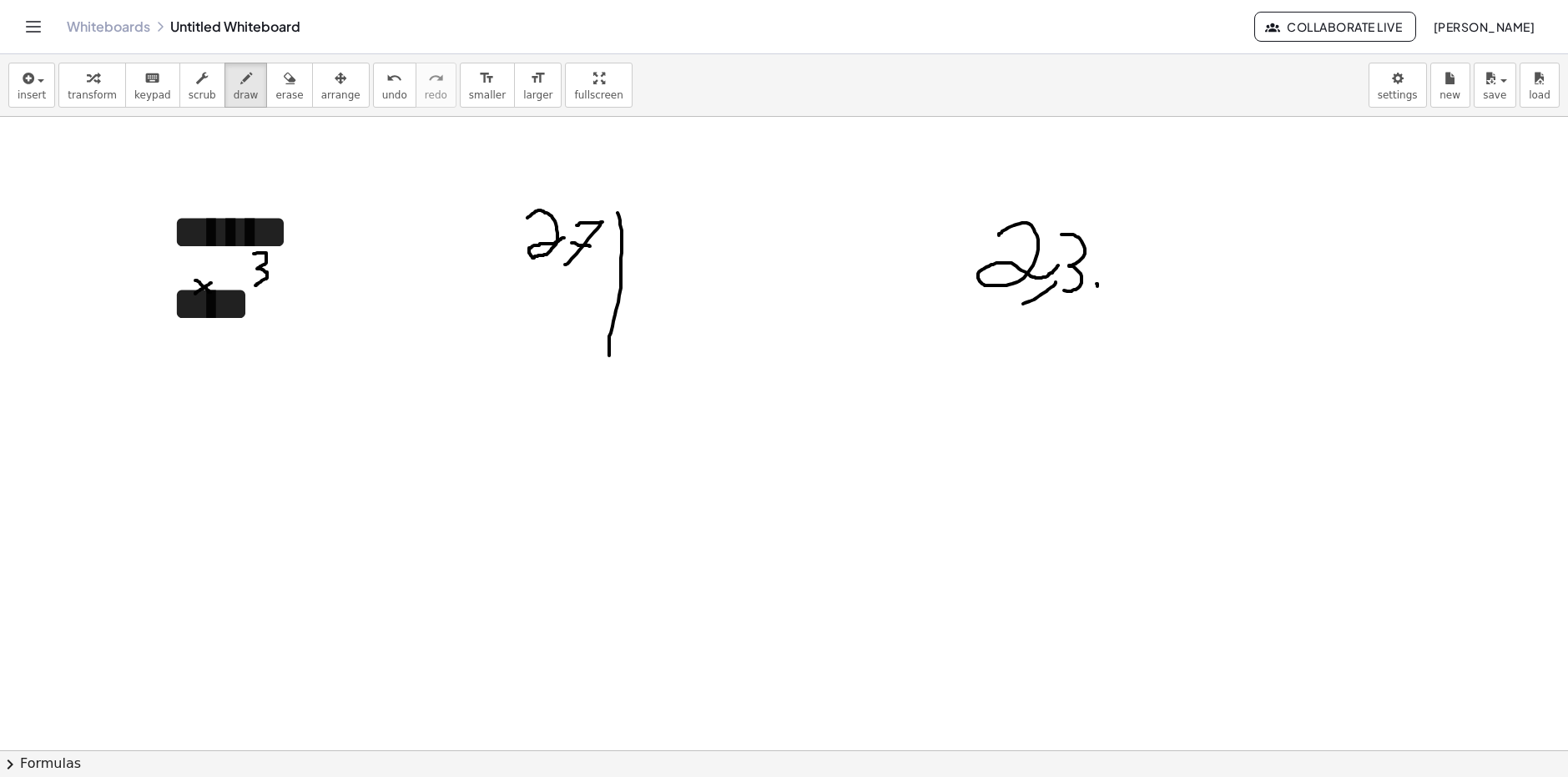
drag, startPoint x: 1115, startPoint y: 246, endPoint x: 1126, endPoint y: 281, distance: 36.7
drag, startPoint x: 1172, startPoint y: 285, endPoint x: 1162, endPoint y: 250, distance: 36.4
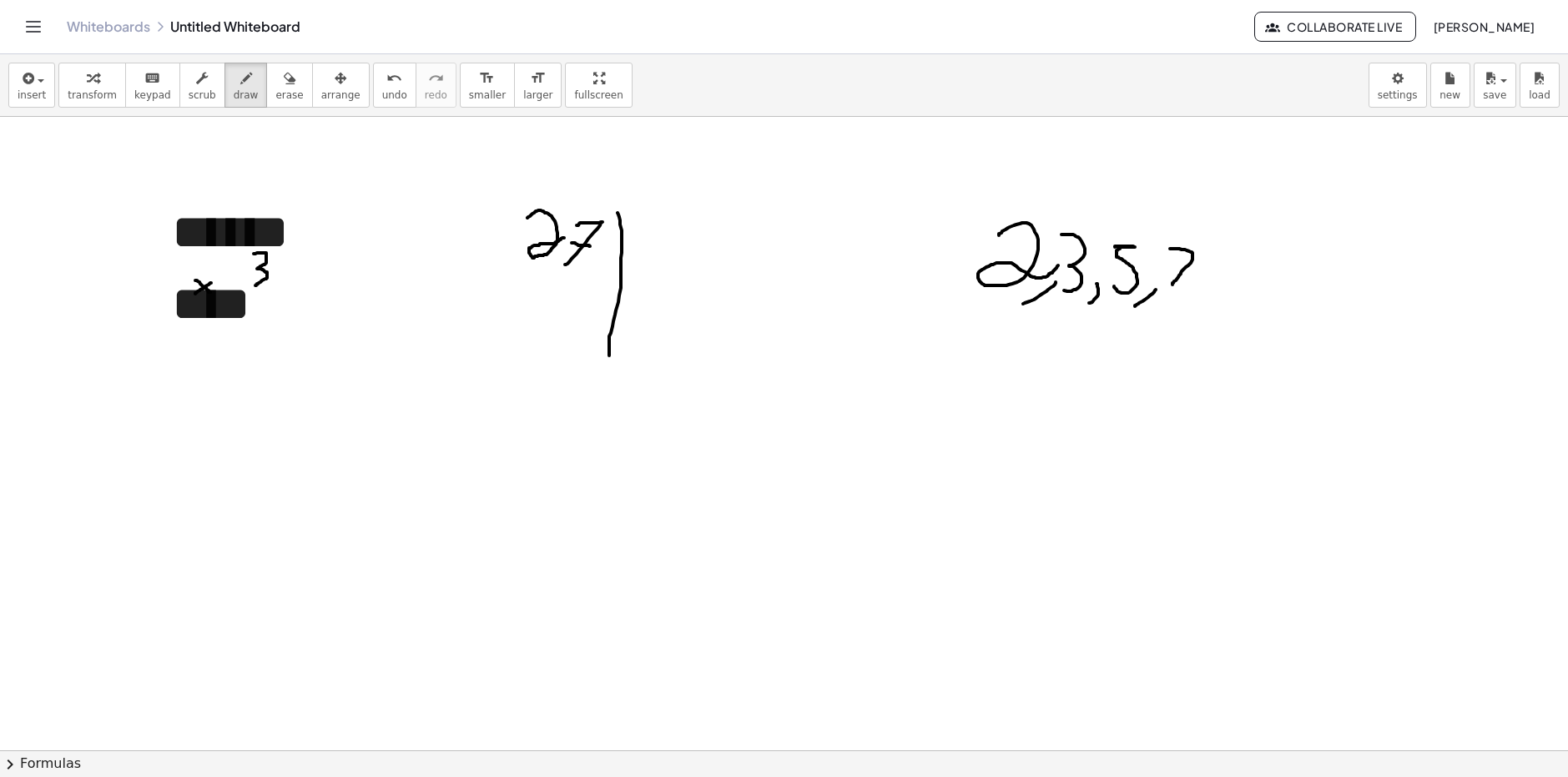
drag, startPoint x: 1162, startPoint y: 272, endPoint x: 1197, endPoint y: 275, distance: 35.1
drag, startPoint x: 1208, startPoint y: 288, endPoint x: 1196, endPoint y: 295, distance: 13.9
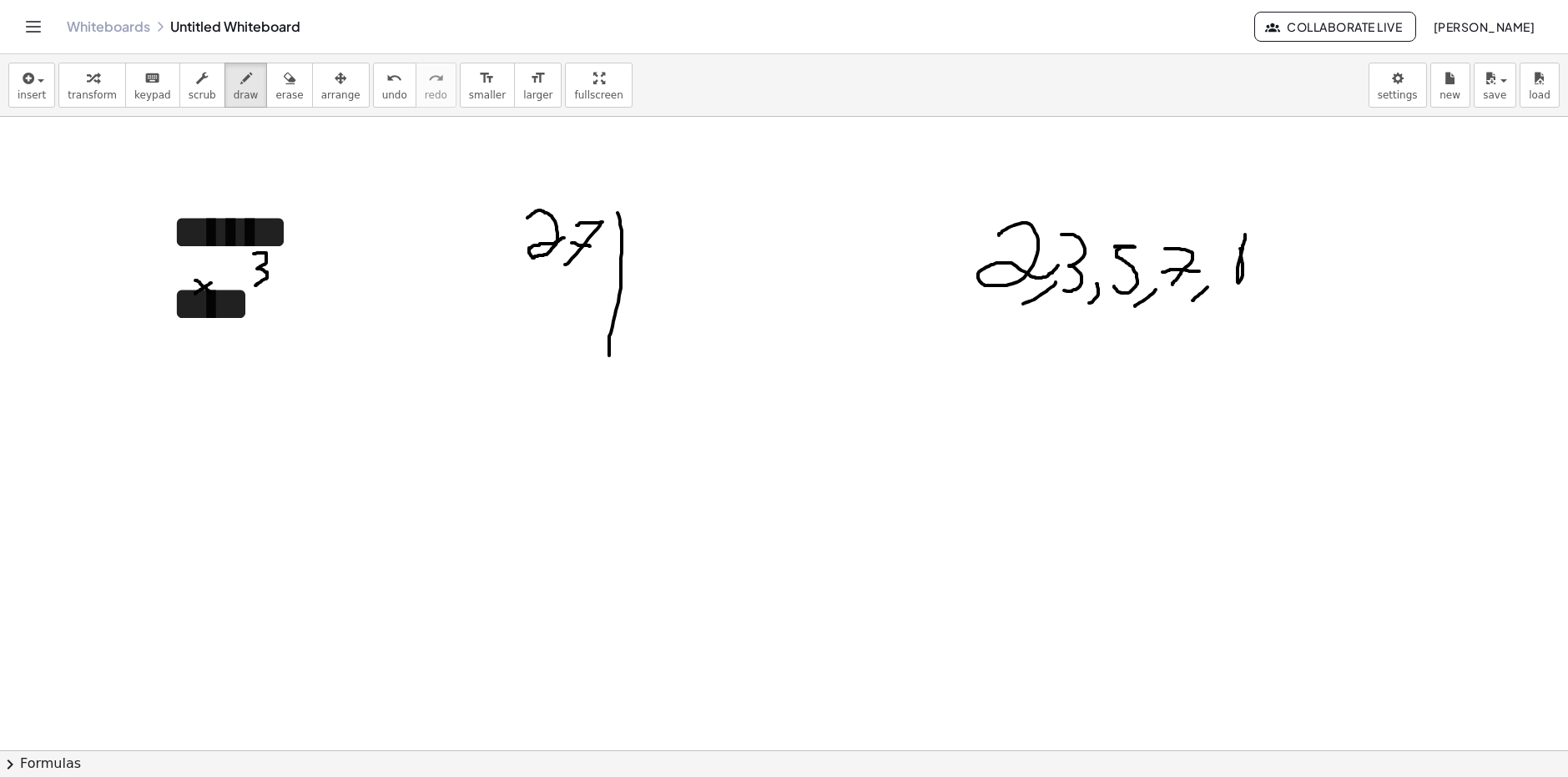
drag, startPoint x: 1267, startPoint y: 238, endPoint x: 1247, endPoint y: 243, distance: 20.6
drag, startPoint x: 991, startPoint y: 325, endPoint x: 1250, endPoint y: 311, distance: 259.4
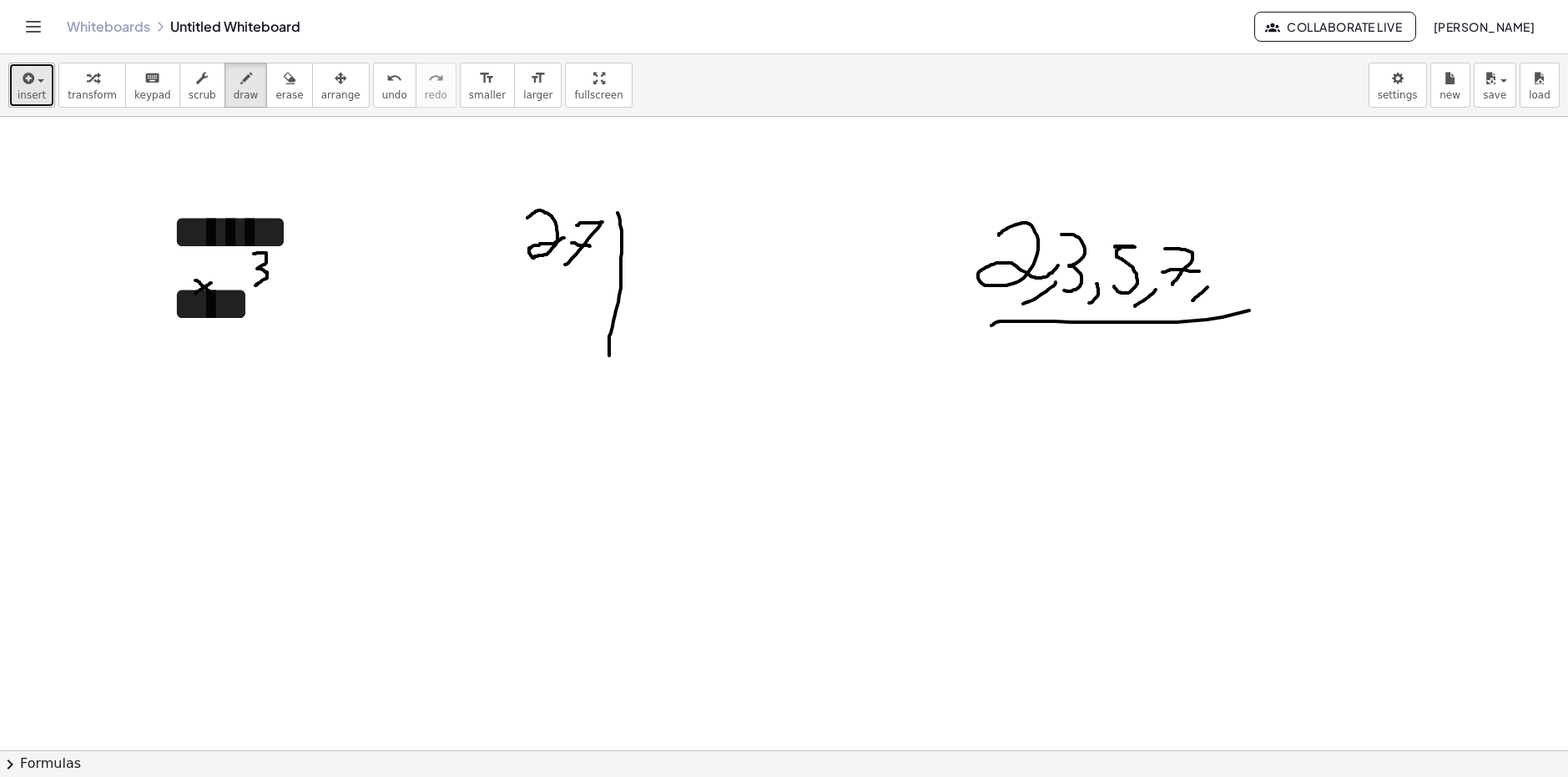
click at [42, 89] on button "insert" at bounding box center [32, 85] width 47 height 45
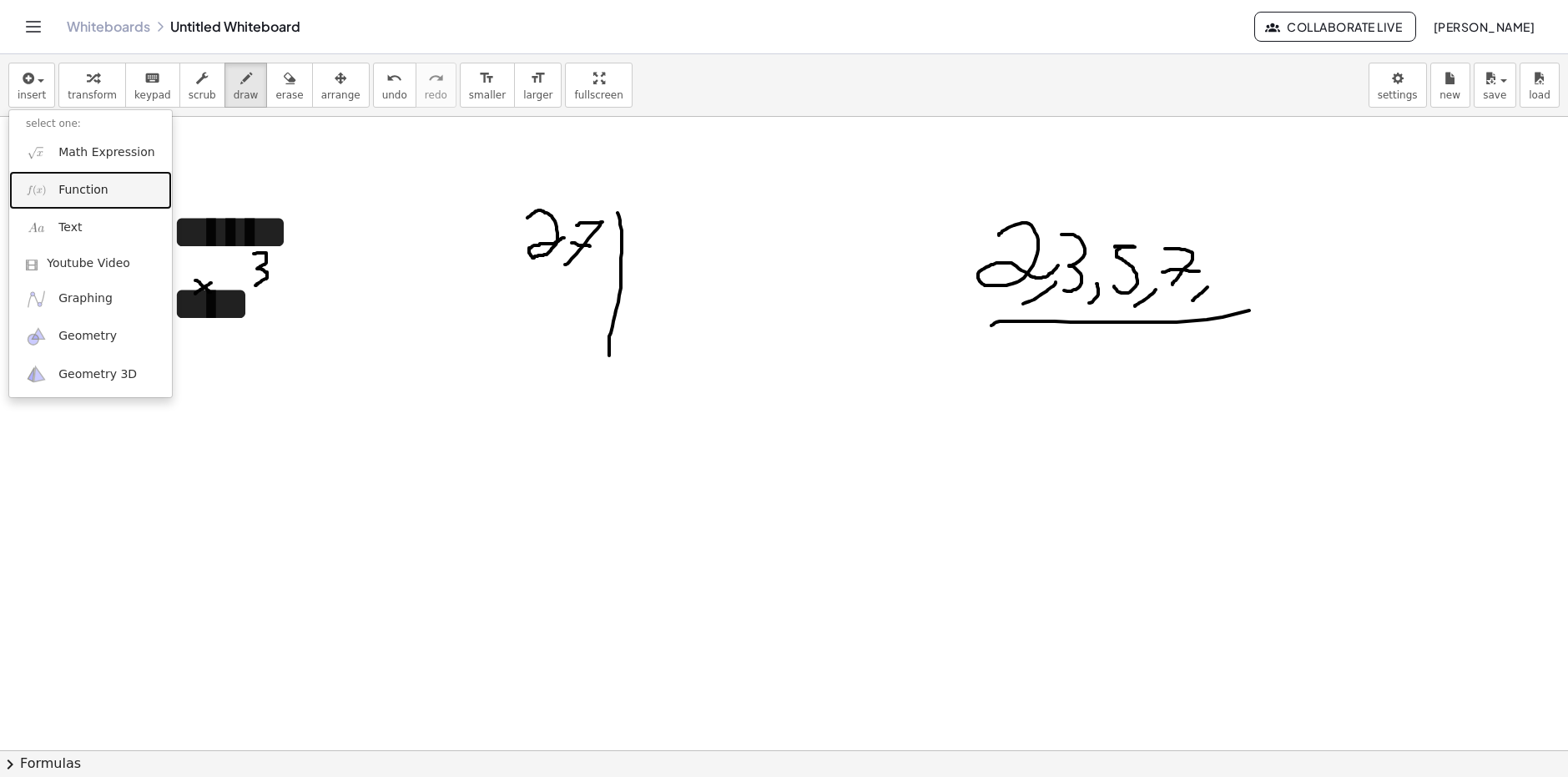
click at [70, 200] on link "Function" at bounding box center [90, 190] width 163 height 38
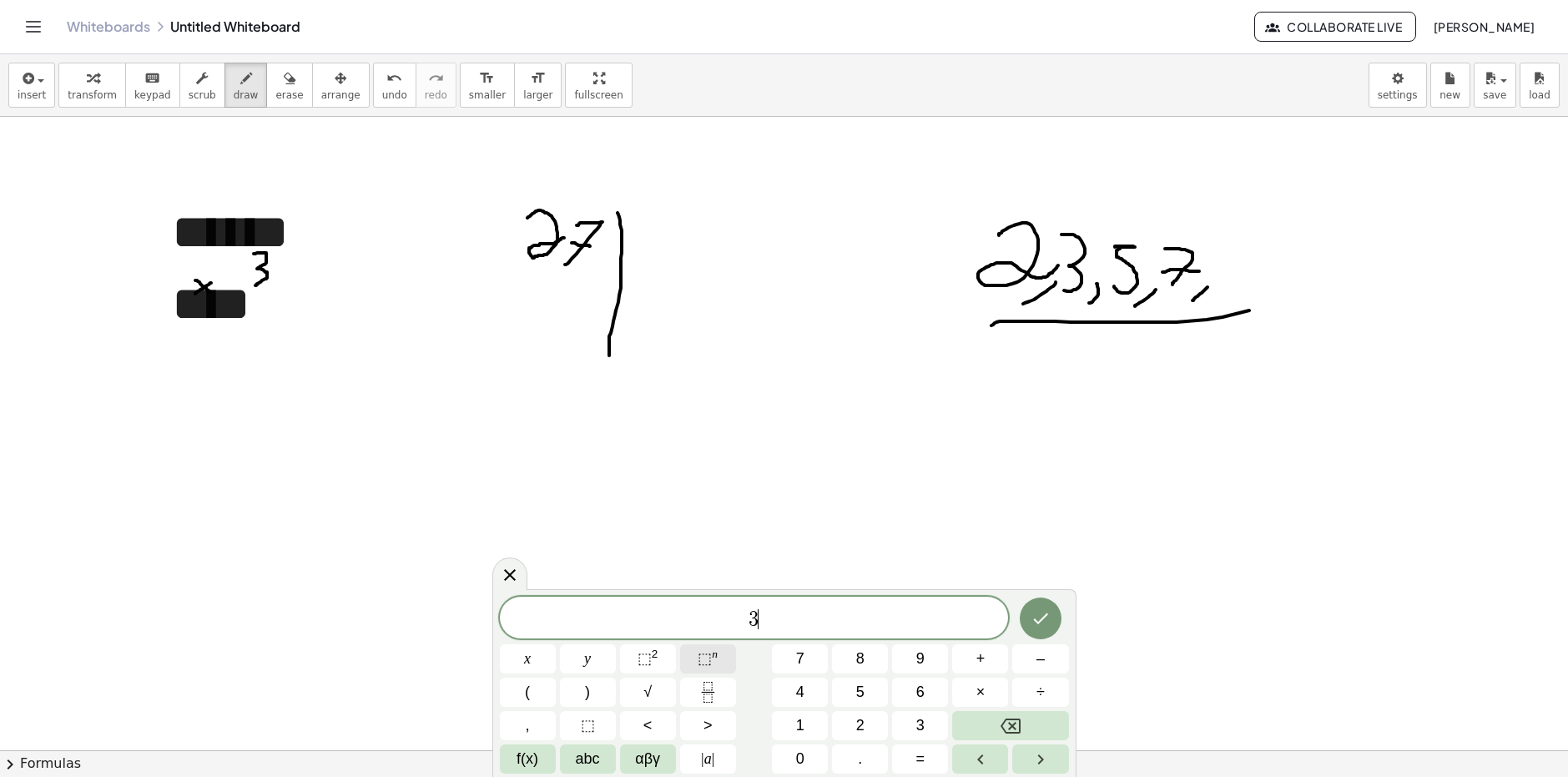
click at [694, 661] on button "⬚ n" at bounding box center [708, 659] width 56 height 29
click at [724, 644] on div "3 2 ​ x y ⬚ 2 ⬚ n 7 8 9 + – ( ) √ 4 5 6 × ÷ , ⬚ < > 1 2 3 f(x) abc αβγ | a | 0 …" at bounding box center [785, 682] width 570 height 183
click at [723, 644] on button "⬚ n" at bounding box center [708, 659] width 56 height 29
click at [763, 632] on div "3 2 ​" at bounding box center [754, 610] width 509 height 56
click at [769, 640] on div "3 2 ​ x y ⬚ 2 ⬚ n 7 8 9 + – ( ) √ 4 5 6 × ÷ , ⬚ < > 1 2 3 f(x) abc αβγ | a | 0 …" at bounding box center [785, 682] width 570 height 183
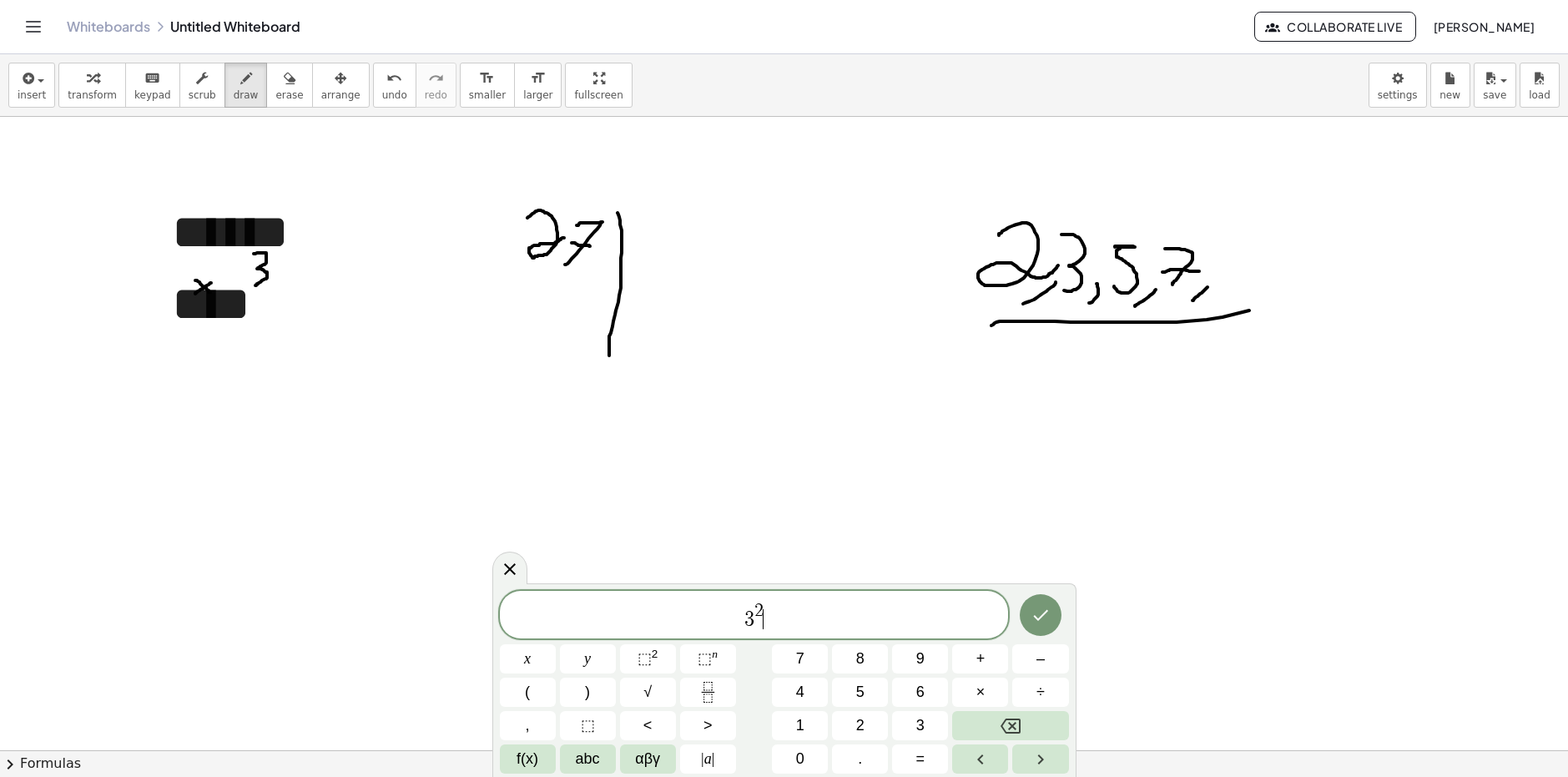
click at [769, 627] on span "3 2 ​" at bounding box center [754, 616] width 509 height 30
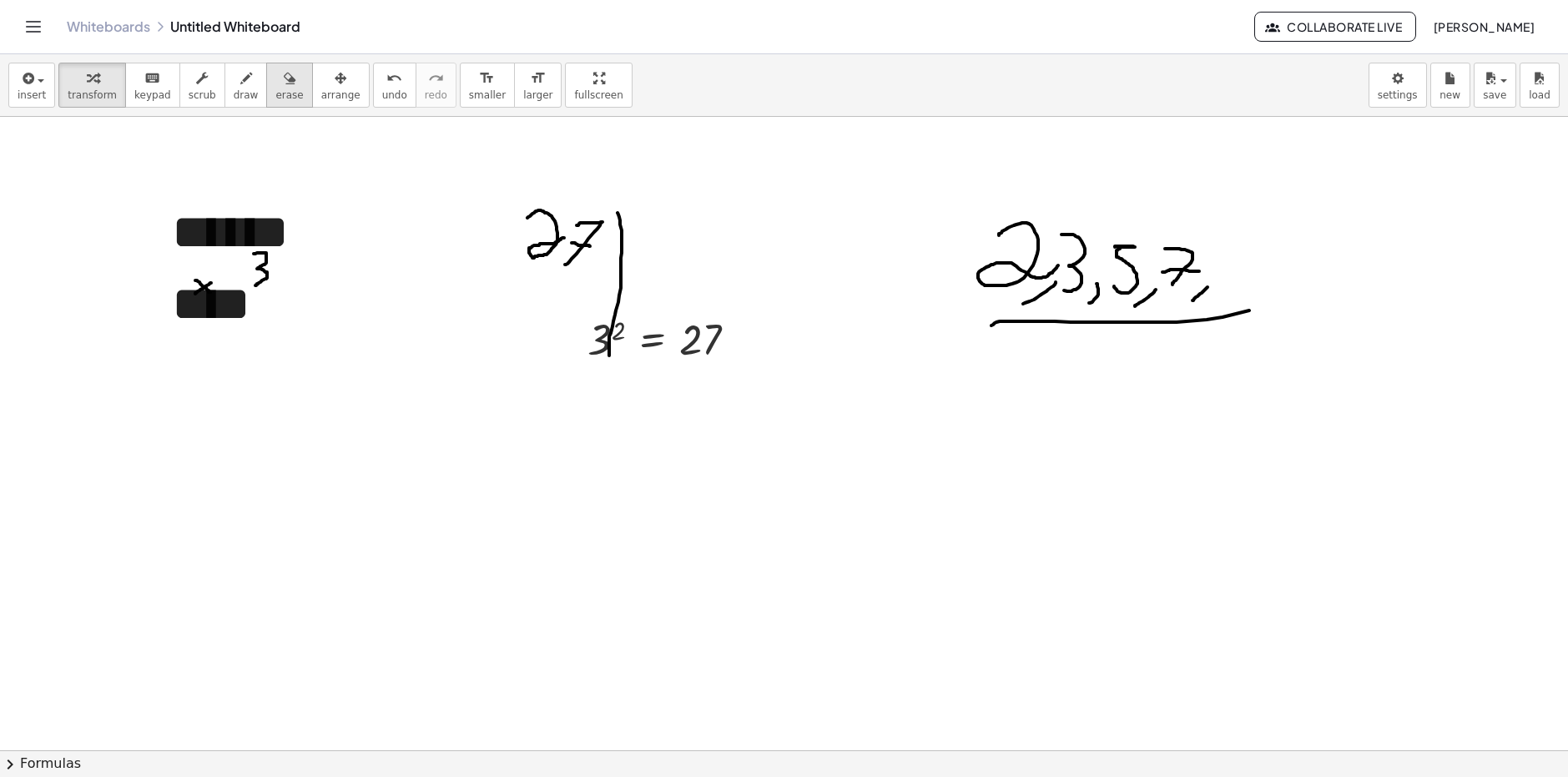
click at [284, 85] on icon "button" at bounding box center [289, 78] width 12 height 20
drag, startPoint x: 569, startPoint y: 288, endPoint x: 752, endPoint y: 292, distance: 183.0
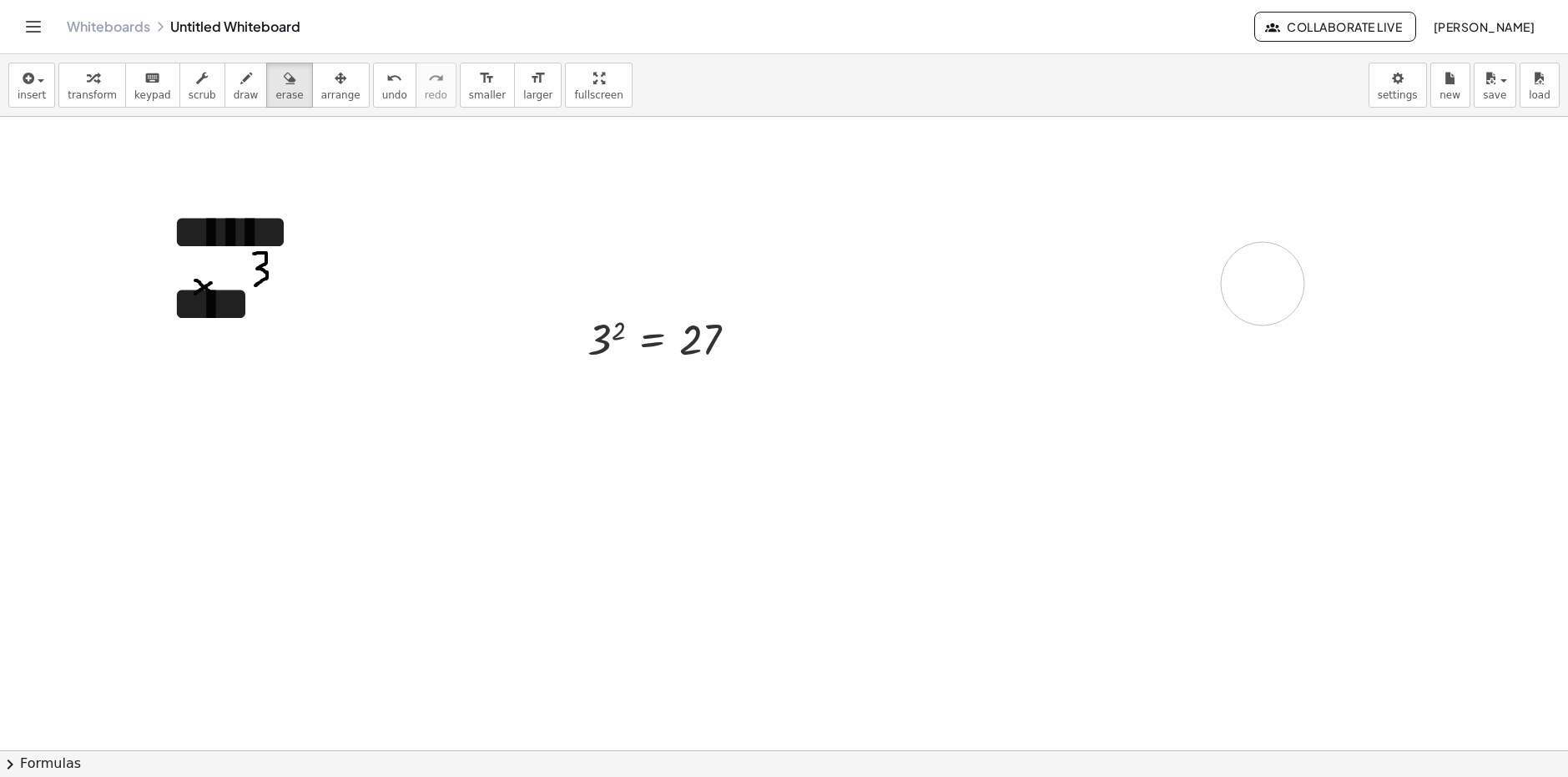
drag, startPoint x: 926, startPoint y: 270, endPoint x: 1250, endPoint y: 366, distance: 337.9
click at [48, 96] on button "insert" at bounding box center [32, 85] width 47 height 45
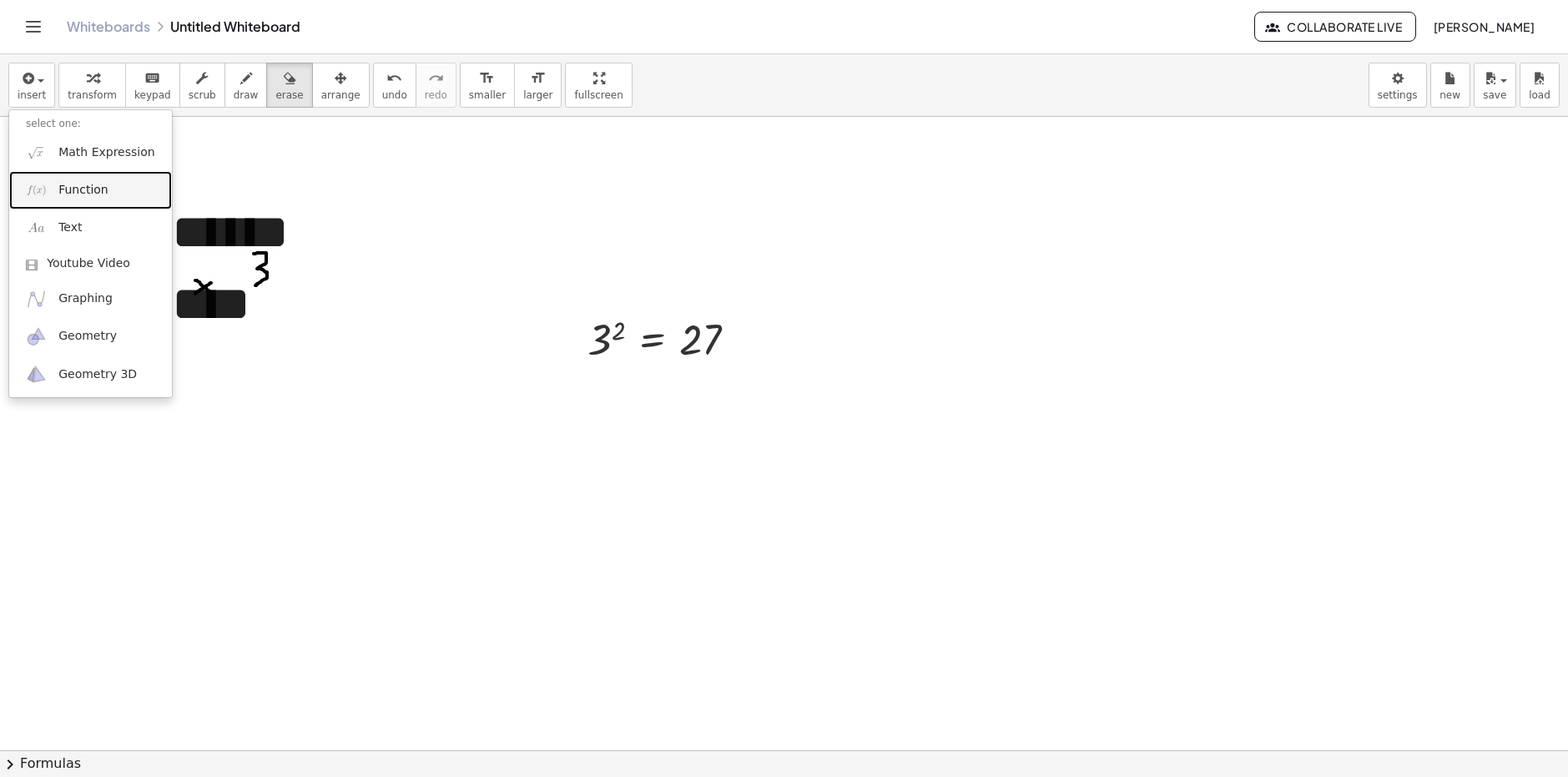
click at [83, 195] on span "Function" at bounding box center [84, 190] width 50 height 17
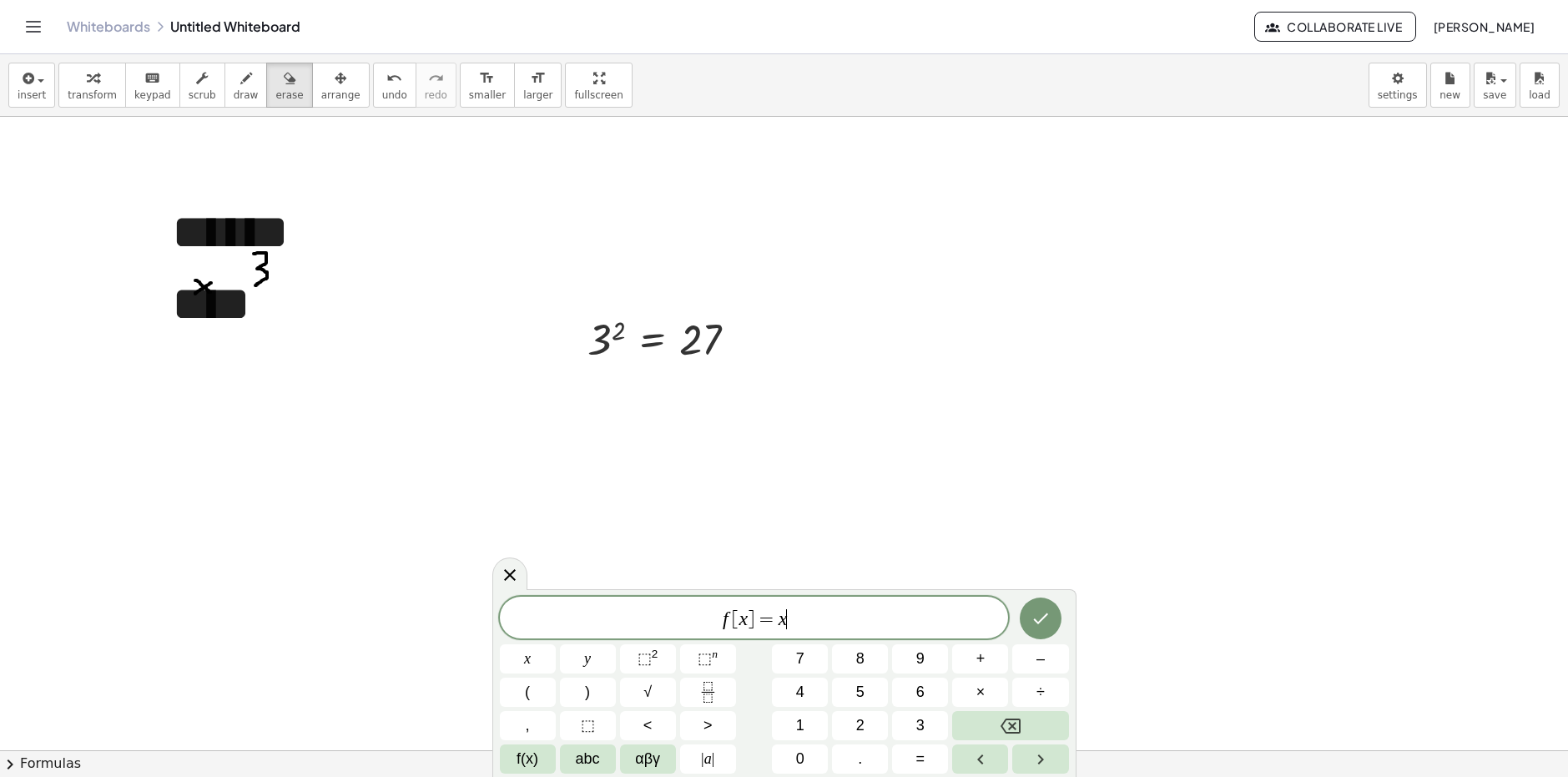
drag, startPoint x: 868, startPoint y: 622, endPoint x: 713, endPoint y: 618, distance: 155.1
click at [713, 618] on span "f [ x ] = x ​" at bounding box center [754, 619] width 509 height 23
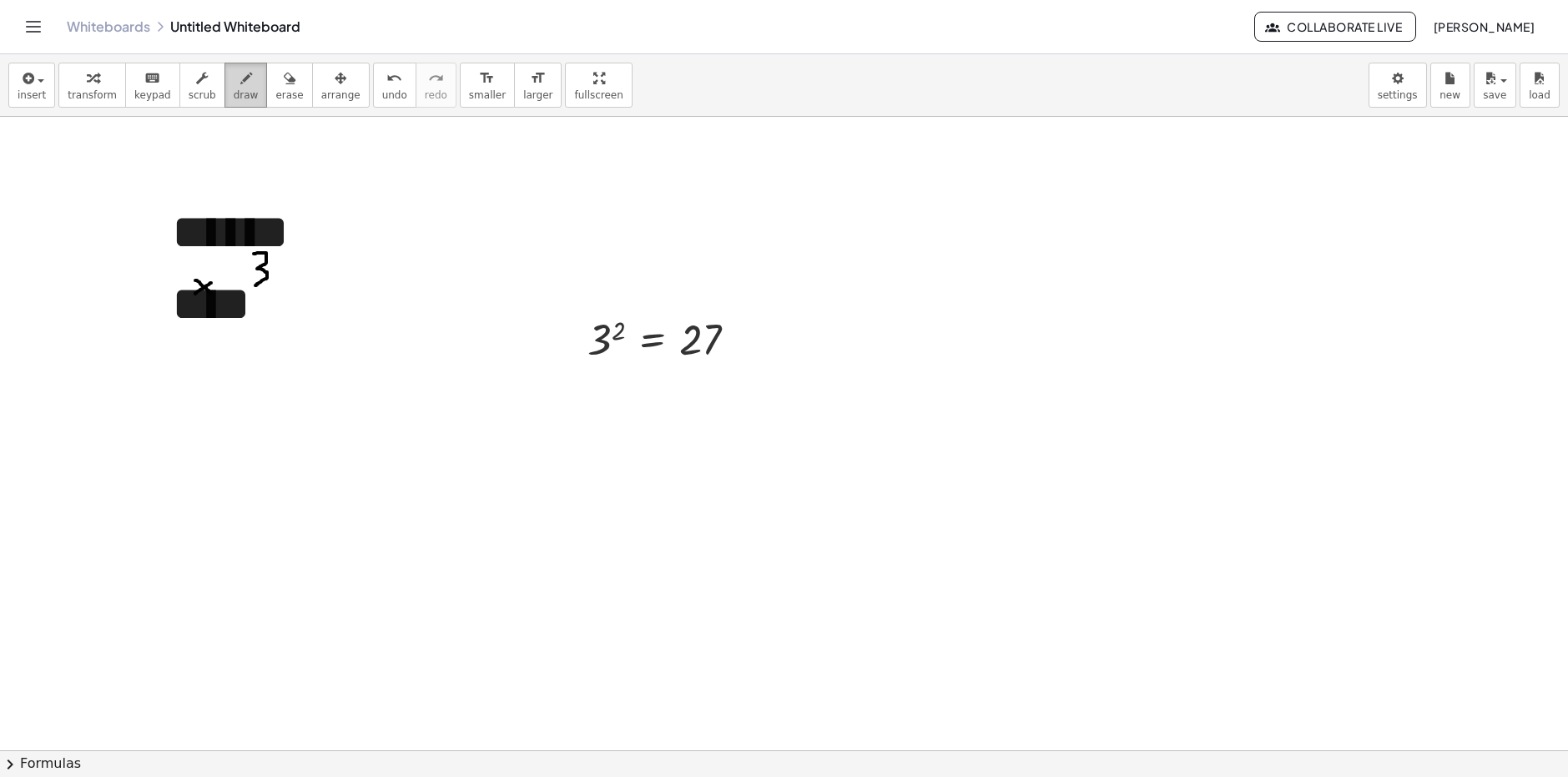
click at [233, 96] on span "draw" at bounding box center [246, 95] width 25 height 12
drag, startPoint x: 838, startPoint y: 204, endPoint x: 871, endPoint y: 241, distance: 49.6
drag, startPoint x: 899, startPoint y: 247, endPoint x: 913, endPoint y: 191, distance: 57.7
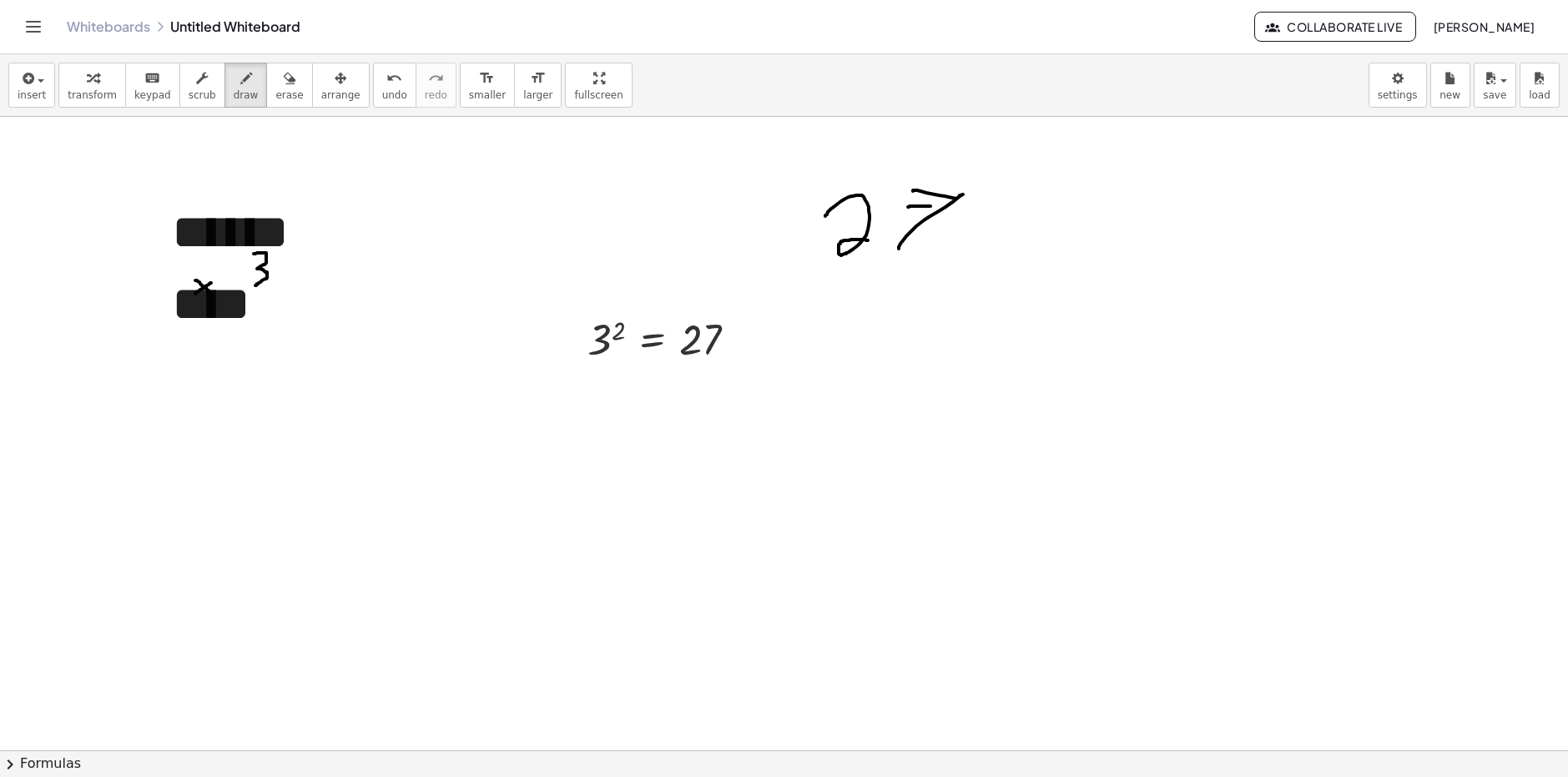
drag, startPoint x: 908, startPoint y: 207, endPoint x: 961, endPoint y: 210, distance: 53.1
drag, startPoint x: 982, startPoint y: 174, endPoint x: 971, endPoint y: 286, distance: 112.5
drag, startPoint x: 974, startPoint y: 277, endPoint x: 975, endPoint y: 493, distance: 216.0
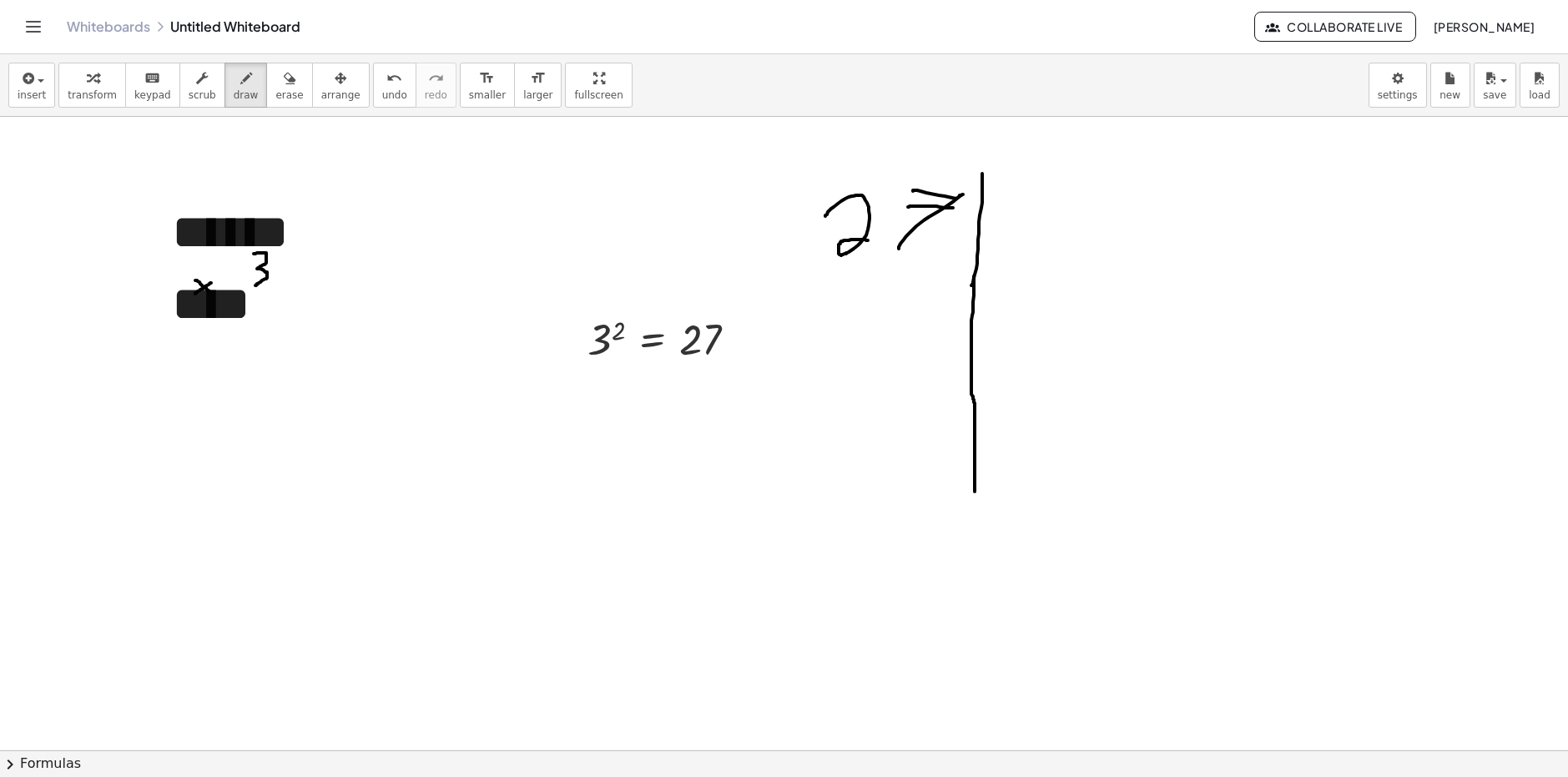
drag, startPoint x: 1005, startPoint y: 188, endPoint x: 1020, endPoint y: 251, distance: 64.8
drag, startPoint x: 910, startPoint y: 300, endPoint x: 882, endPoint y: 291, distance: 29.4
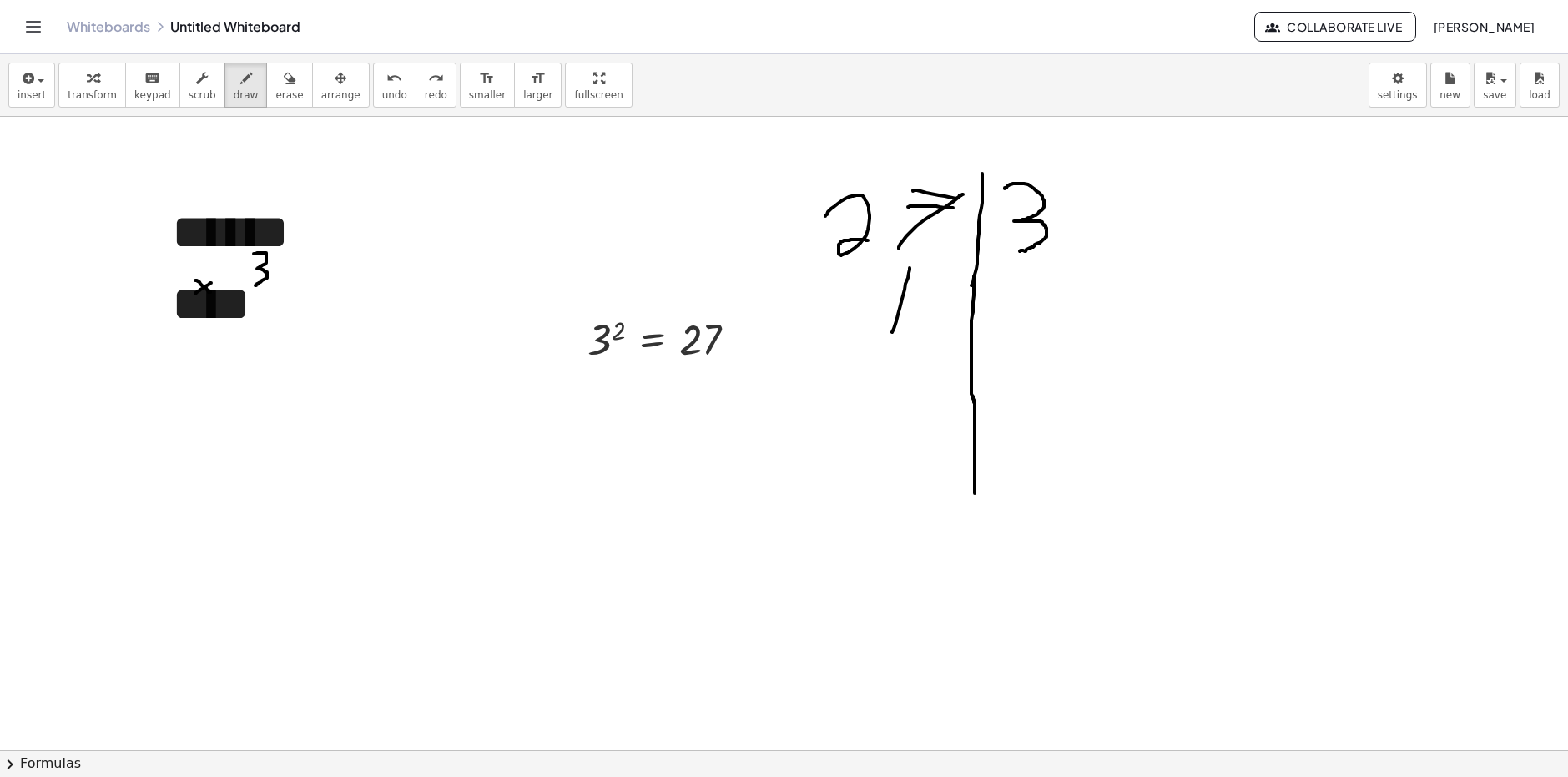
drag, startPoint x: 910, startPoint y: 268, endPoint x: 893, endPoint y: 329, distance: 63.3
drag, startPoint x: 905, startPoint y: 264, endPoint x: 900, endPoint y: 302, distance: 38.3
drag, startPoint x: 993, startPoint y: 311, endPoint x: 971, endPoint y: 373, distance: 65.8
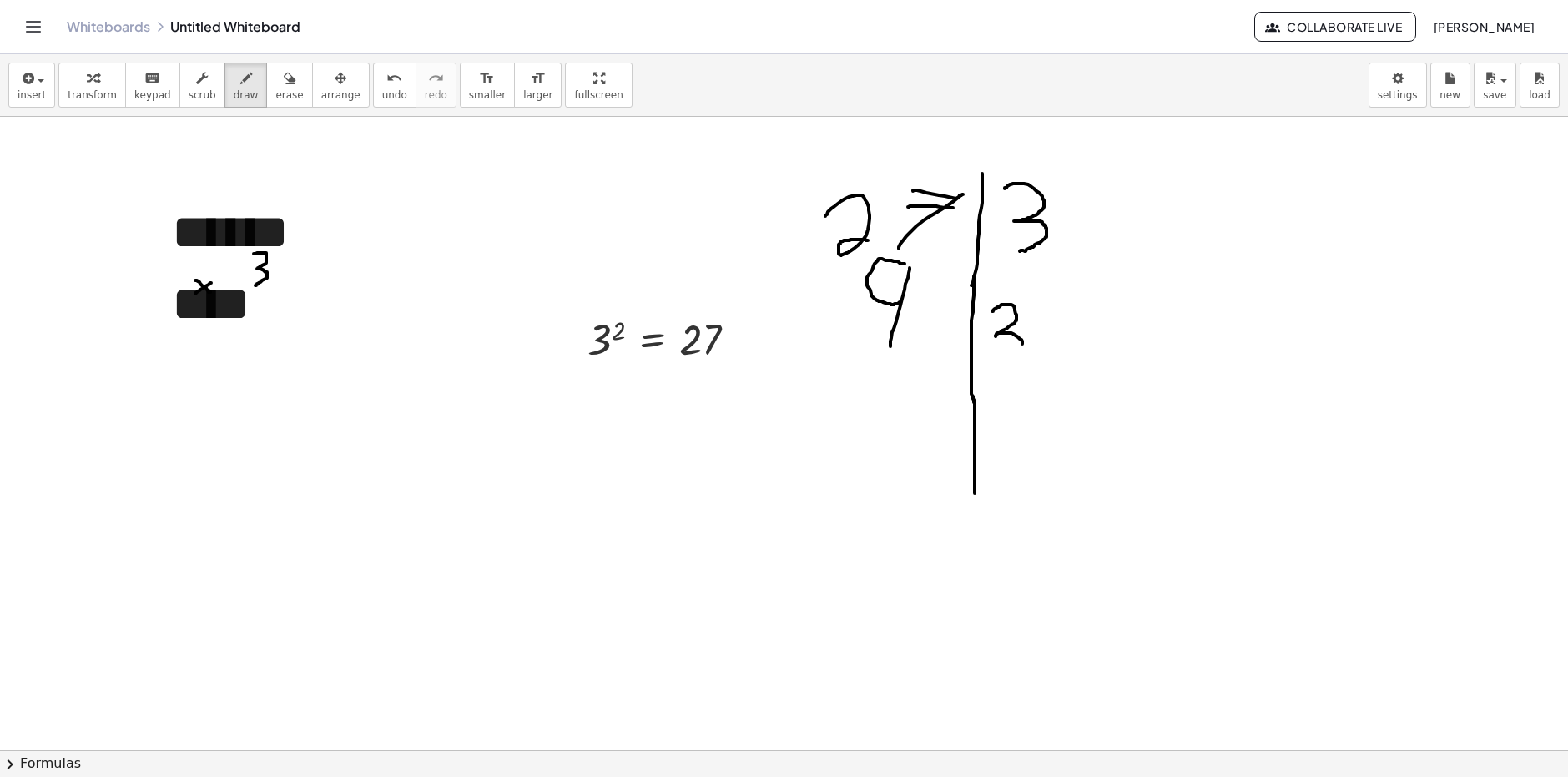
drag, startPoint x: 889, startPoint y: 386, endPoint x: 885, endPoint y: 447, distance: 61.1
drag, startPoint x: 1016, startPoint y: 393, endPoint x: 1024, endPoint y: 448, distance: 55.6
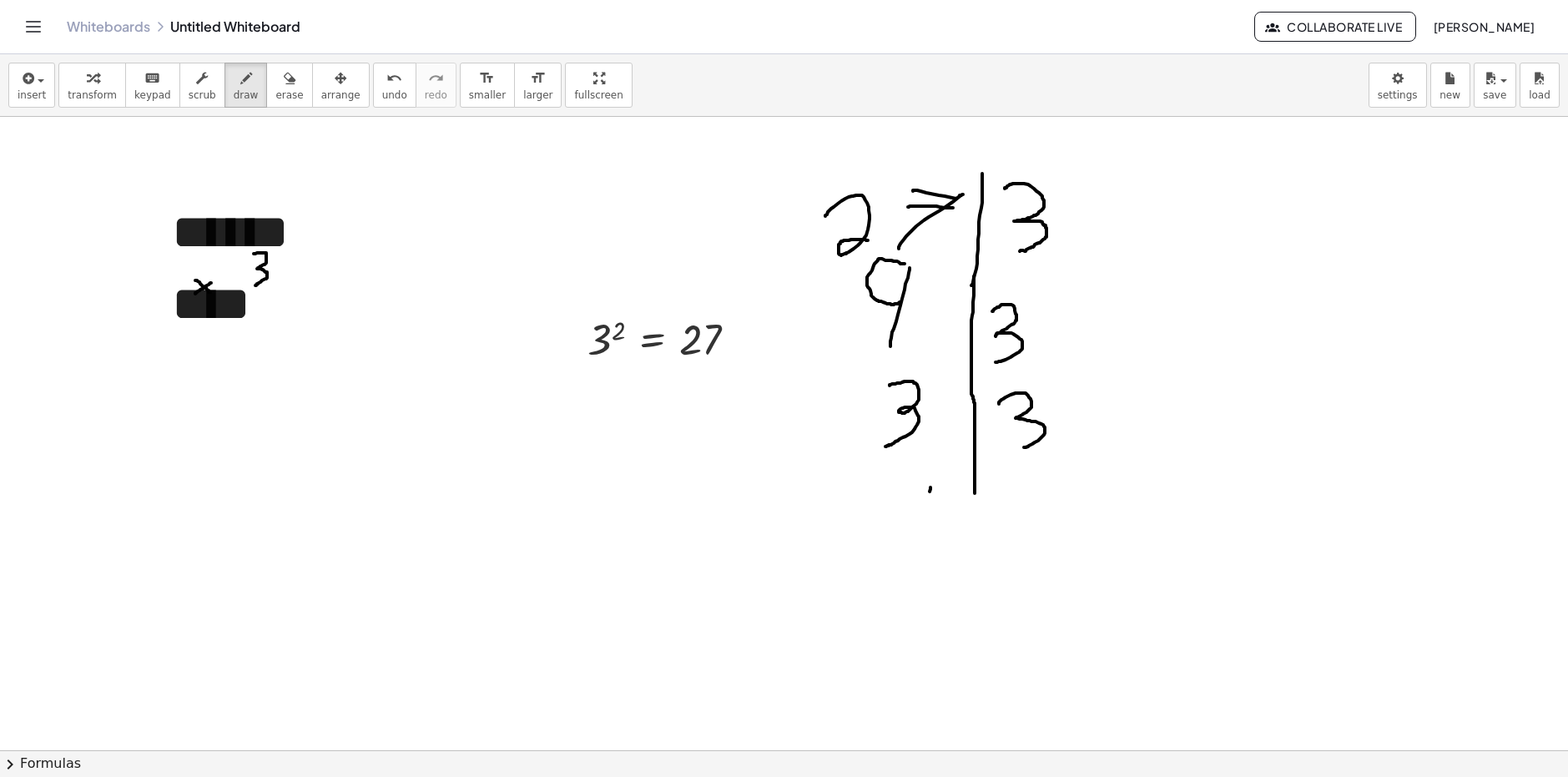
drag, startPoint x: 931, startPoint y: 489, endPoint x: 910, endPoint y: 558, distance: 72.1
drag, startPoint x: 926, startPoint y: 491, endPoint x: 894, endPoint y: 514, distance: 39.4
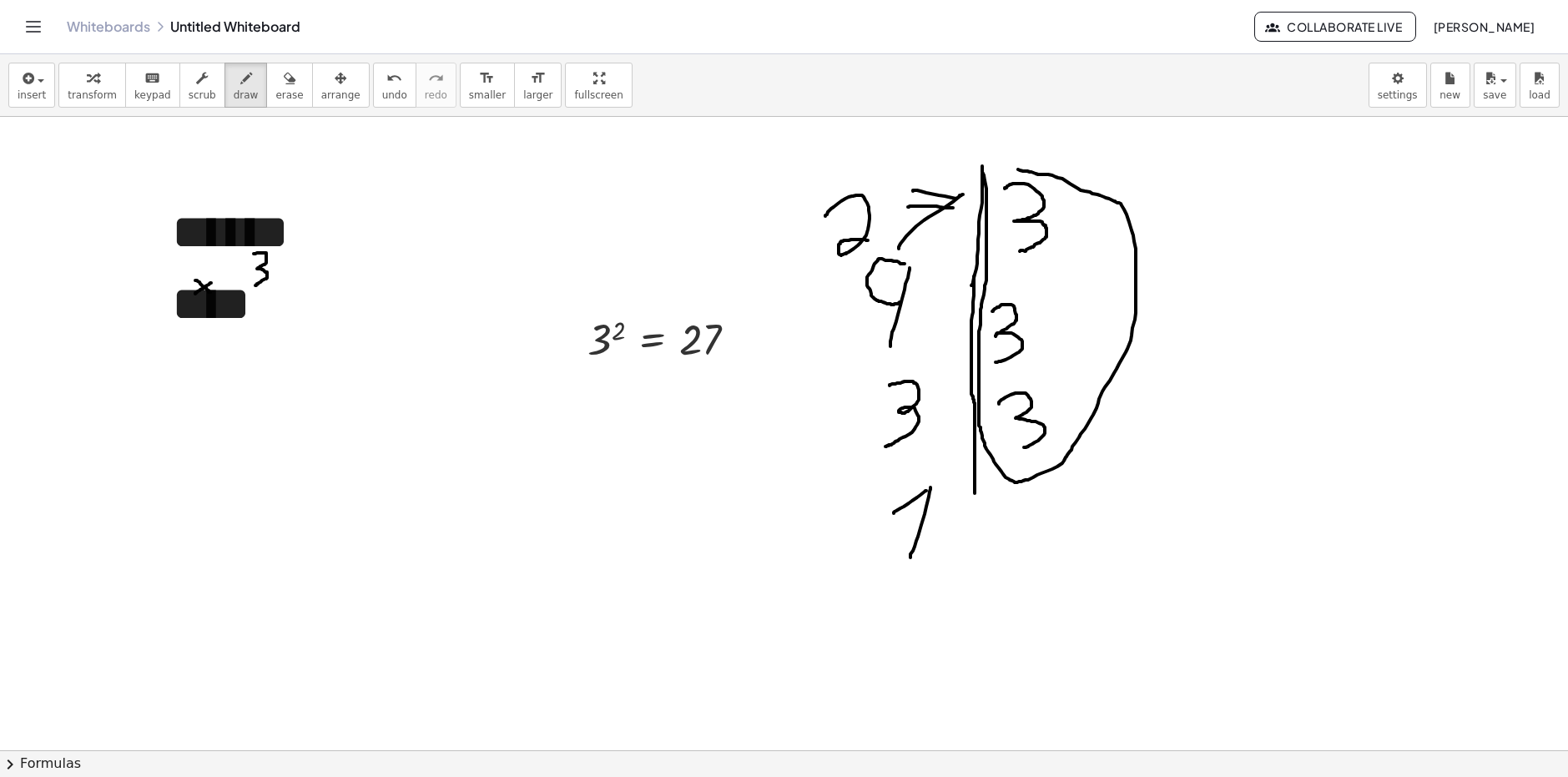
drag, startPoint x: 982, startPoint y: 166, endPoint x: 999, endPoint y: 167, distance: 17.0
click at [23, 69] on icon "button" at bounding box center [26, 78] width 15 height 20
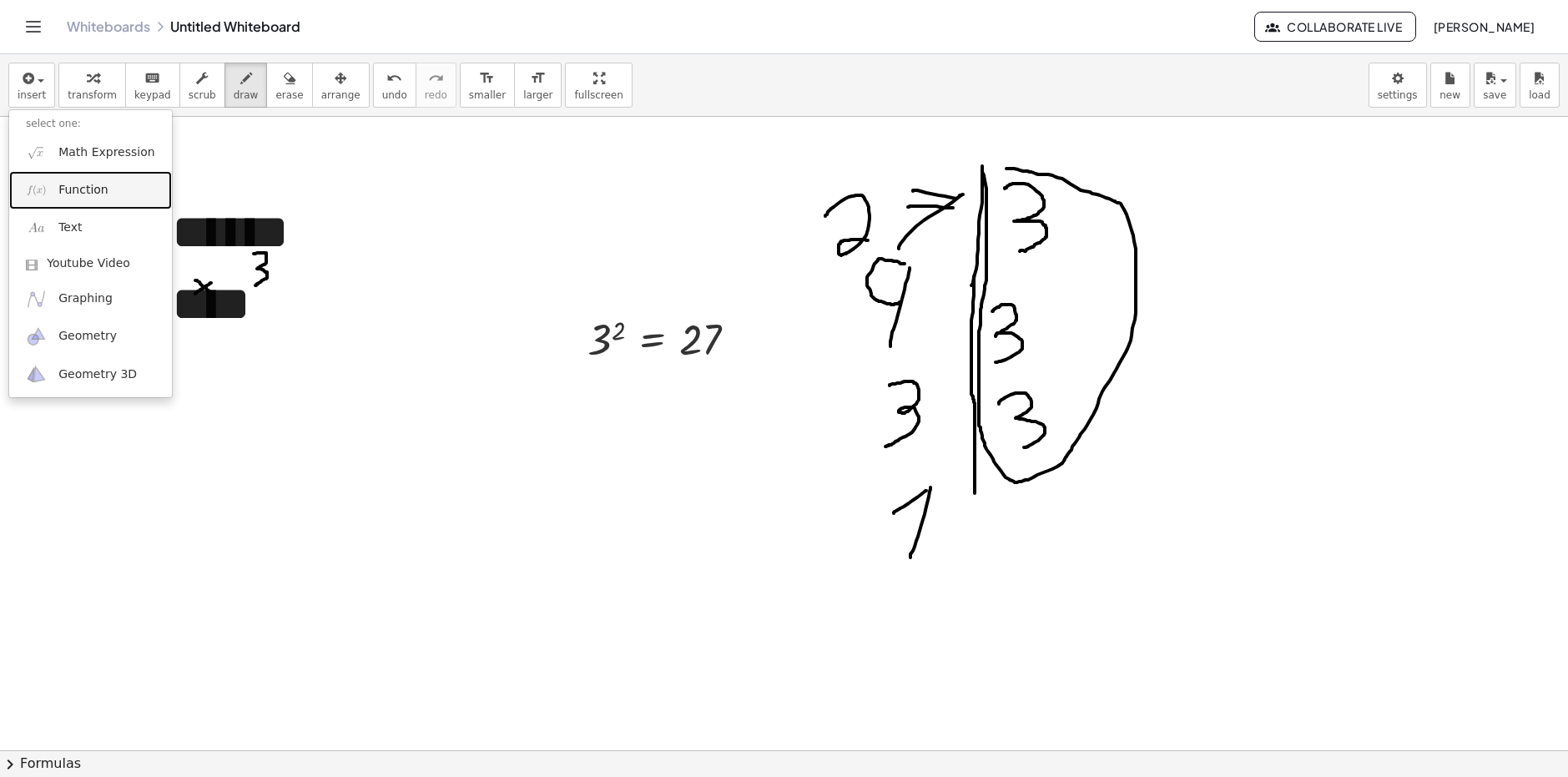
click at [85, 186] on span "Function" at bounding box center [84, 190] width 50 height 17
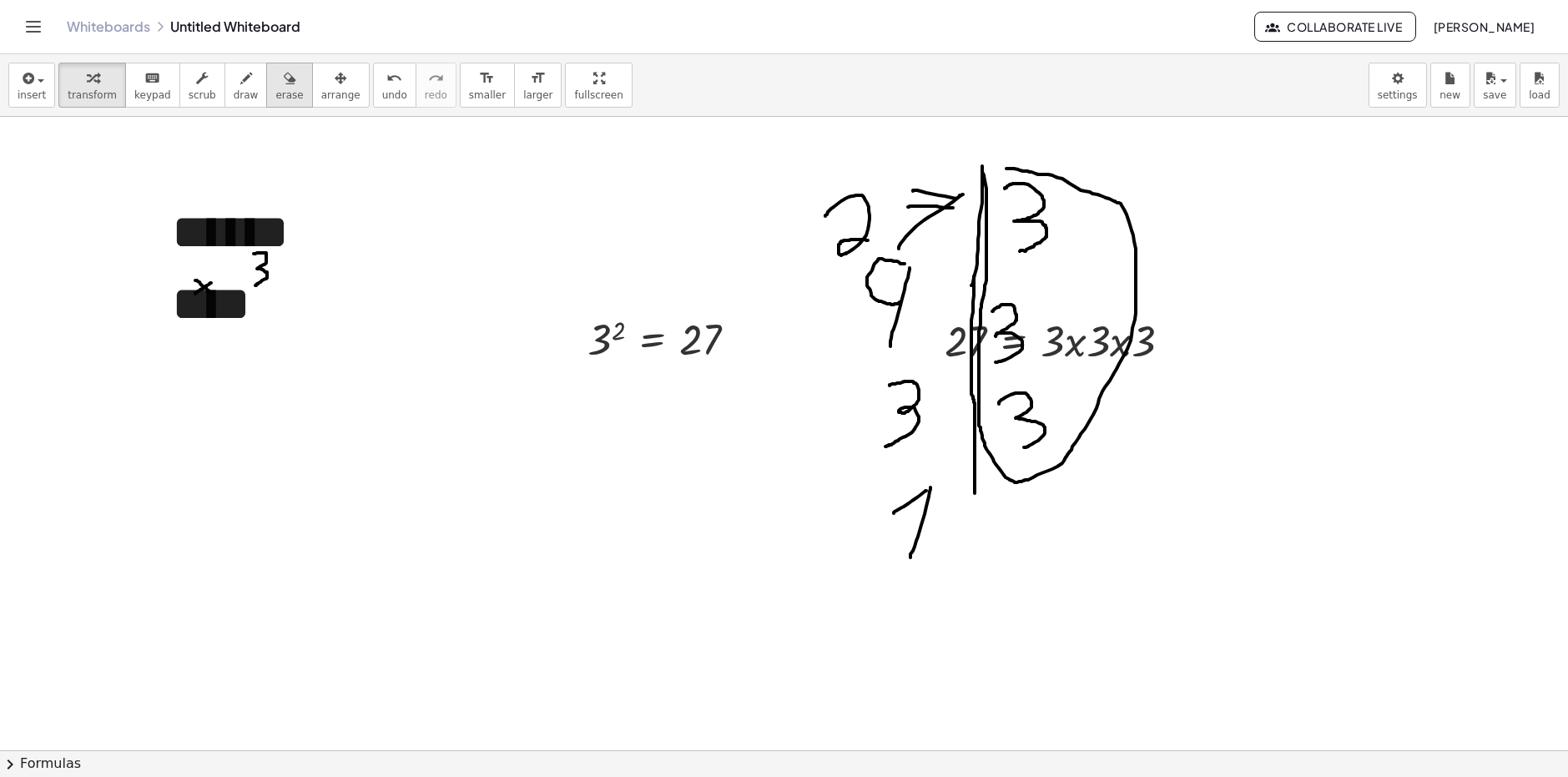
click at [276, 99] on span "erase" at bounding box center [289, 95] width 28 height 12
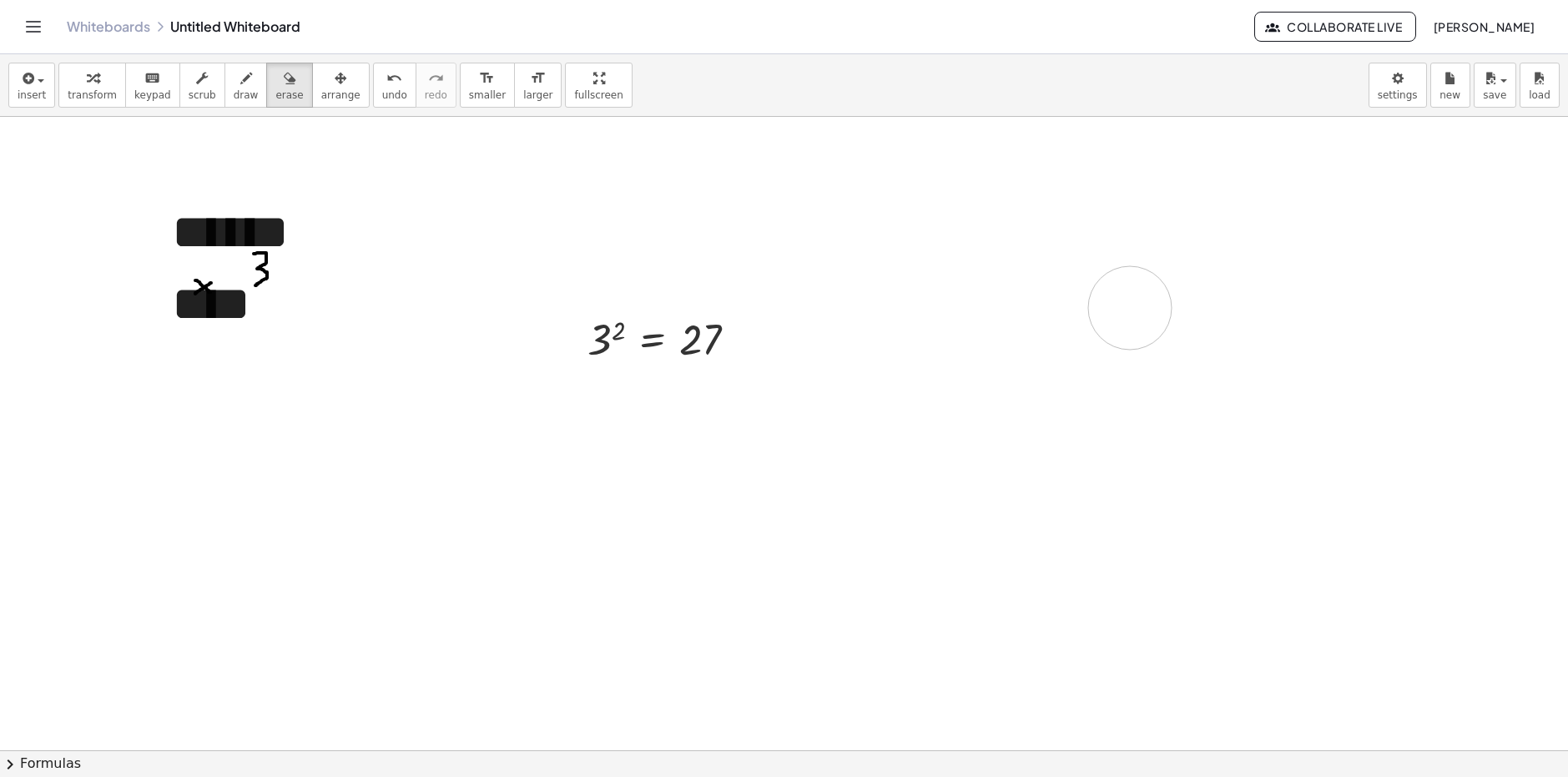
drag, startPoint x: 922, startPoint y: 256, endPoint x: 1148, endPoint y: 300, distance: 230.2
click at [147, 91] on span "keypad" at bounding box center [152, 95] width 37 height 12
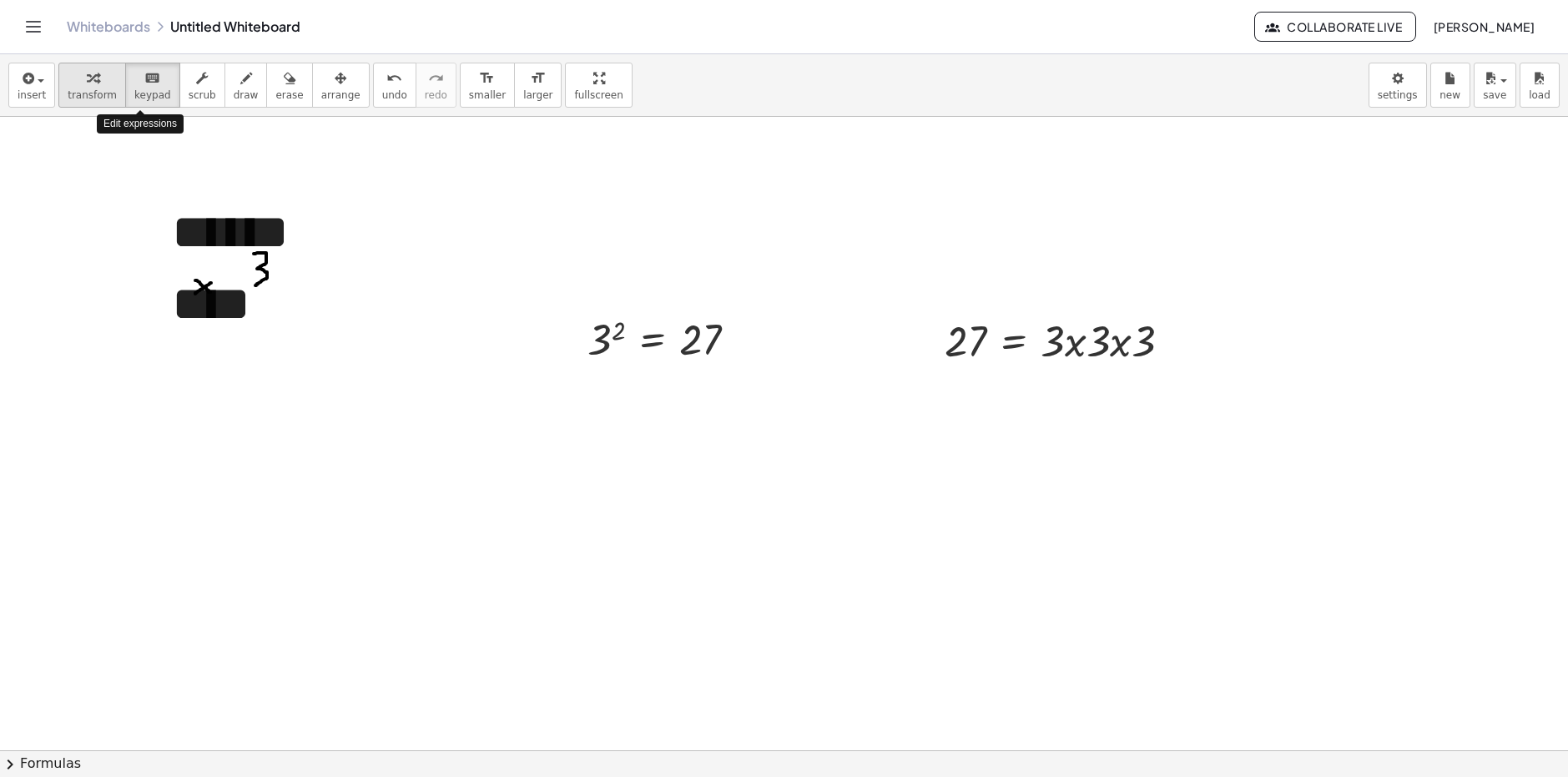
click at [125, 91] on button "keyboard keypad" at bounding box center [152, 85] width 55 height 45
click at [104, 89] on span "transform" at bounding box center [92, 95] width 50 height 12
click at [31, 87] on icon "button" at bounding box center [26, 78] width 15 height 20
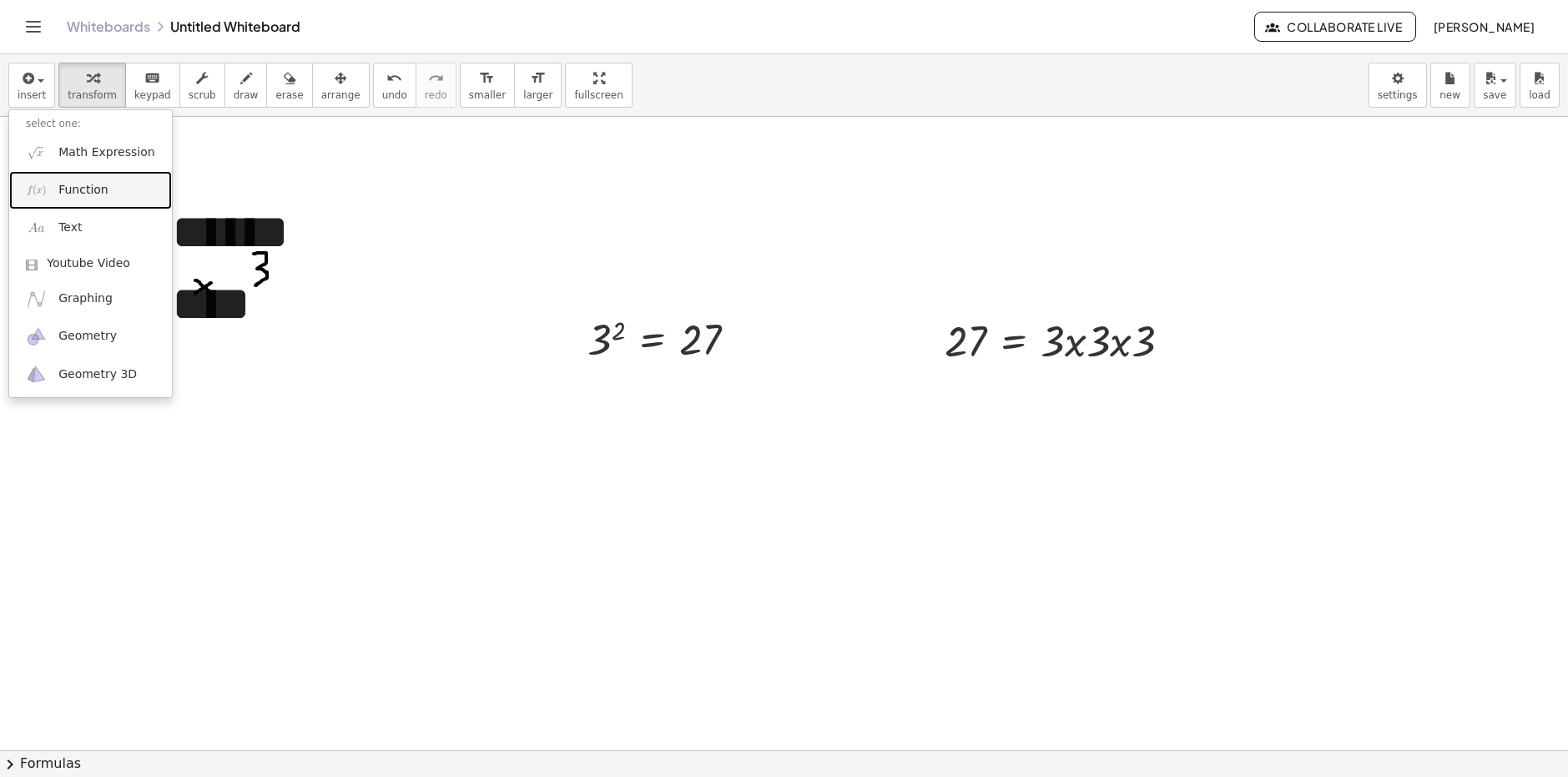
click at [59, 185] on span "Function" at bounding box center [84, 190] width 50 height 17
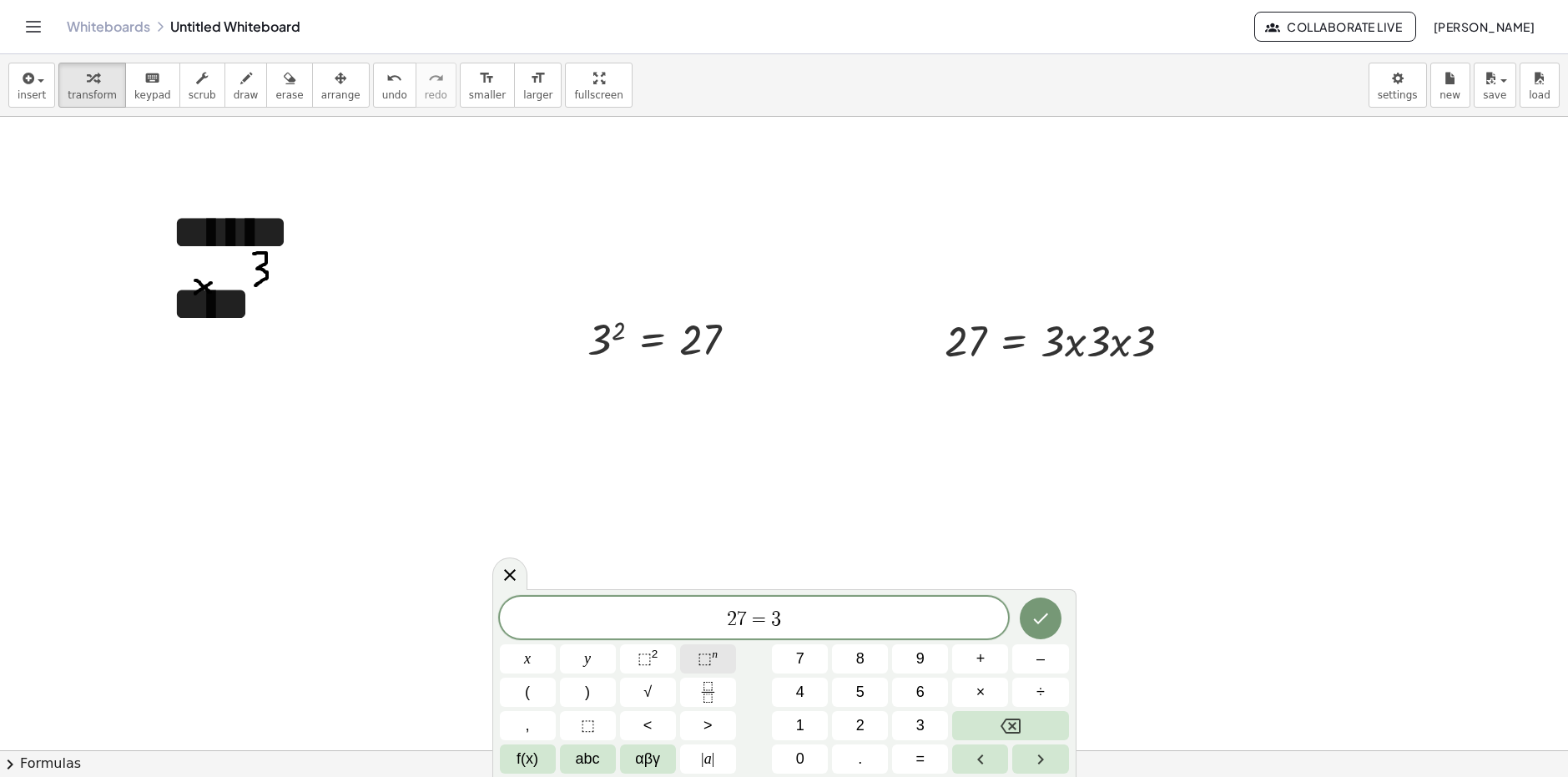
click at [705, 663] on span "⬚" at bounding box center [705, 659] width 14 height 17
click at [707, 663] on span "⬚" at bounding box center [705, 659] width 14 height 17
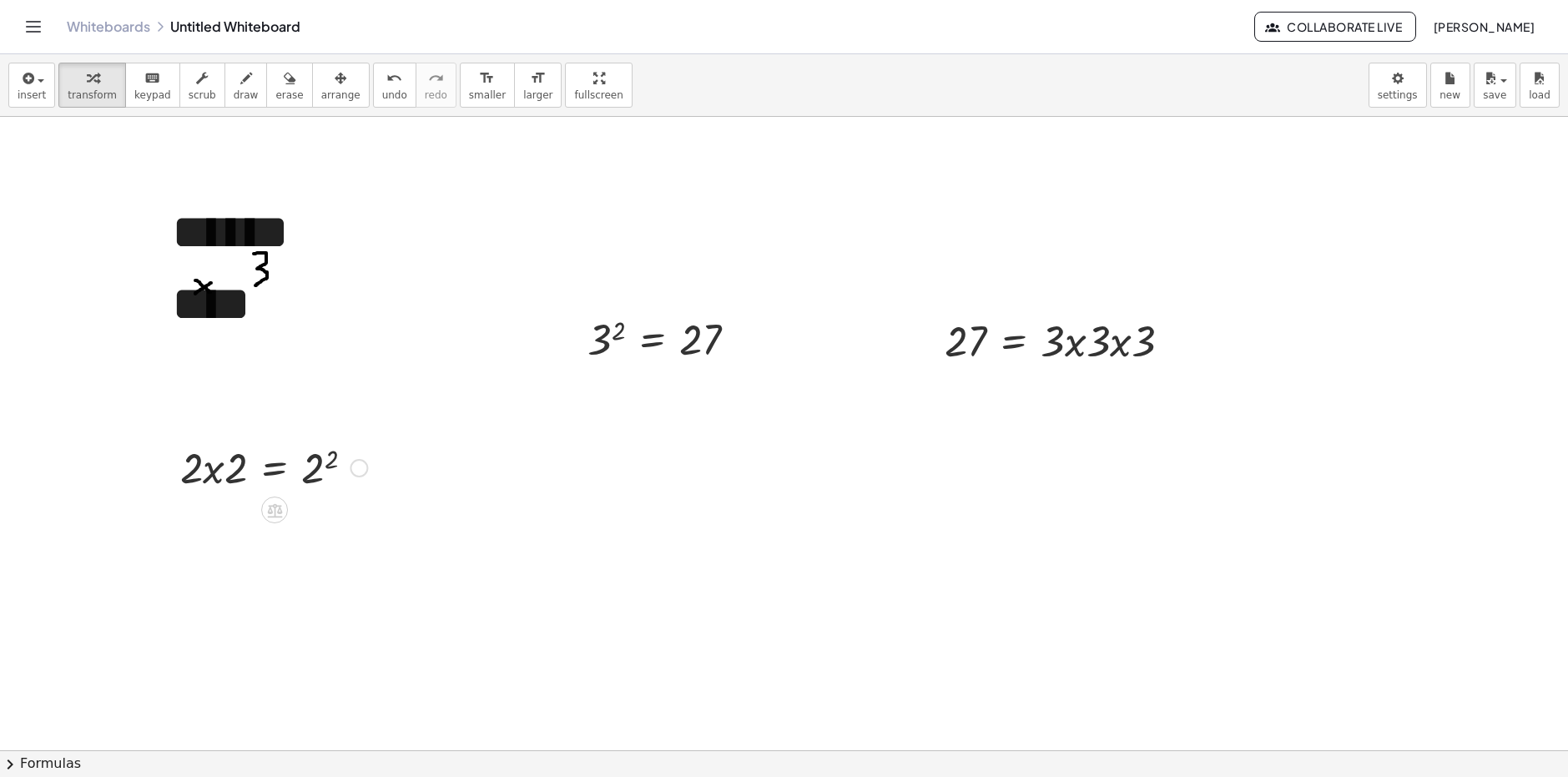
click at [303, 470] on div at bounding box center [274, 466] width 204 height 57
click at [25, 95] on span "insert" at bounding box center [31, 95] width 28 height 12
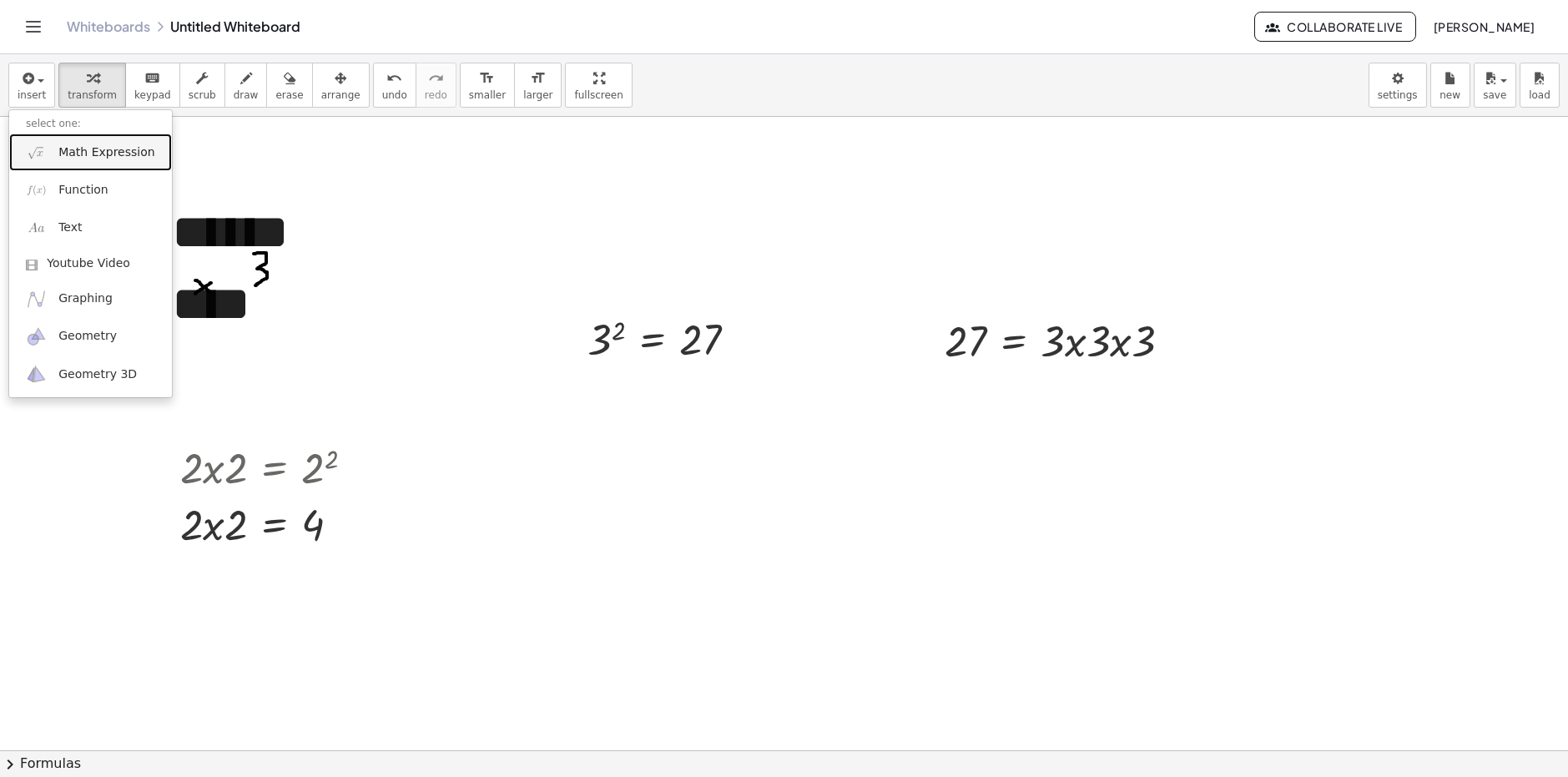
click at [76, 167] on link "Math Expression" at bounding box center [90, 152] width 163 height 38
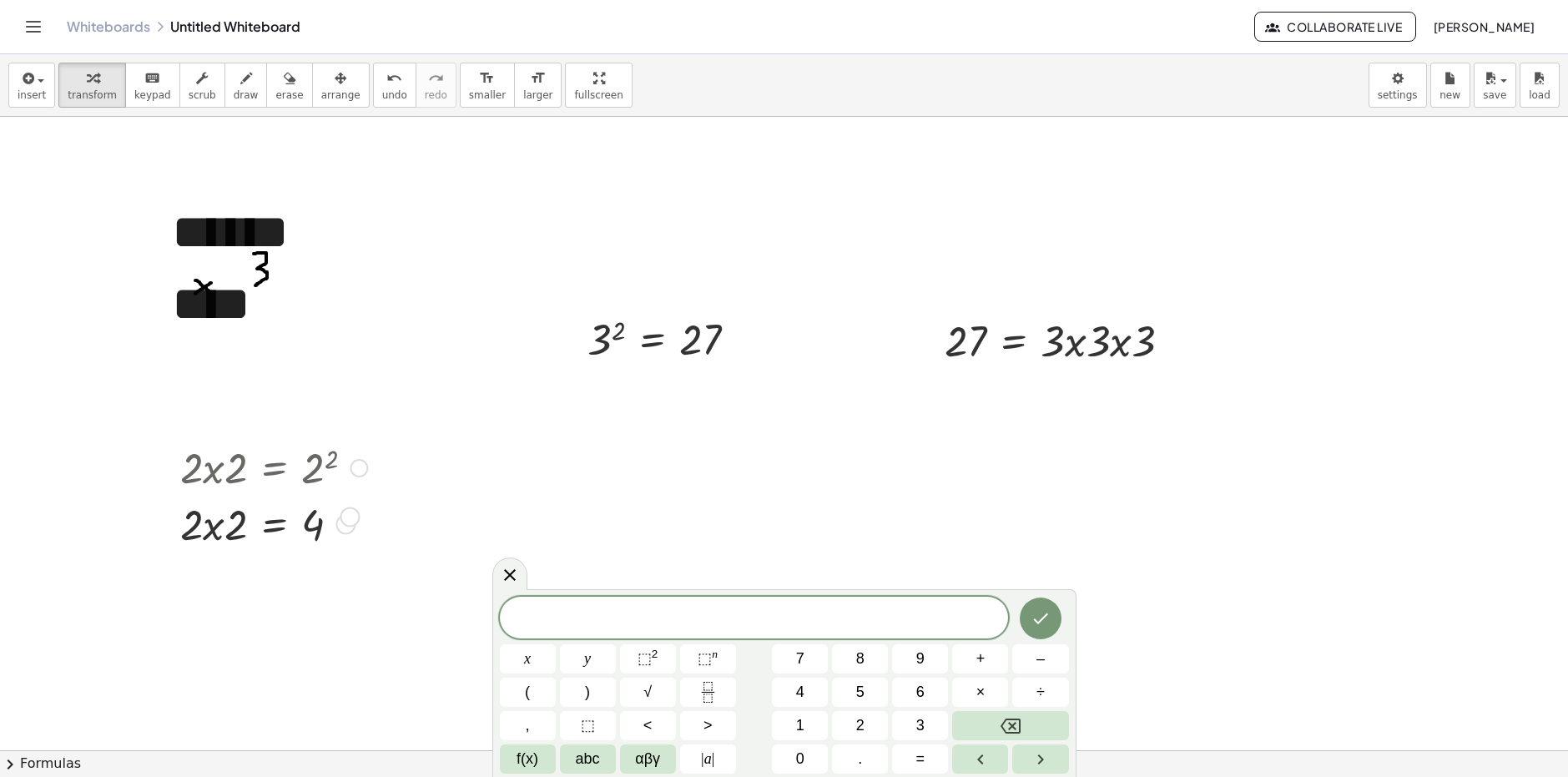
drag, startPoint x: 347, startPoint y: 527, endPoint x: 347, endPoint y: 516, distance: 11.0
click at [347, 516] on div at bounding box center [345, 525] width 18 height 18
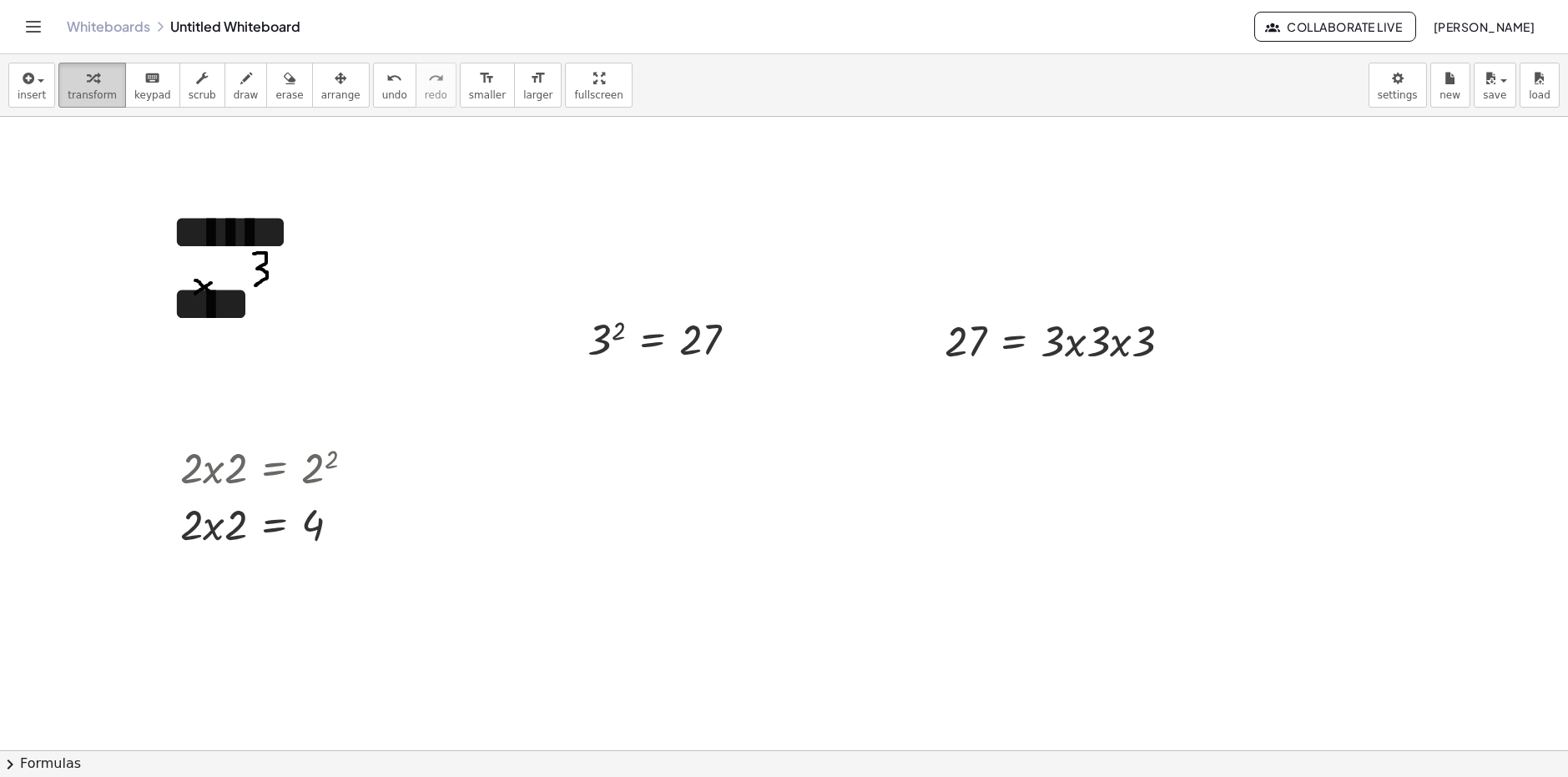
click at [90, 89] on span "transform" at bounding box center [92, 95] width 50 height 12
click at [37, 93] on span "insert" at bounding box center [31, 95] width 28 height 12
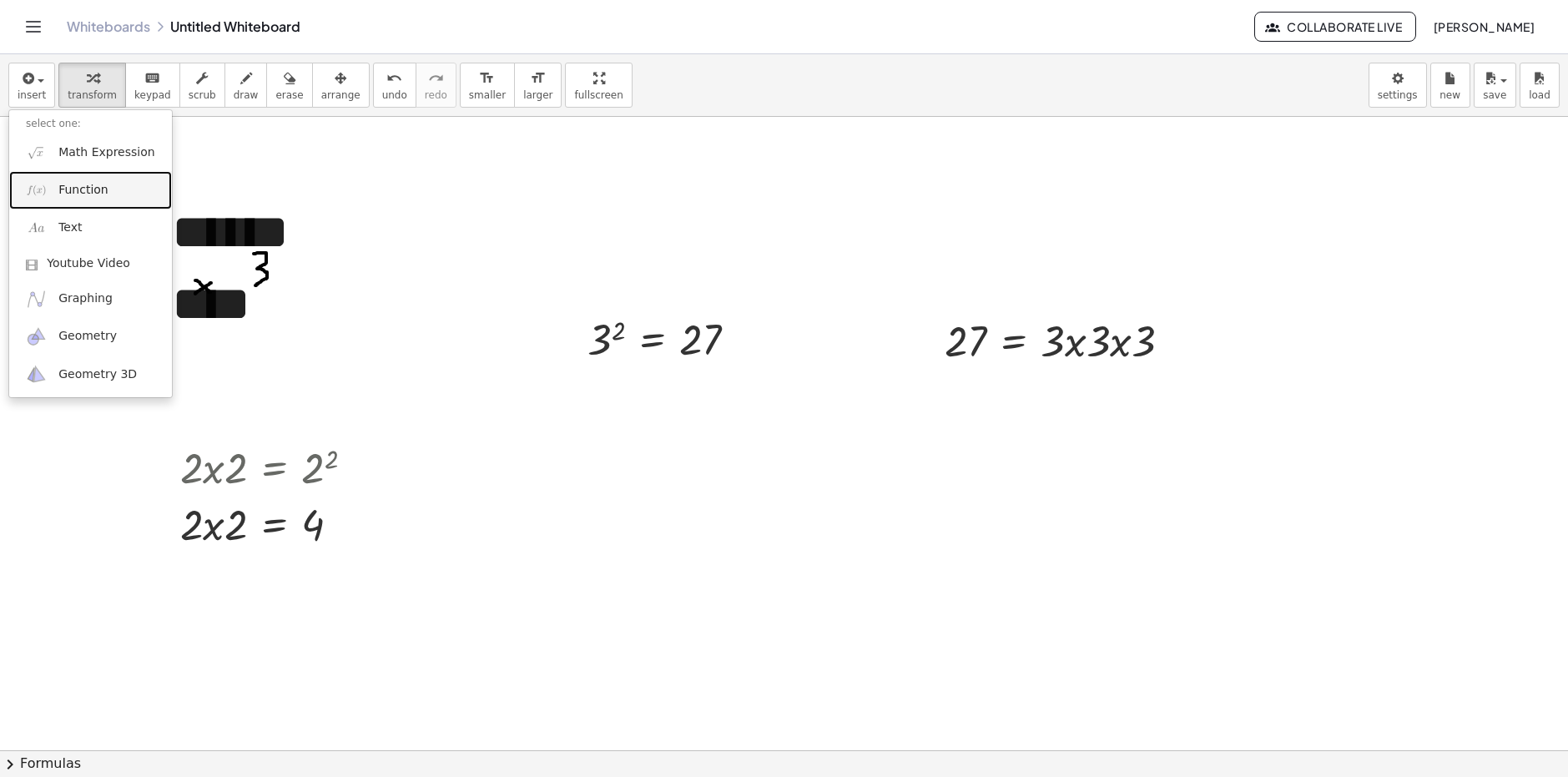
click at [74, 201] on link "Function" at bounding box center [90, 190] width 163 height 38
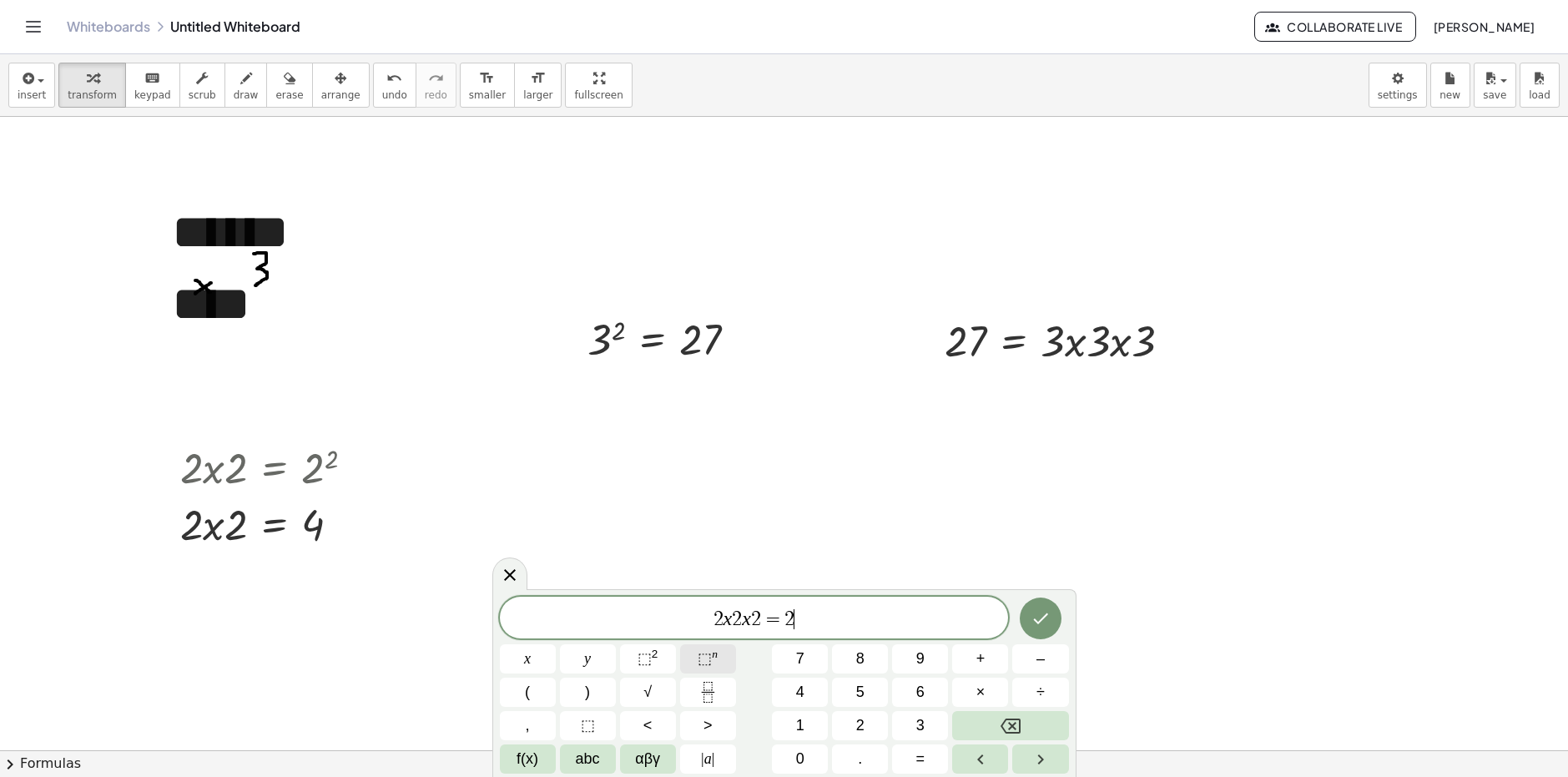
click at [696, 665] on button "⬚ n" at bounding box center [708, 659] width 56 height 29
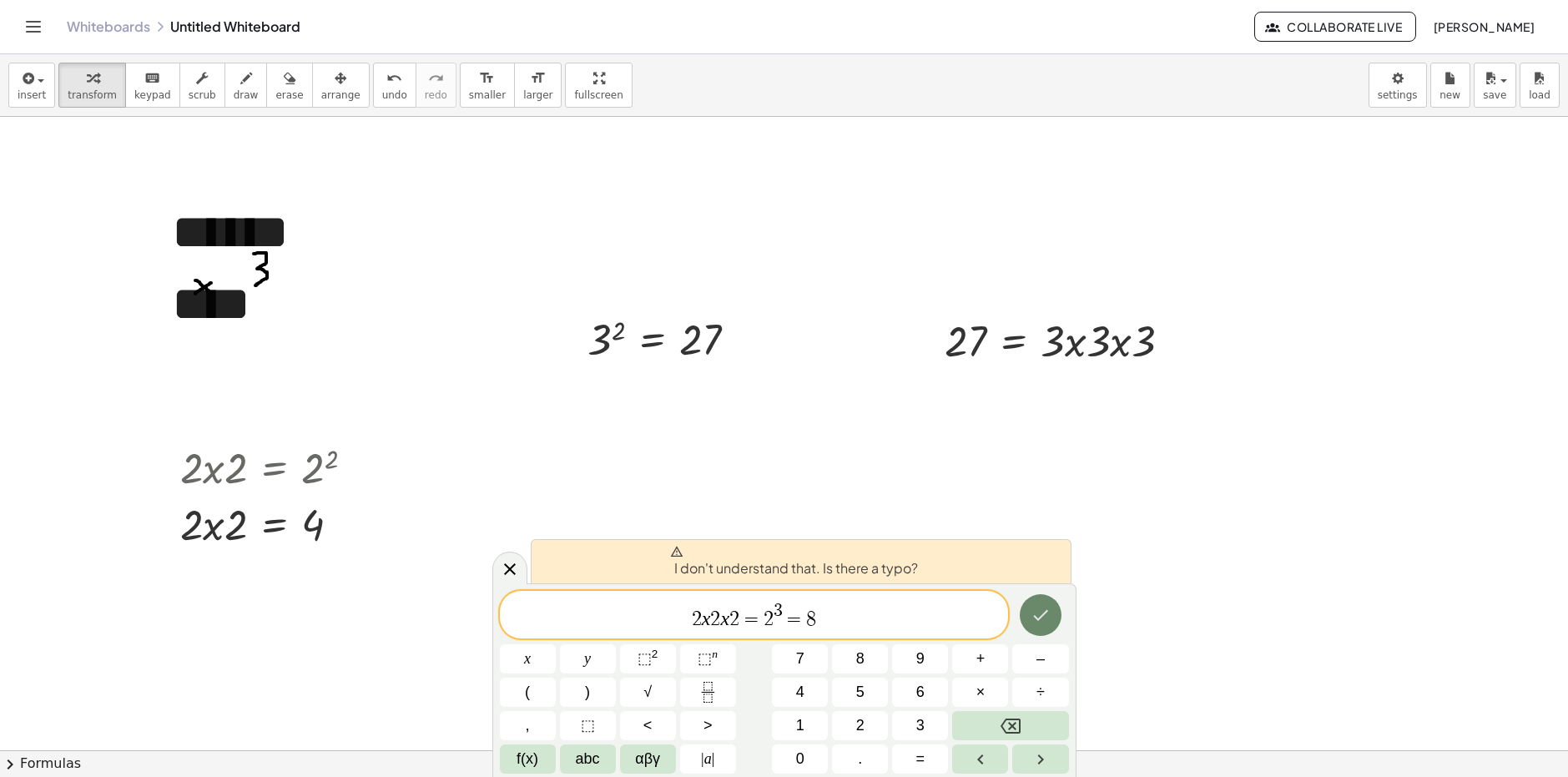
click at [1056, 612] on button "Done" at bounding box center [1041, 615] width 41 height 41
drag, startPoint x: 820, startPoint y: 626, endPoint x: 589, endPoint y: 626, distance: 231.0
click at [589, 626] on span "2 x 2 x 2 = 2 3 = 8" at bounding box center [754, 616] width 509 height 30
click at [42, 100] on button "insert" at bounding box center [32, 85] width 47 height 45
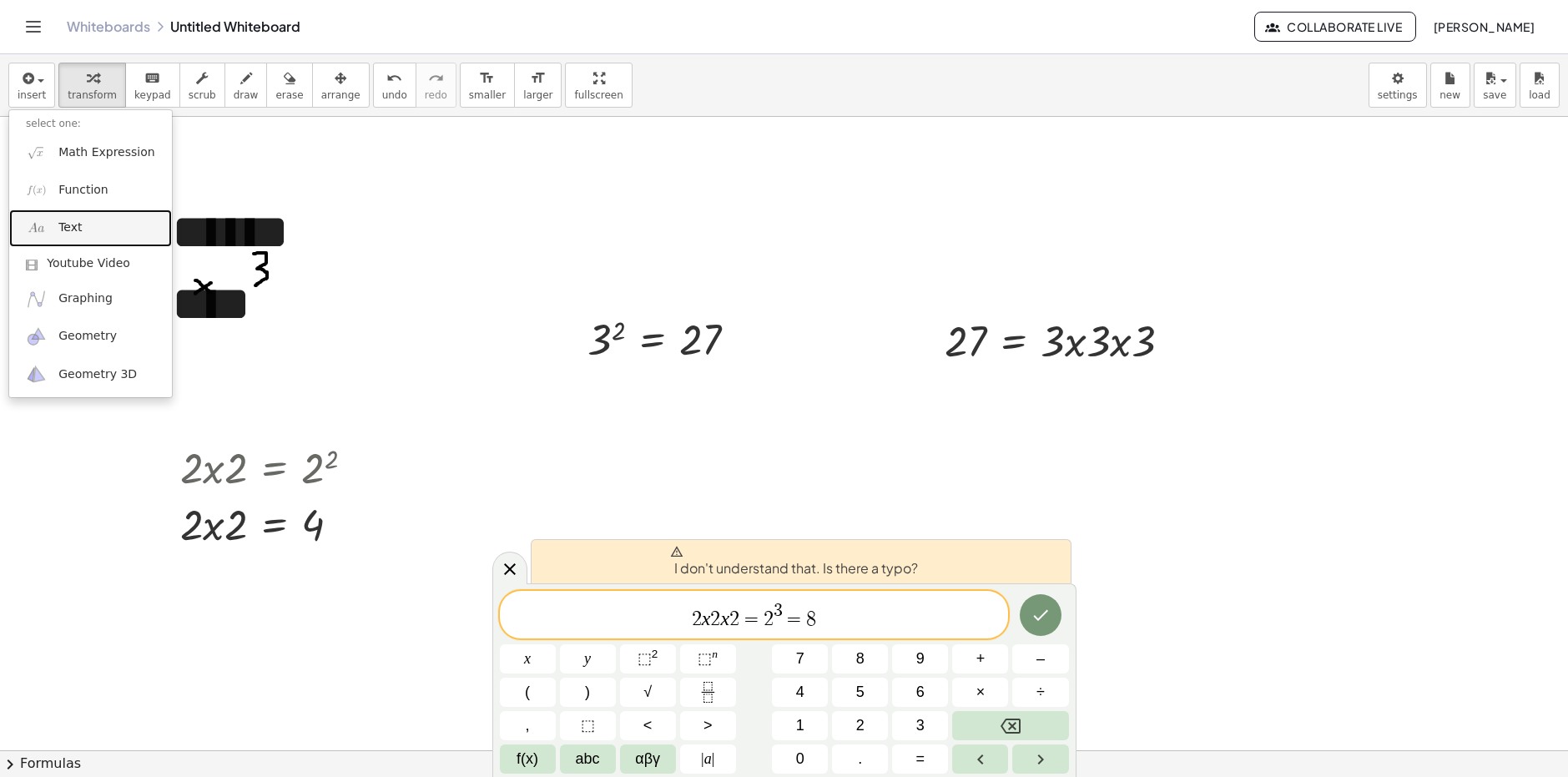
click at [59, 225] on span "Text" at bounding box center [70, 228] width 23 height 17
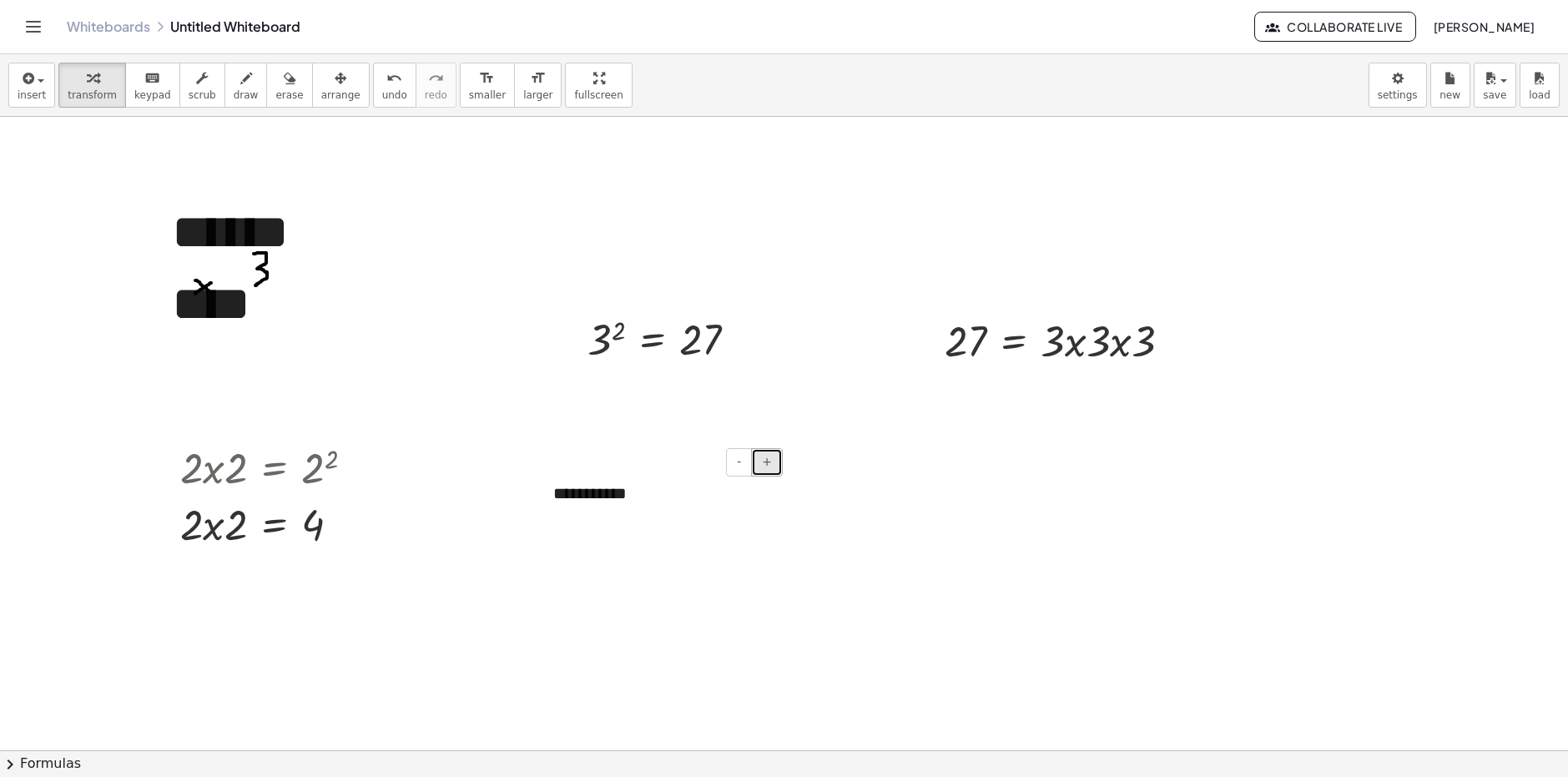
click at [763, 456] on button "+" at bounding box center [767, 462] width 32 height 28
click at [766, 456] on button "+" at bounding box center [767, 462] width 32 height 28
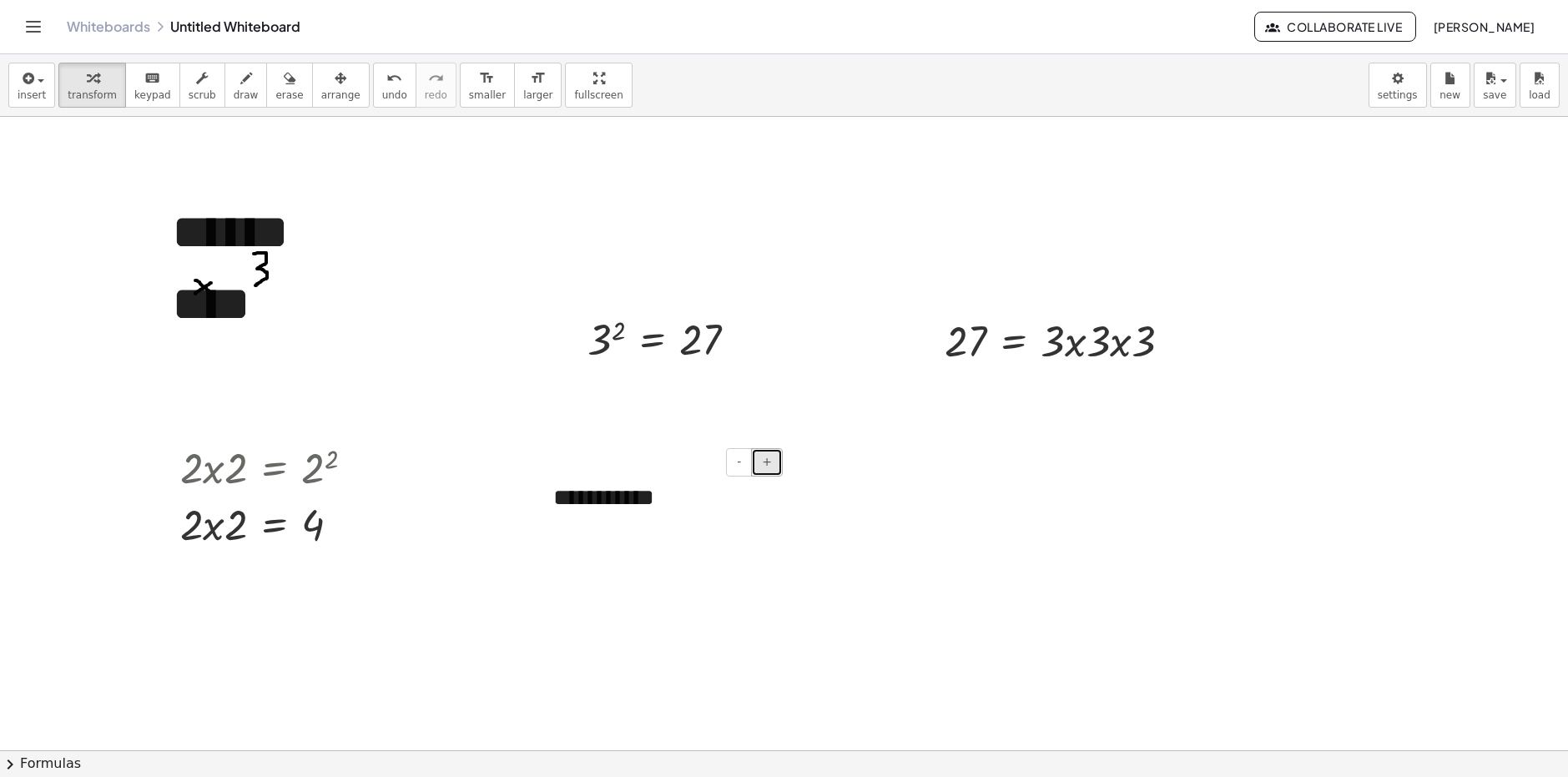
click at [766, 456] on span "+" at bounding box center [767, 462] width 10 height 14
click at [744, 454] on button "-" at bounding box center [739, 462] width 26 height 28
click at [958, 351] on div at bounding box center [1064, 339] width 256 height 57
click at [1053, 313] on div at bounding box center [1064, 339] width 256 height 57
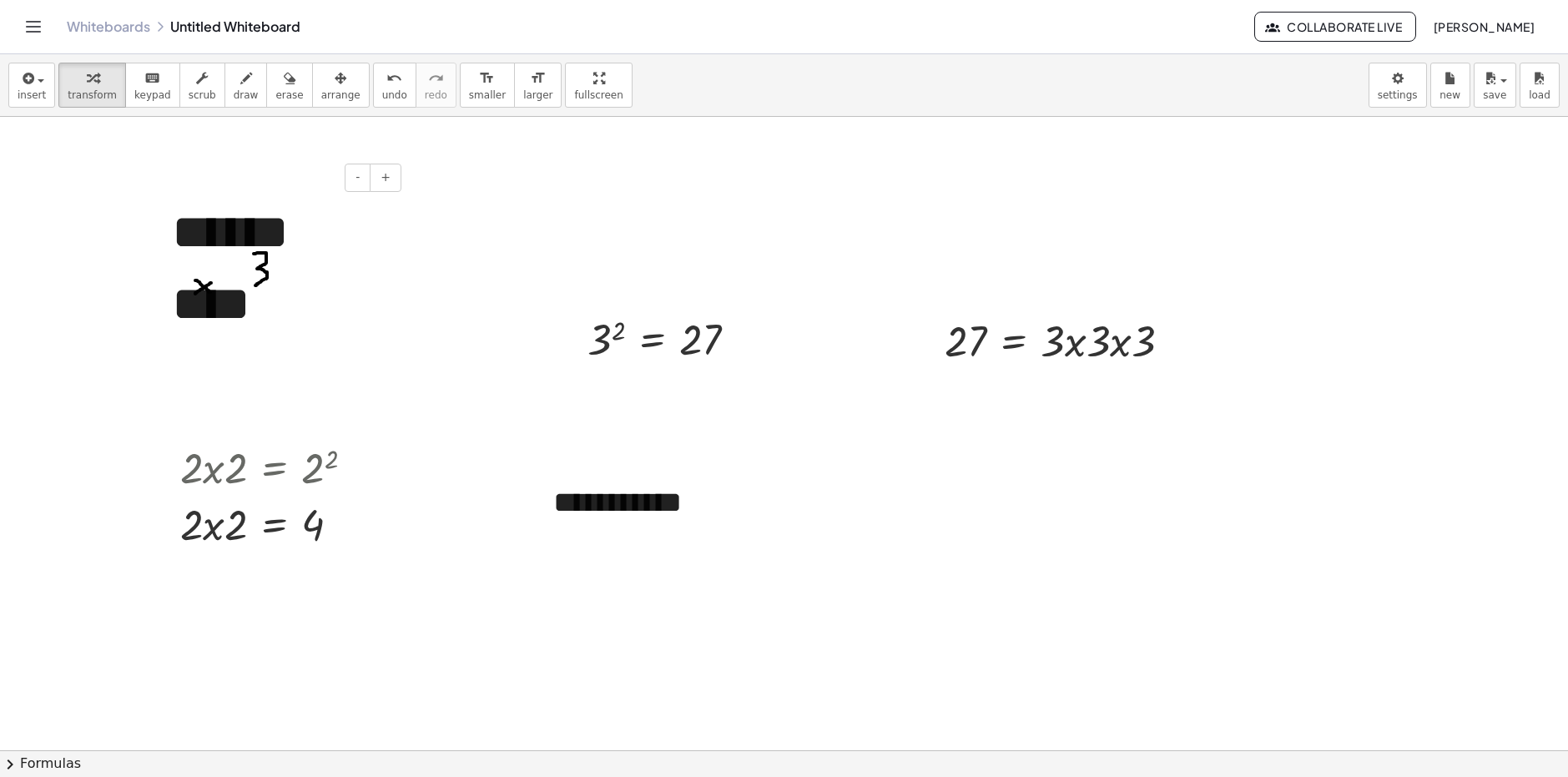
click at [299, 322] on div "****** ****" at bounding box center [280, 268] width 251 height 176
click at [29, 102] on button "insert" at bounding box center [32, 85] width 47 height 45
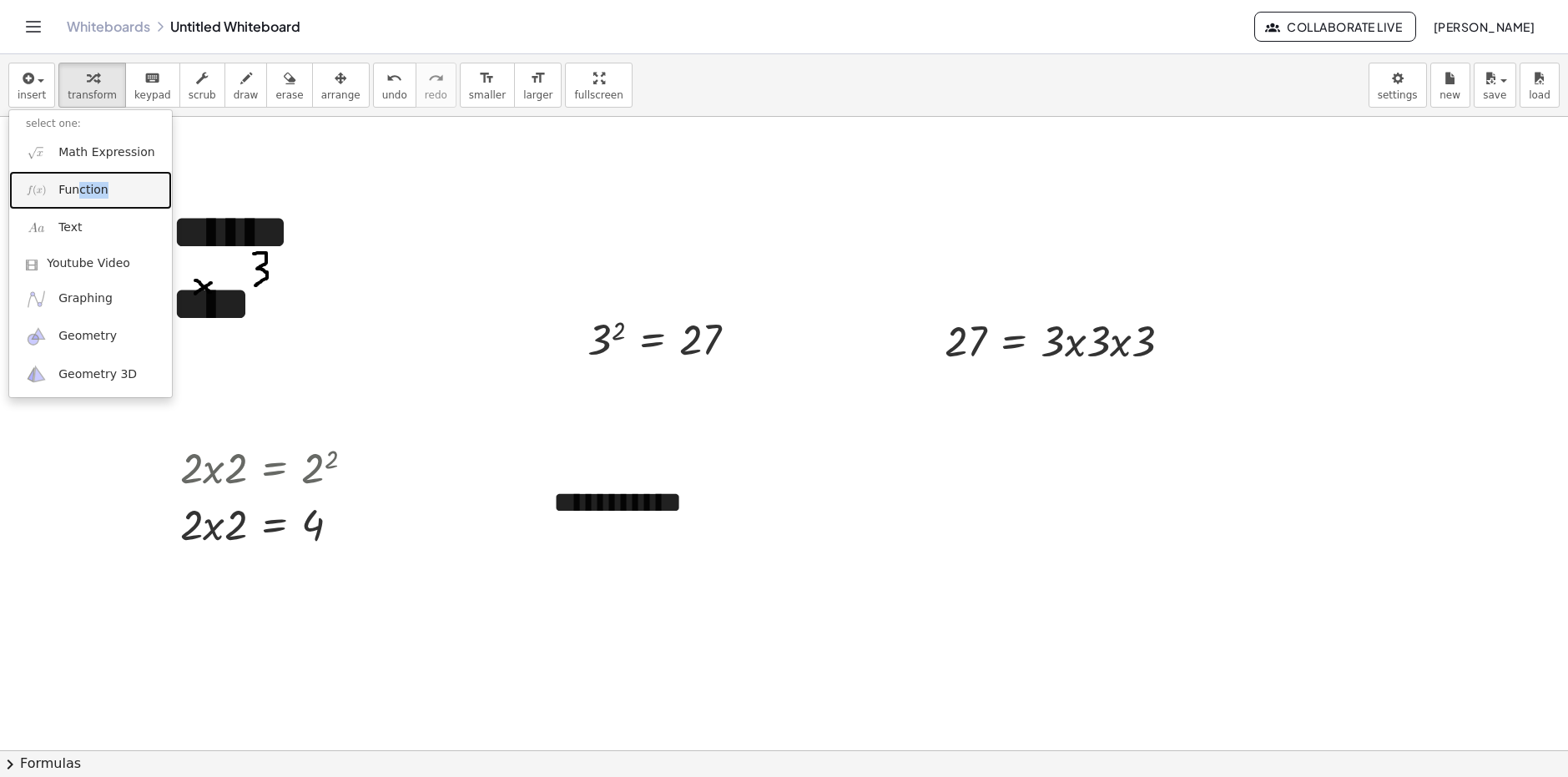
drag, startPoint x: 76, startPoint y: 187, endPoint x: 102, endPoint y: 197, distance: 27.9
drag, startPoint x: 274, startPoint y: 270, endPoint x: 258, endPoint y: 261, distance: 18.4
click at [274, 270] on div "****** ****" at bounding box center [280, 268] width 251 height 176
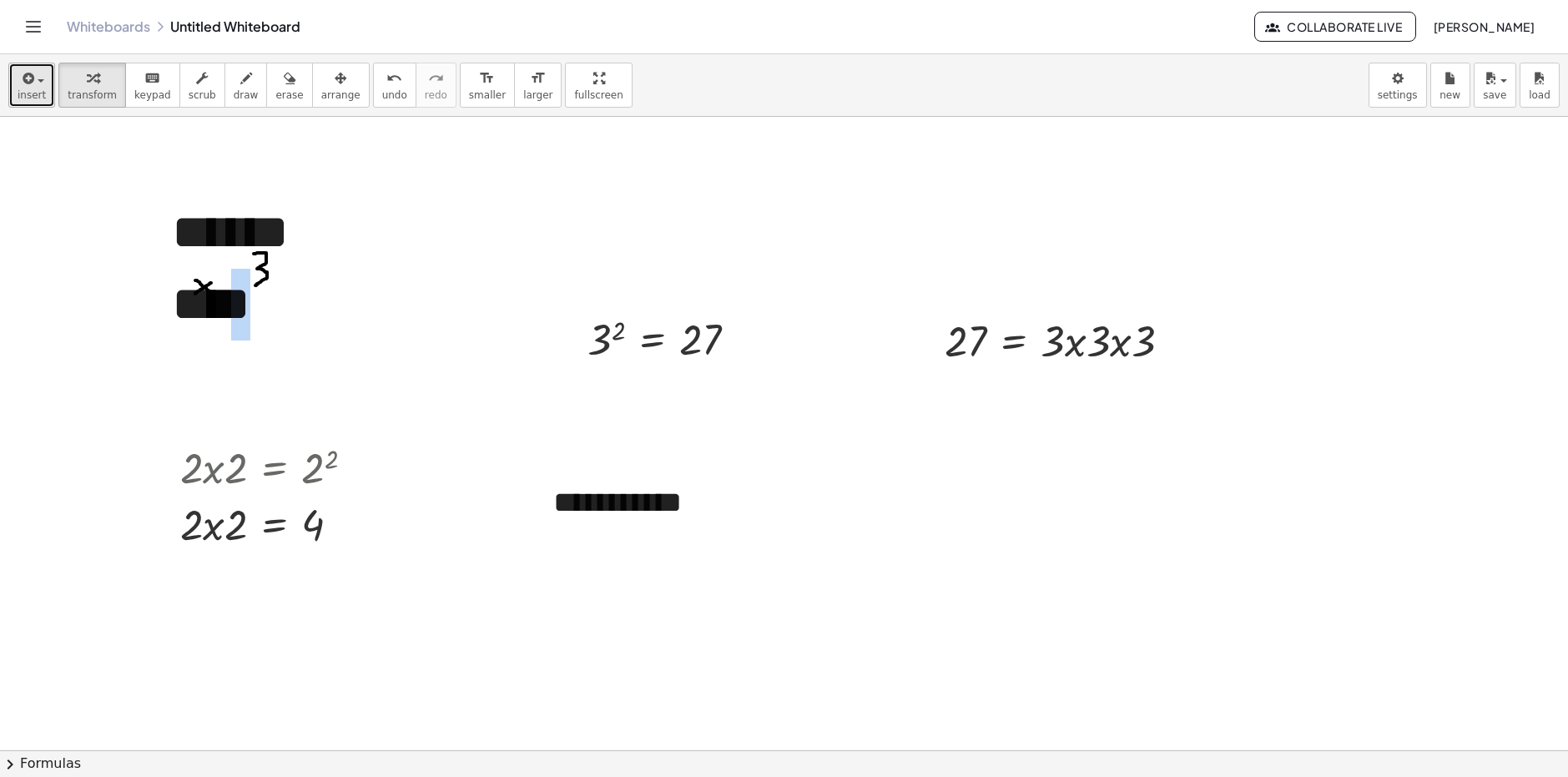
click at [44, 82] on button "insert" at bounding box center [32, 85] width 47 height 45
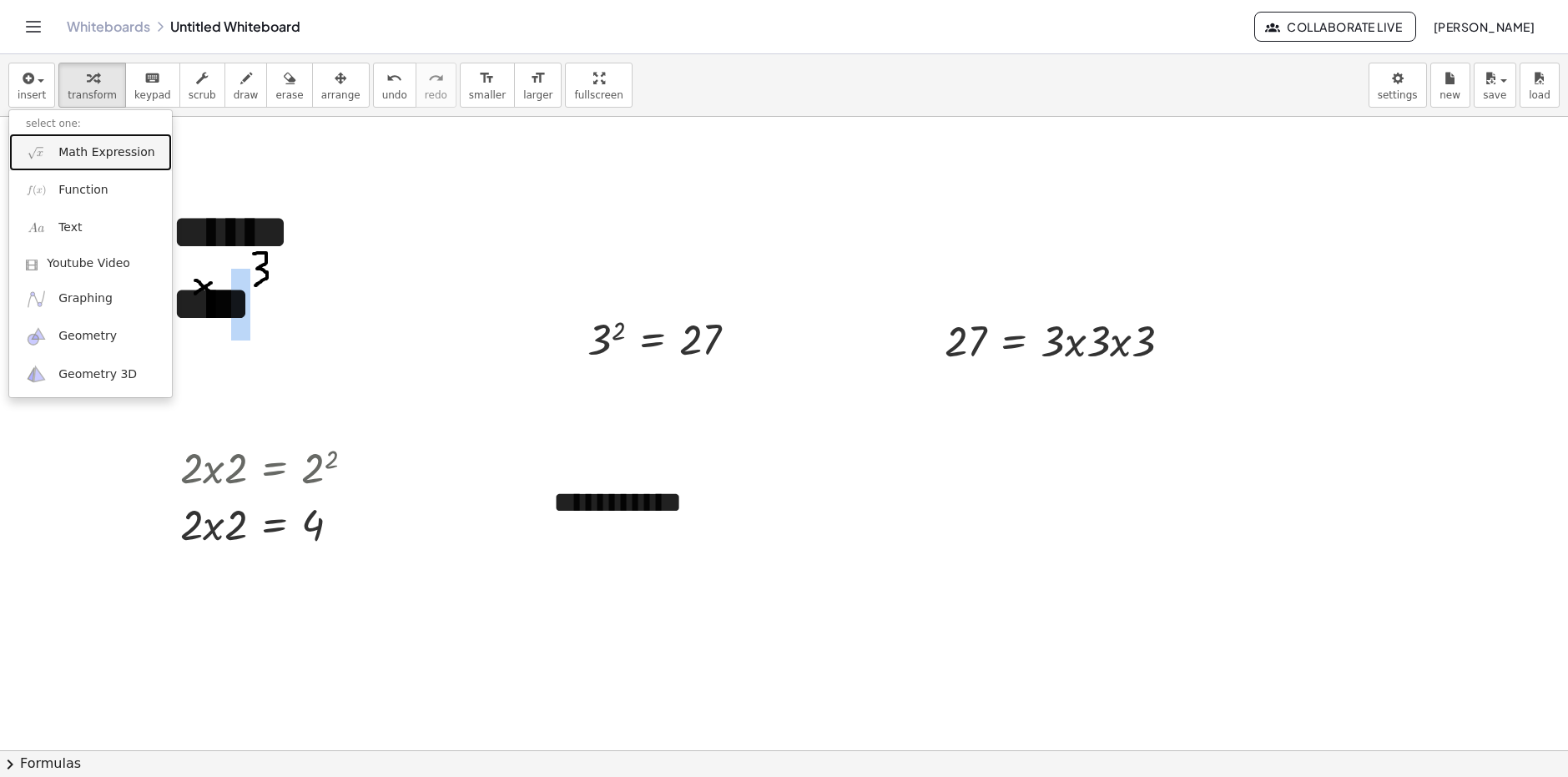
click at [68, 160] on span "Math Expression" at bounding box center [106, 152] width 96 height 17
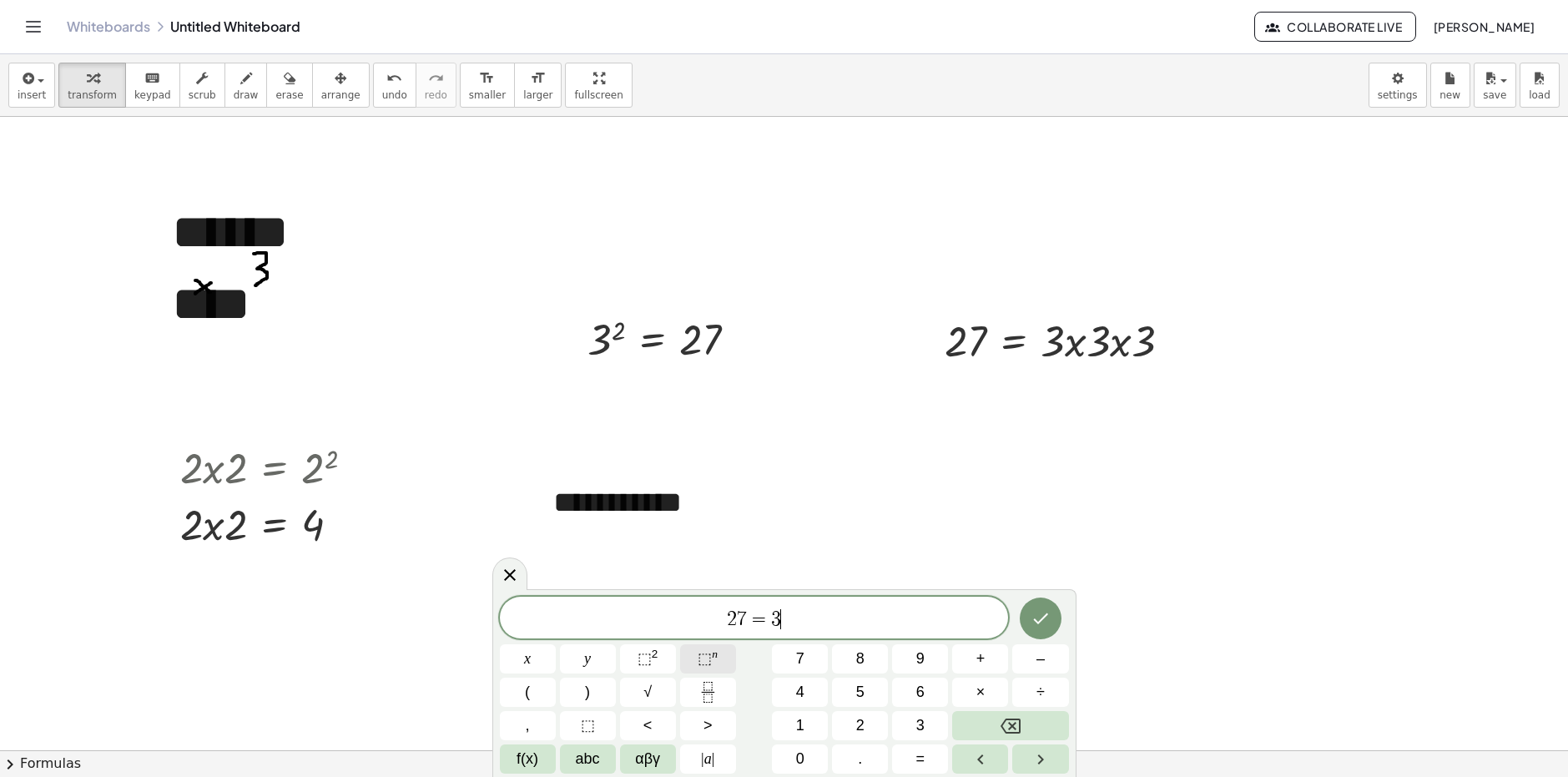
click at [696, 670] on button "⬚ n" at bounding box center [708, 659] width 56 height 29
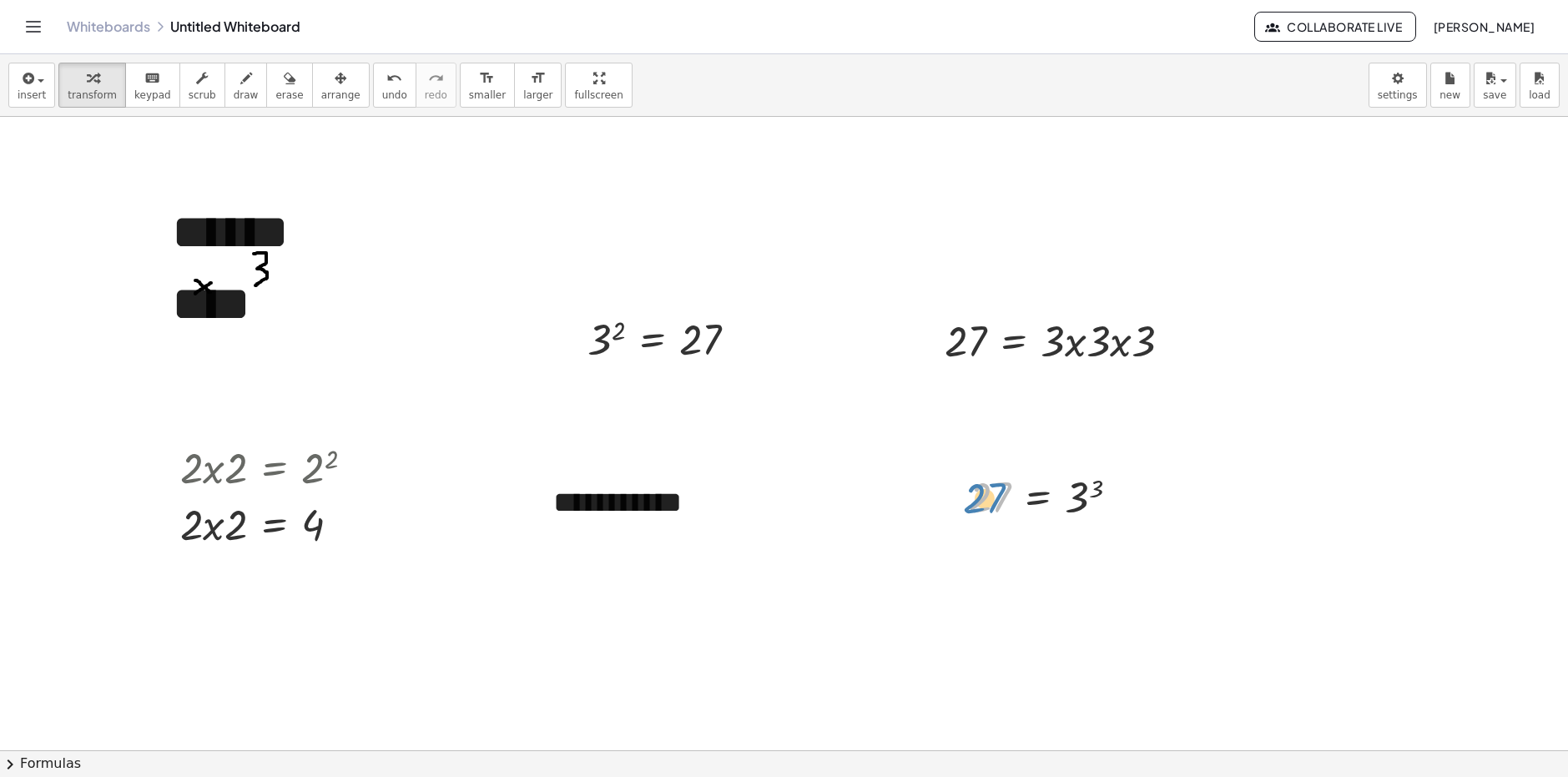
drag, startPoint x: 1003, startPoint y: 501, endPoint x: 1016, endPoint y: 506, distance: 13.9
click at [1015, 505] on div at bounding box center [1051, 497] width 180 height 55
drag, startPoint x: 667, startPoint y: 372, endPoint x: 324, endPoint y: 487, distance: 361.8
click at [324, 487] on div at bounding box center [274, 466] width 204 height 57
click at [341, 526] on div at bounding box center [345, 525] width 18 height 18
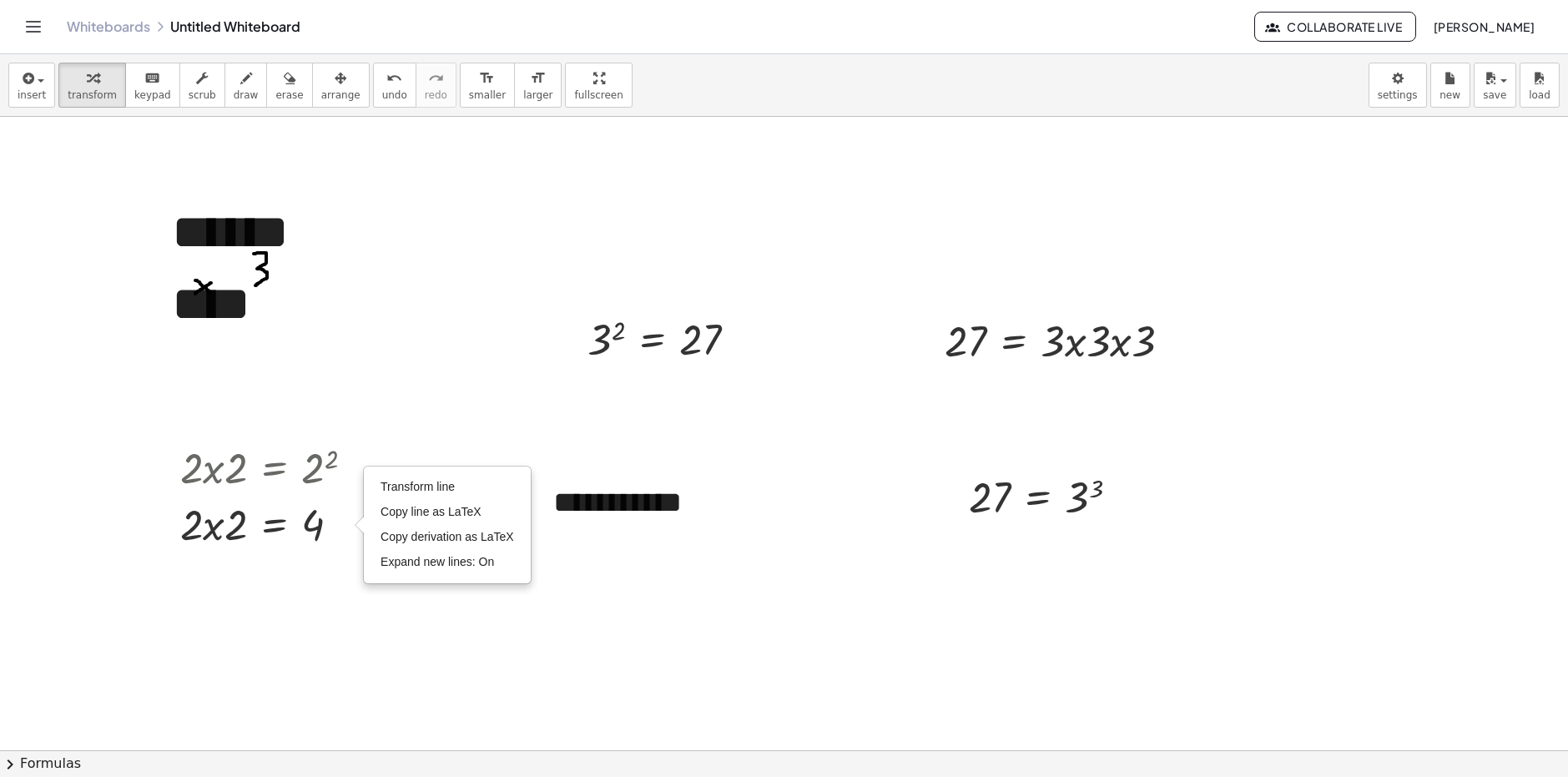
drag, startPoint x: 386, startPoint y: 595, endPoint x: 250, endPoint y: 501, distance: 165.3
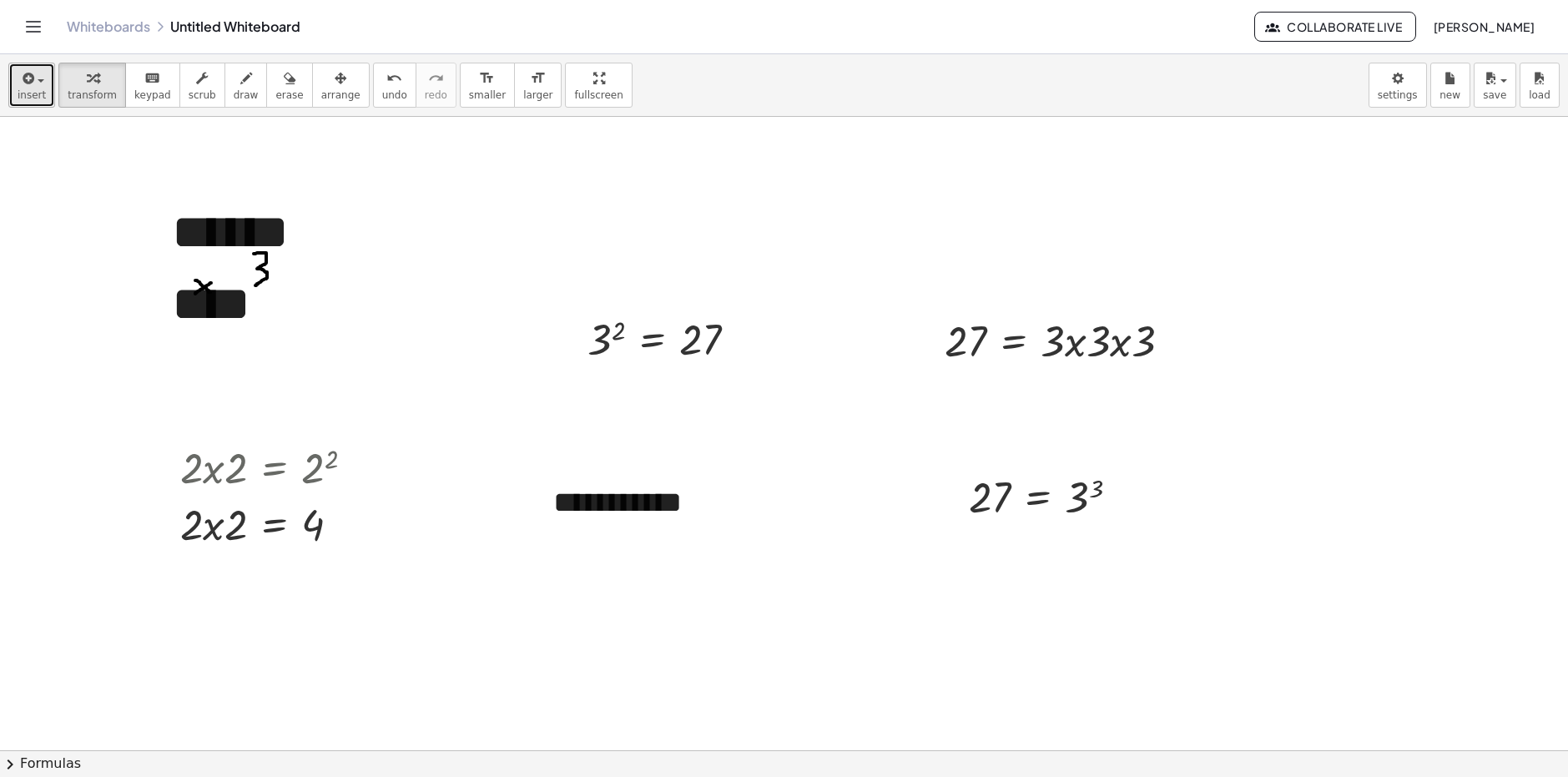
click at [23, 87] on icon "button" at bounding box center [26, 78] width 15 height 20
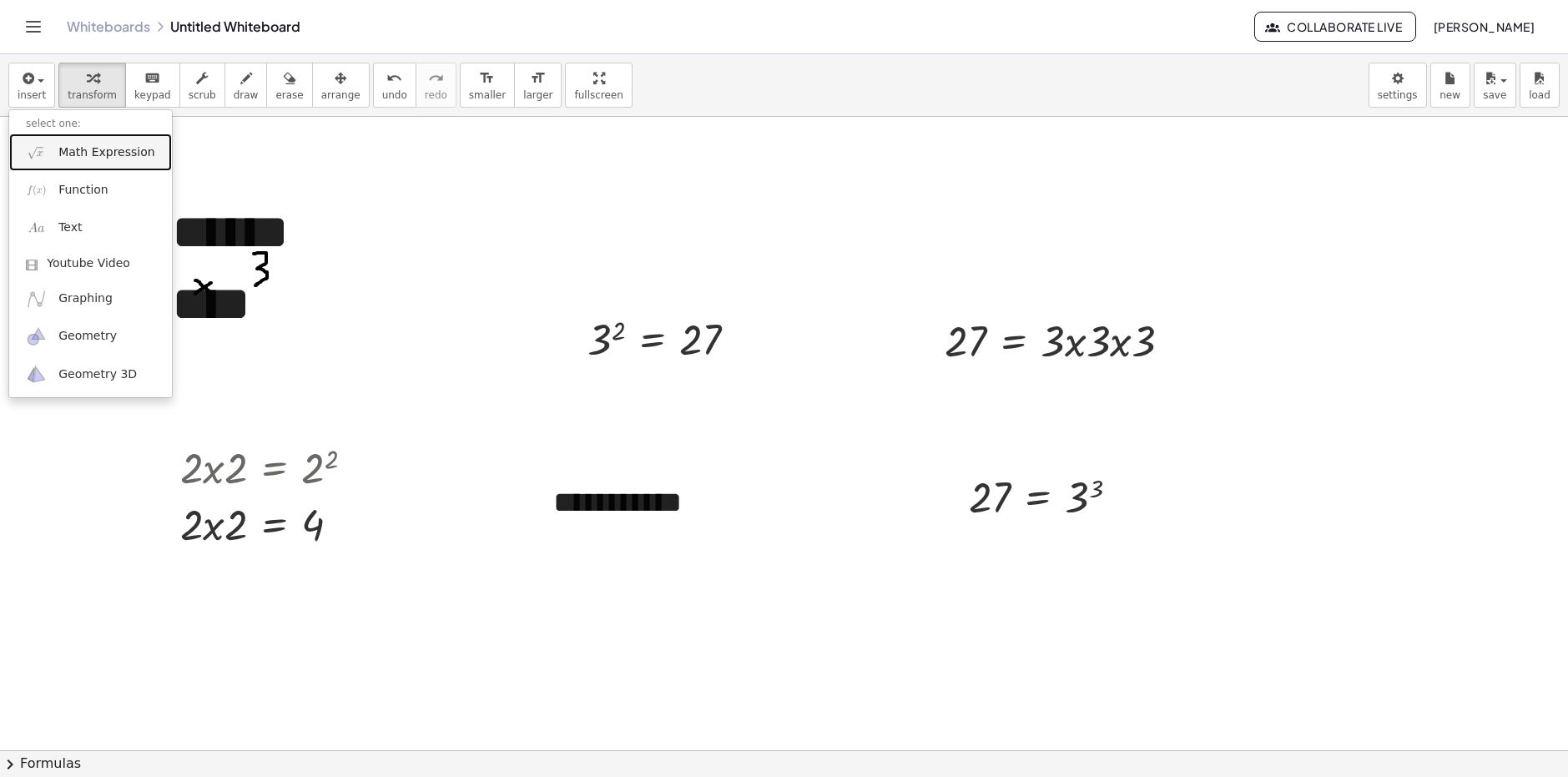
click at [82, 162] on link "Math Expression" at bounding box center [90, 152] width 163 height 38
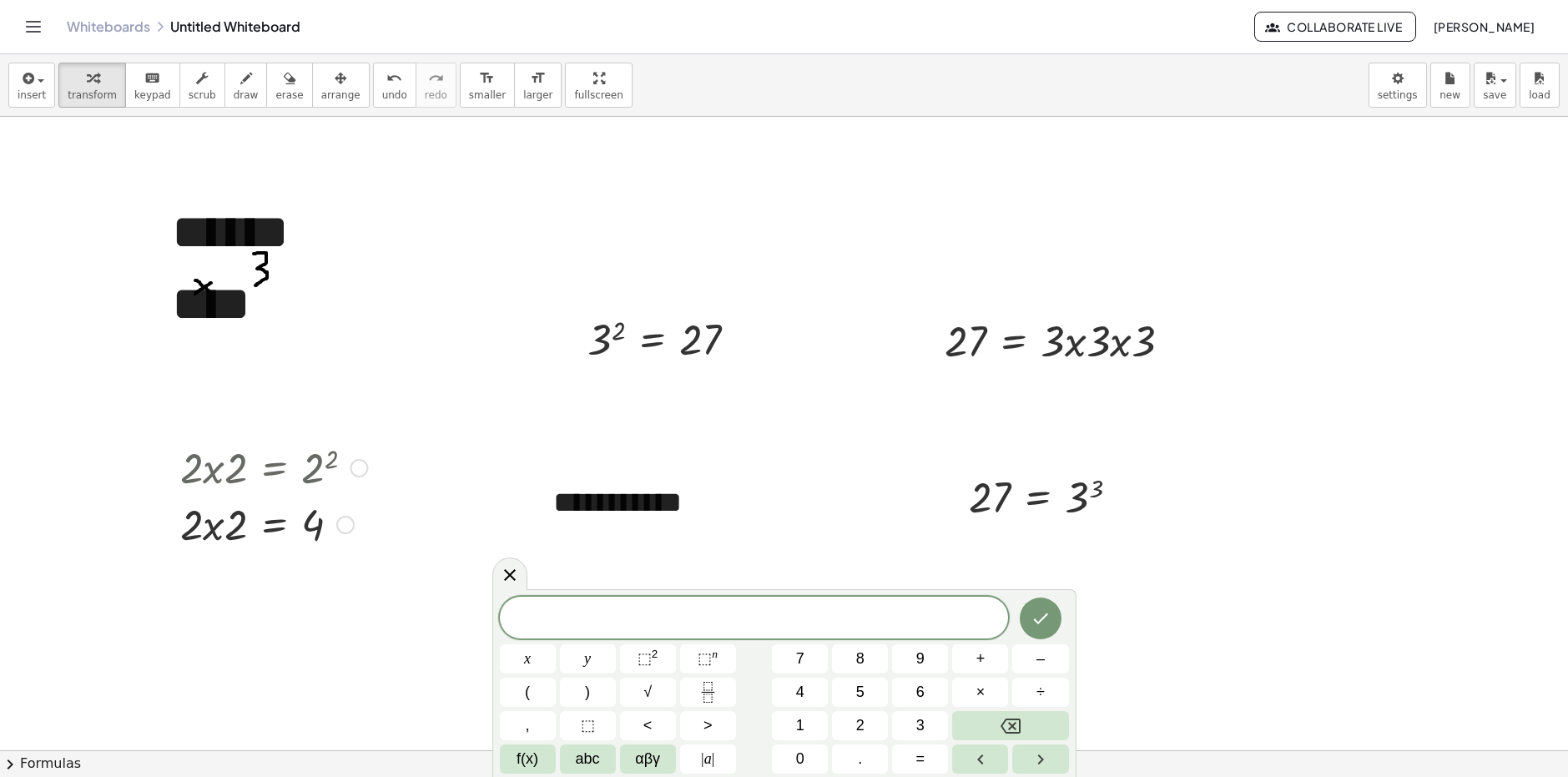
click at [289, 473] on div at bounding box center [274, 466] width 204 height 57
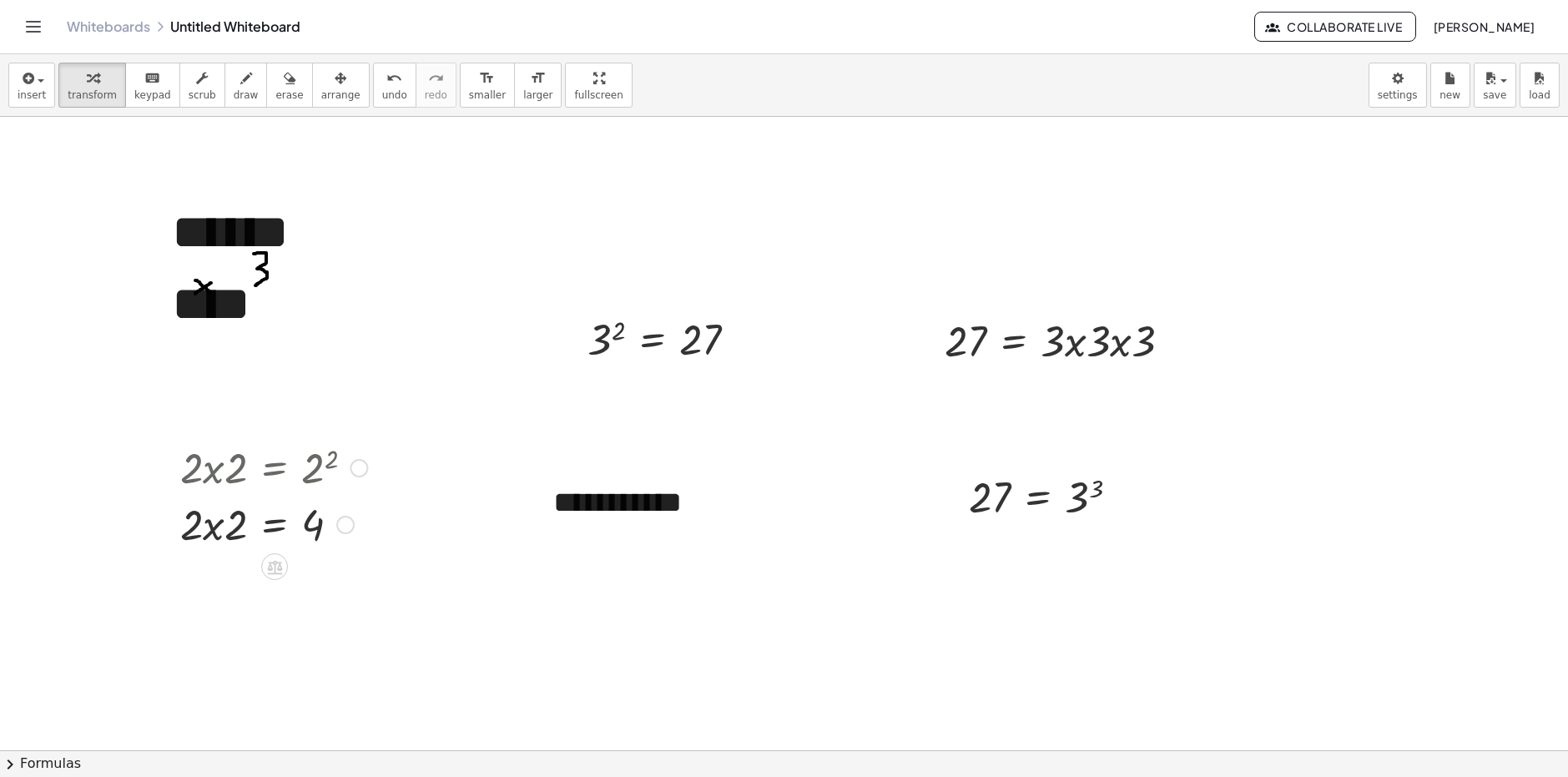
click at [283, 507] on div at bounding box center [274, 523] width 204 height 57
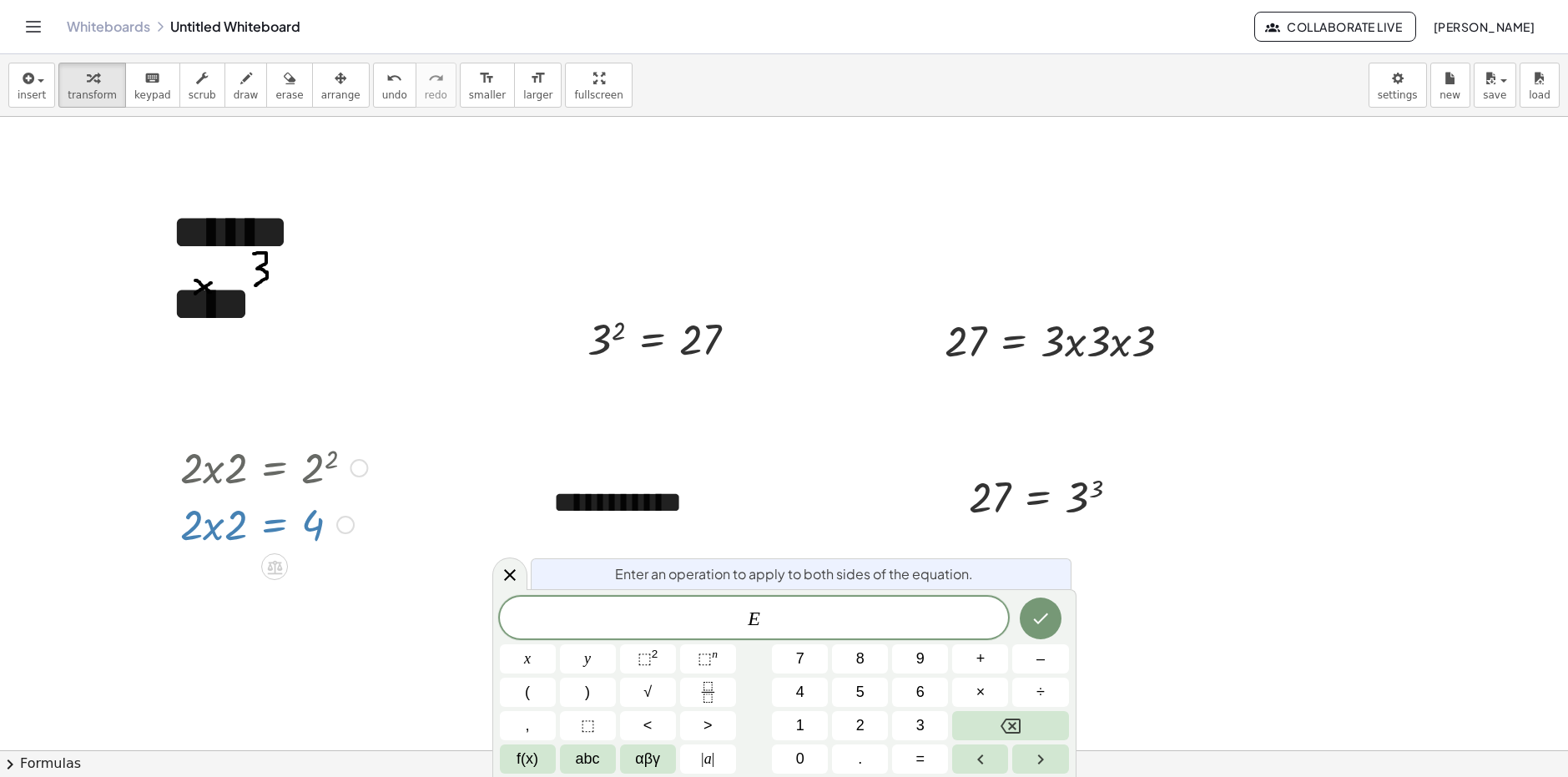
click at [348, 527] on div "Transform line Copy line as LaTeX Copy derivation as LaTeX Expand new lines: On" at bounding box center [345, 525] width 18 height 18
click at [332, 516] on div at bounding box center [274, 523] width 204 height 57
click at [343, 466] on div at bounding box center [274, 466] width 204 height 57
click at [356, 470] on div at bounding box center [359, 468] width 18 height 18
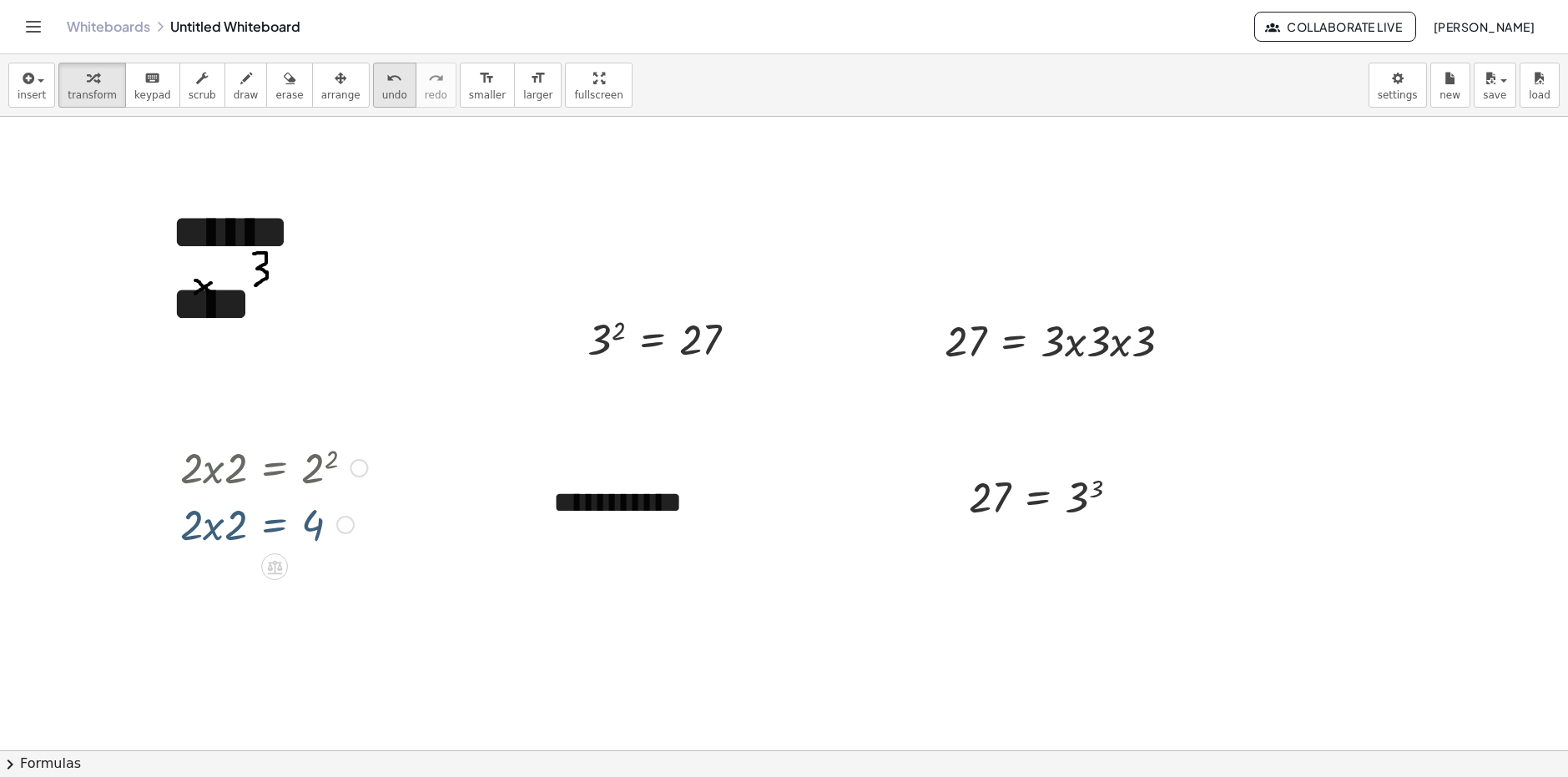
click at [387, 85] on icon "undo" at bounding box center [395, 78] width 16 height 20
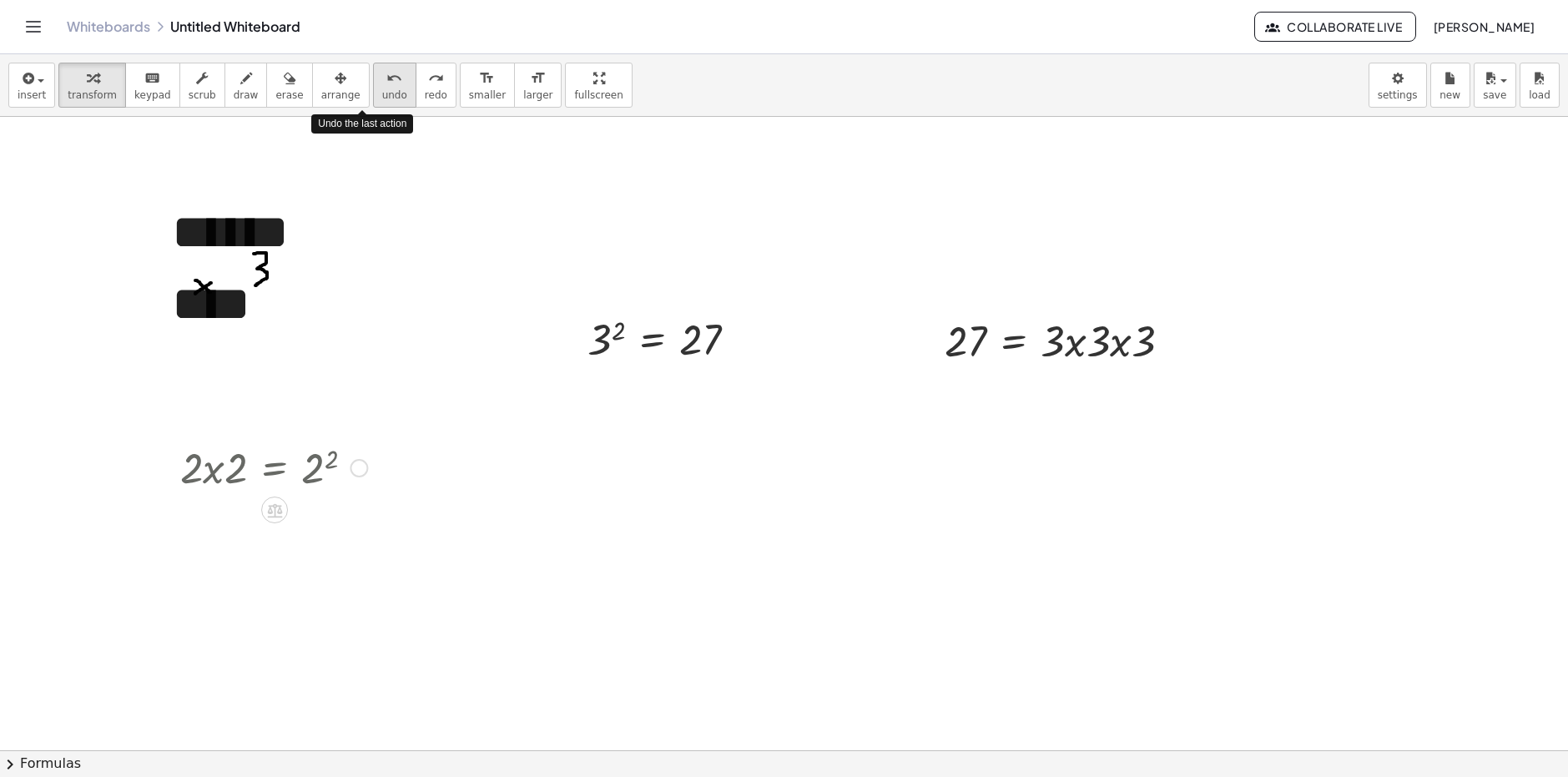
click at [387, 85] on icon "undo" at bounding box center [395, 78] width 16 height 20
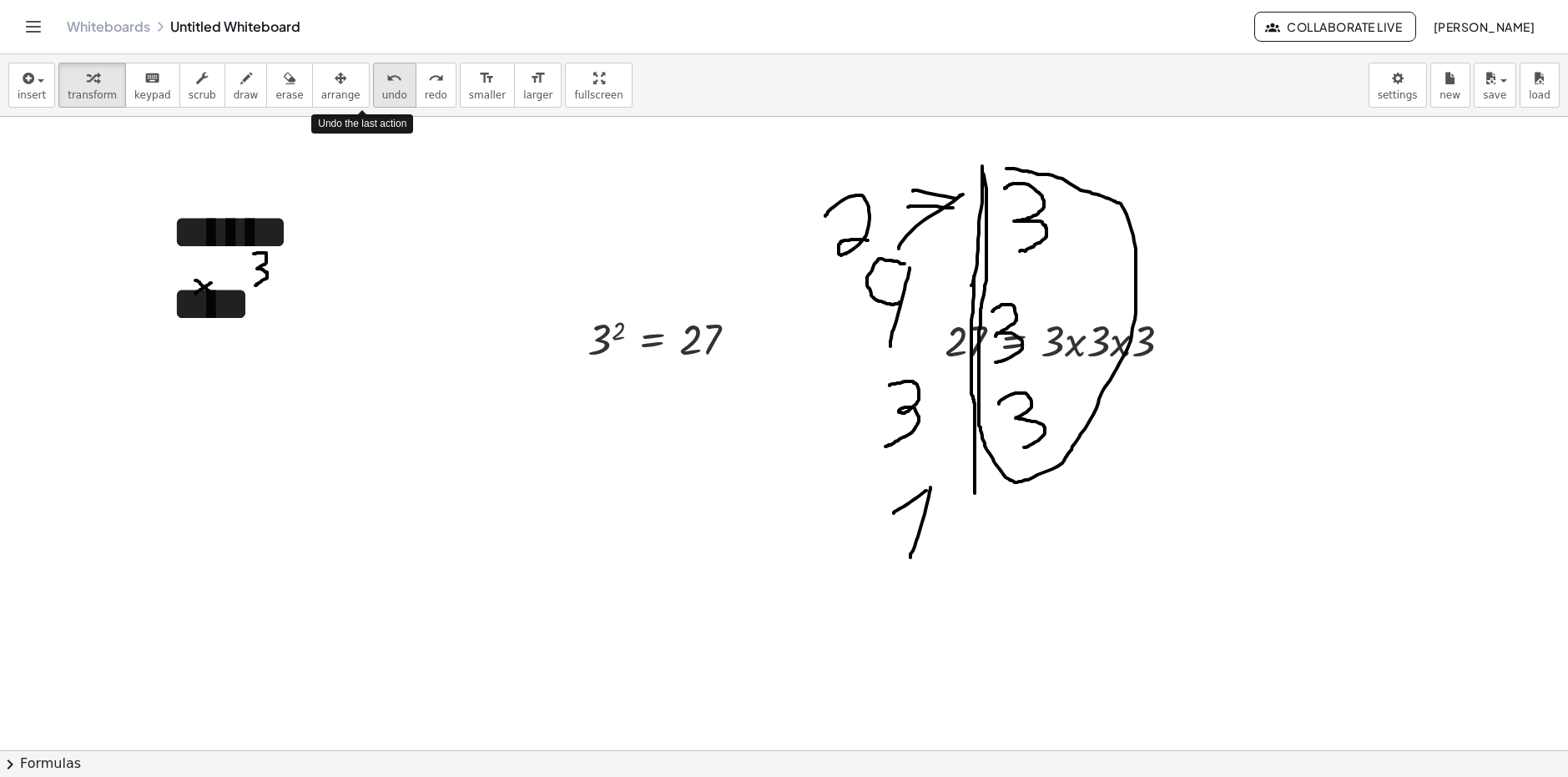
click at [387, 85] on icon "undo" at bounding box center [395, 78] width 16 height 20
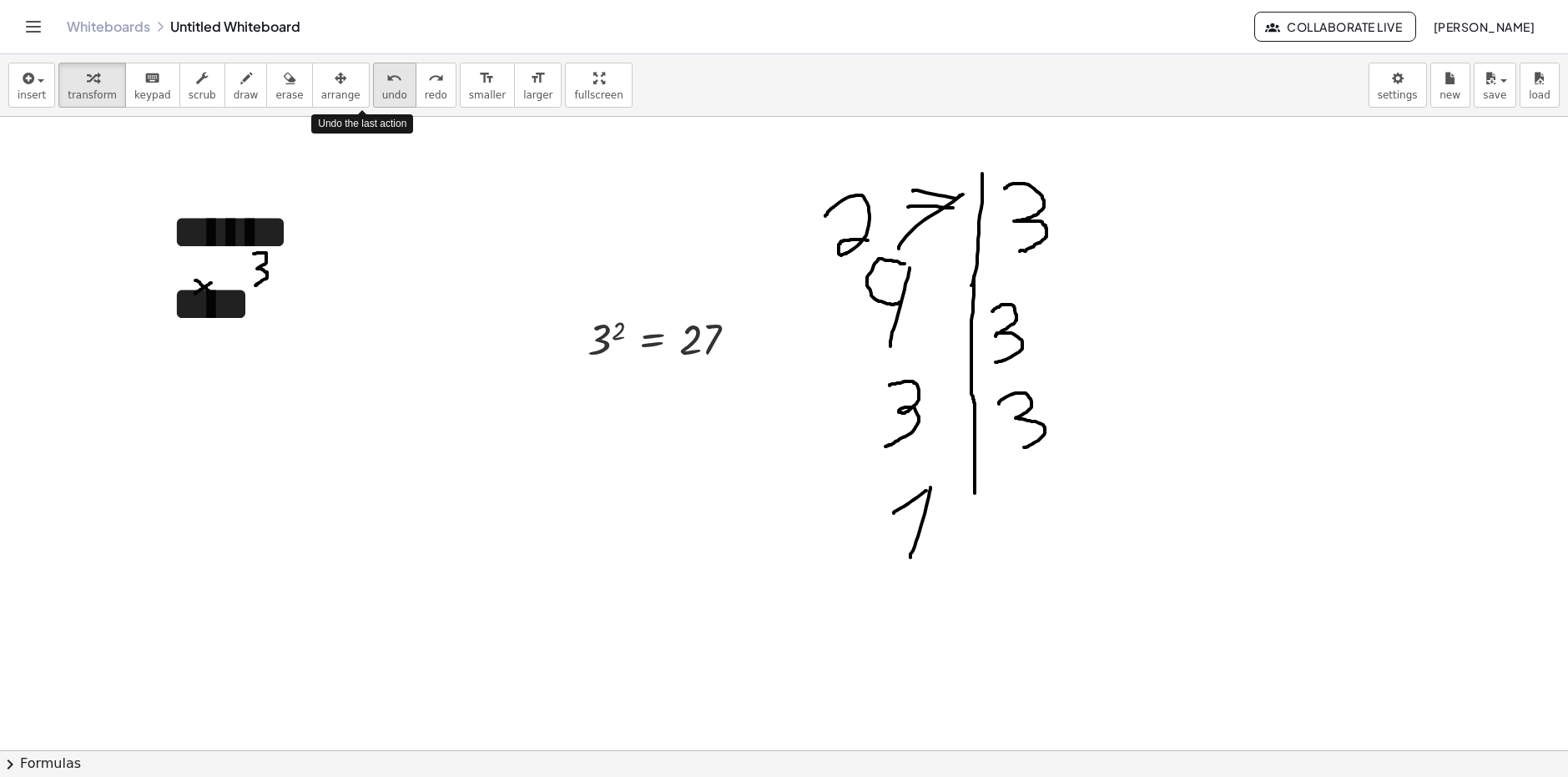
click at [387, 85] on icon "undo" at bounding box center [395, 78] width 16 height 20
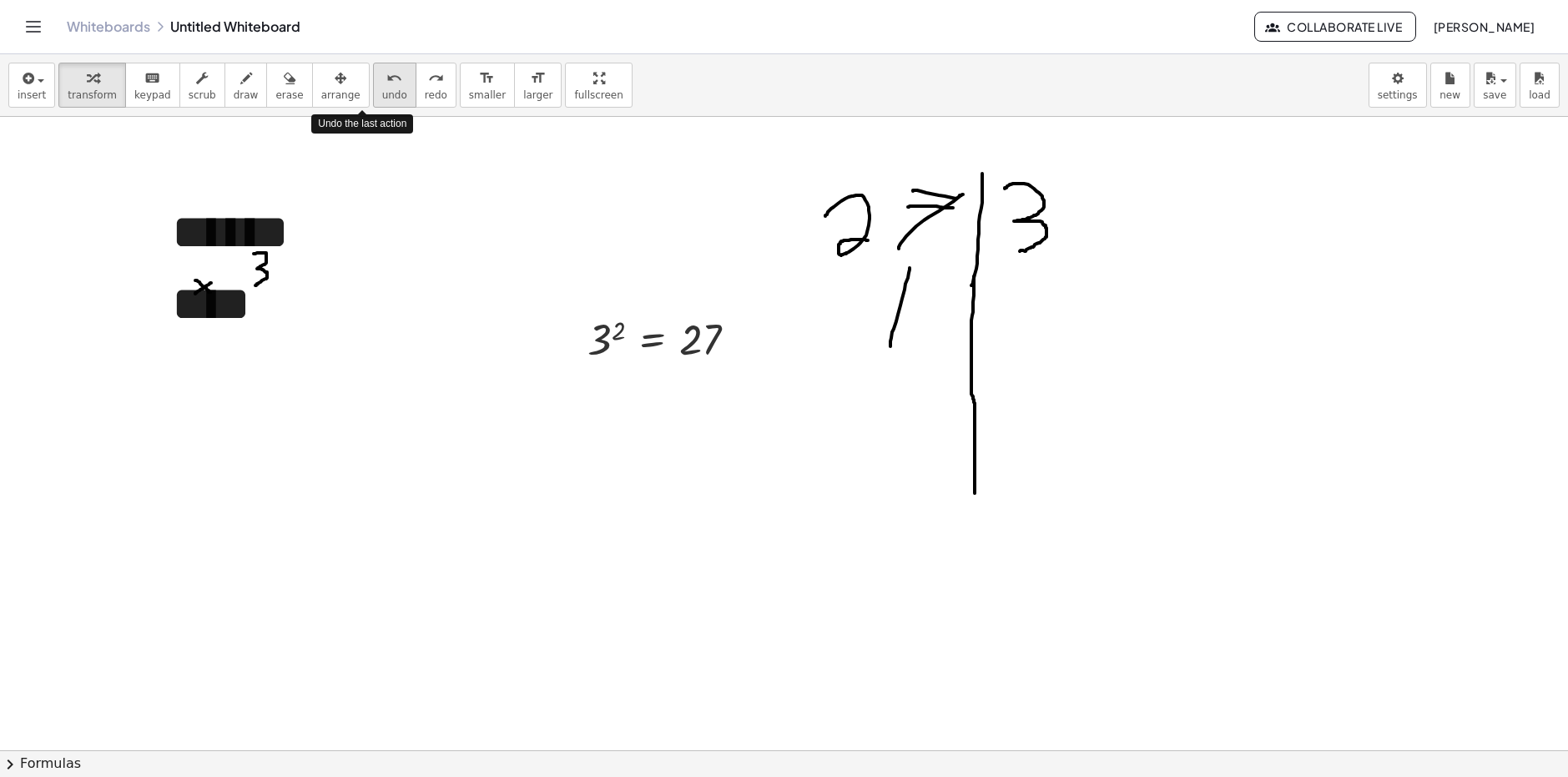
click at [387, 85] on icon "undo" at bounding box center [395, 78] width 16 height 20
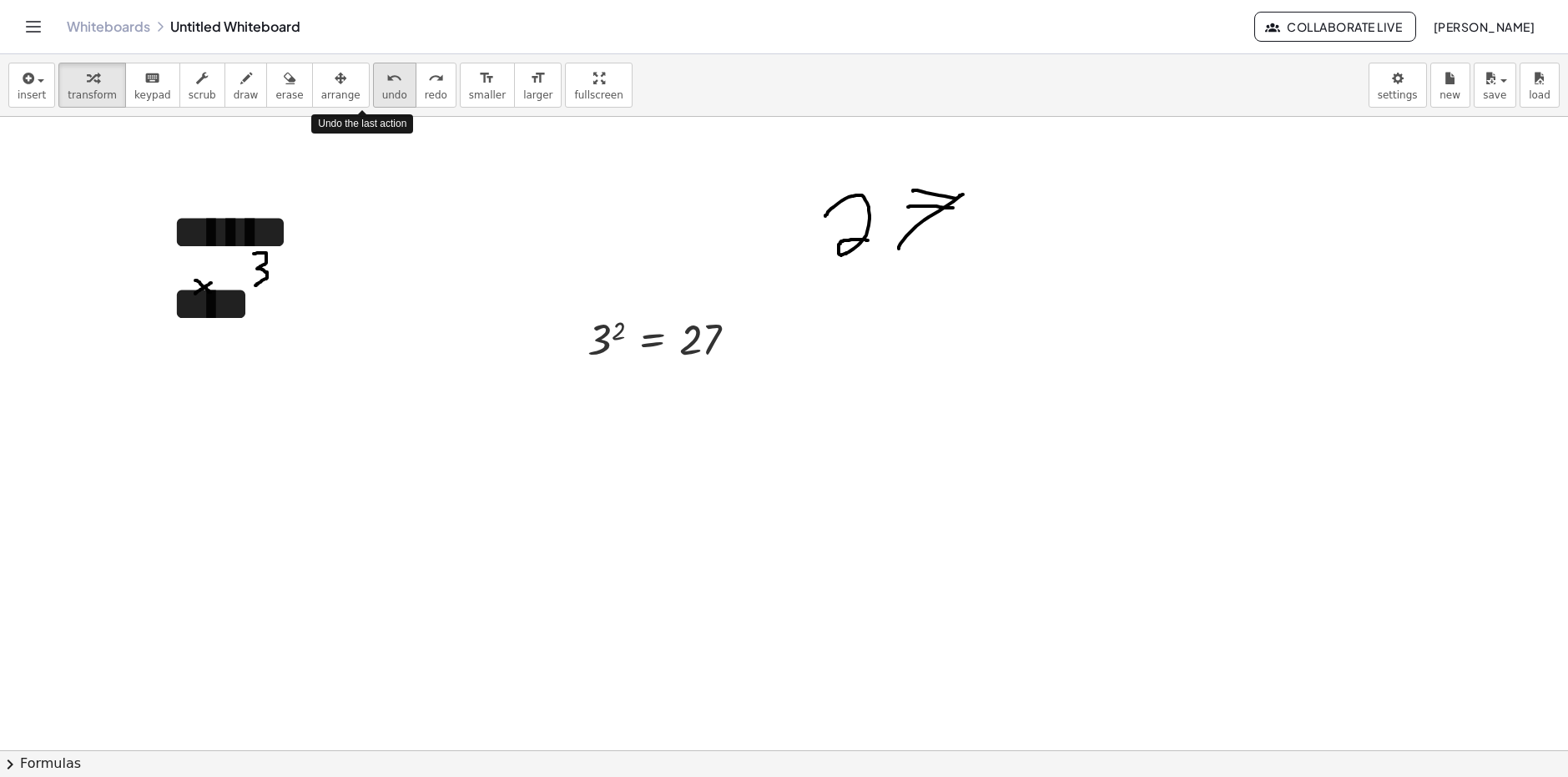
click at [387, 85] on icon "undo" at bounding box center [395, 78] width 16 height 20
click at [387, 86] on icon "undo" at bounding box center [395, 78] width 16 height 20
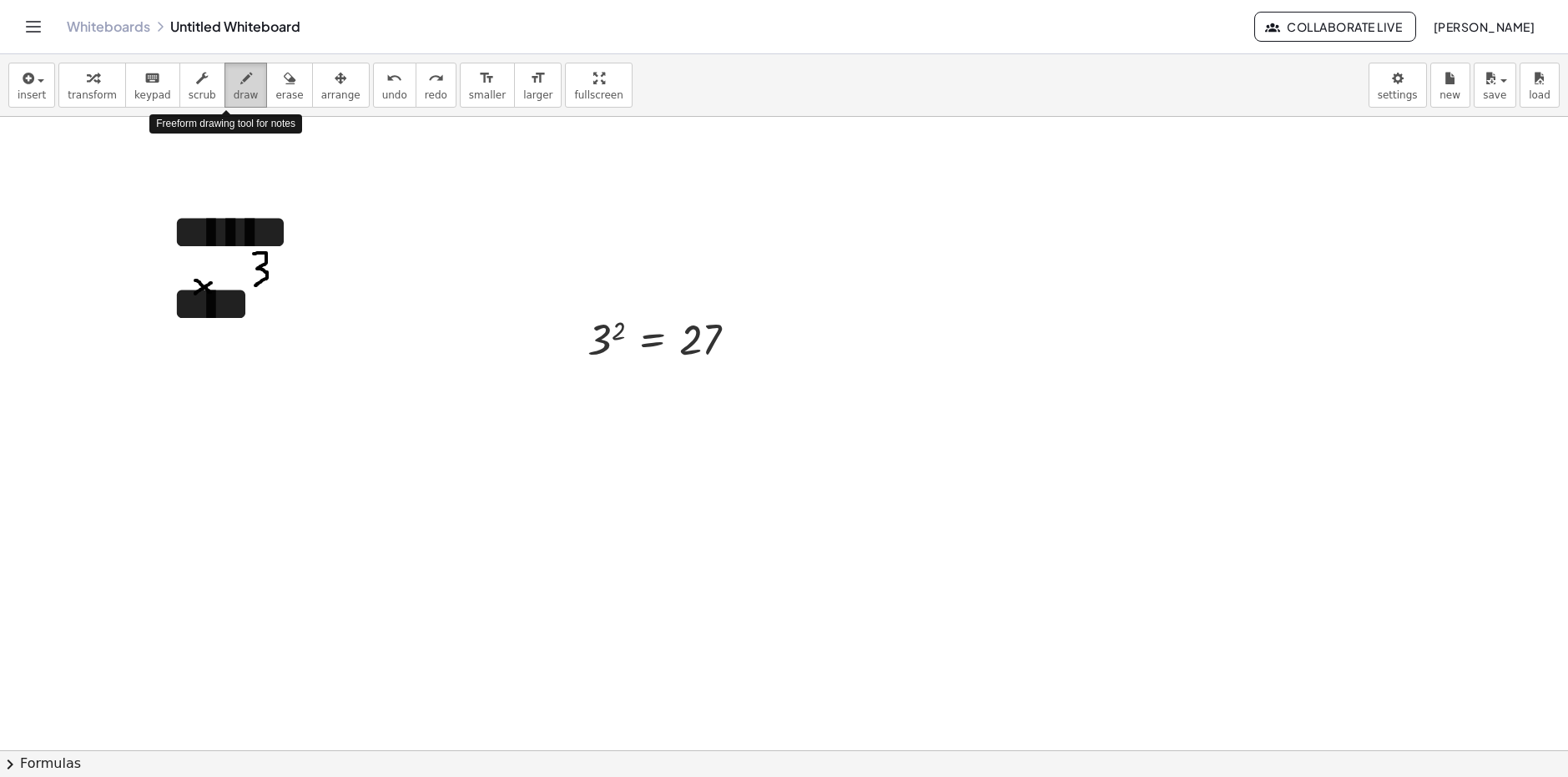
click at [233, 96] on span "draw" at bounding box center [246, 95] width 25 height 12
click at [92, 83] on div "button" at bounding box center [92, 78] width 50 height 20
click at [144, 87] on icon "keyboard" at bounding box center [152, 78] width 16 height 20
click at [39, 79] on span "button" at bounding box center [41, 81] width 6 height 4
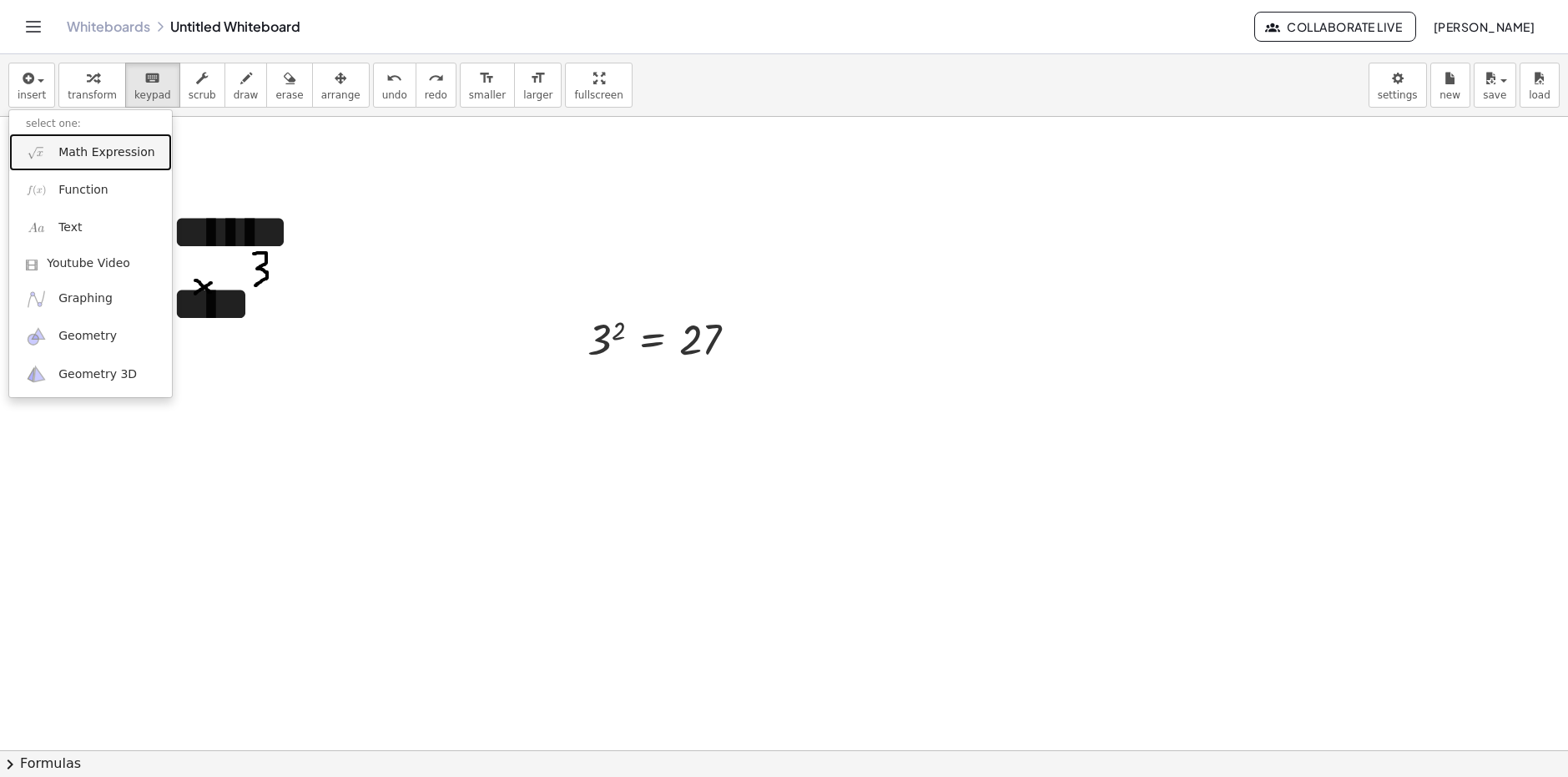
click at [80, 165] on link "Math Expression" at bounding box center [90, 152] width 163 height 38
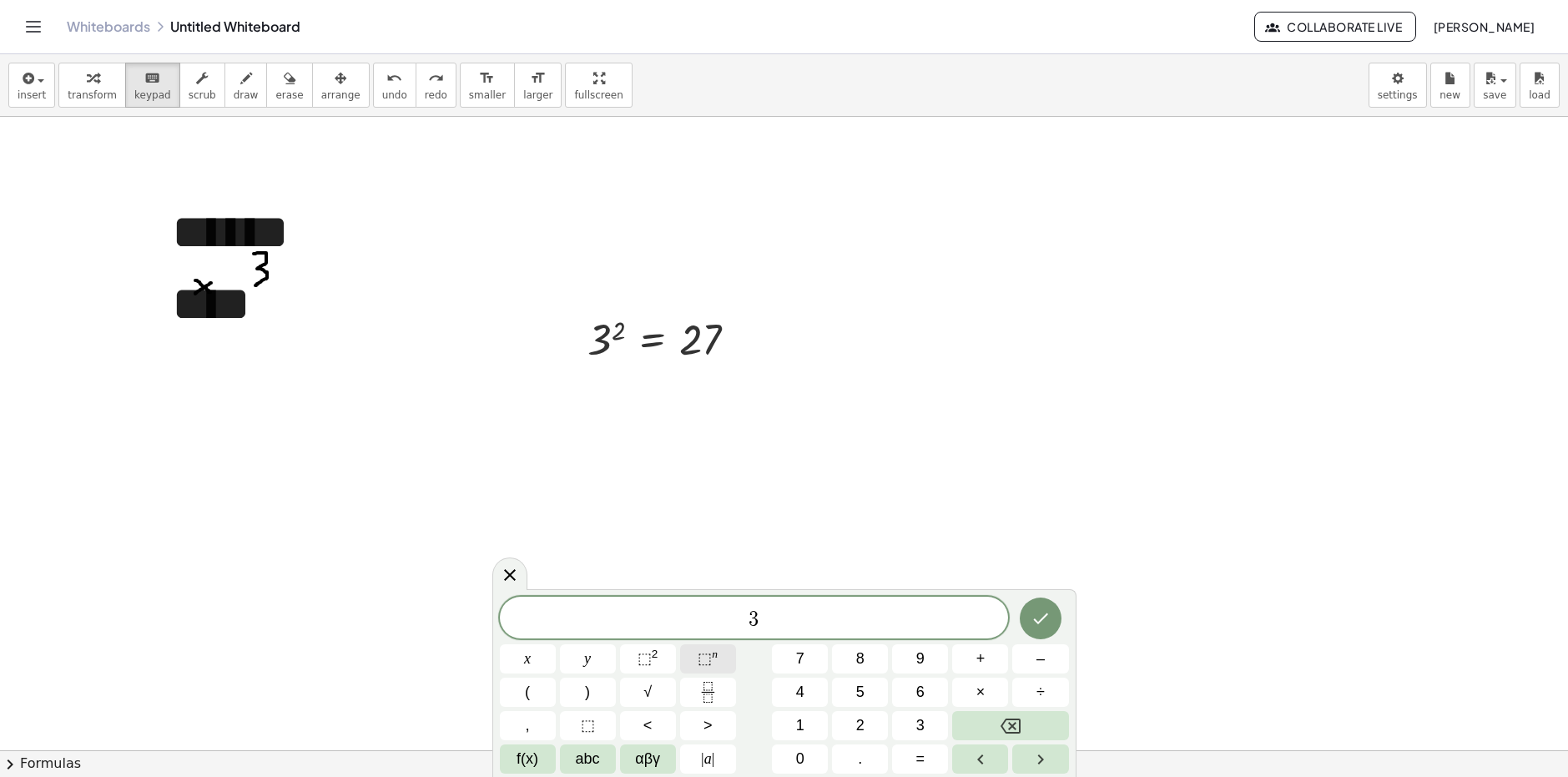
click at [713, 665] on span "⬚ n" at bounding box center [707, 659] width 20 height 23
click at [708, 659] on span "⬚" at bounding box center [705, 659] width 14 height 17
click at [1024, 621] on button "Done" at bounding box center [1041, 615] width 41 height 41
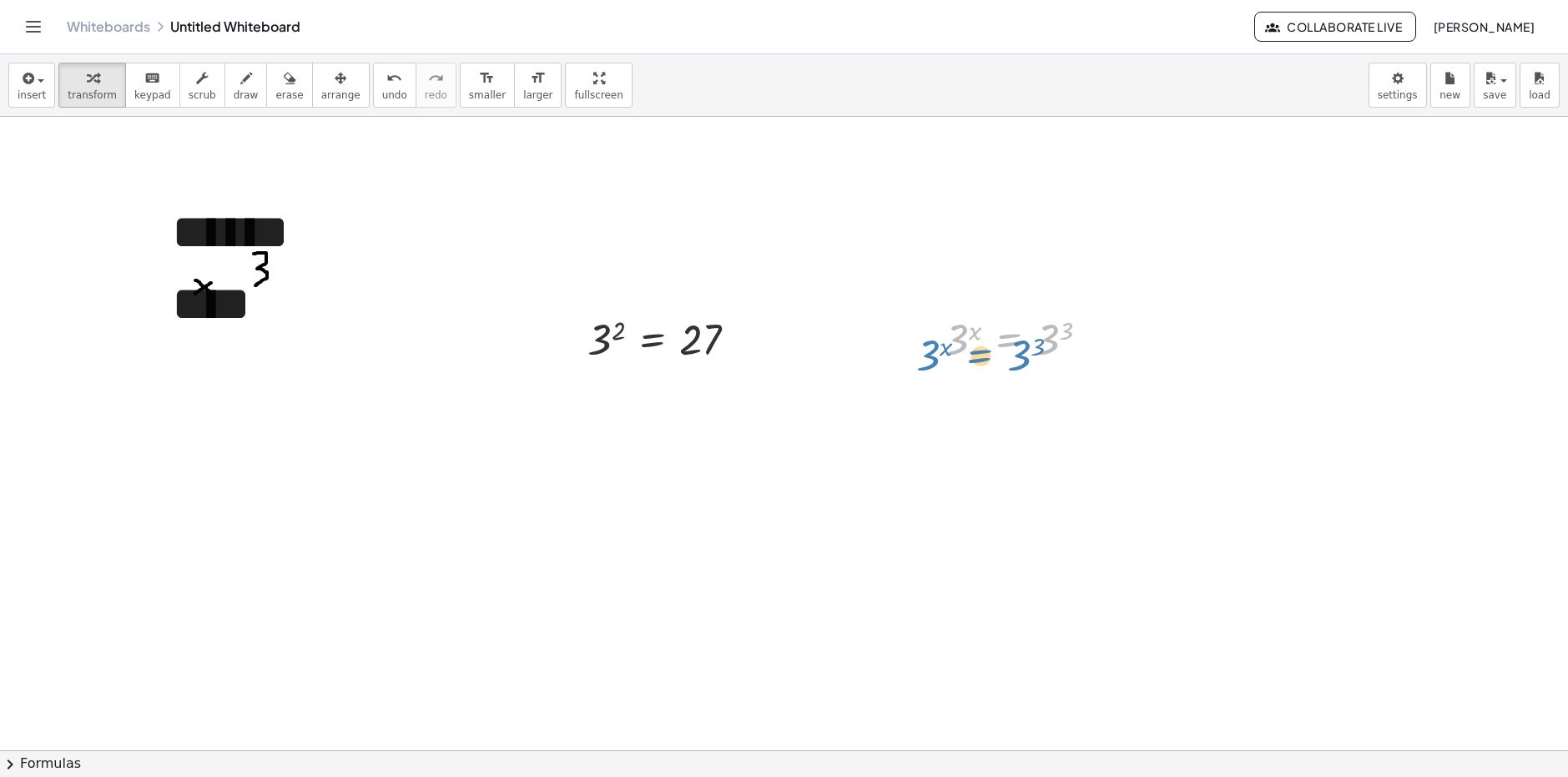
drag, startPoint x: 997, startPoint y: 348, endPoint x: 971, endPoint y: 365, distance: 31.1
click at [971, 365] on div at bounding box center [1024, 338] width 176 height 55
click at [233, 92] on span "draw" at bounding box center [246, 95] width 25 height 12
drag, startPoint x: 914, startPoint y: 303, endPoint x: 1115, endPoint y: 394, distance: 220.6
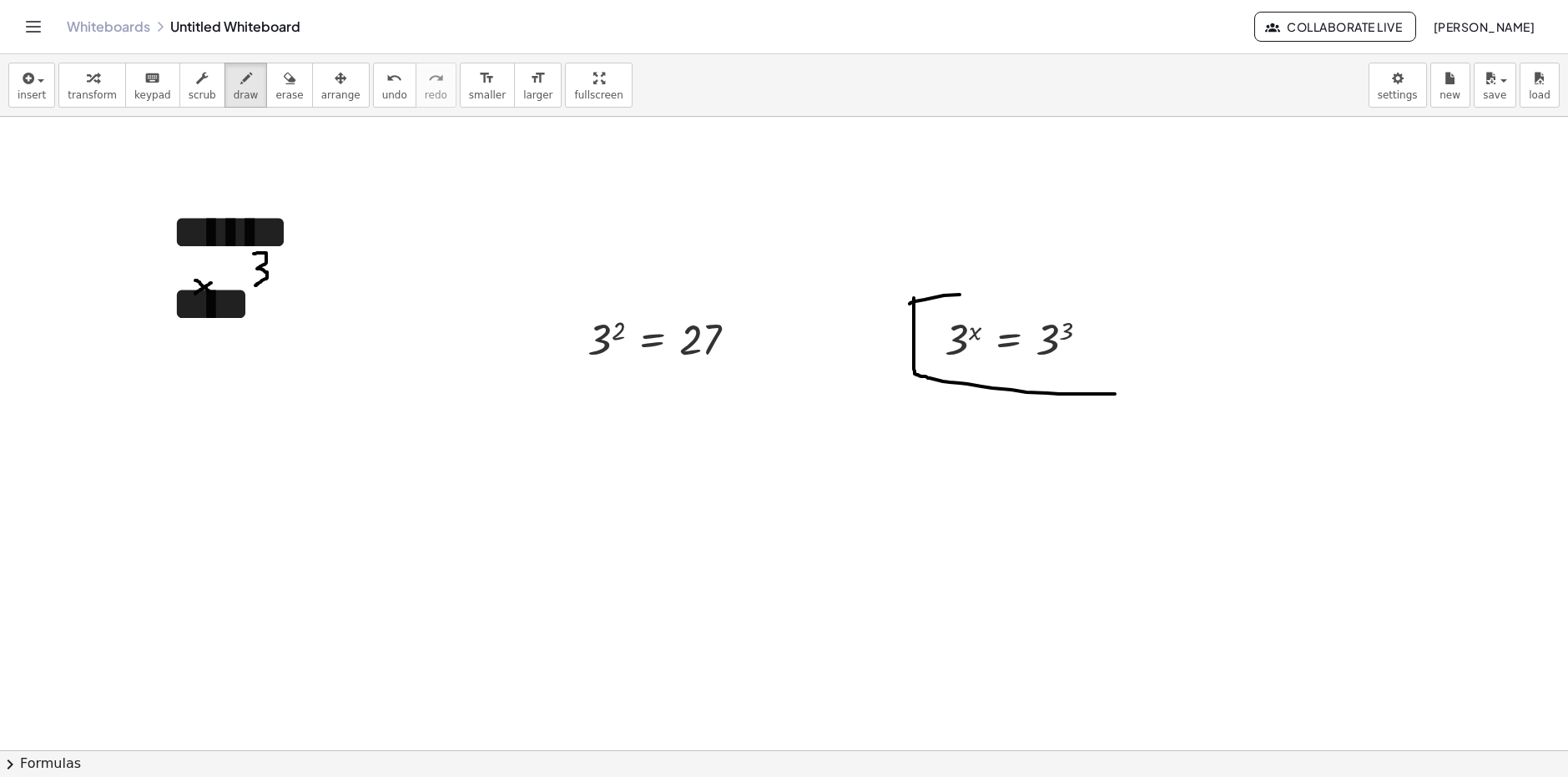
drag, startPoint x: 910, startPoint y: 304, endPoint x: 1120, endPoint y: 296, distance: 210.2
drag, startPoint x: 1117, startPoint y: 297, endPoint x: 1129, endPoint y: 421, distance: 124.6
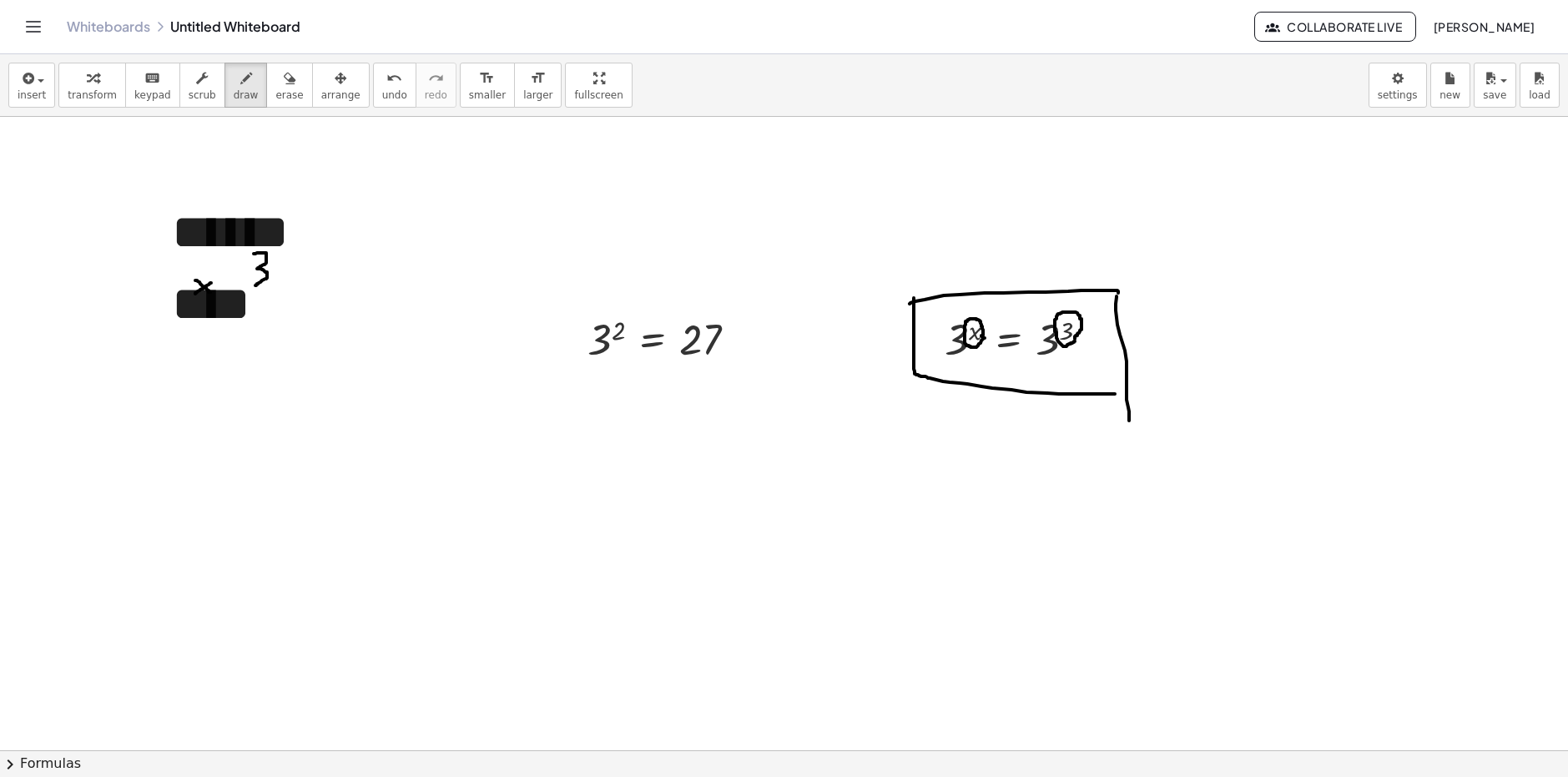
drag, startPoint x: 1068, startPoint y: 345, endPoint x: 1075, endPoint y: 339, distance: 9.2
drag, startPoint x: 947, startPoint y: 360, endPoint x: 967, endPoint y: 353, distance: 21.2
drag, startPoint x: 1044, startPoint y: 361, endPoint x: 1055, endPoint y: 359, distance: 11.2
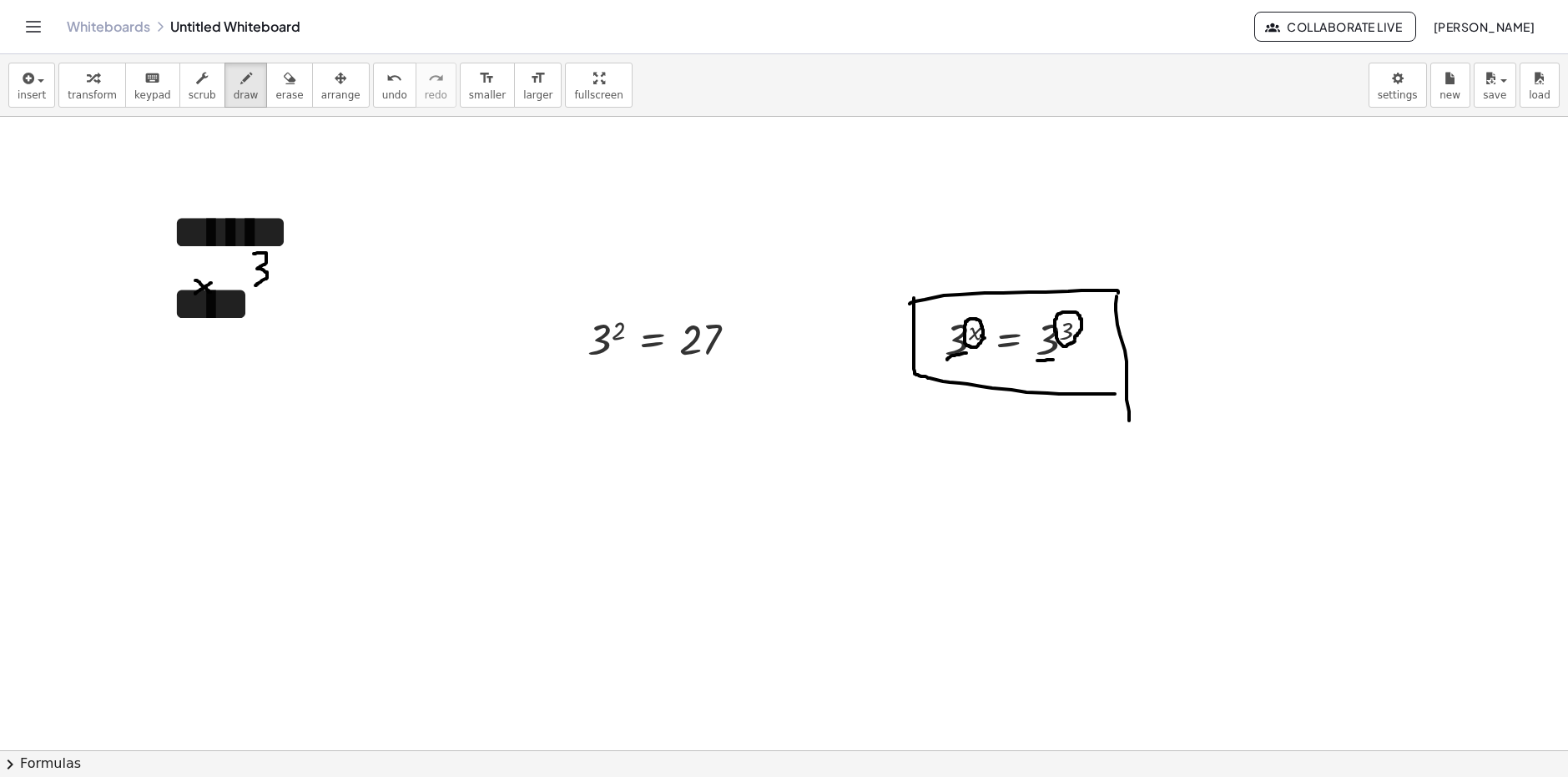
drag, startPoint x: 955, startPoint y: 325, endPoint x: 967, endPoint y: 368, distance: 44.6
drag, startPoint x: 1035, startPoint y: 319, endPoint x: 1058, endPoint y: 381, distance: 66.1
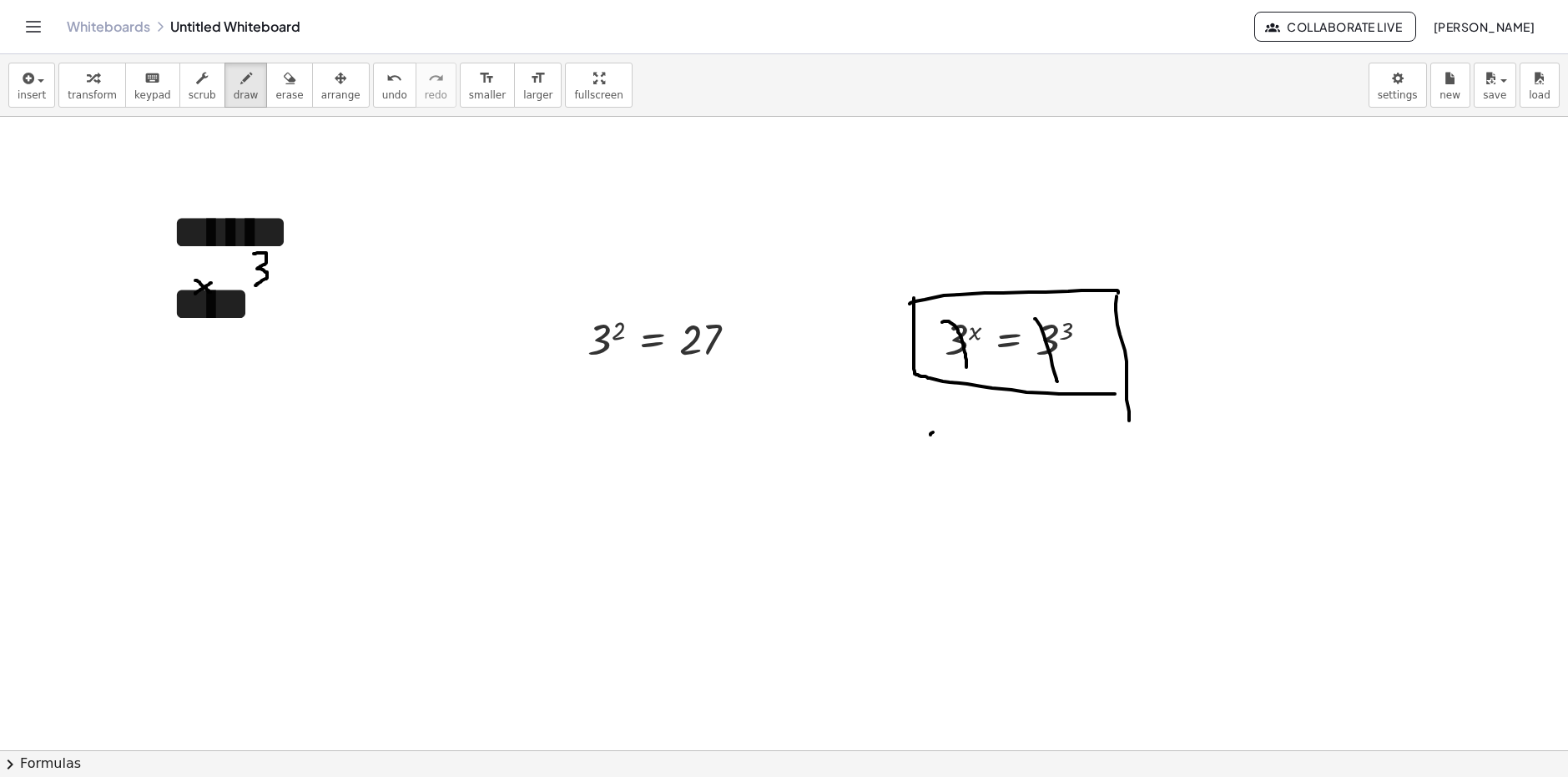
drag, startPoint x: 931, startPoint y: 434, endPoint x: 967, endPoint y: 416, distance: 40.2
drag, startPoint x: 940, startPoint y: 416, endPoint x: 967, endPoint y: 449, distance: 42.6
click at [21, 105] on button "insert" at bounding box center [32, 85] width 47 height 45
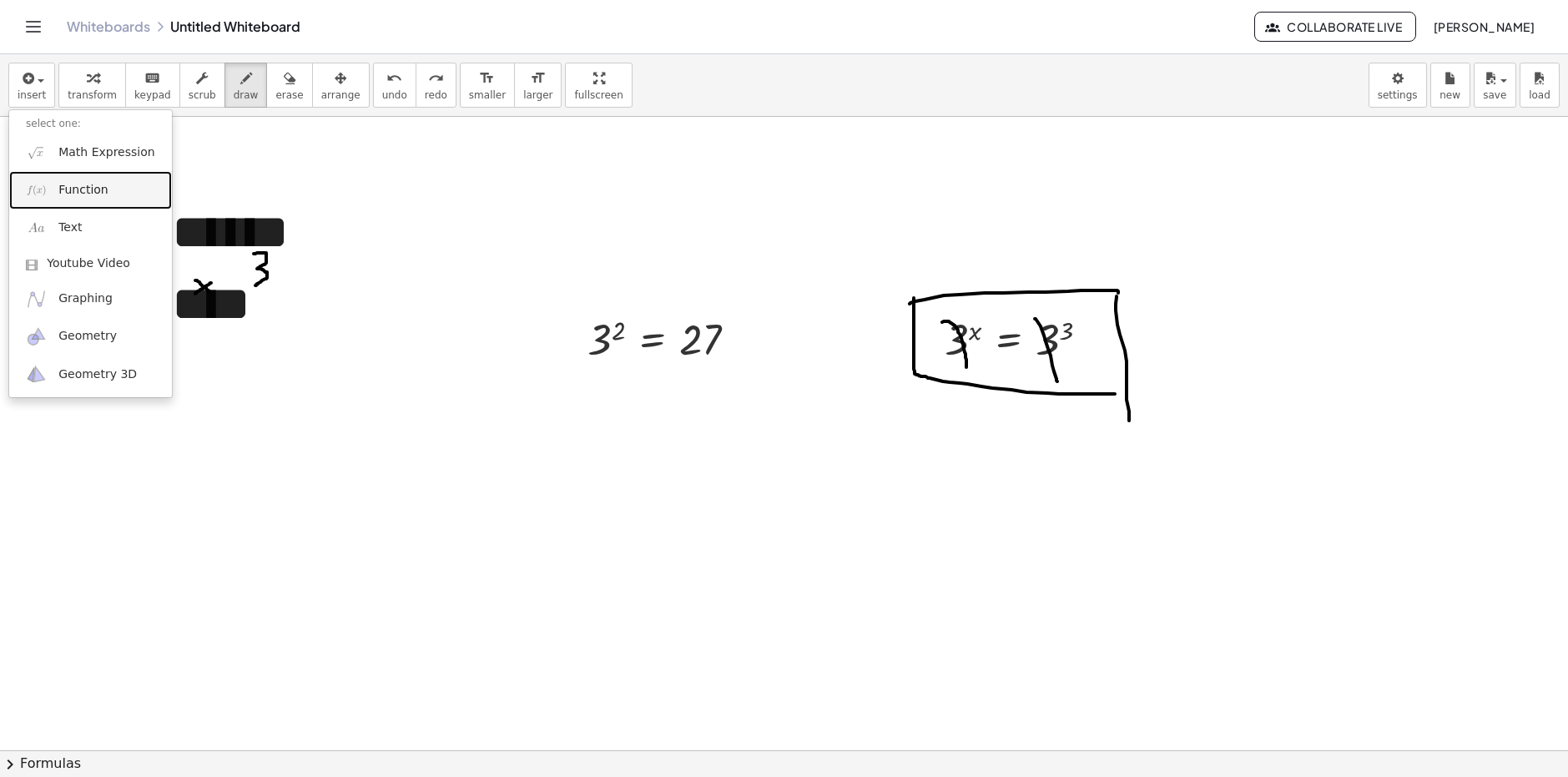
click at [93, 185] on span "Function" at bounding box center [84, 190] width 50 height 17
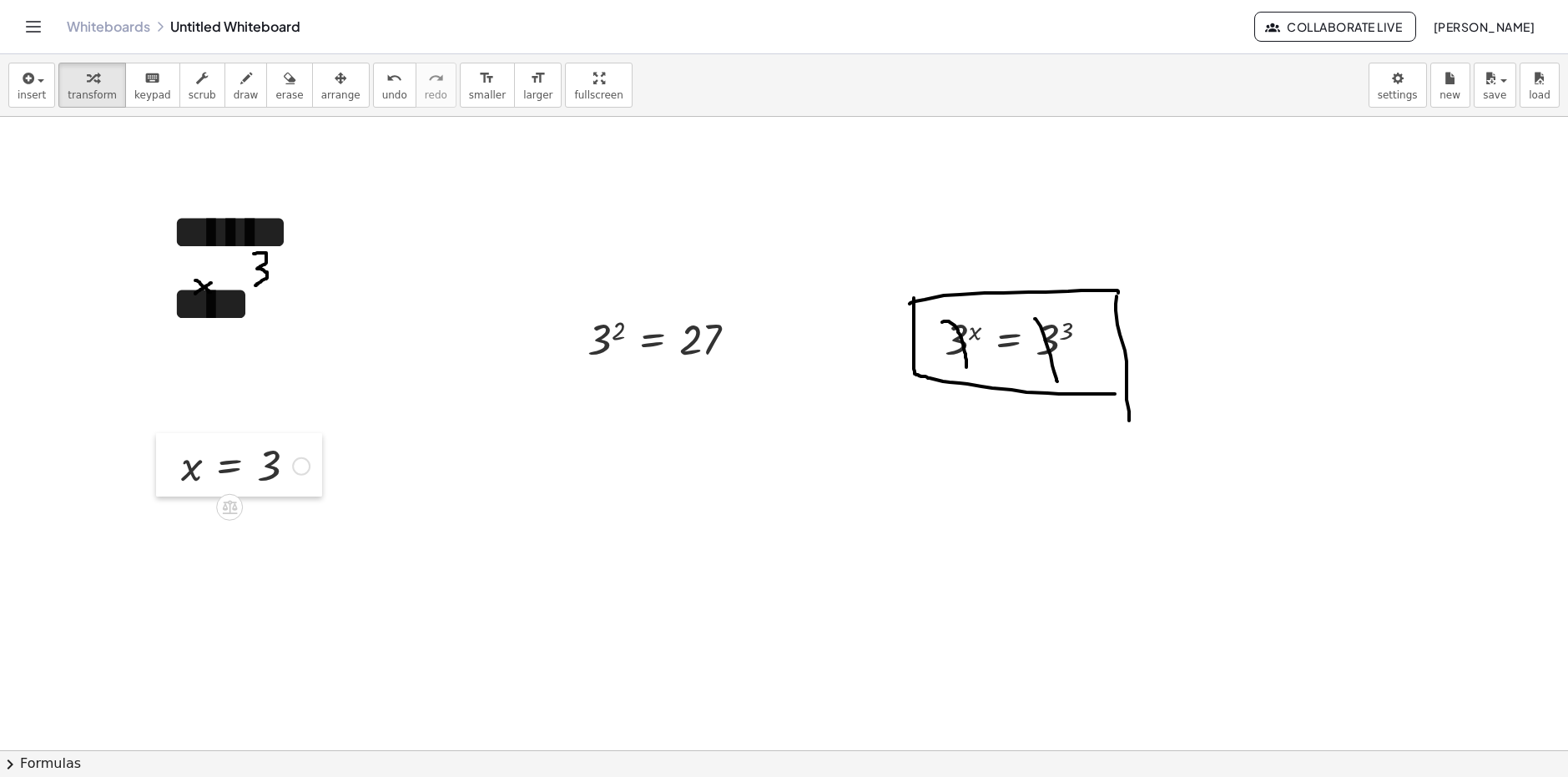
drag, startPoint x: 167, startPoint y: 497, endPoint x: 281, endPoint y: 484, distance: 114.7
click at [181, 480] on div at bounding box center [169, 465] width 25 height 63
drag, startPoint x: 334, startPoint y: 457, endPoint x: 324, endPoint y: 404, distance: 53.9
drag, startPoint x: 379, startPoint y: 451, endPoint x: 1008, endPoint y: 475, distance: 629.5
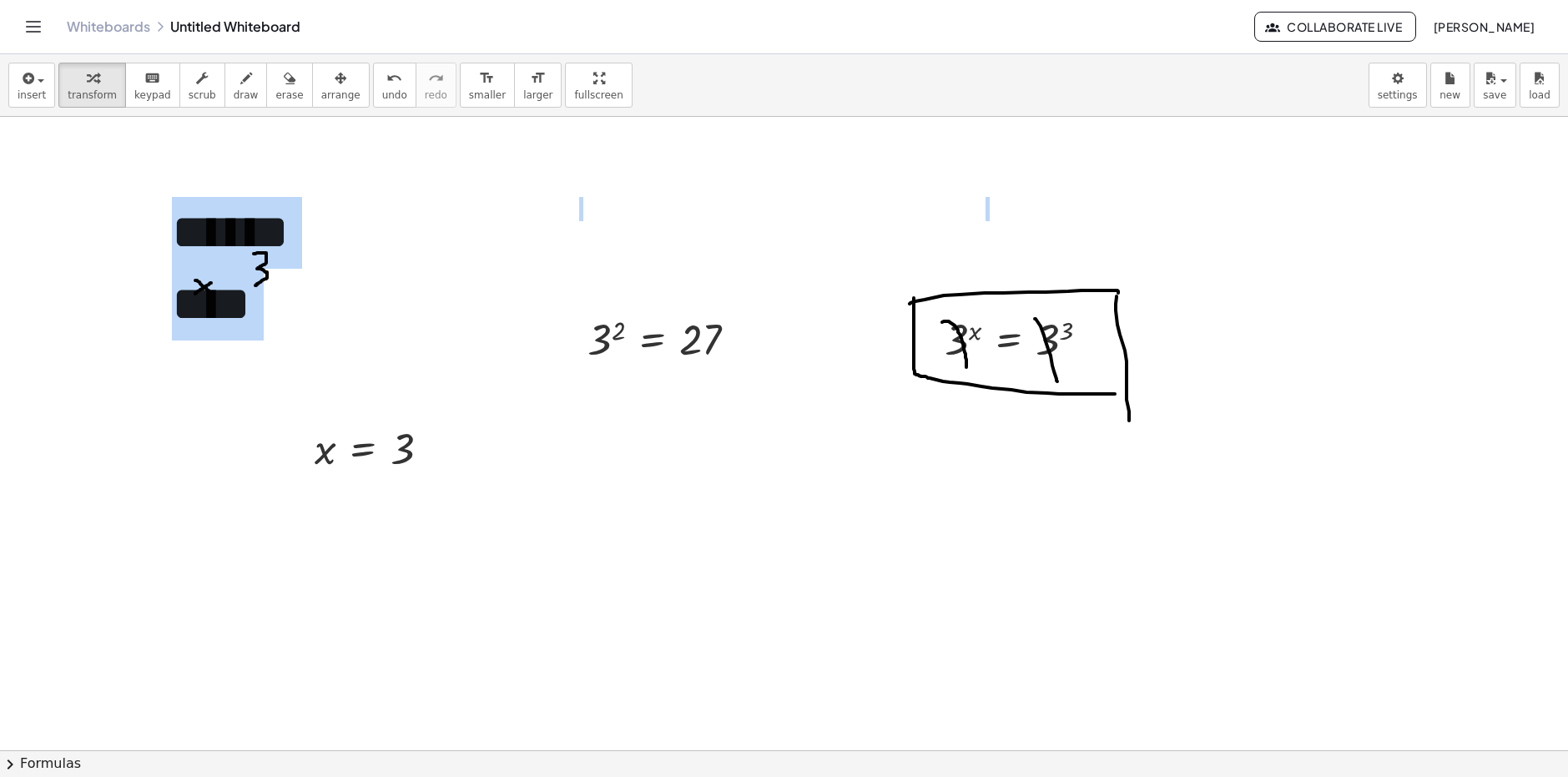
drag, startPoint x: 385, startPoint y: 498, endPoint x: 386, endPoint y: 482, distance: 16.0
click at [368, 490] on icon at bounding box center [363, 491] width 15 height 14
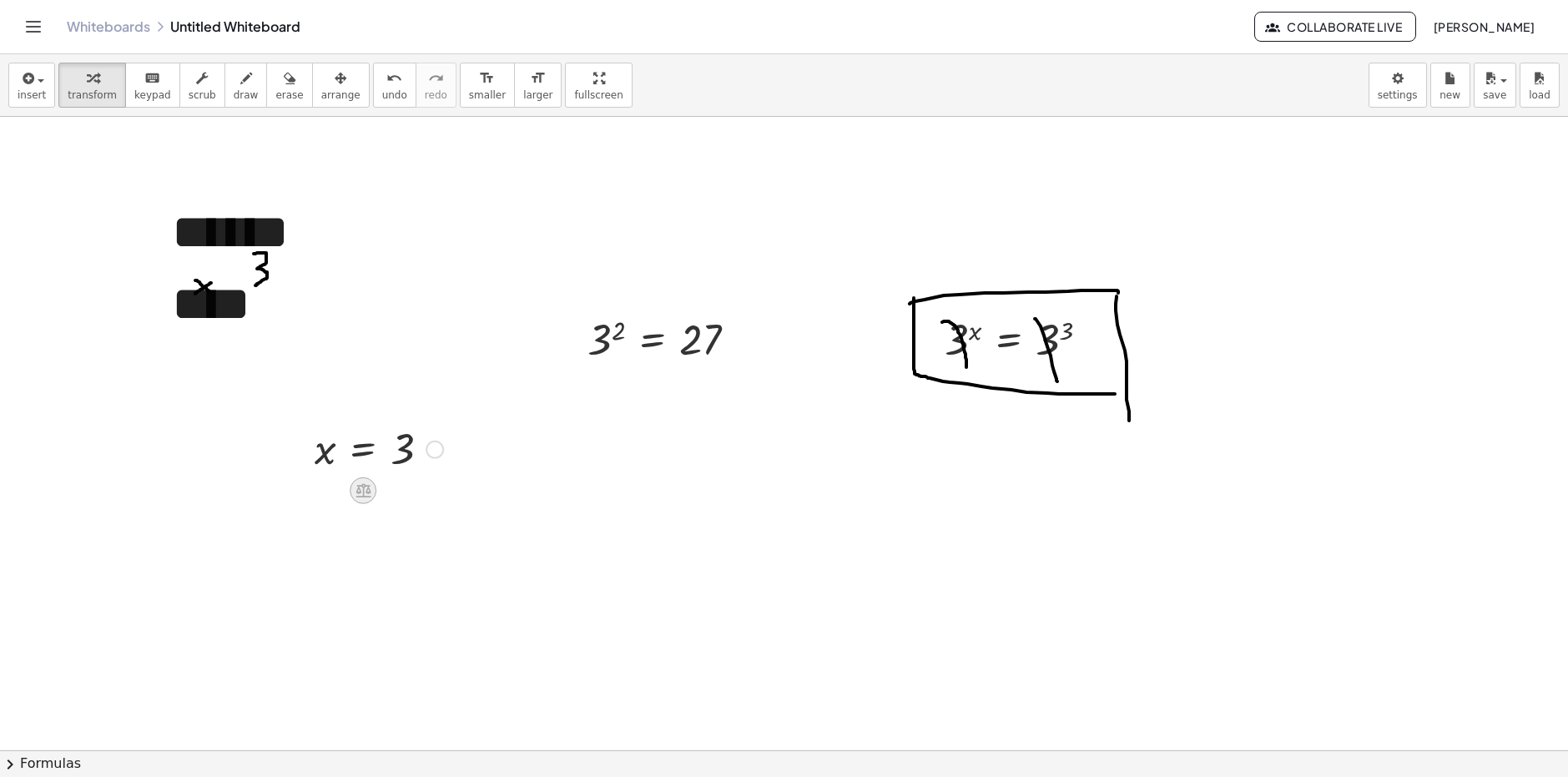
click at [356, 483] on icon at bounding box center [363, 489] width 17 height 17
click at [436, 494] on icon at bounding box center [430, 490] width 15 height 15
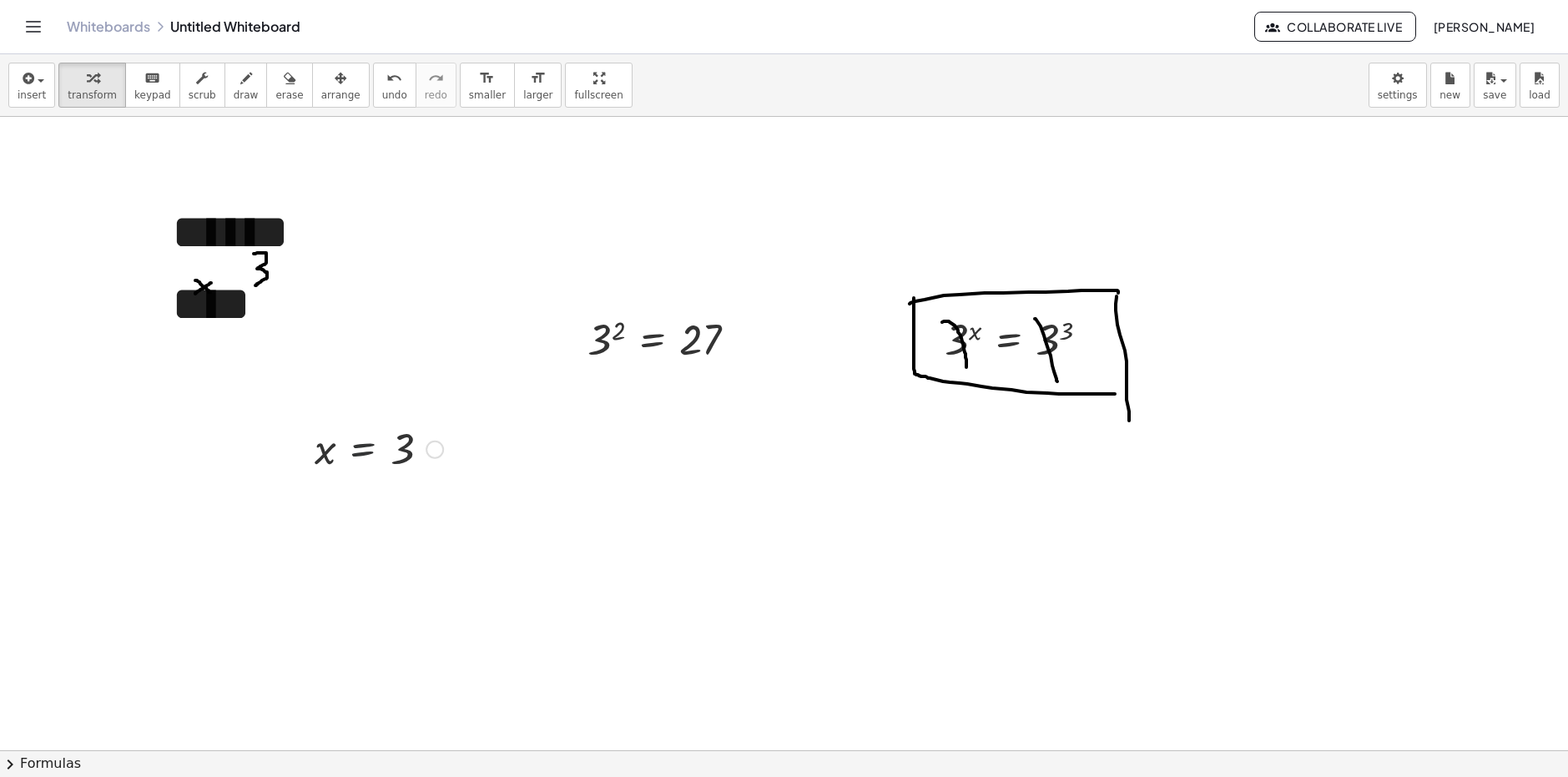
click at [391, 448] on div at bounding box center [378, 448] width 145 height 55
click at [405, 464] on div at bounding box center [378, 448] width 145 height 55
click at [240, 95] on button "draw" at bounding box center [246, 85] width 43 height 45
click at [32, 84] on icon "button" at bounding box center [26, 78] width 15 height 20
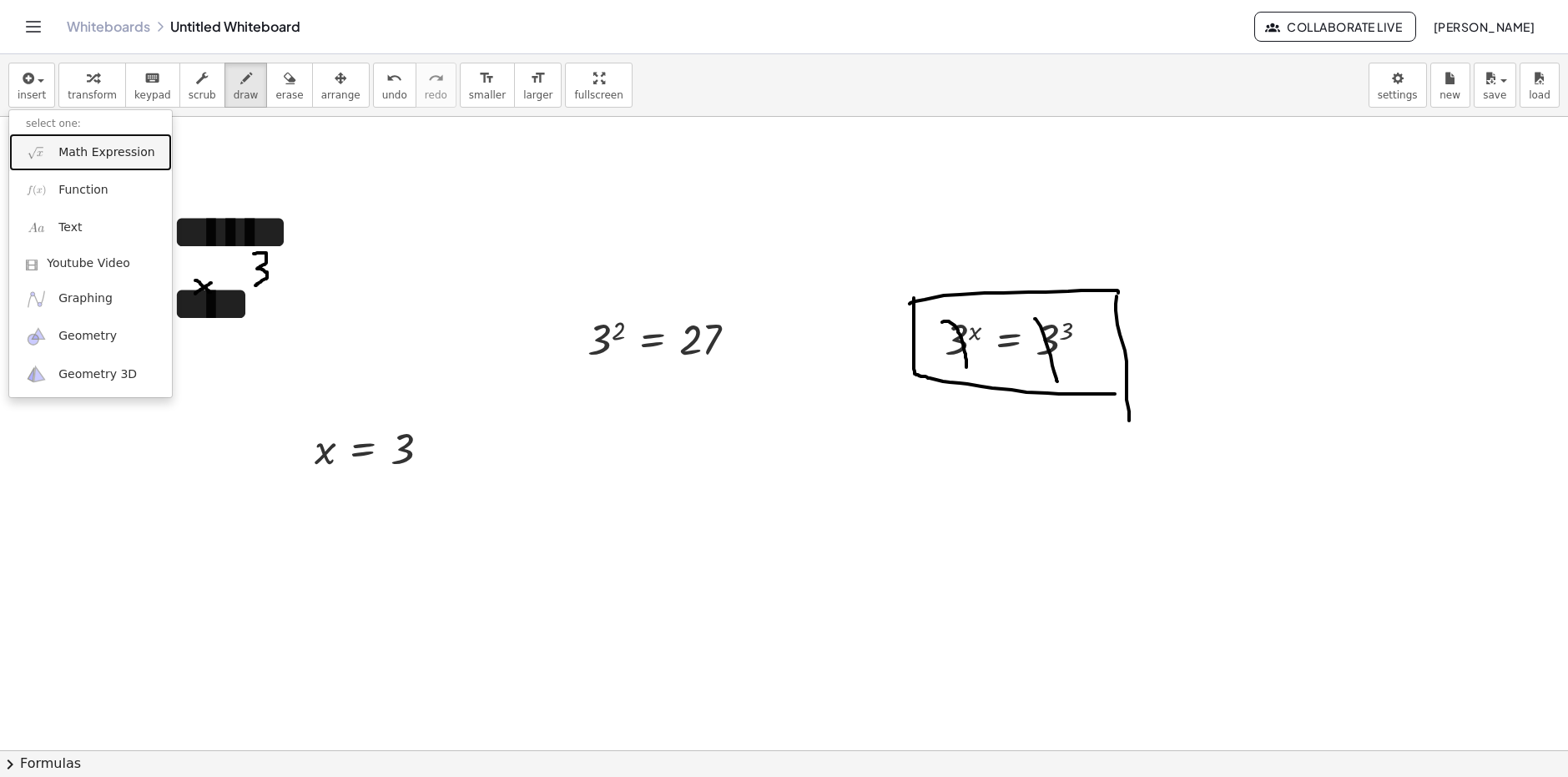
click at [61, 164] on link "Math Expression" at bounding box center [90, 152] width 163 height 38
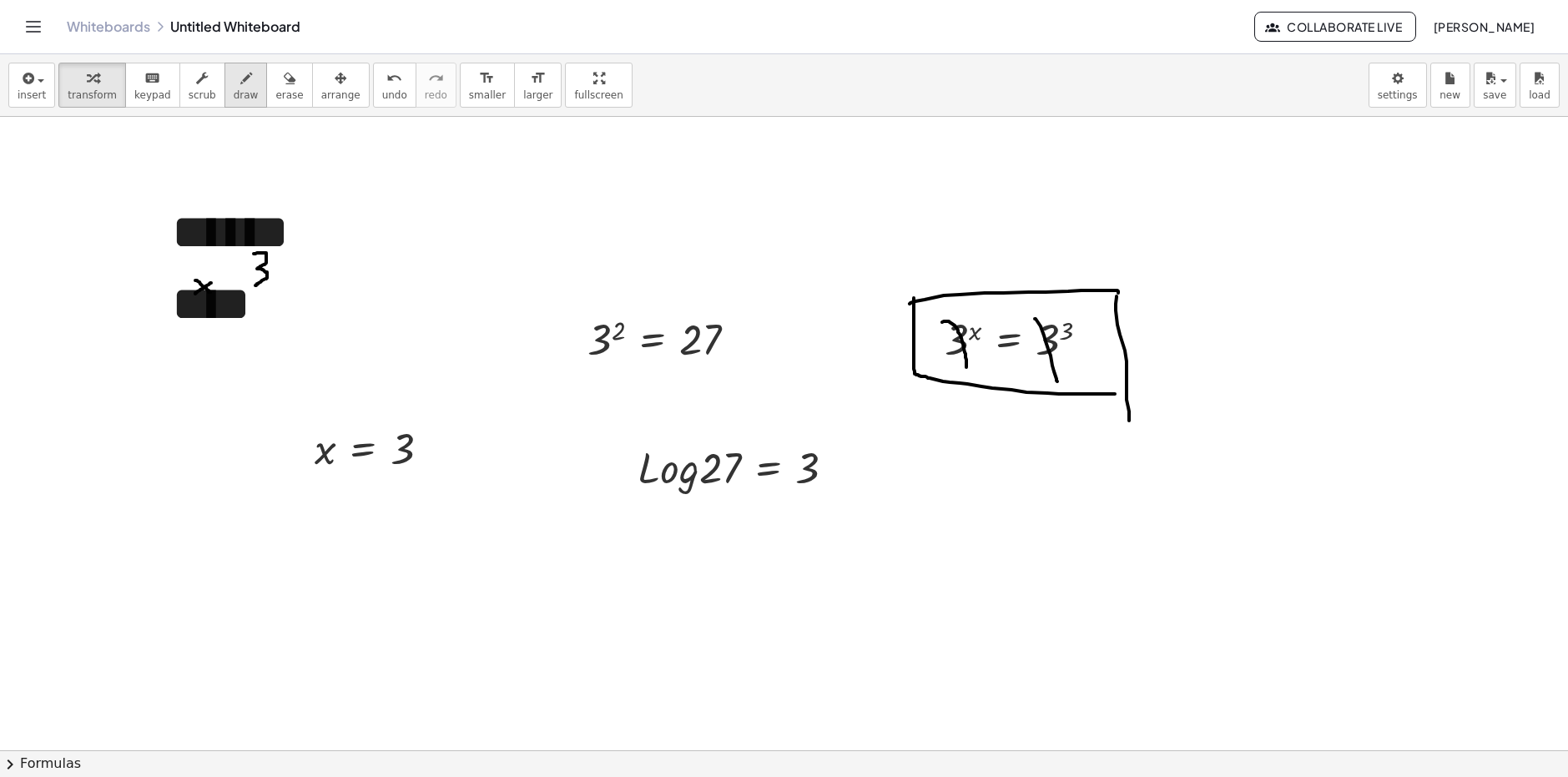
click at [241, 87] on icon "button" at bounding box center [246, 78] width 12 height 20
drag, startPoint x: 694, startPoint y: 481, endPoint x: 690, endPoint y: 505, distance: 24.3
drag, startPoint x: 852, startPoint y: 505, endPoint x: 907, endPoint y: 501, distance: 55.1
